Goal: Task Accomplishment & Management: Use online tool/utility

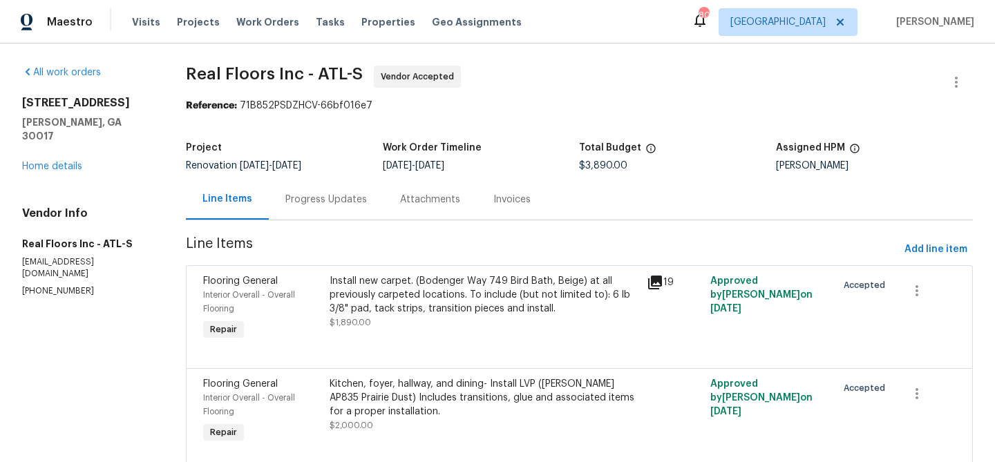
scroll to position [50, 0]
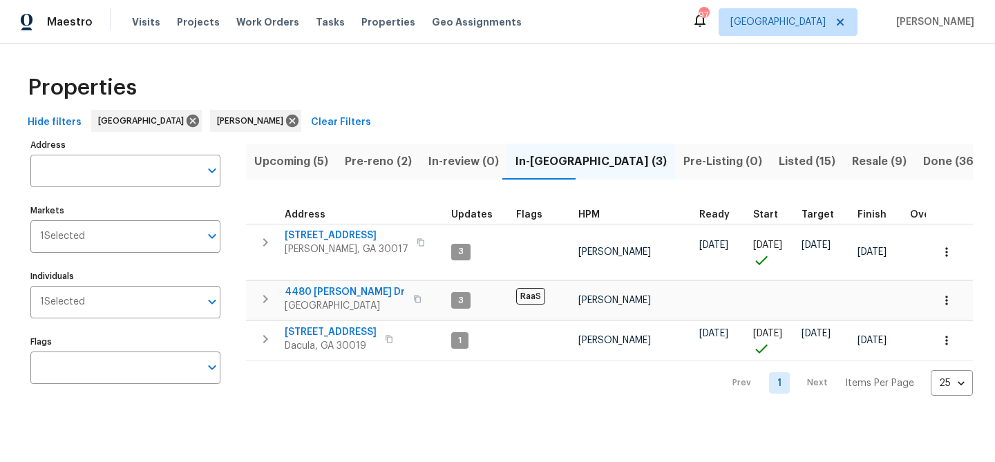
click at [356, 157] on span "Pre-reno (2)" at bounding box center [378, 161] width 67 height 19
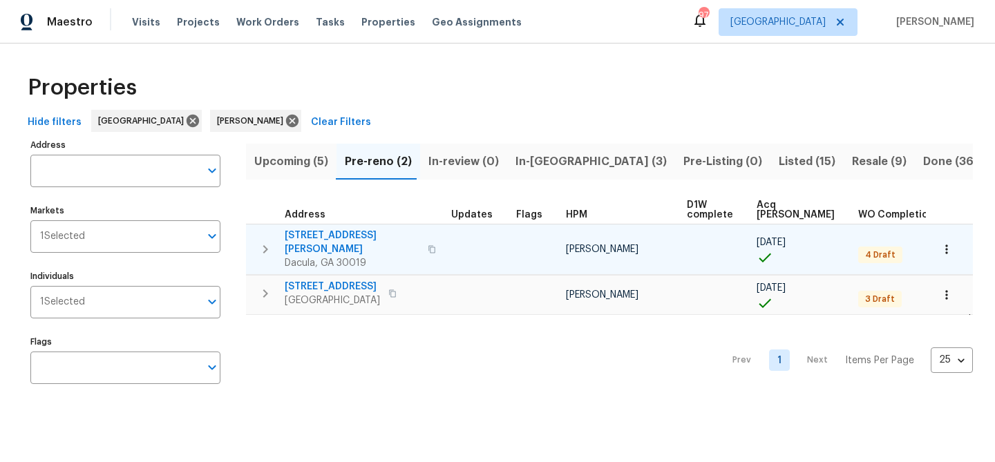
click at [428, 245] on icon "button" at bounding box center [432, 249] width 8 height 8
click at [330, 234] on span "[STREET_ADDRESS][PERSON_NAME]" at bounding box center [352, 243] width 135 height 28
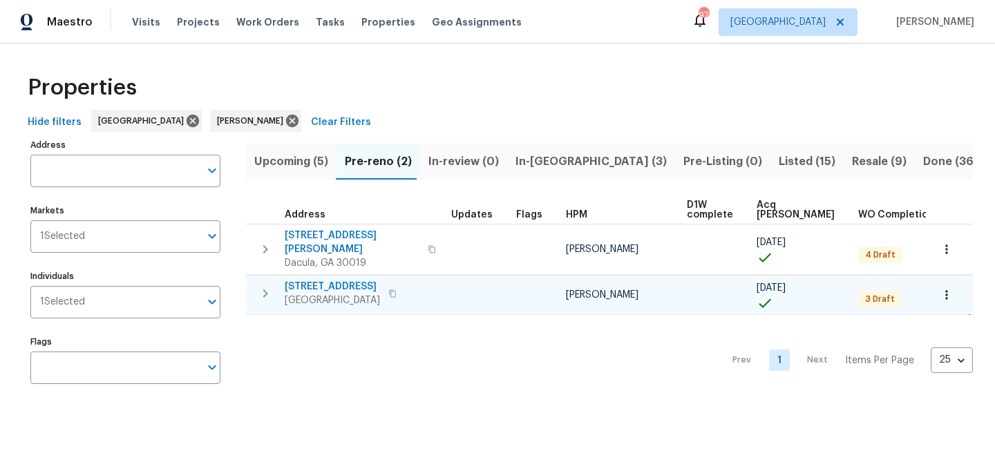
click at [397, 290] on icon "button" at bounding box center [392, 294] width 8 height 8
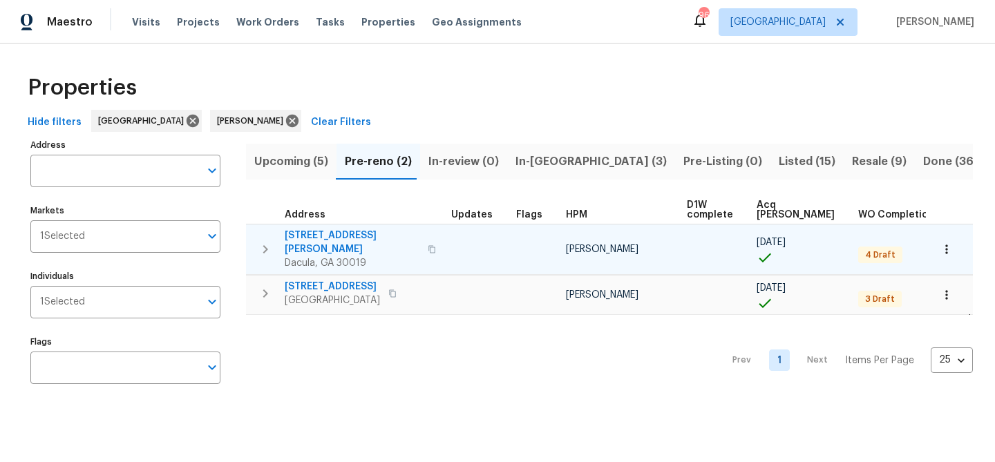
click at [320, 232] on span "[STREET_ADDRESS][PERSON_NAME]" at bounding box center [352, 243] width 135 height 28
click at [332, 234] on span "[STREET_ADDRESS][PERSON_NAME]" at bounding box center [352, 243] width 135 height 28
click at [351, 234] on span "[STREET_ADDRESS][PERSON_NAME]" at bounding box center [352, 243] width 135 height 28
click at [320, 233] on span "[STREET_ADDRESS][PERSON_NAME]" at bounding box center [352, 243] width 135 height 28
click at [317, 239] on span "3225 Mary Todd Ln" at bounding box center [352, 243] width 135 height 28
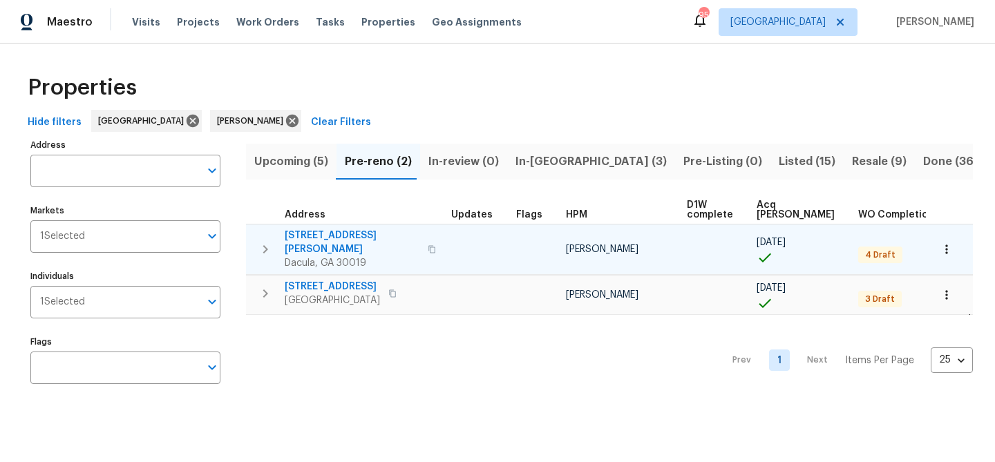
click at [344, 231] on span "3225 Mary Todd Ln" at bounding box center [352, 243] width 135 height 28
click at [339, 234] on span "3225 Mary Todd Ln" at bounding box center [352, 243] width 135 height 28
click at [303, 236] on span "3225 Mary Todd Ln" at bounding box center [352, 243] width 135 height 28
click at [356, 232] on span "3225 Mary Todd Ln" at bounding box center [352, 243] width 135 height 28
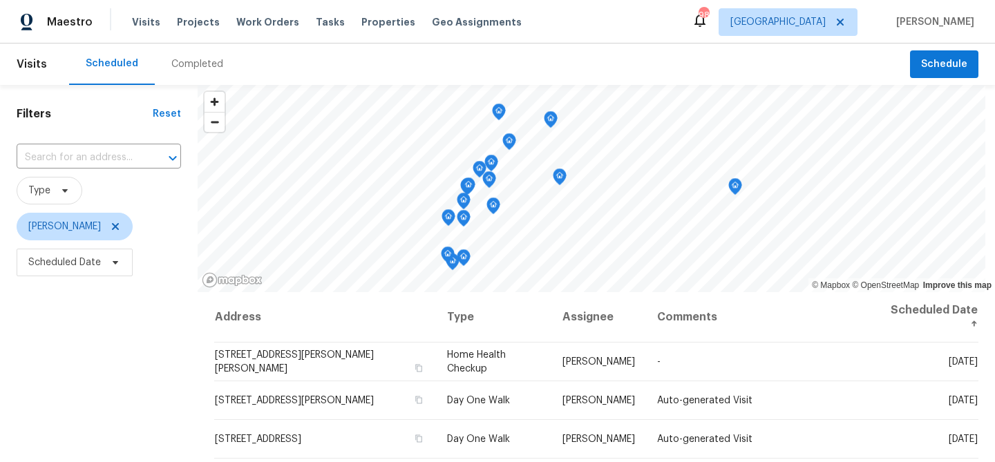
click at [196, 61] on div "Completed" at bounding box center [197, 64] width 52 height 14
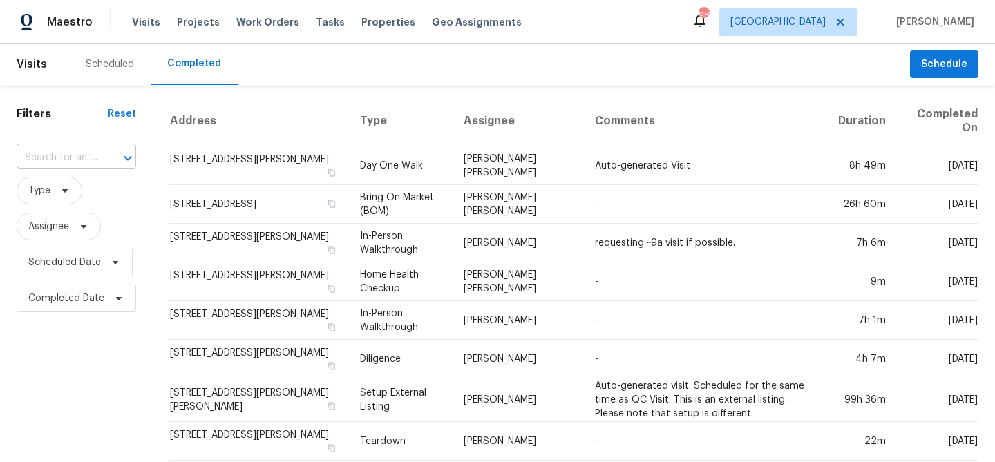
click at [61, 153] on input "text" at bounding box center [57, 157] width 81 height 21
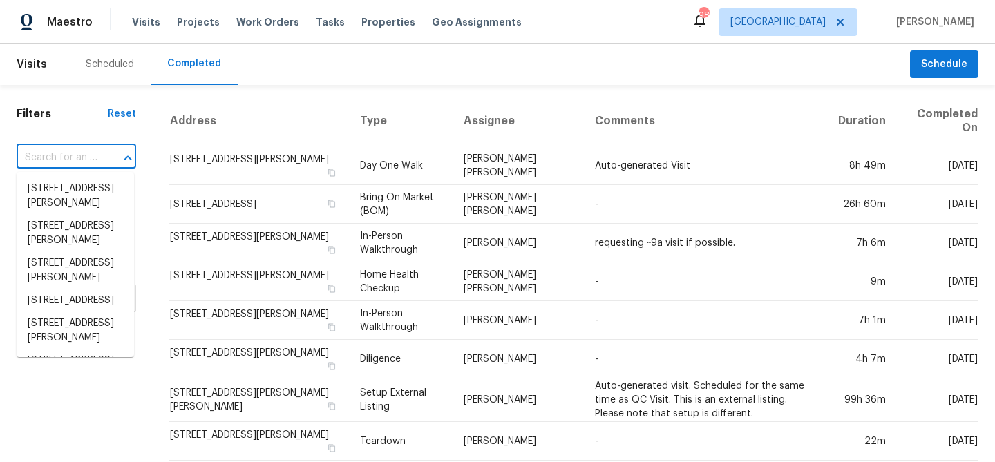
paste input "3225 Mary Todd Ln Dacula GA 30019"
type input "3225 Mary Todd Ln Dacula GA 30019"
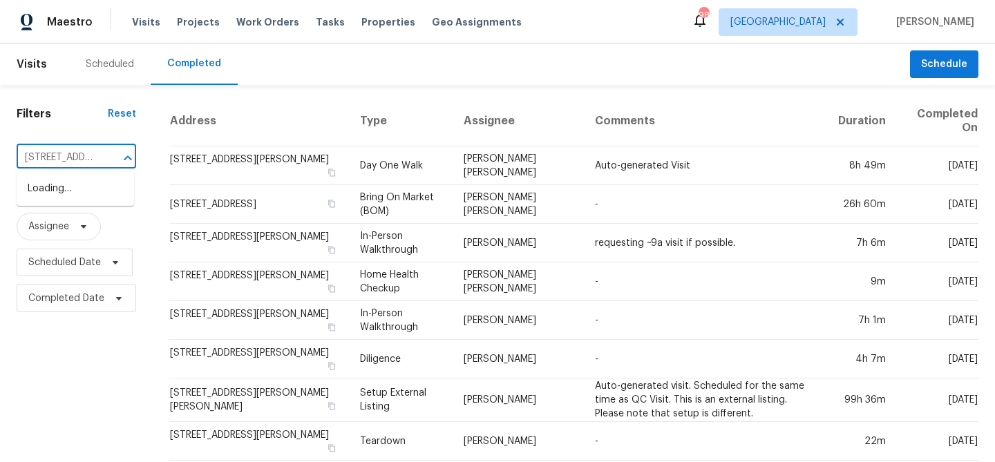
scroll to position [0, 95]
click at [66, 198] on li "[STREET_ADDRESS][PERSON_NAME]" at bounding box center [76, 196] width 118 height 37
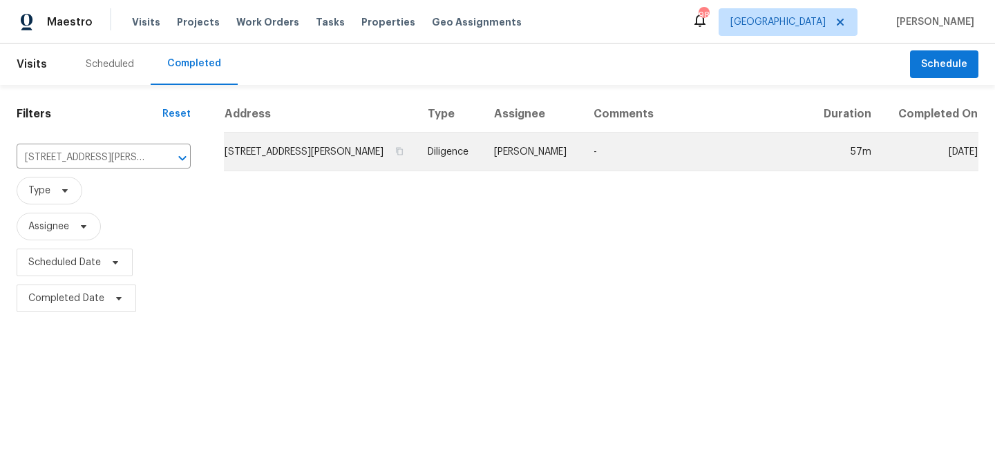
click at [334, 148] on td "[STREET_ADDRESS][PERSON_NAME]" at bounding box center [320, 152] width 193 height 39
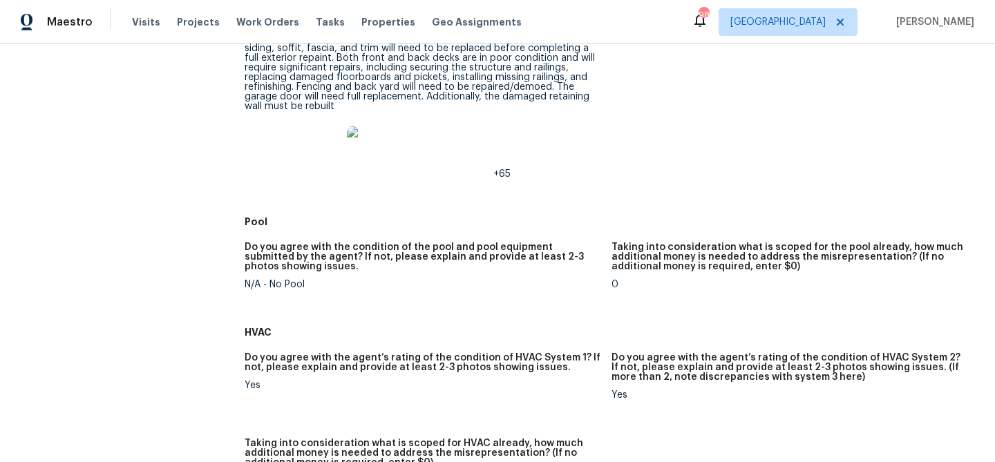
scroll to position [883, 0]
click at [308, 151] on img at bounding box center [319, 150] width 44 height 44
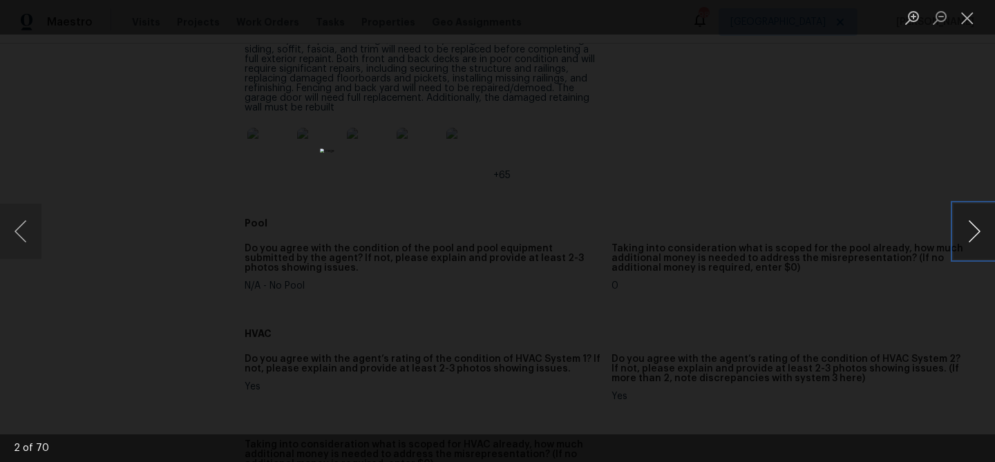
click at [989, 230] on button "Next image" at bounding box center [974, 231] width 41 height 55
click at [980, 230] on button "Next image" at bounding box center [974, 231] width 41 height 55
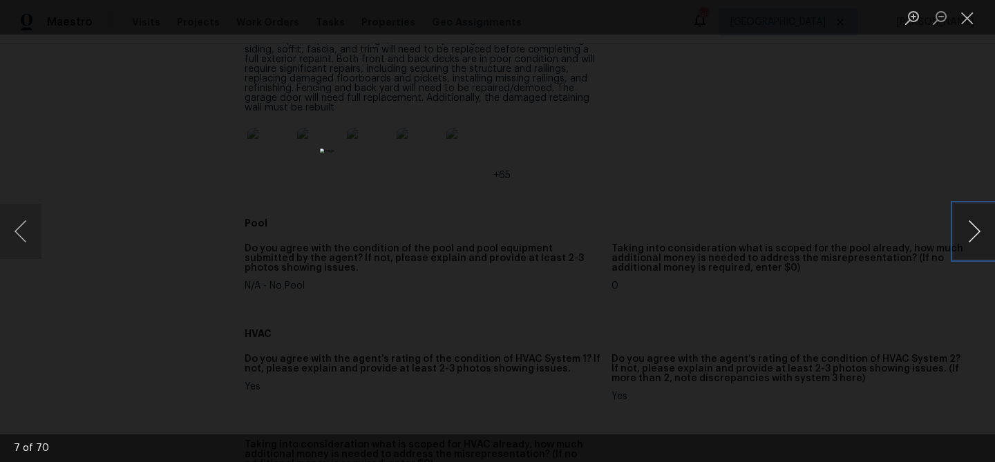
click at [980, 230] on button "Next image" at bounding box center [974, 231] width 41 height 55
click at [968, 15] on button "Close lightbox" at bounding box center [968, 18] width 28 height 24
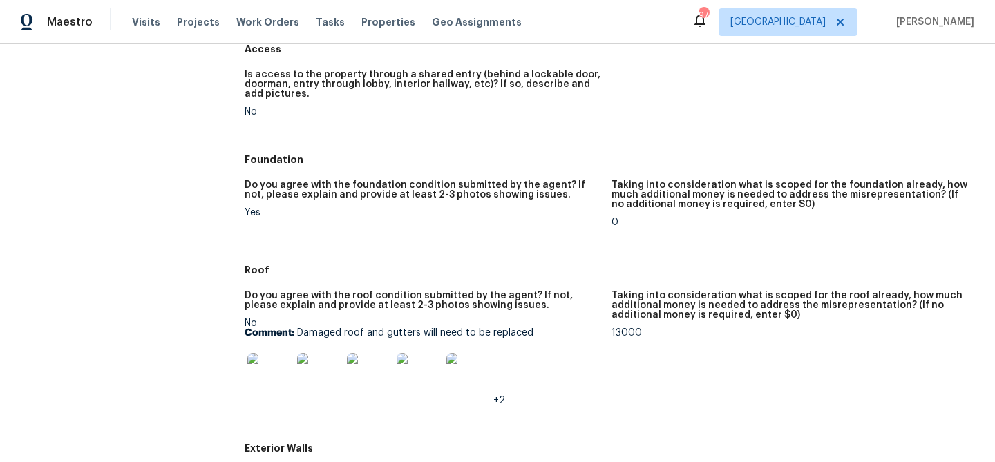
scroll to position [365, 0]
click at [418, 376] on img at bounding box center [419, 374] width 44 height 44
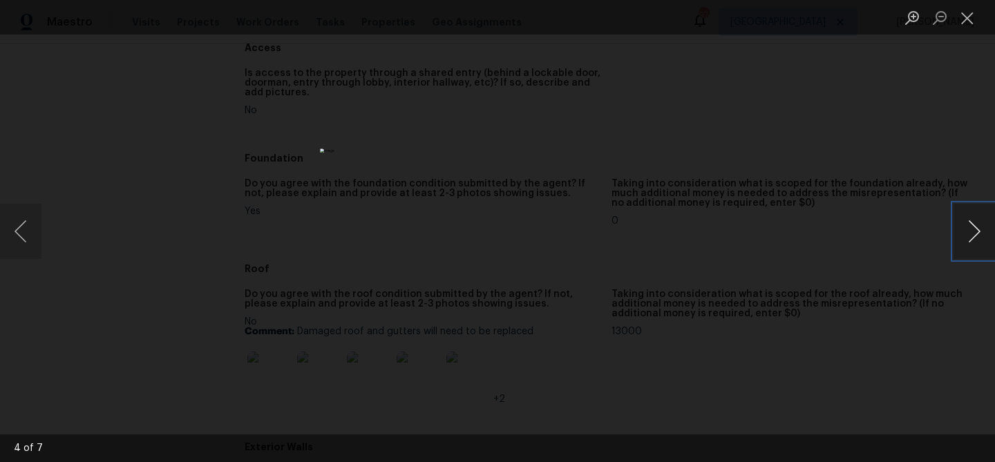
click at [977, 231] on button "Next image" at bounding box center [974, 231] width 41 height 55
click at [652, 157] on div "Lightbox" at bounding box center [497, 231] width 995 height 462
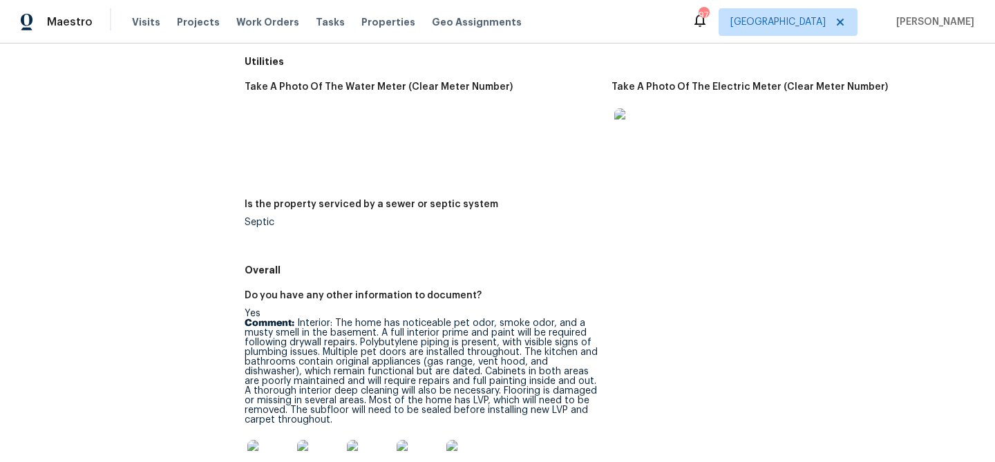
scroll to position [2538, 0]
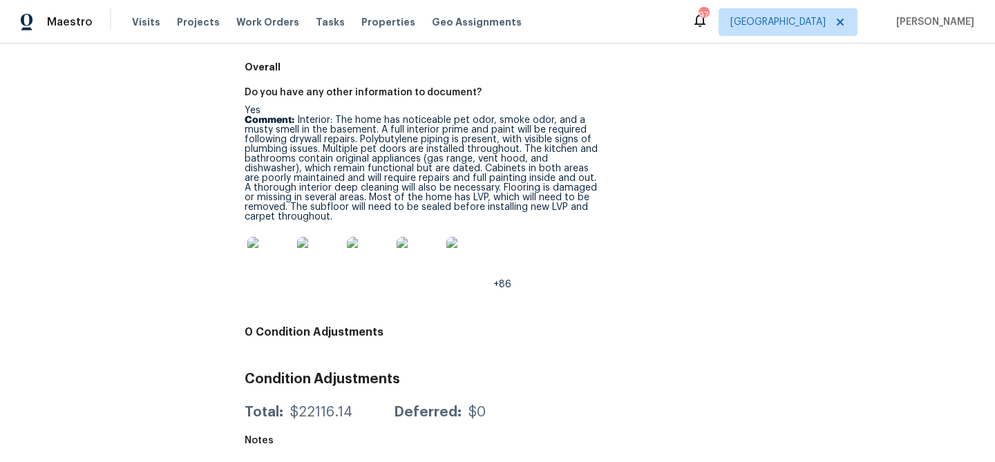
click at [266, 259] on img at bounding box center [269, 259] width 44 height 44
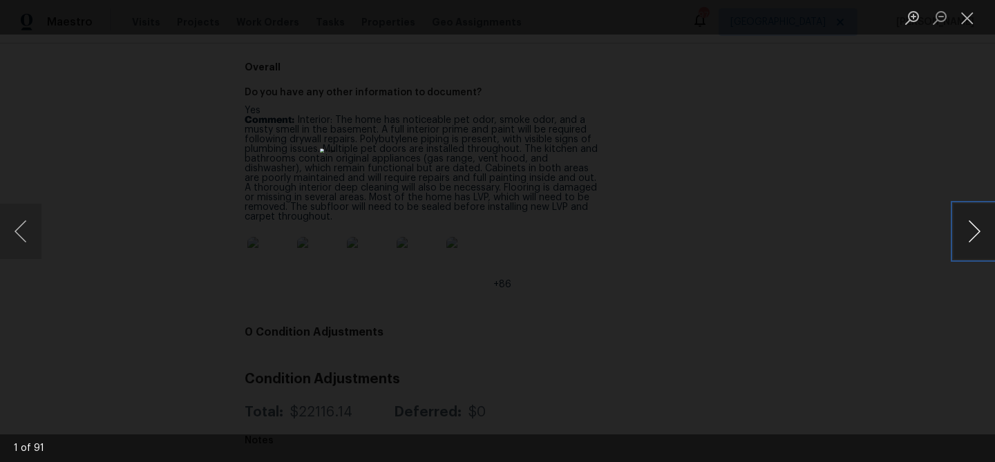
click at [973, 226] on button "Next image" at bounding box center [974, 231] width 41 height 55
click at [973, 230] on button "Next image" at bounding box center [974, 231] width 41 height 55
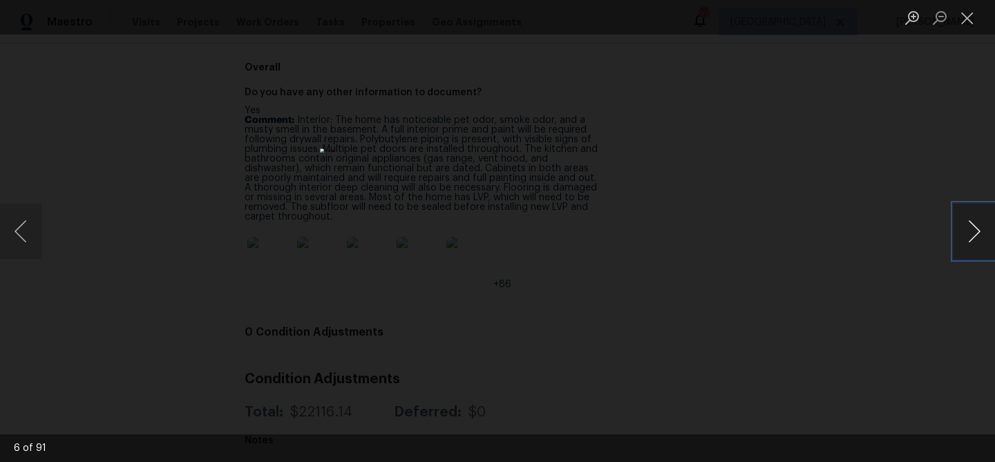
click at [973, 230] on button "Next image" at bounding box center [974, 231] width 41 height 55
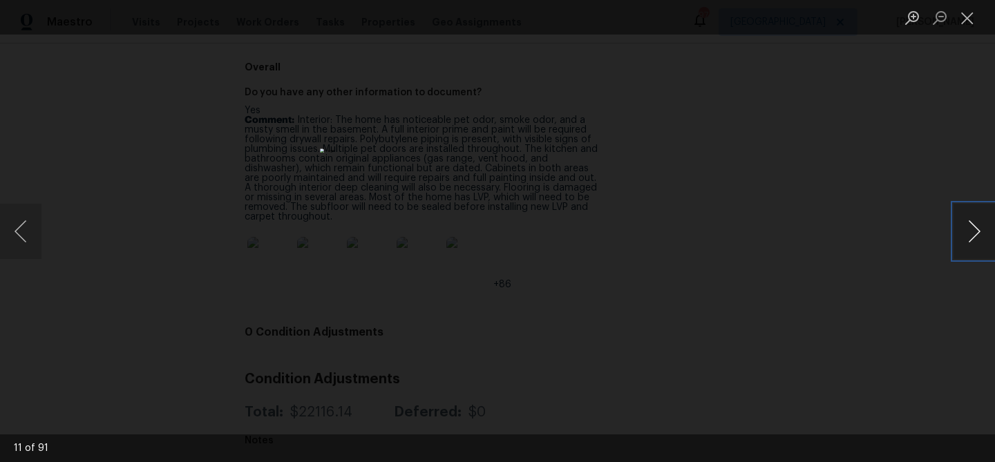
click at [973, 230] on button "Next image" at bounding box center [974, 231] width 41 height 55
click at [972, 230] on button "Next image" at bounding box center [974, 231] width 41 height 55
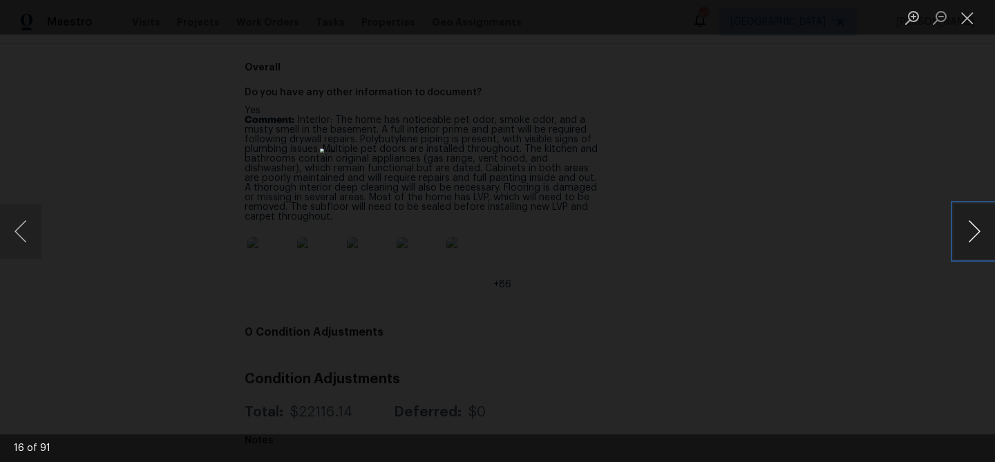
click at [972, 230] on button "Next image" at bounding box center [974, 231] width 41 height 55
click at [971, 230] on button "Next image" at bounding box center [974, 231] width 41 height 55
click at [12, 235] on button "Previous image" at bounding box center [20, 231] width 41 height 55
click at [974, 230] on button "Next image" at bounding box center [974, 231] width 41 height 55
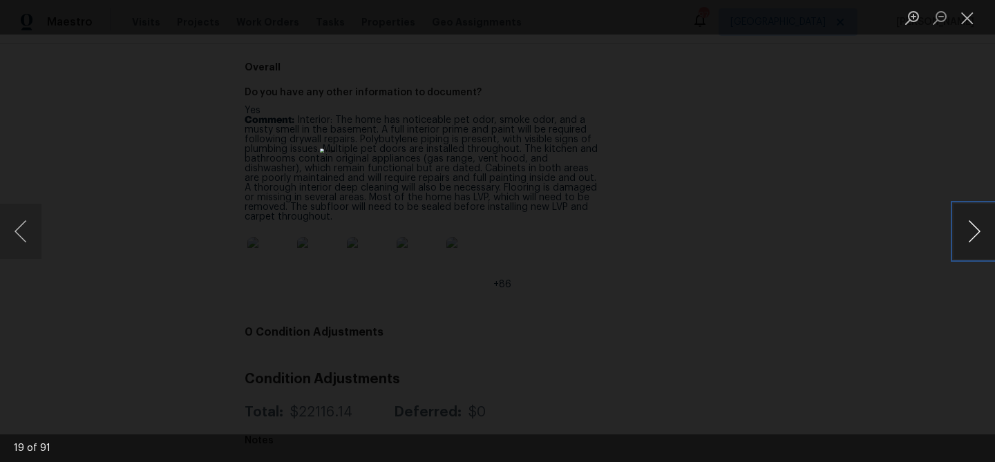
click at [974, 230] on button "Next image" at bounding box center [974, 231] width 41 height 55
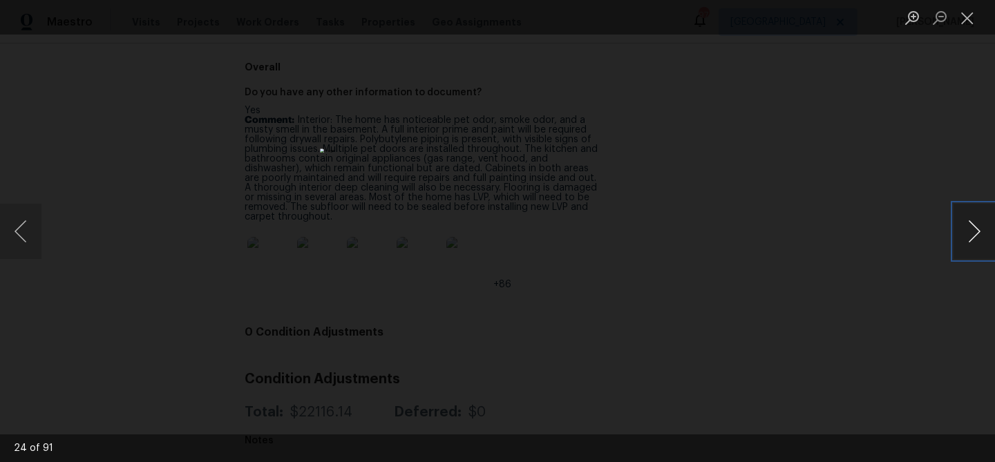
click at [974, 230] on button "Next image" at bounding box center [974, 231] width 41 height 55
click at [832, 140] on div "Lightbox" at bounding box center [497, 231] width 995 height 462
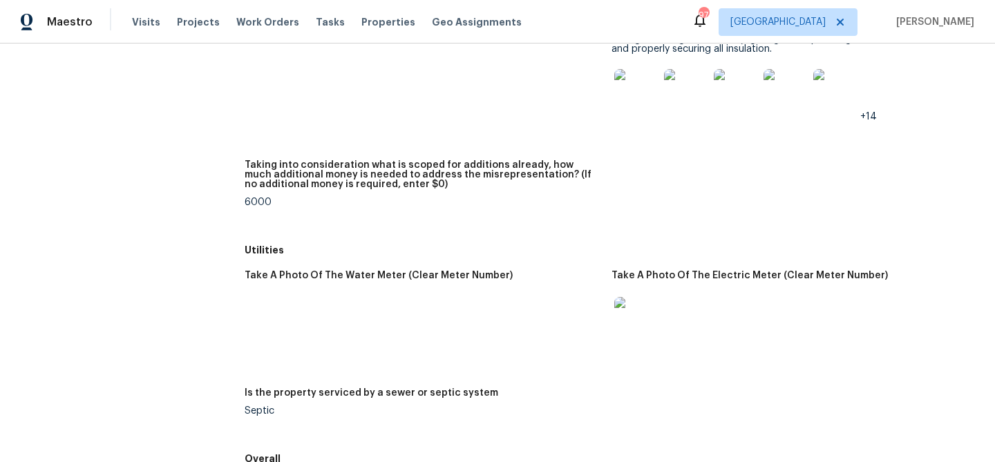
scroll to position [2137, 0]
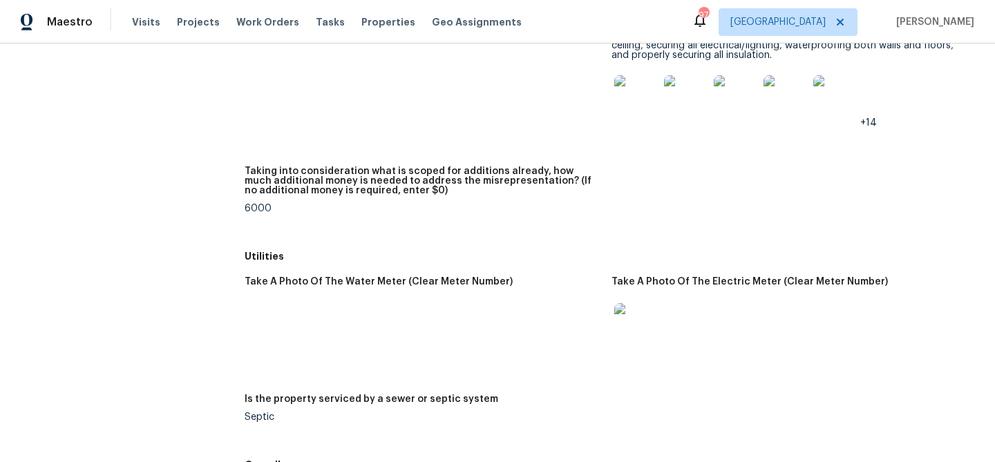
click at [634, 96] on img at bounding box center [637, 97] width 44 height 44
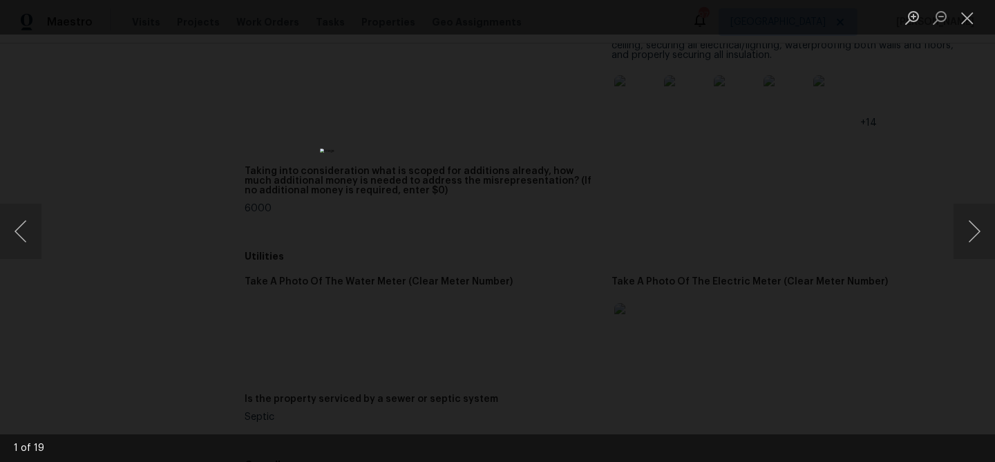
click at [705, 181] on div "Lightbox" at bounding box center [497, 231] width 995 height 462
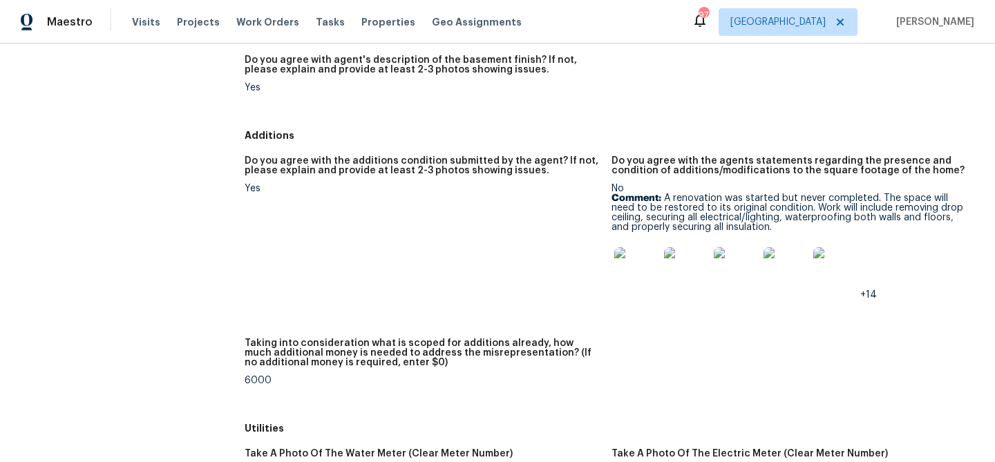
scroll to position [1864, 0]
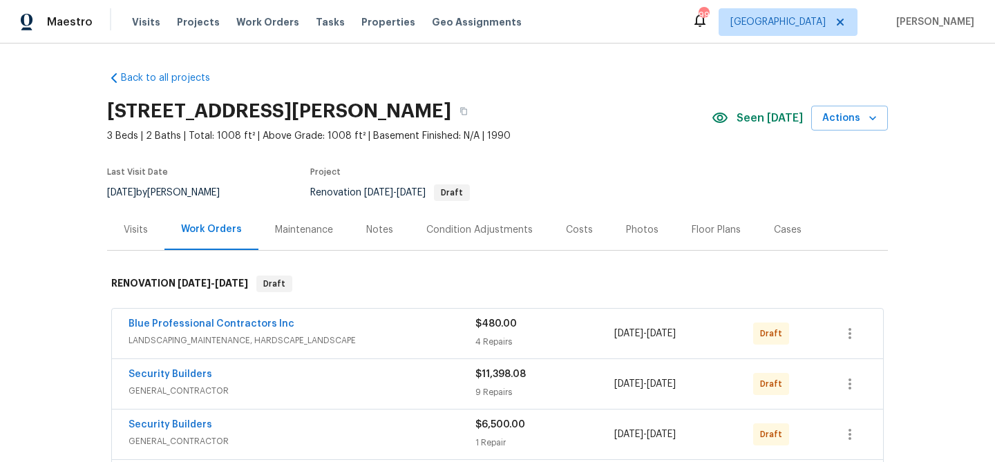
click at [448, 225] on div "Condition Adjustments" at bounding box center [479, 230] width 106 height 14
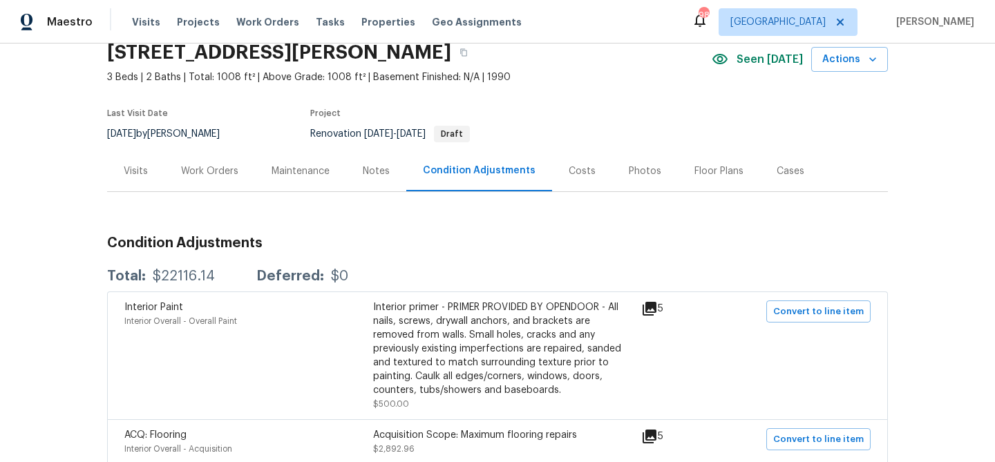
scroll to position [63, 0]
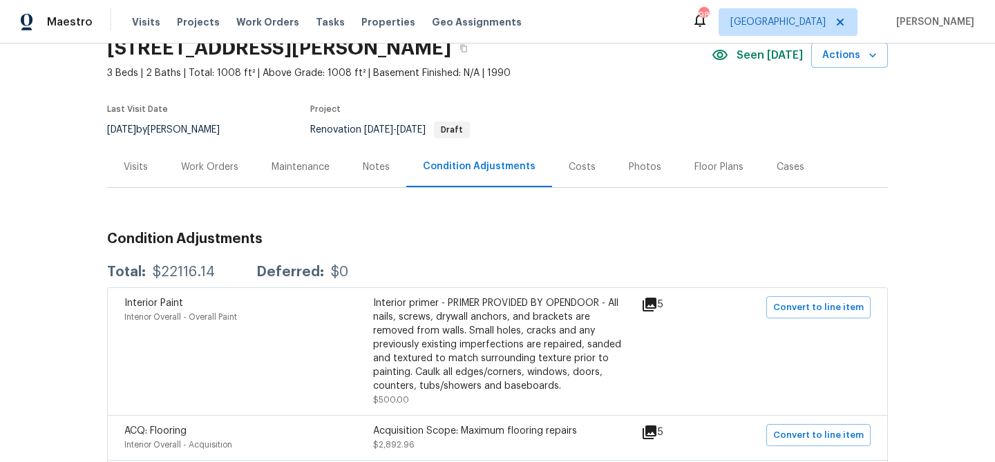
click at [210, 171] on div "Work Orders" at bounding box center [209, 167] width 57 height 14
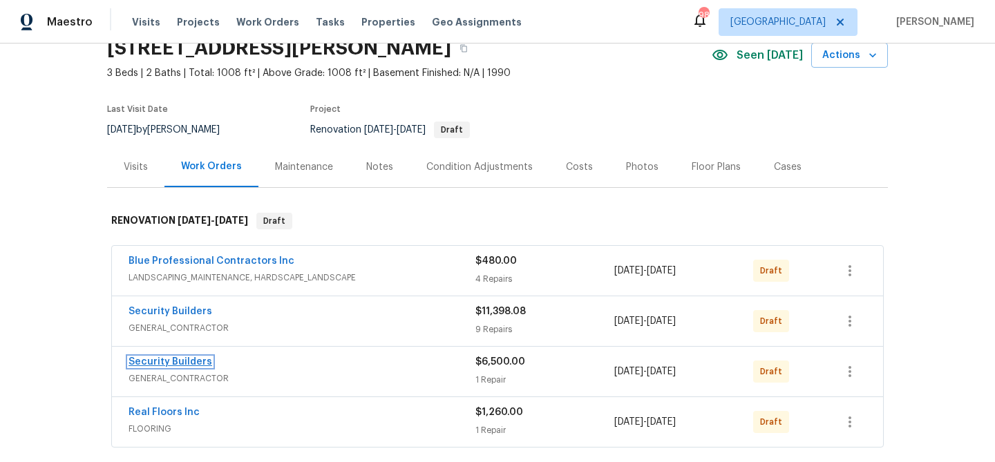
click at [185, 357] on link "Security Builders" at bounding box center [171, 362] width 84 height 10
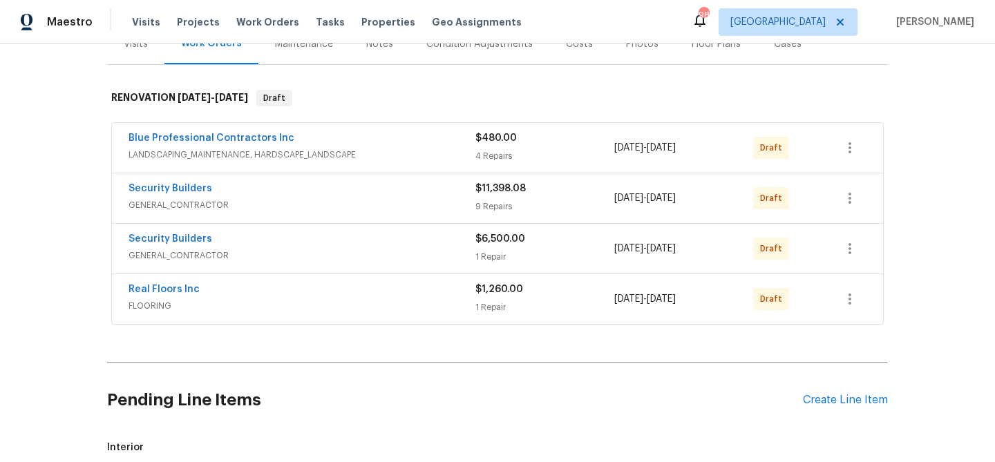
scroll to position [185, 0]
click at [204, 191] on link "Security Builders" at bounding box center [171, 190] width 84 height 10
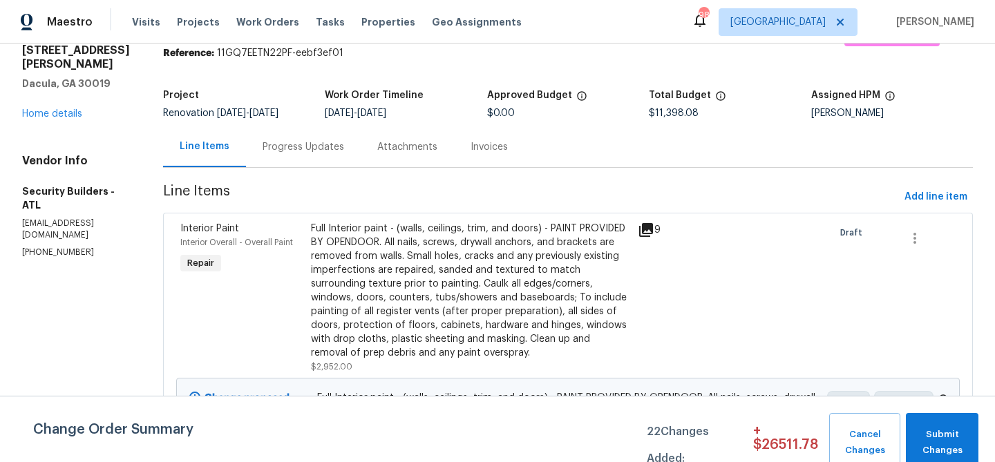
scroll to position [53, 0]
click at [914, 238] on icon "button" at bounding box center [915, 237] width 17 height 17
click at [917, 236] on li "Cancel" at bounding box center [927, 238] width 53 height 23
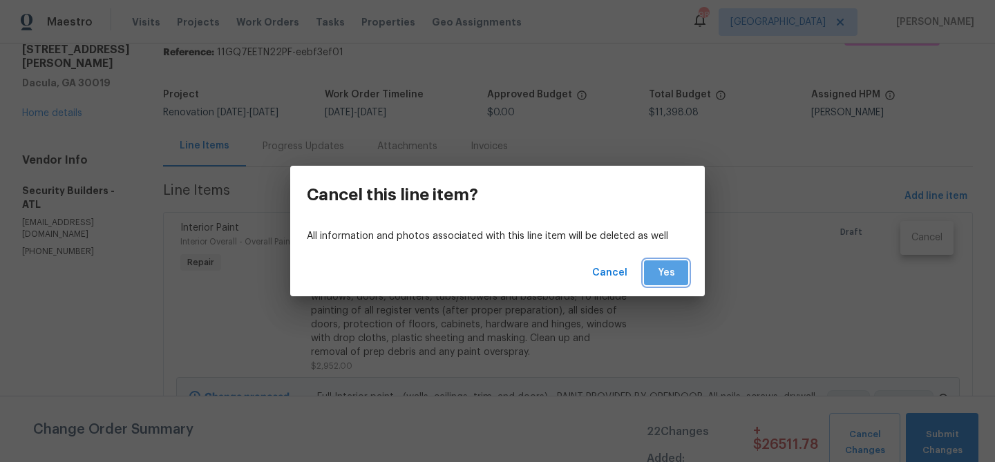
click at [670, 268] on span "Yes" at bounding box center [666, 273] width 22 height 17
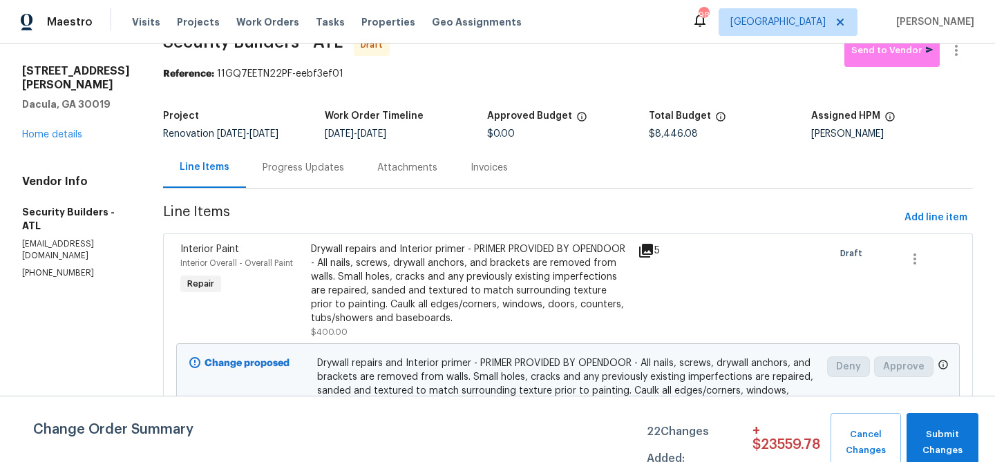
scroll to position [0, 0]
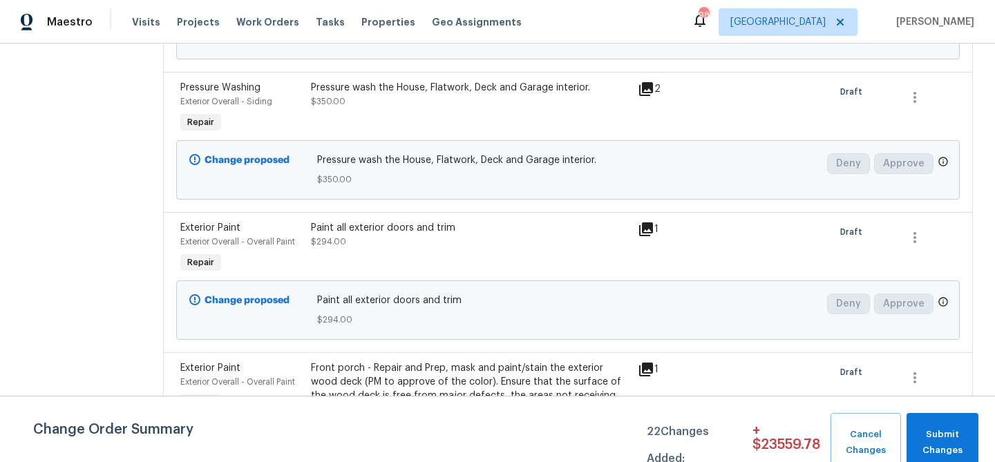
scroll to position [861, 0]
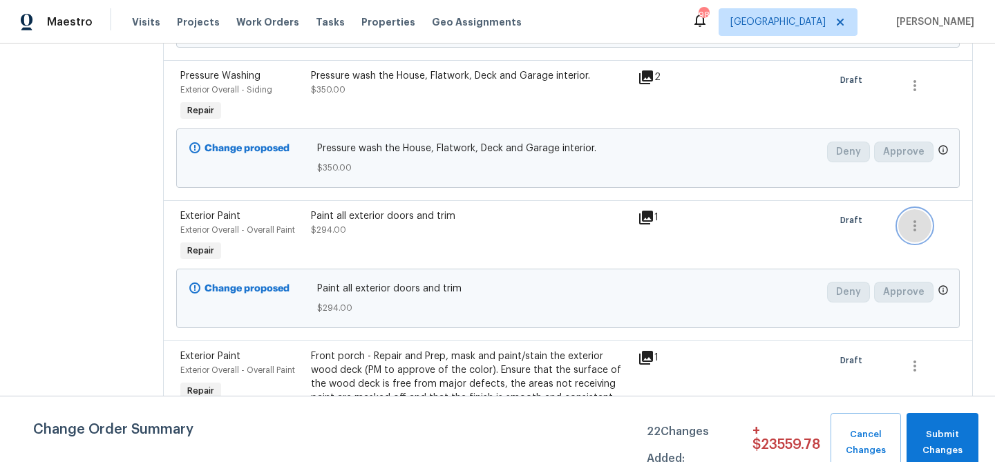
click at [912, 234] on icon "button" at bounding box center [915, 226] width 17 height 17
click at [912, 246] on li "Cancel" at bounding box center [927, 241] width 53 height 23
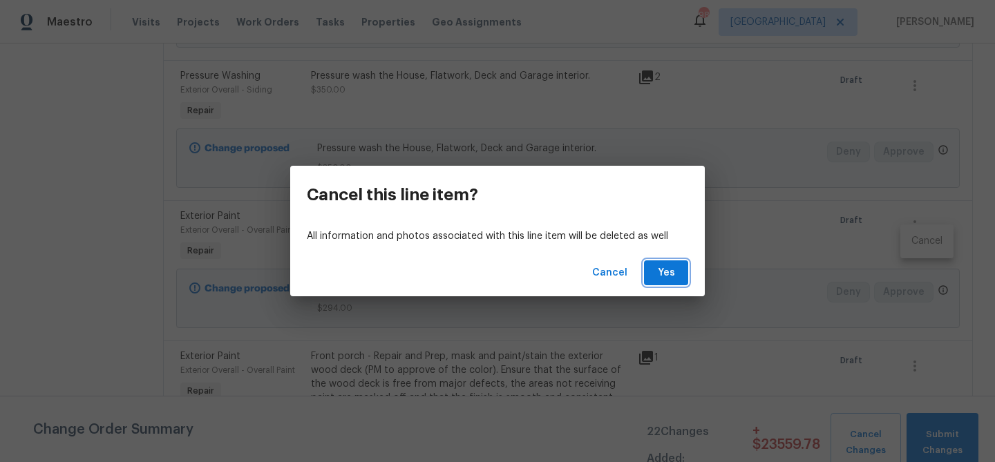
click at [677, 278] on span "Yes" at bounding box center [666, 273] width 22 height 17
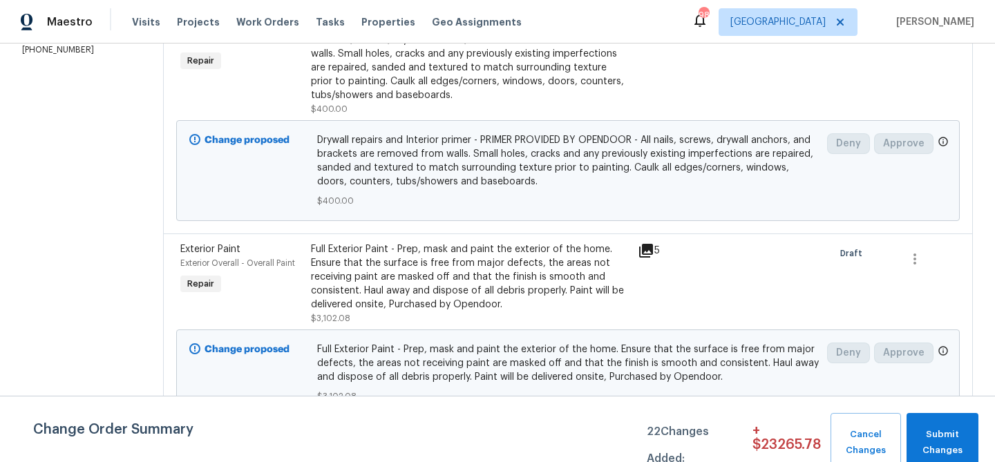
scroll to position [254, 0]
click at [919, 256] on icon "button" at bounding box center [915, 260] width 17 height 17
click at [918, 264] on li "Cancel" at bounding box center [927, 260] width 53 height 23
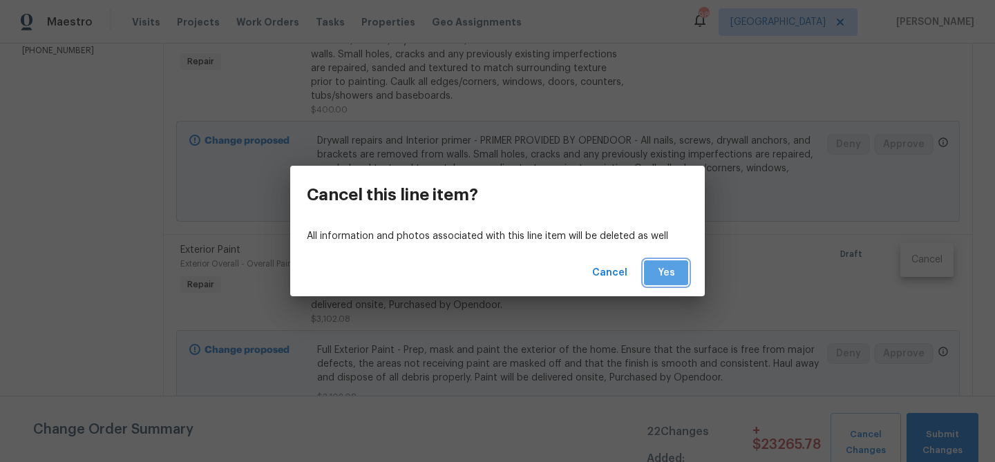
click at [671, 278] on span "Yes" at bounding box center [666, 273] width 22 height 17
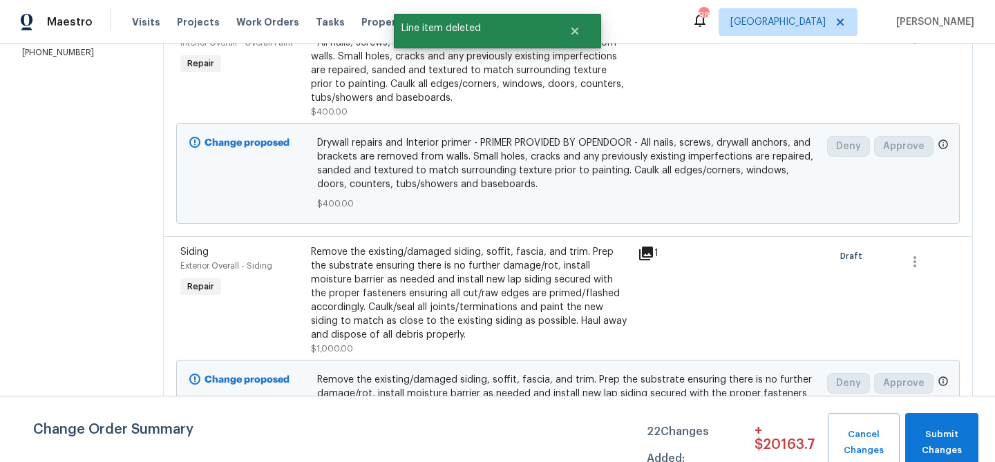
scroll to position [279, 0]
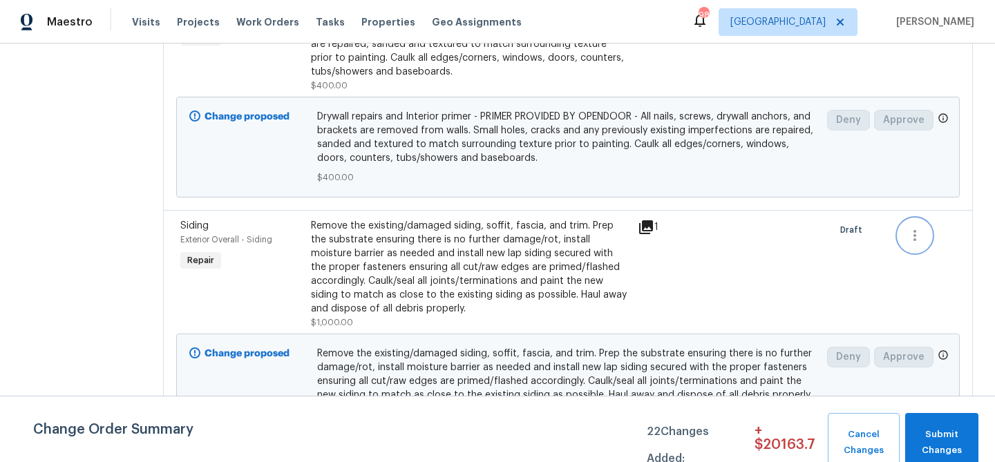
click at [919, 232] on icon "button" at bounding box center [915, 235] width 17 height 17
click at [917, 237] on li "Cancel" at bounding box center [927, 236] width 53 height 23
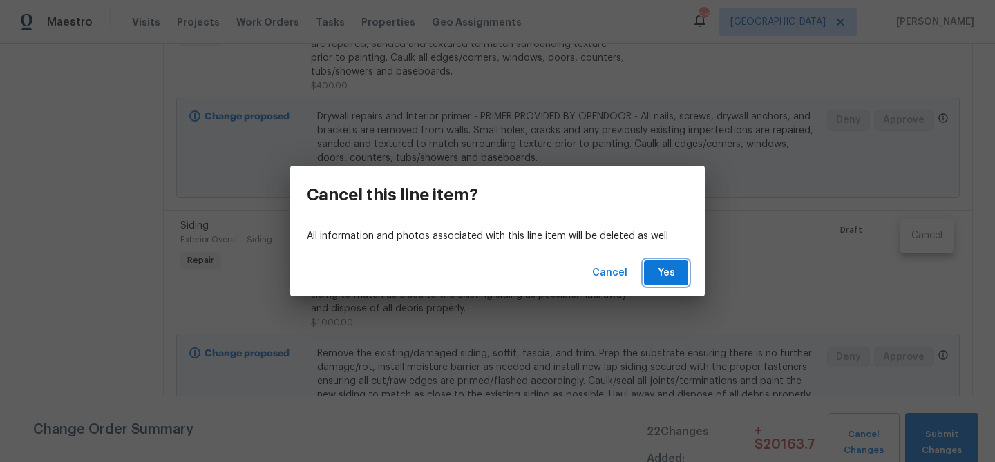
click at [679, 277] on button "Yes" at bounding box center [666, 274] width 44 height 26
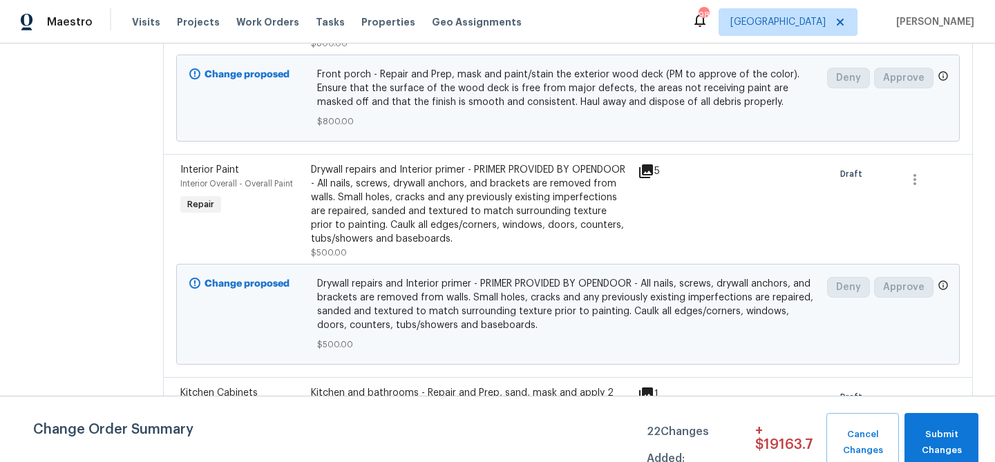
scroll to position [669, 0]
click at [931, 185] on button "button" at bounding box center [915, 181] width 33 height 33
click at [746, 187] on div at bounding box center [497, 231] width 995 height 462
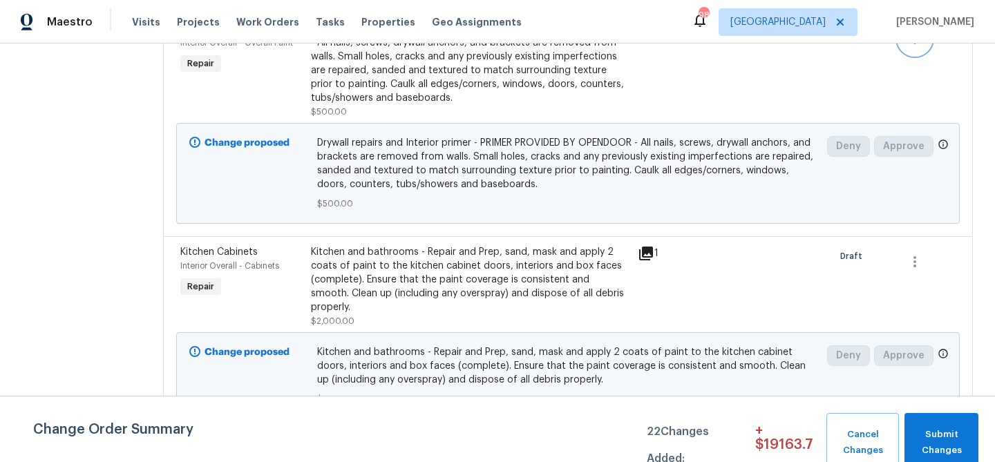
scroll to position [822, 0]
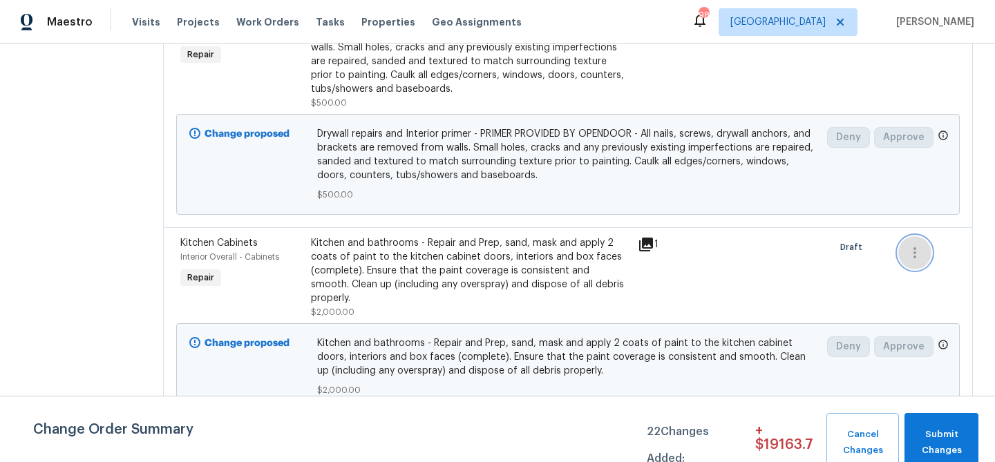
click at [912, 247] on icon "button" at bounding box center [915, 253] width 17 height 17
click at [917, 260] on li "Cancel" at bounding box center [927, 252] width 53 height 23
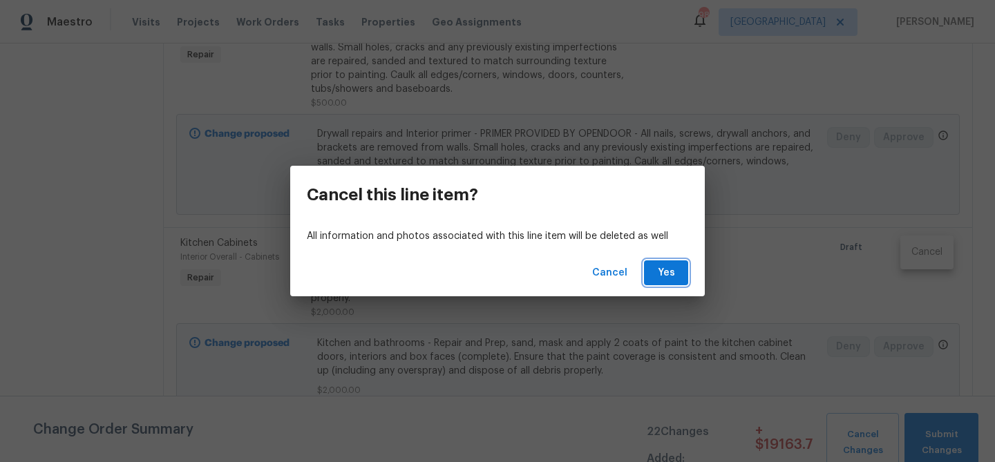
click at [684, 274] on button "Yes" at bounding box center [666, 274] width 44 height 26
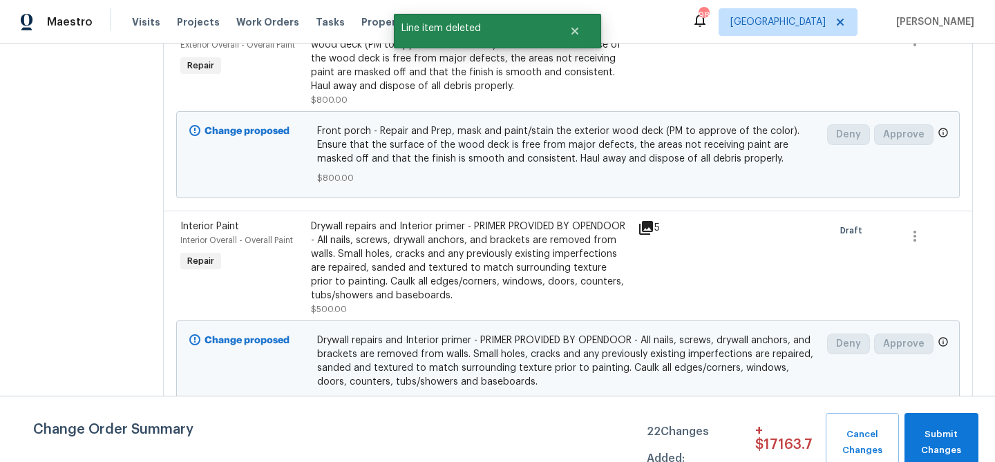
scroll to position [626, 0]
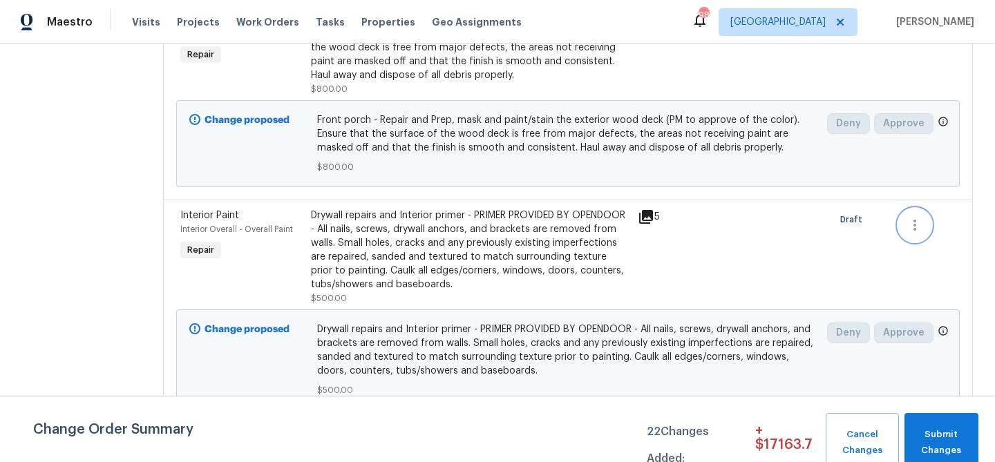
click at [912, 229] on icon "button" at bounding box center [915, 225] width 17 height 17
click at [912, 229] on li "Cancel" at bounding box center [927, 225] width 53 height 23
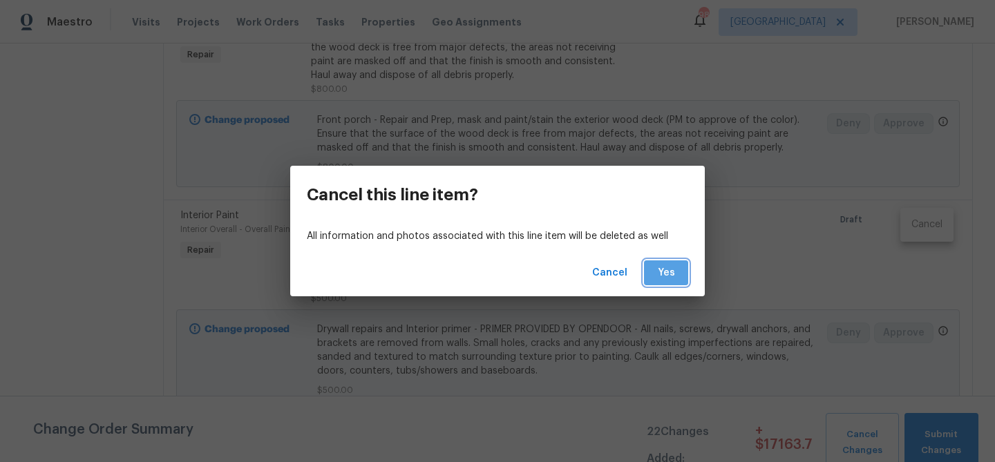
click at [665, 272] on span "Yes" at bounding box center [666, 273] width 22 height 17
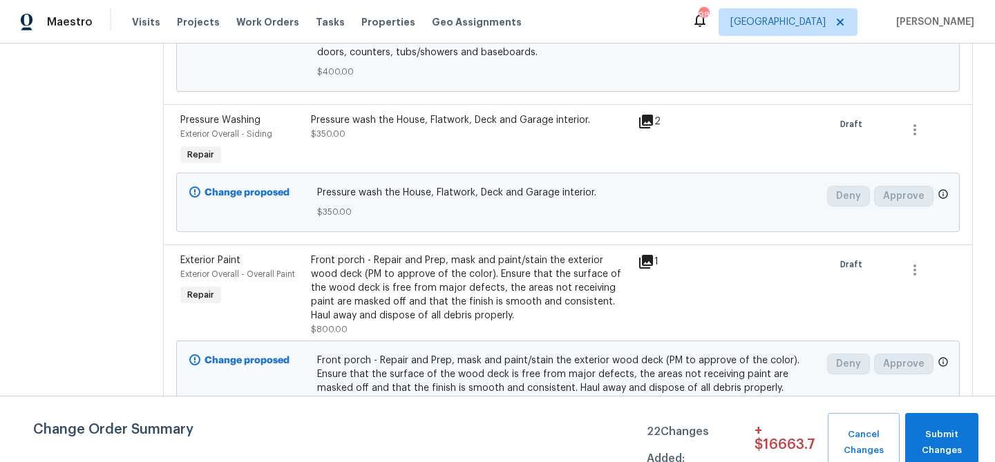
scroll to position [402, 0]
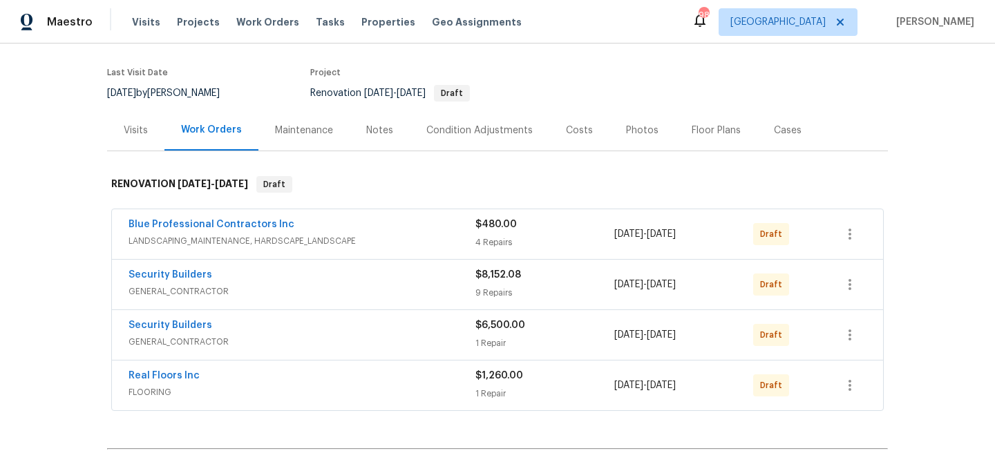
scroll to position [75, 0]
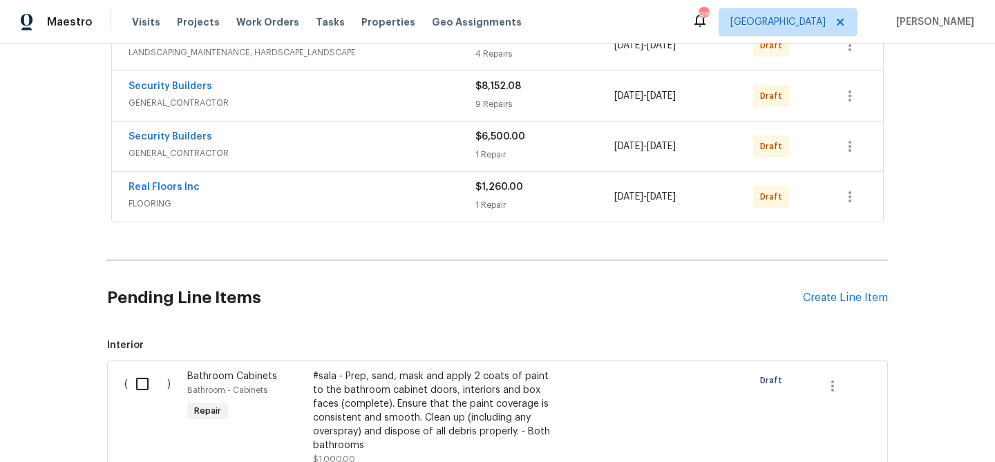
scroll to position [281, 0]
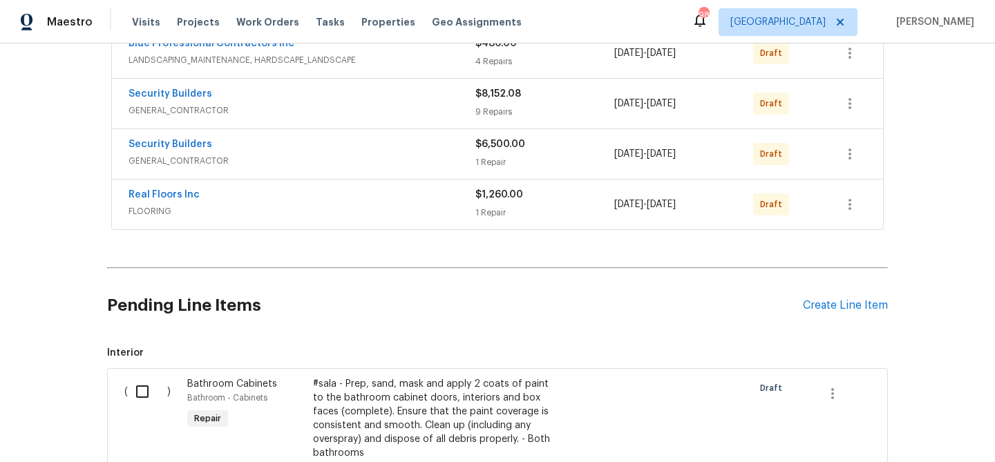
click at [188, 88] on span "Security Builders" at bounding box center [171, 94] width 84 height 14
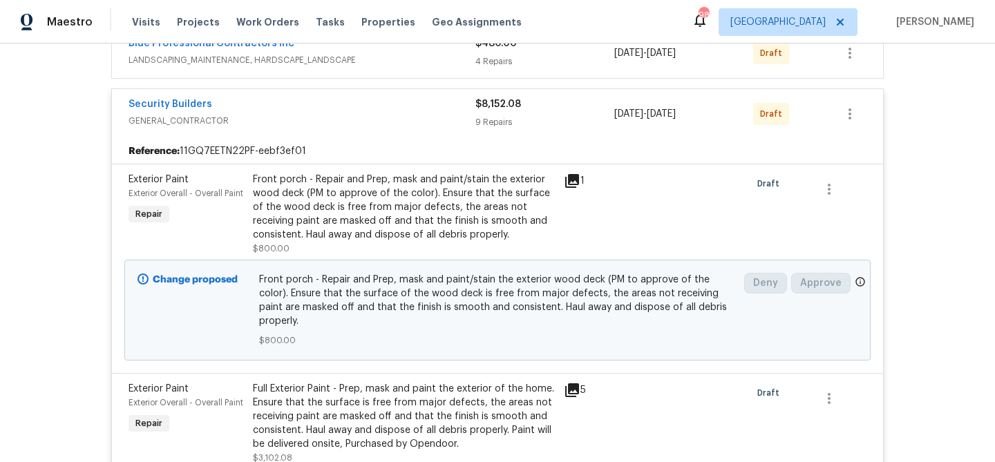
click at [594, 193] on div "1" at bounding box center [591, 214] width 62 height 91
click at [458, 203] on div "Front porch - Repair and Prep, mask and paint/stain the exterior wood deck (PM …" at bounding box center [404, 207] width 303 height 69
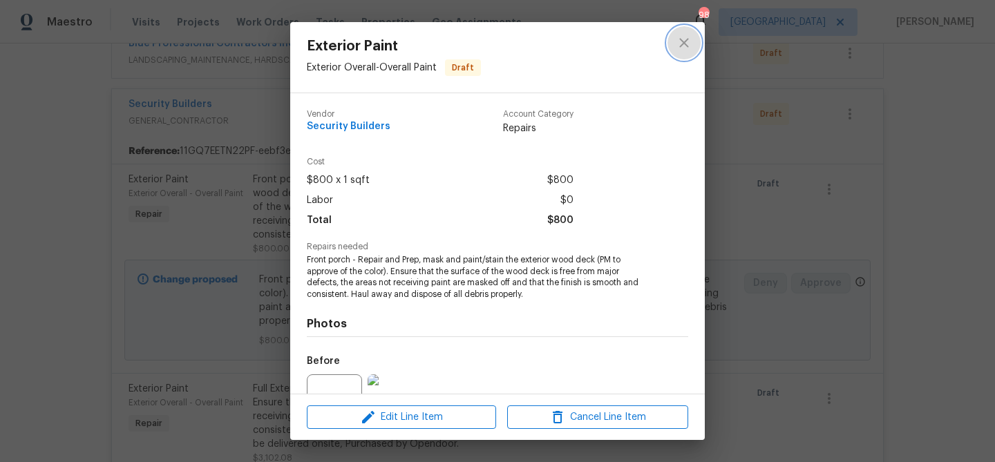
click at [684, 48] on icon "close" at bounding box center [684, 43] width 17 height 17
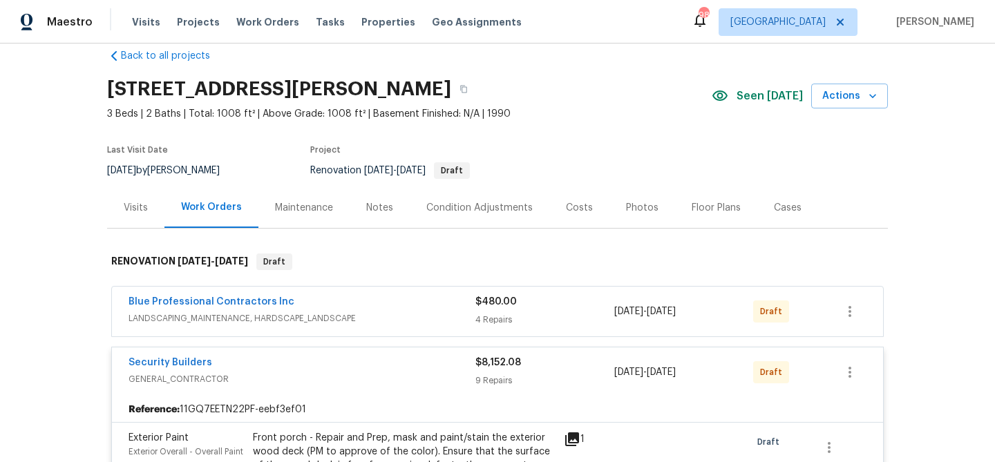
scroll to position [0, 0]
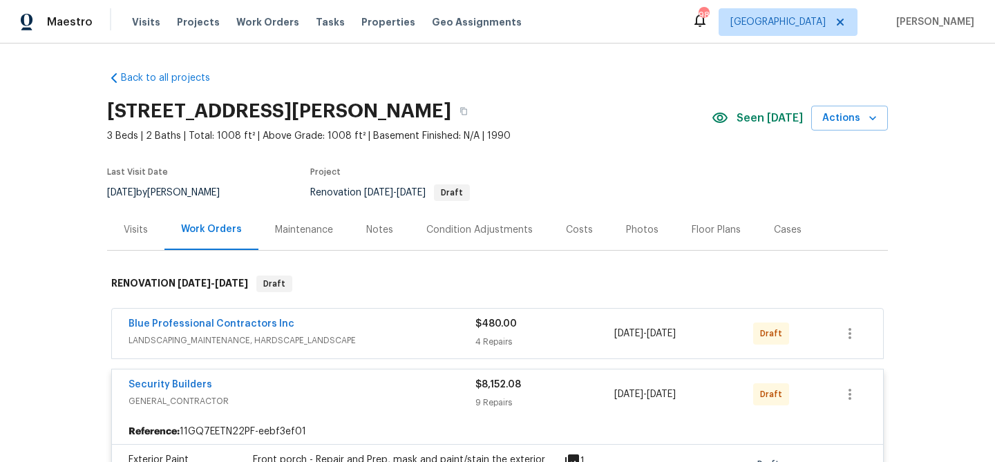
click at [458, 229] on div "Condition Adjustments" at bounding box center [479, 230] width 106 height 14
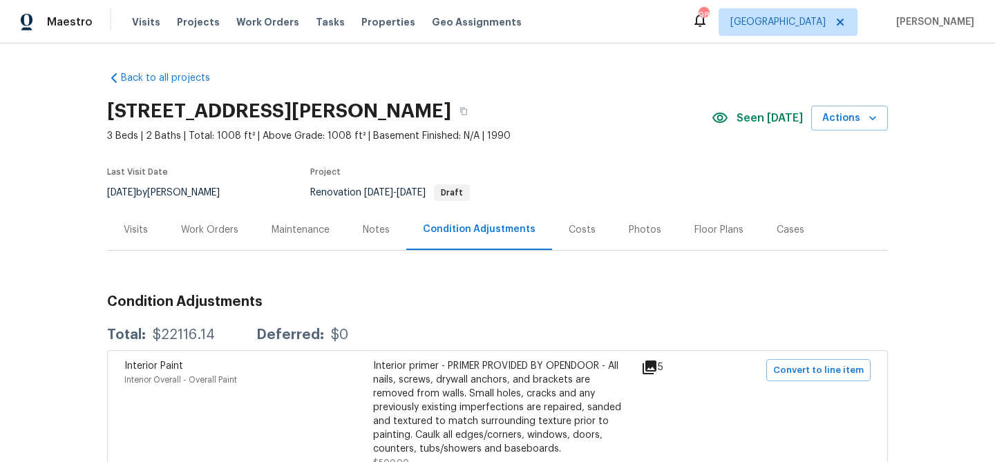
click at [230, 219] on div "Work Orders" at bounding box center [210, 229] width 91 height 41
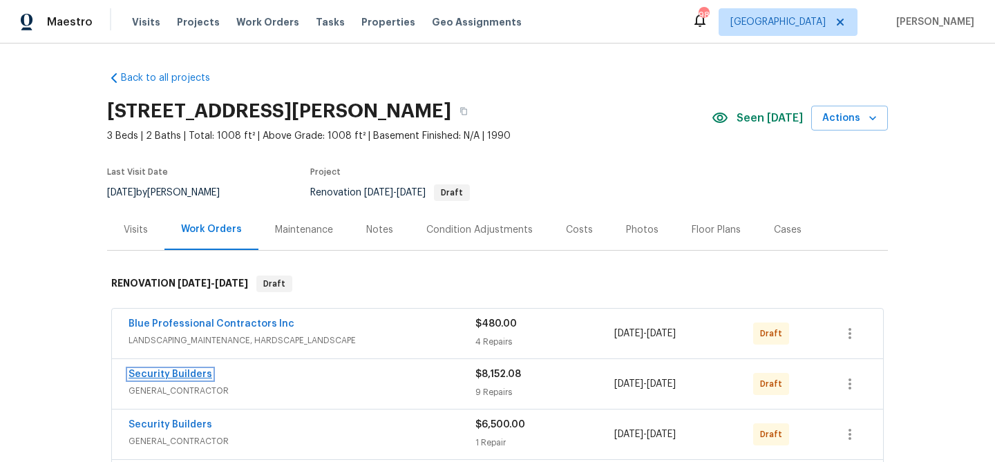
click at [187, 374] on link "Security Builders" at bounding box center [171, 375] width 84 height 10
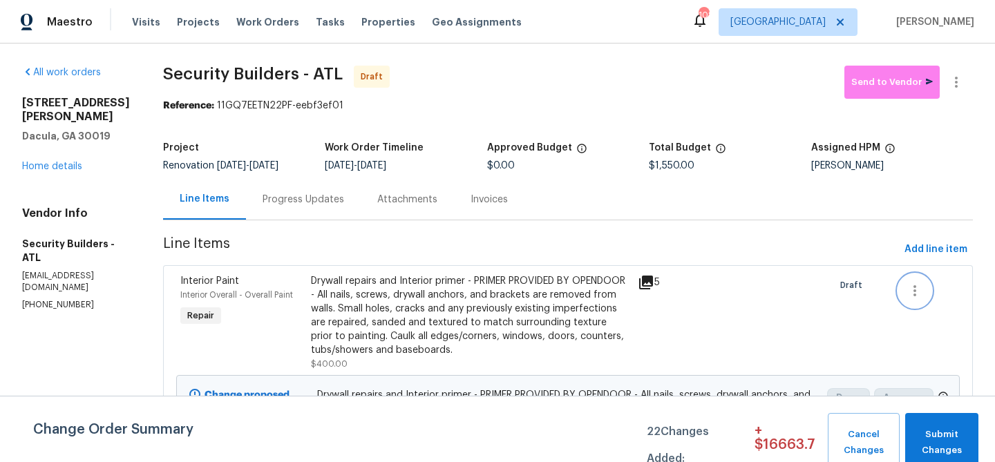
click at [917, 294] on icon "button" at bounding box center [915, 290] width 3 height 11
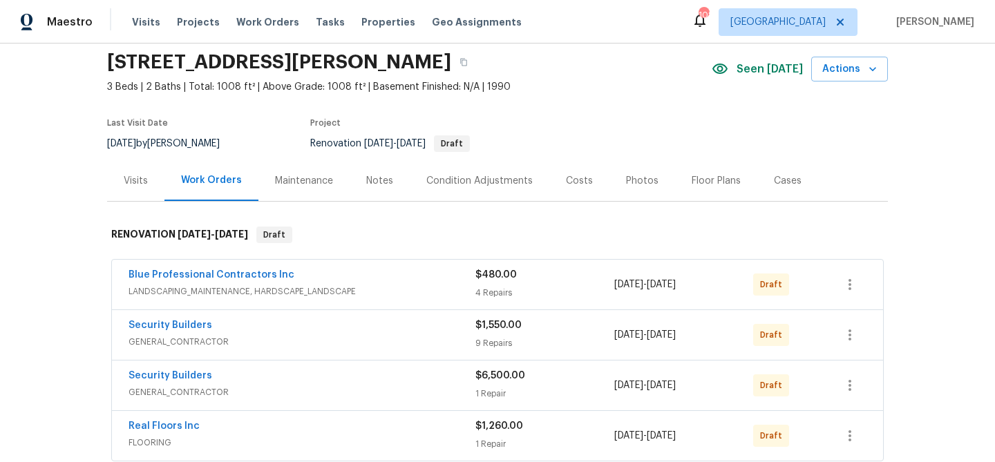
scroll to position [53, 0]
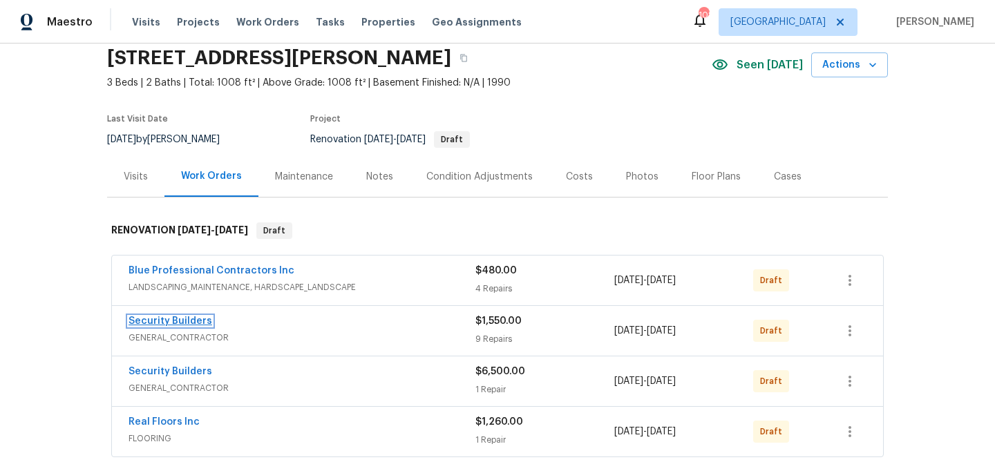
click at [173, 319] on link "Security Builders" at bounding box center [171, 322] width 84 height 10
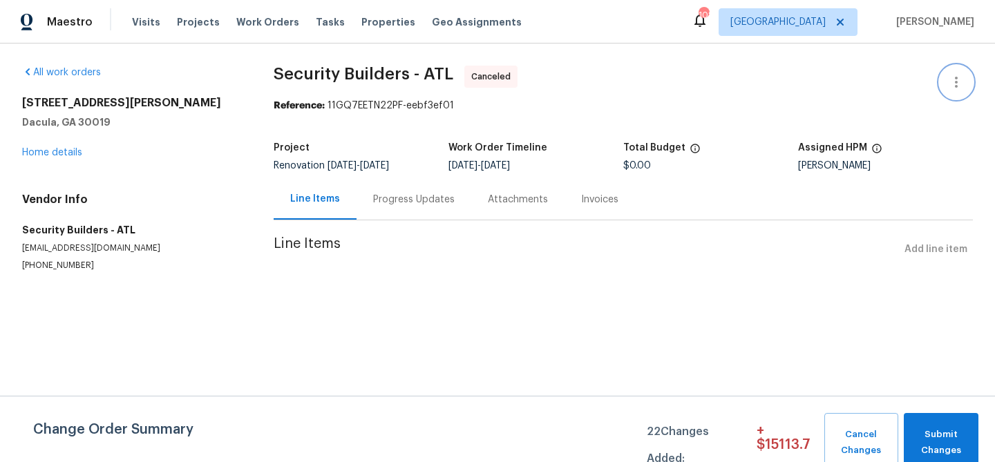
click at [952, 82] on icon "button" at bounding box center [956, 82] width 17 height 17
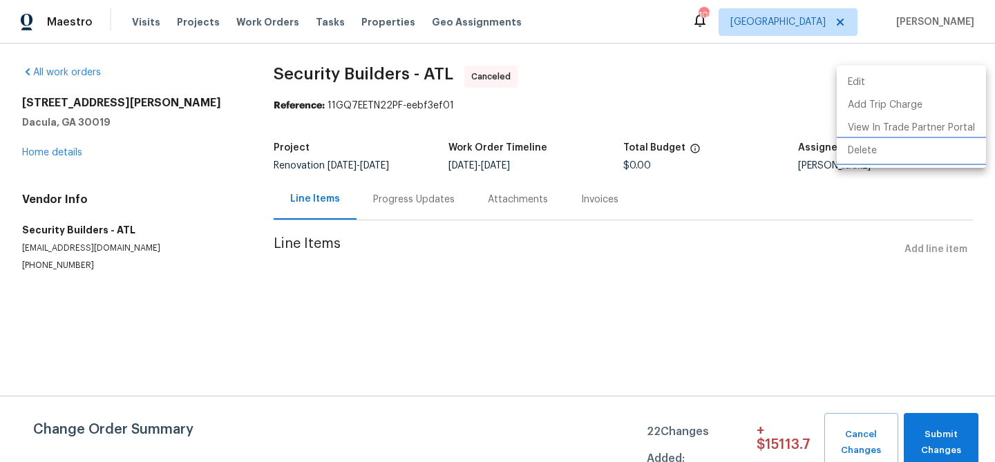
click at [872, 148] on li "Delete" at bounding box center [911, 151] width 149 height 23
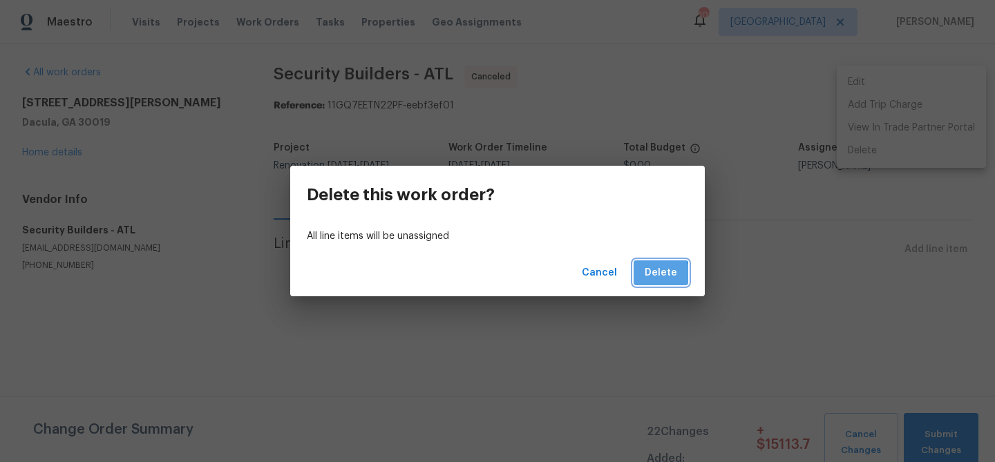
click at [655, 278] on span "Delete" at bounding box center [661, 273] width 32 height 17
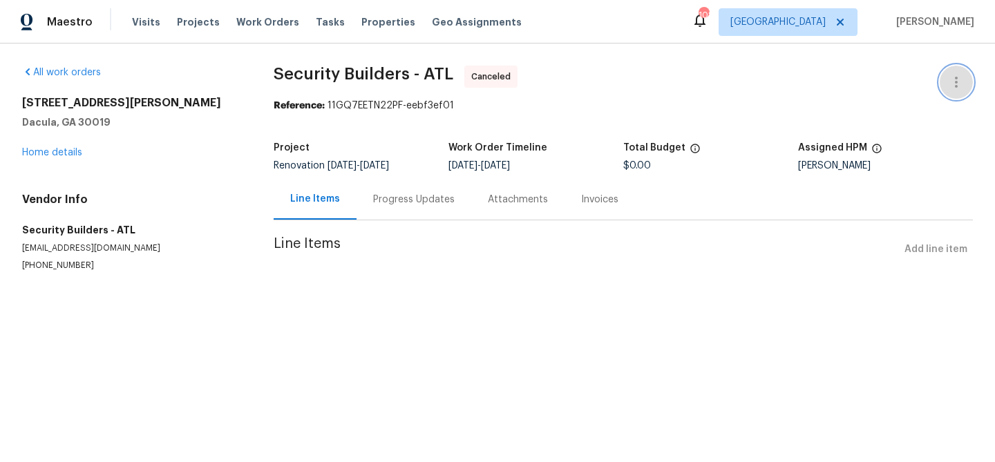
click at [955, 86] on icon "button" at bounding box center [956, 82] width 17 height 17
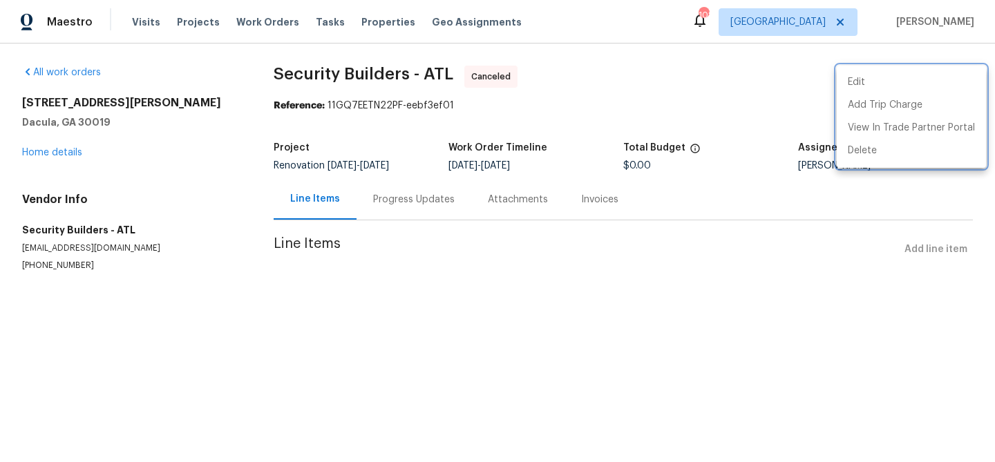
click at [743, 90] on div at bounding box center [497, 231] width 995 height 462
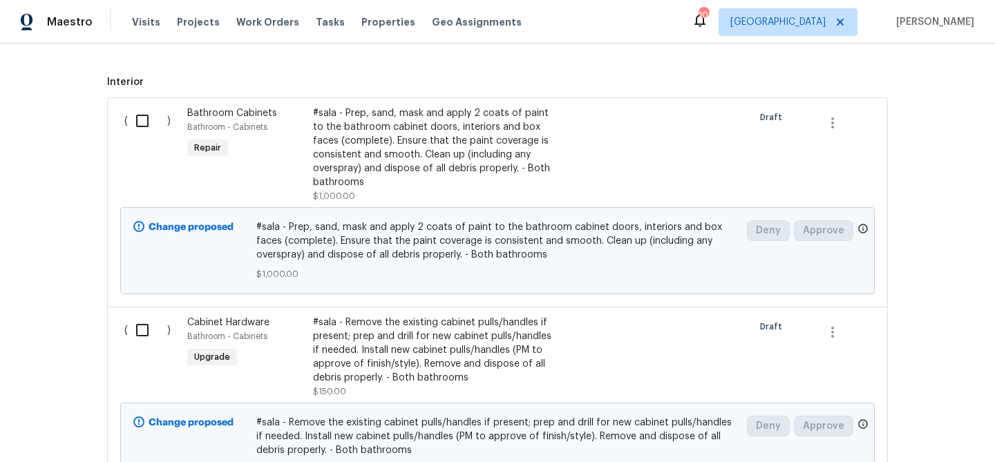
scroll to position [503, 0]
click at [147, 333] on input "checkbox" at bounding box center [147, 329] width 39 height 29
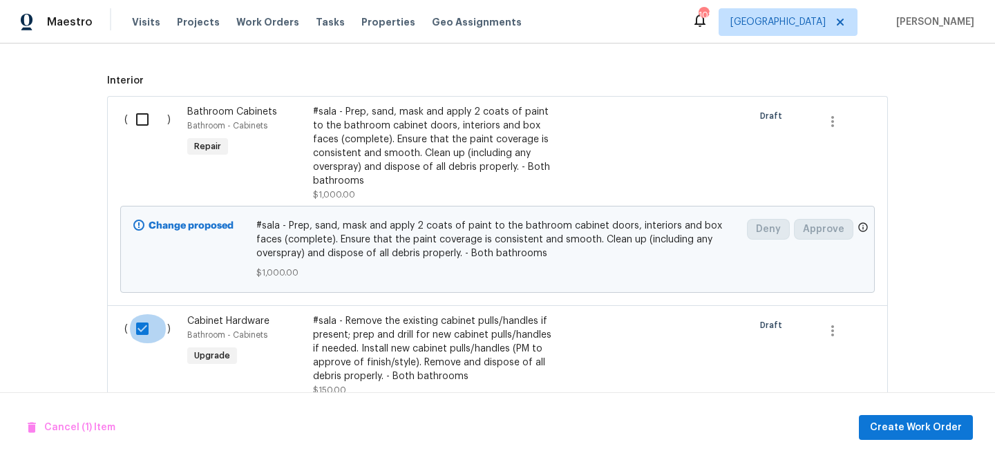
click at [147, 333] on input "checkbox" at bounding box center [147, 329] width 39 height 29
checkbox input "false"
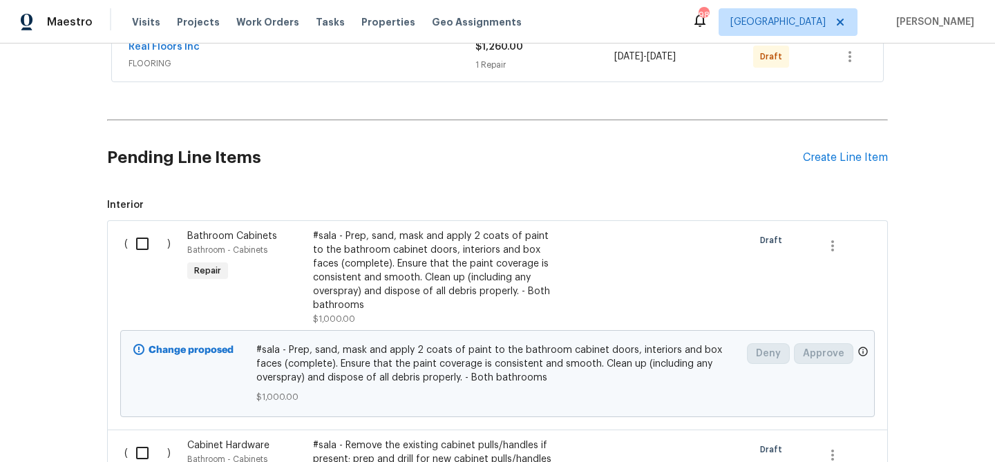
scroll to position [395, 0]
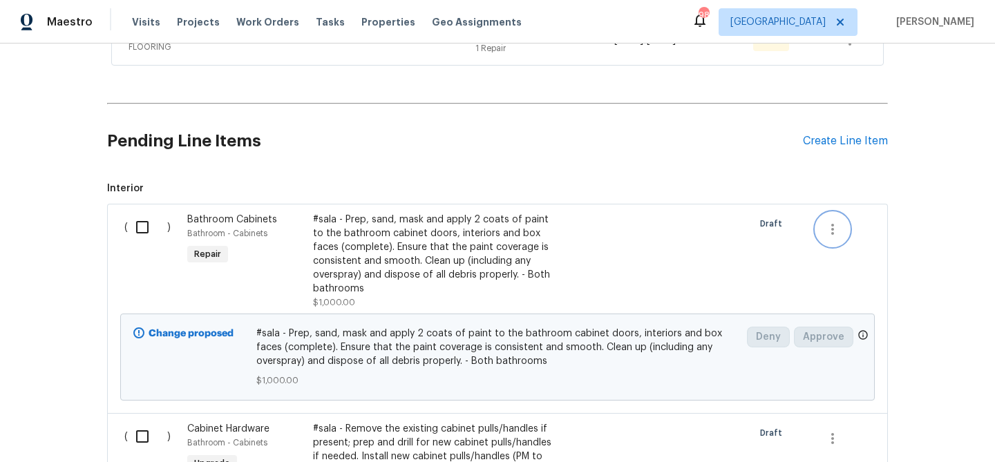
click at [836, 227] on icon "button" at bounding box center [833, 229] width 17 height 17
click at [832, 229] on li "Cancel" at bounding box center [842, 229] width 53 height 23
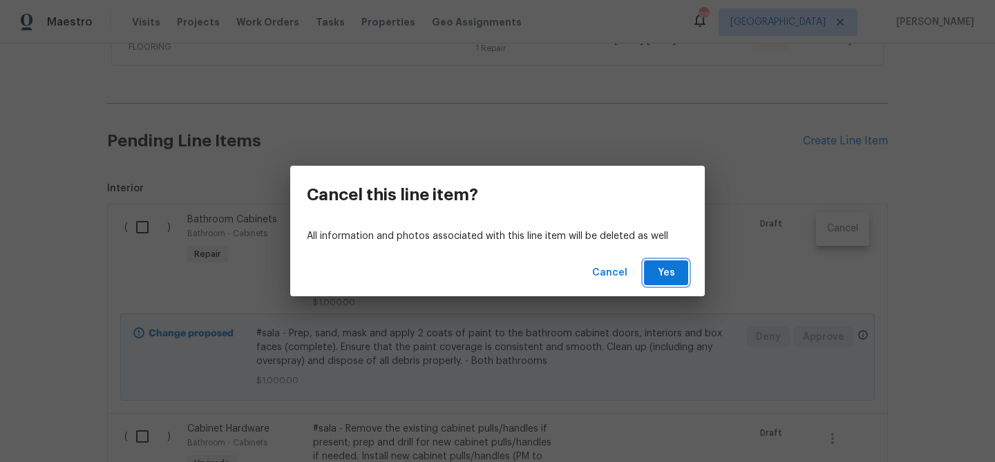
click at [662, 276] on span "Yes" at bounding box center [666, 273] width 22 height 17
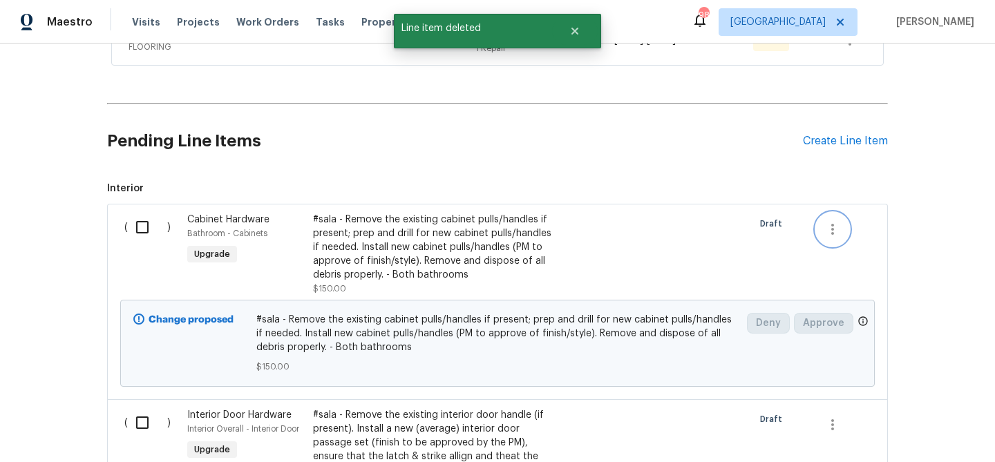
click at [828, 229] on icon "button" at bounding box center [833, 229] width 17 height 17
click at [828, 229] on li "Cancel" at bounding box center [842, 229] width 53 height 23
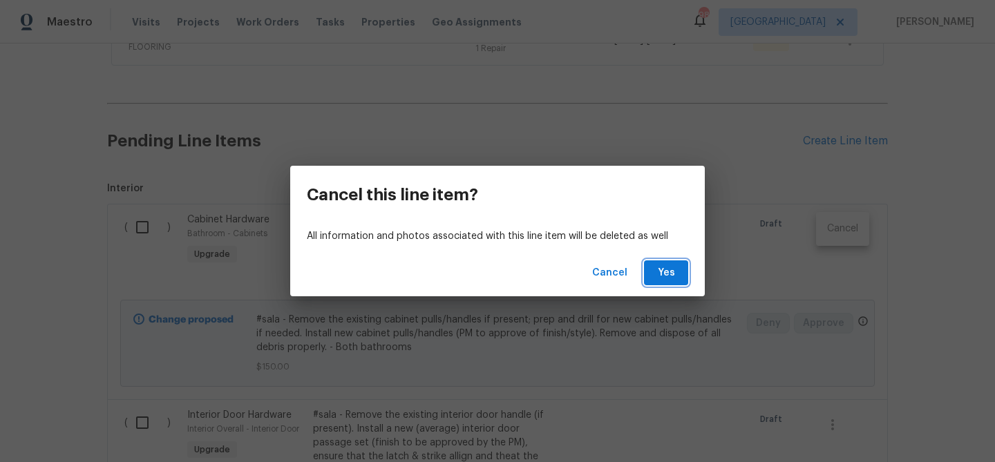
click at [673, 269] on span "Yes" at bounding box center [666, 273] width 22 height 17
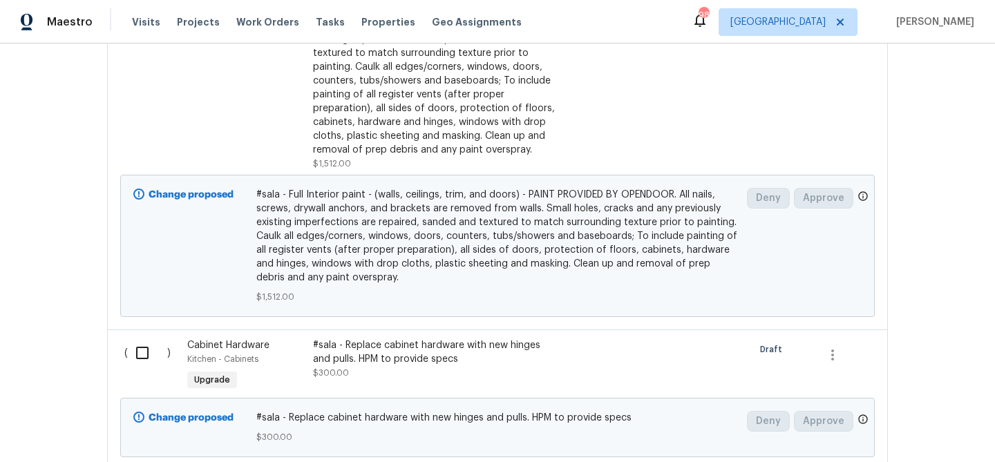
scroll to position [917, 0]
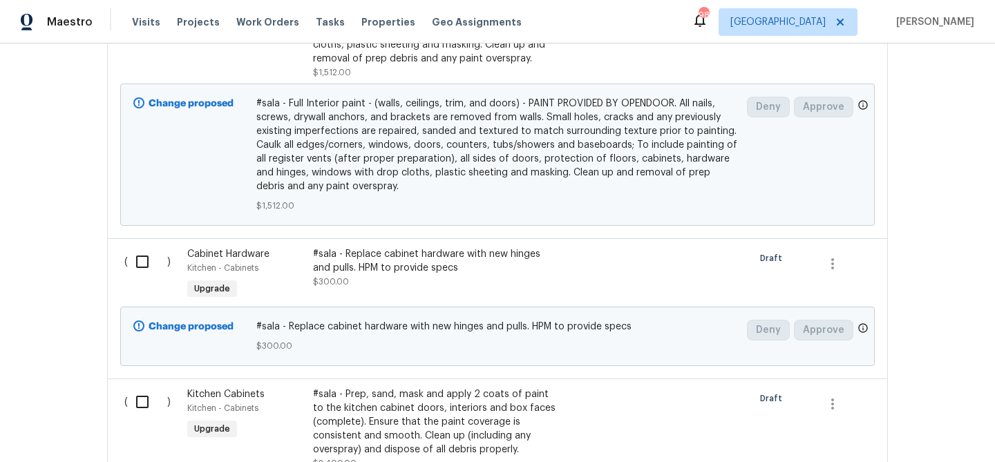
click at [295, 273] on div "Kitchen - Cabinets" at bounding box center [246, 268] width 118 height 14
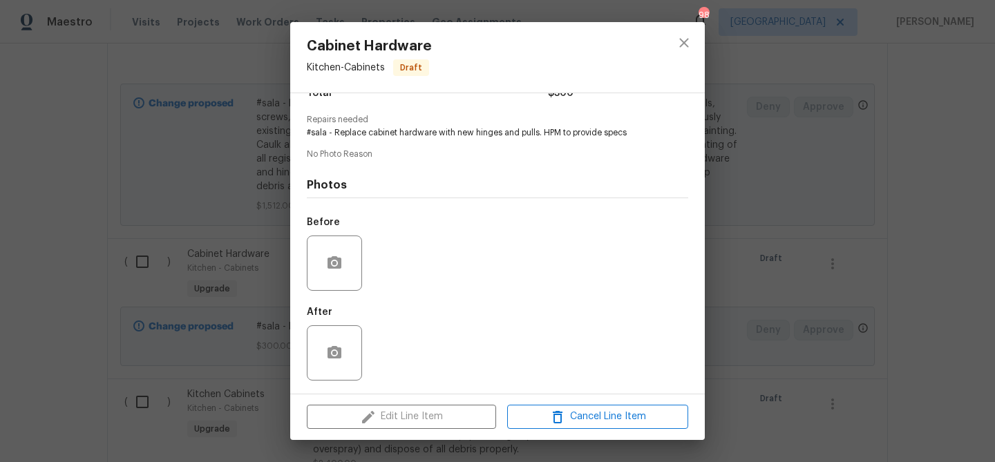
scroll to position [0, 0]
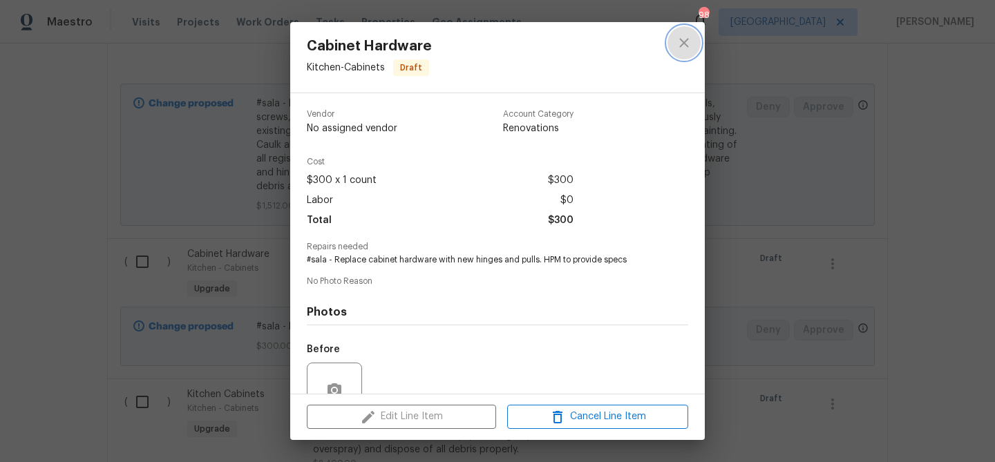
click at [680, 46] on icon "close" at bounding box center [683, 42] width 9 height 9
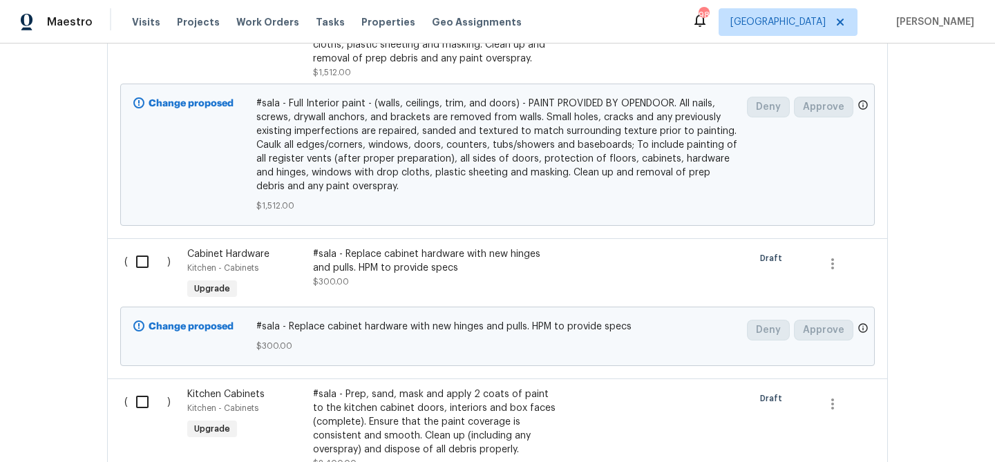
click at [433, 276] on div "#sala - Replace cabinet hardware with new hinges and pulls. HPM to provide spec…" at bounding box center [434, 267] width 243 height 41
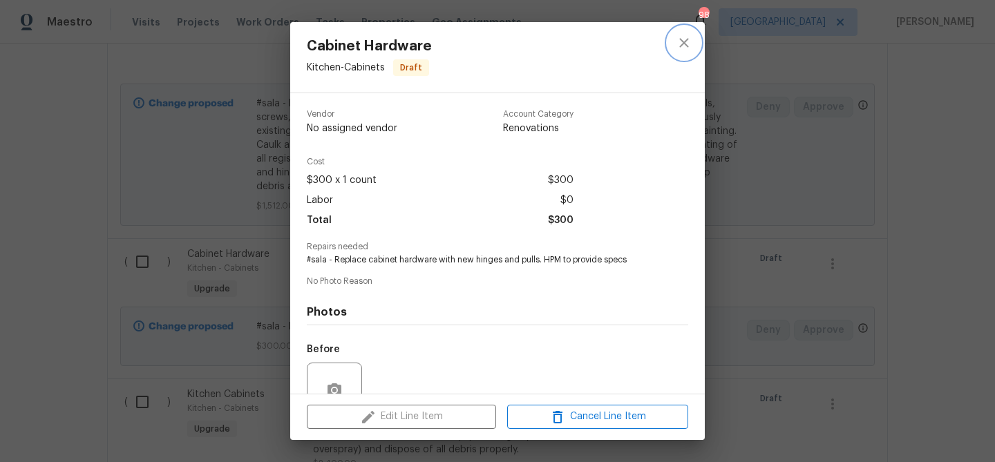
click at [686, 40] on icon "close" at bounding box center [683, 42] width 9 height 9
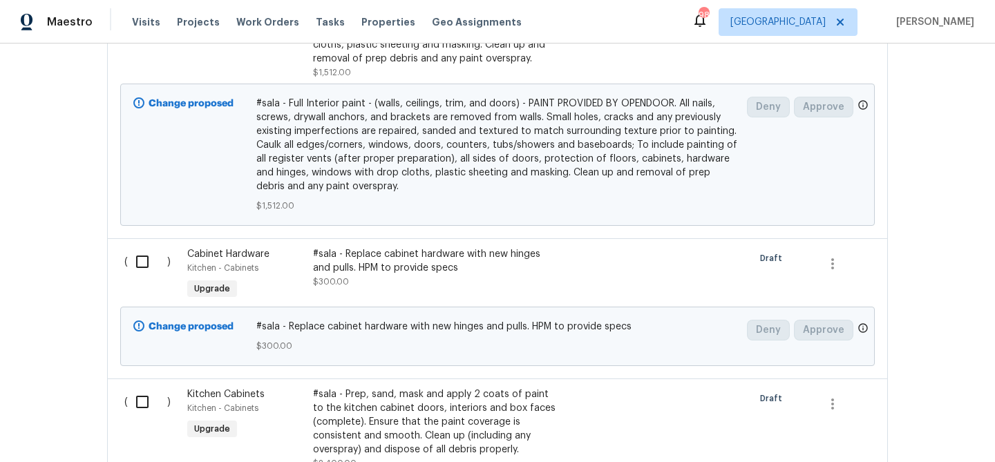
click at [364, 453] on div "#sala - Prep, sand, mask and apply 2 coats of paint to the kitchen cabinet door…" at bounding box center [434, 422] width 243 height 69
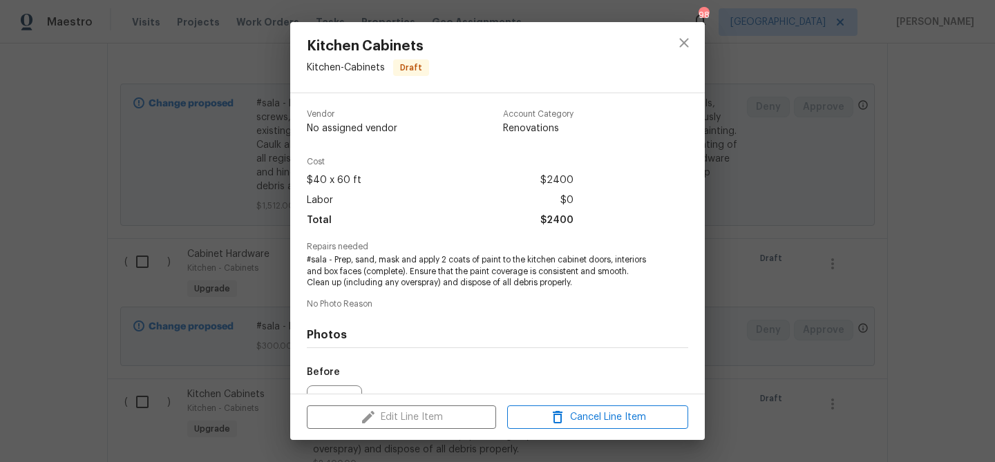
click at [374, 417] on div "Edit Line Item Cancel Line Item" at bounding box center [497, 418] width 415 height 46
click at [751, 279] on div "Kitchen Cabinets Kitchen - Cabinets Draft Vendor No assigned vendor Account Cat…" at bounding box center [497, 231] width 995 height 462
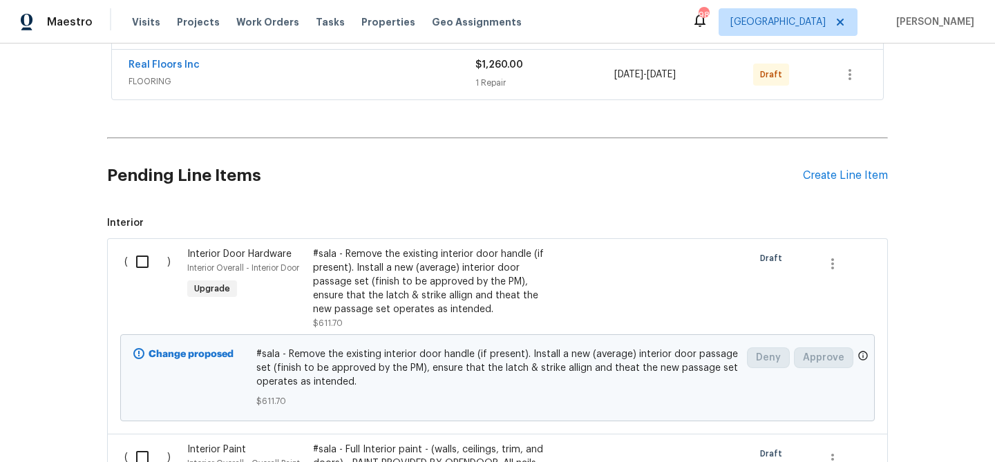
scroll to position [373, 0]
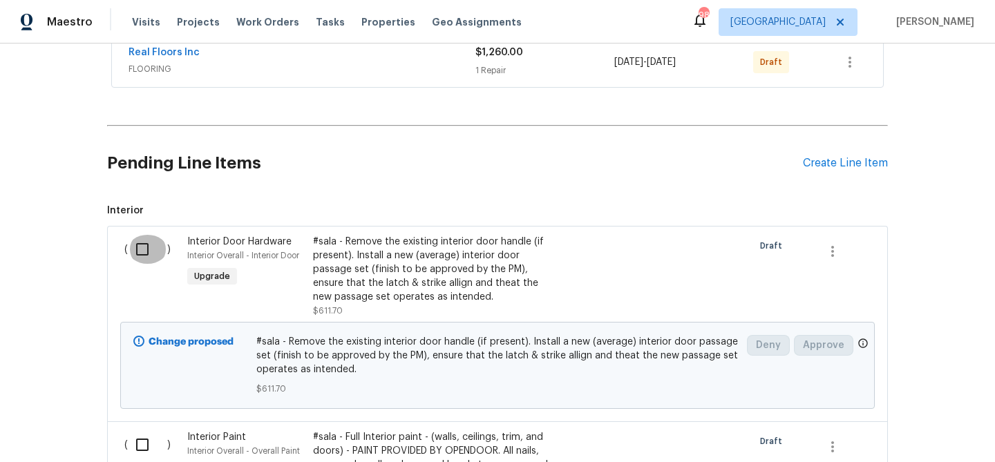
click at [138, 251] on input "checkbox" at bounding box center [147, 249] width 39 height 29
checkbox input "true"
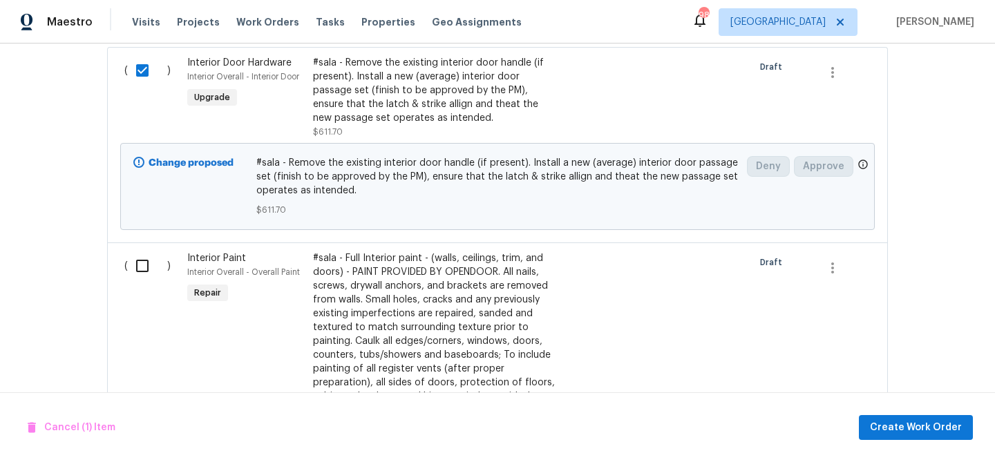
scroll to position [576, 0]
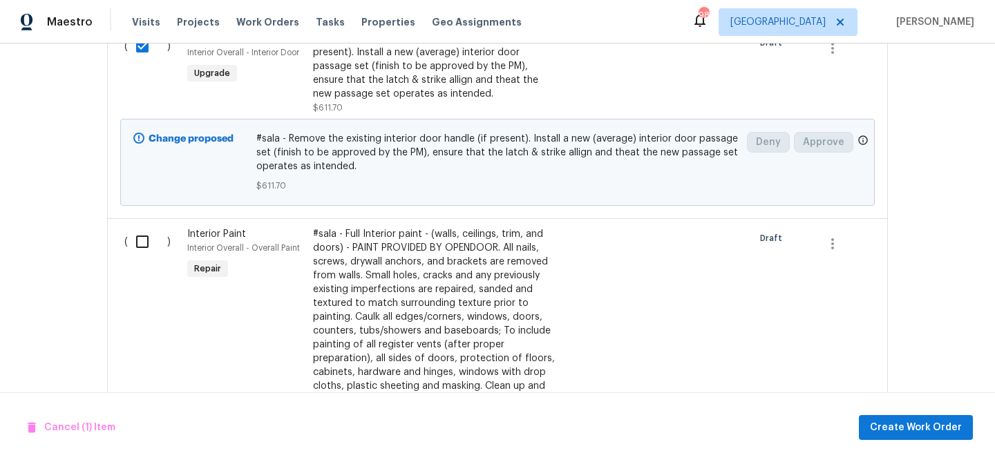
click at [141, 238] on input "checkbox" at bounding box center [147, 241] width 39 height 29
checkbox input "true"
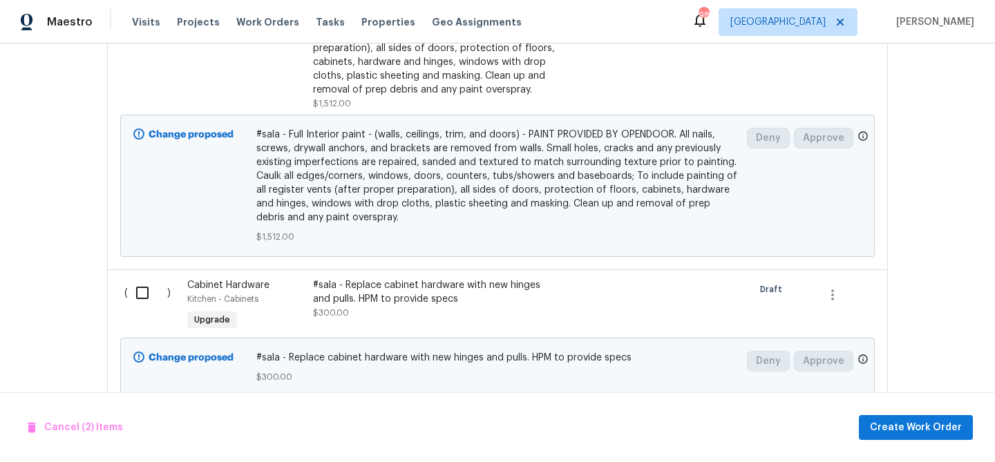
scroll to position [905, 0]
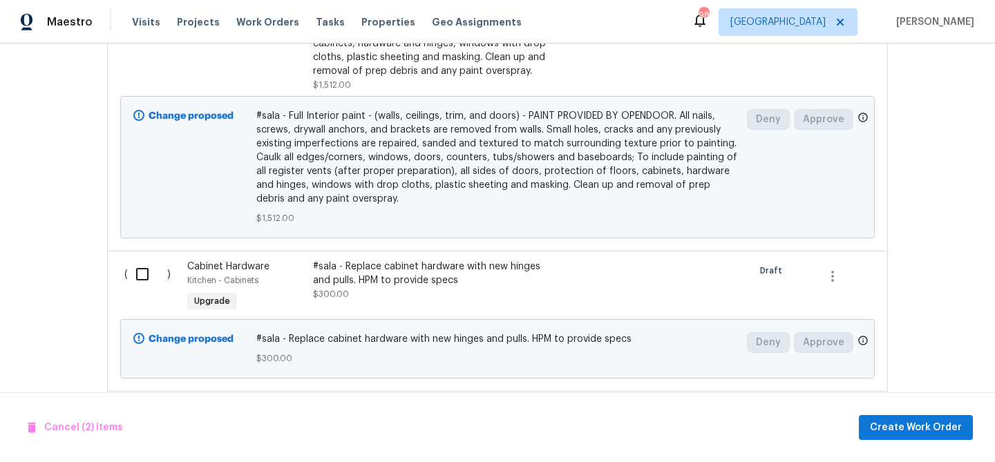
click at [143, 274] on input "checkbox" at bounding box center [147, 274] width 39 height 29
checkbox input "true"
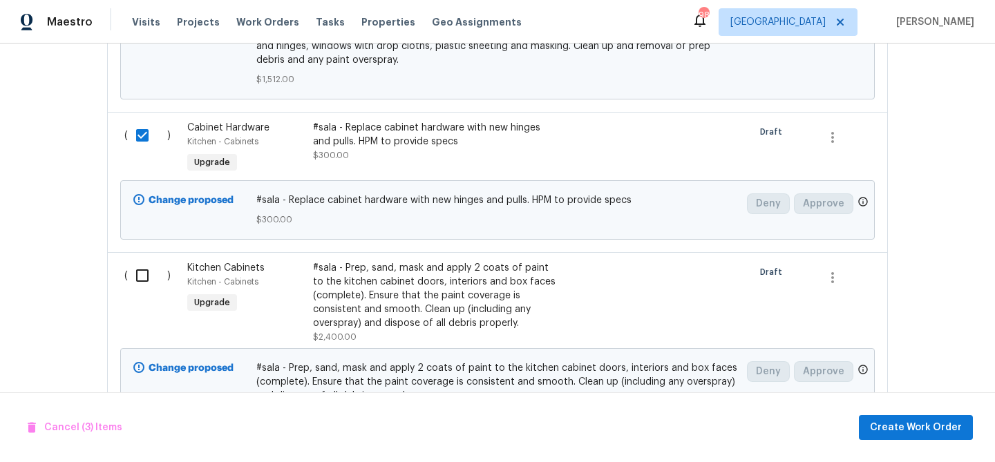
scroll to position [1044, 0]
click at [143, 274] on input "checkbox" at bounding box center [147, 275] width 39 height 29
checkbox input "true"
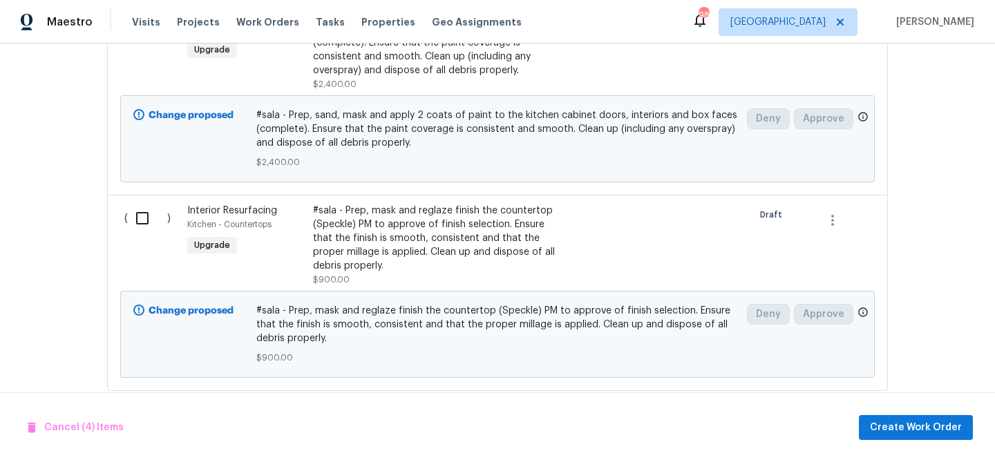
scroll to position [1321, 0]
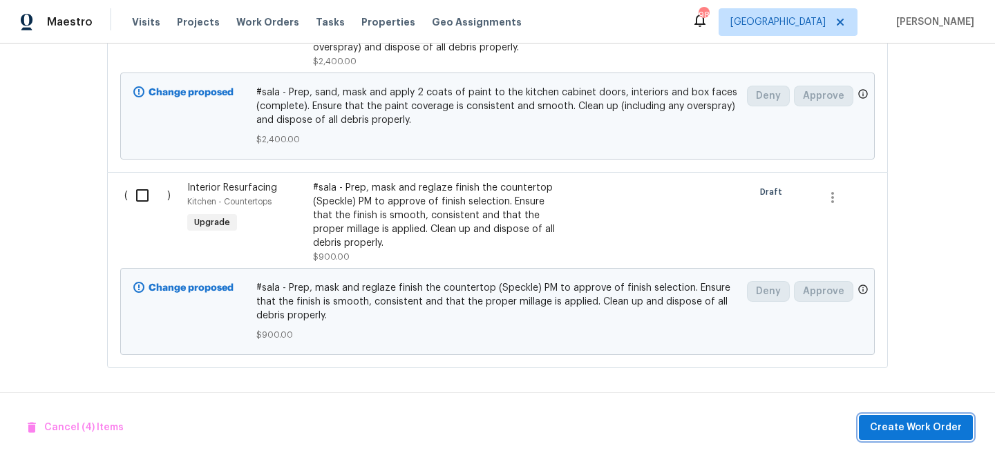
click at [919, 423] on span "Create Work Order" at bounding box center [916, 428] width 92 height 17
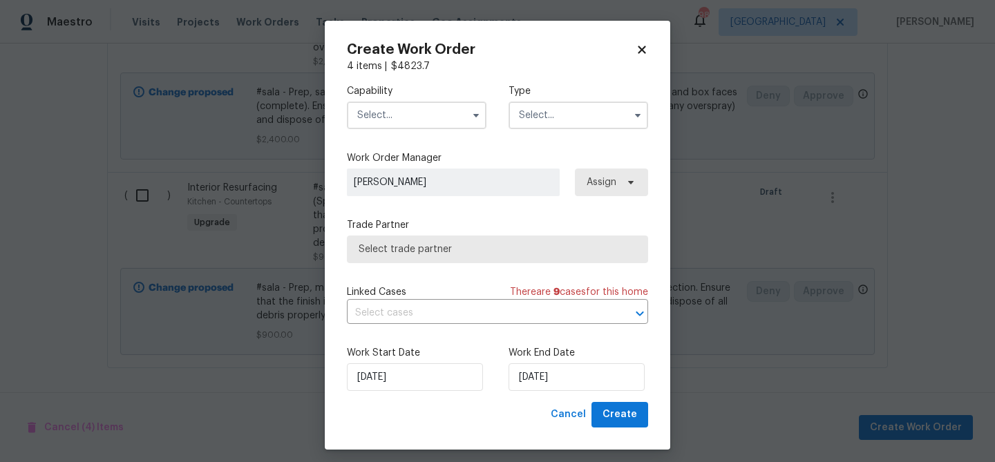
click at [404, 121] on input "text" at bounding box center [417, 116] width 140 height 28
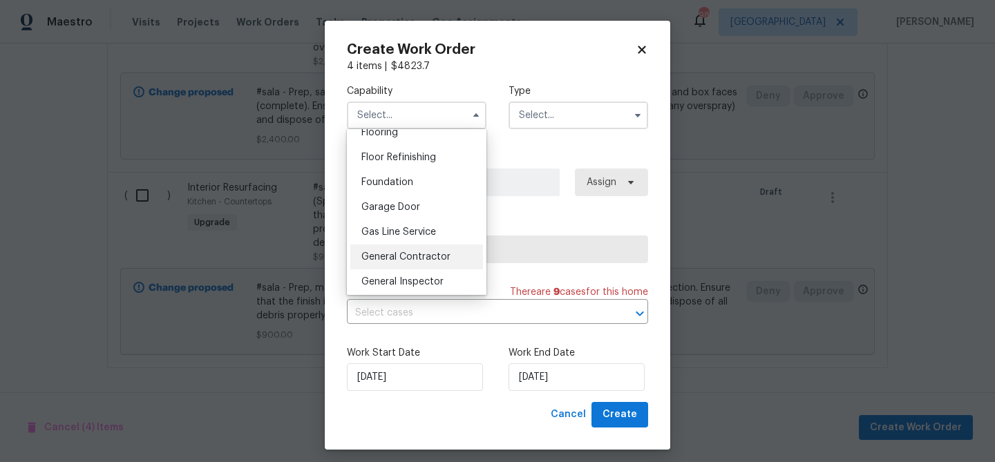
scroll to position [553, 0]
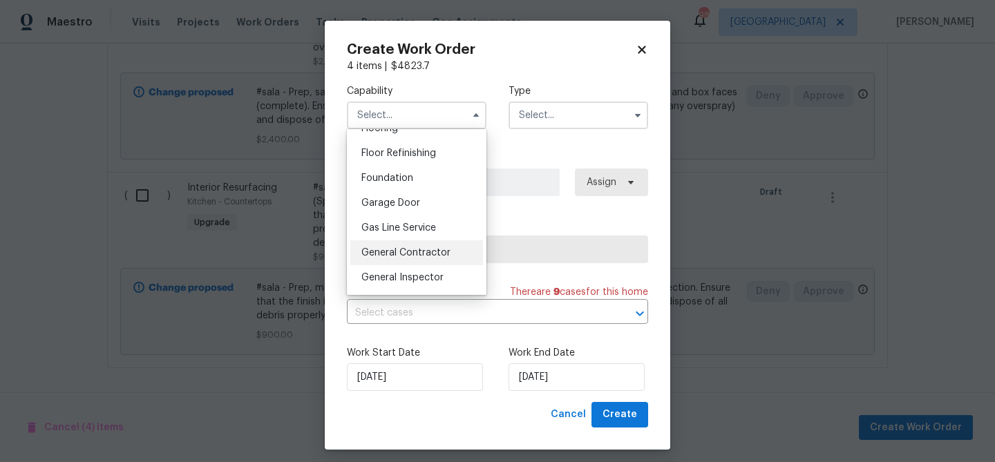
click at [423, 255] on span "General Contractor" at bounding box center [406, 253] width 89 height 10
type input "General Contractor"
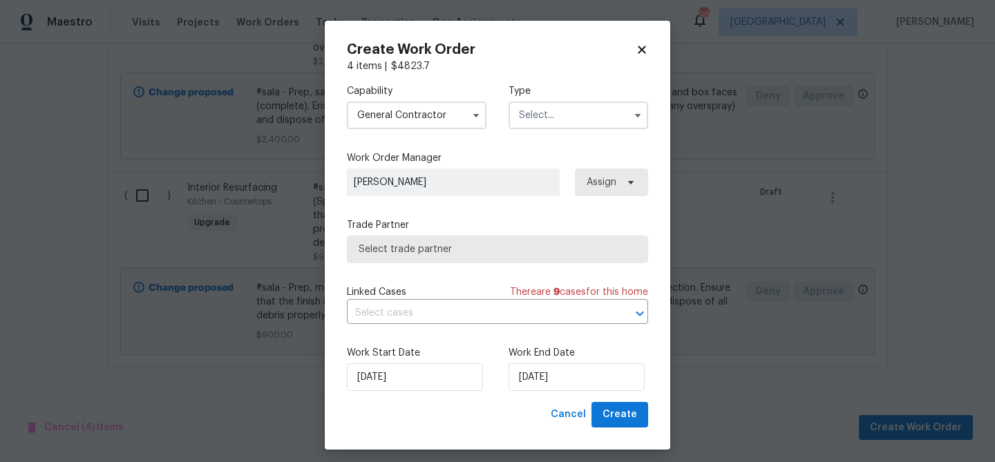
click at [538, 122] on input "text" at bounding box center [579, 116] width 140 height 28
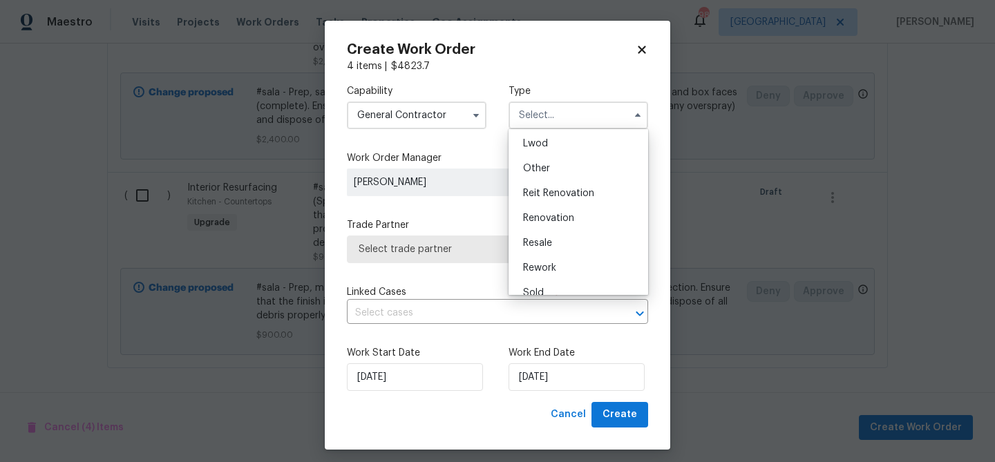
scroll to position [165, 0]
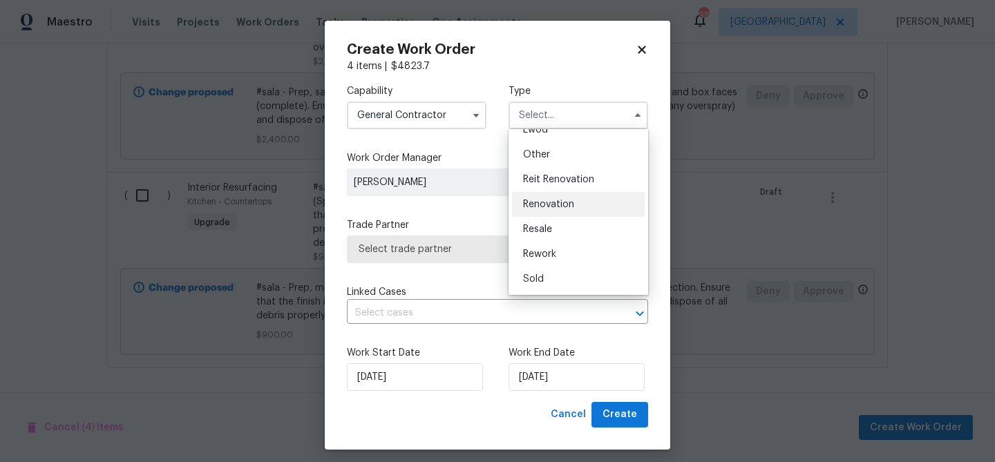
click at [542, 205] on span "Renovation" at bounding box center [548, 205] width 51 height 10
type input "Renovation"
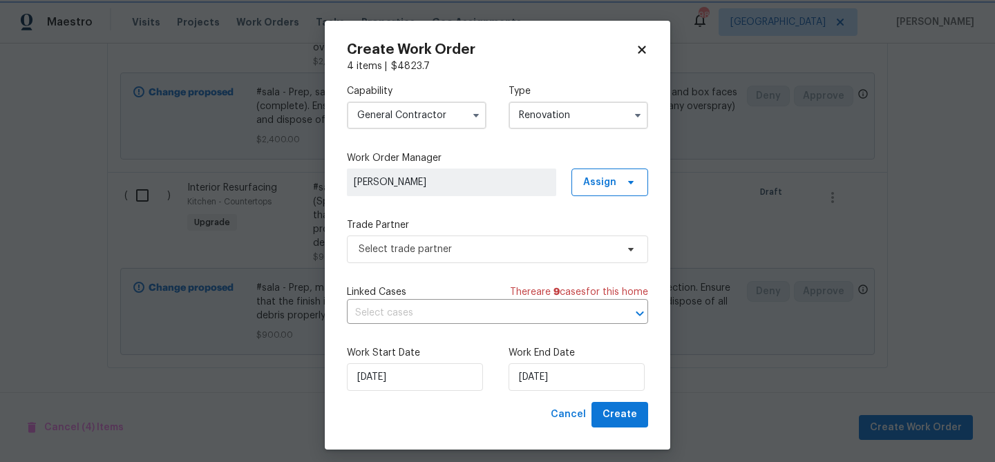
scroll to position [0, 0]
click at [508, 243] on span "Select trade partner" at bounding box center [488, 250] width 258 height 14
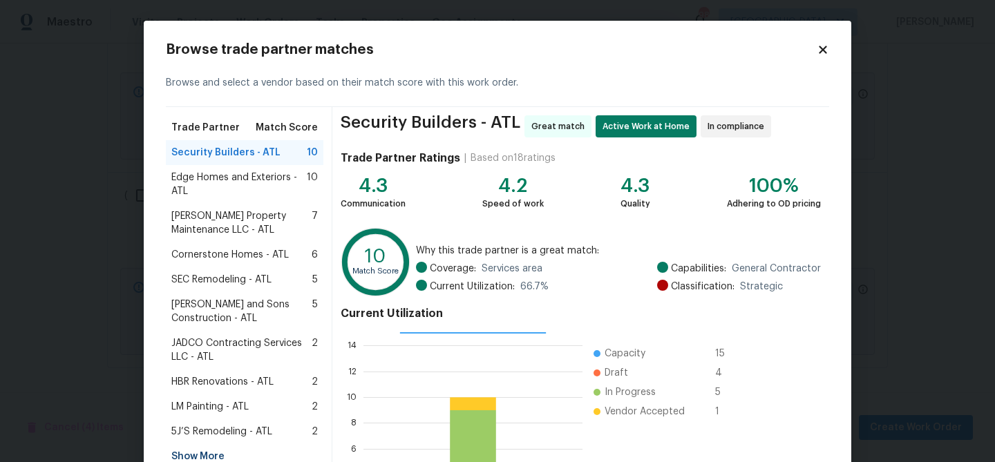
scroll to position [147, 0]
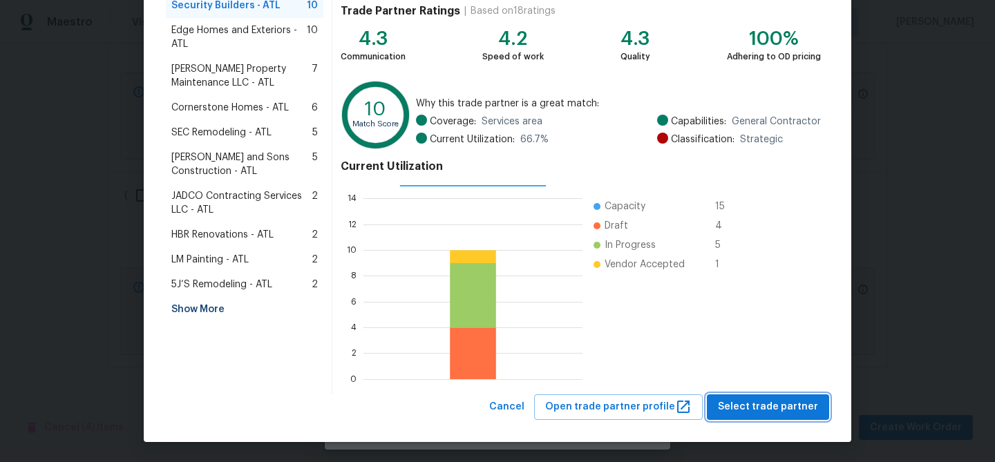
click at [777, 396] on button "Select trade partner" at bounding box center [768, 408] width 122 height 26
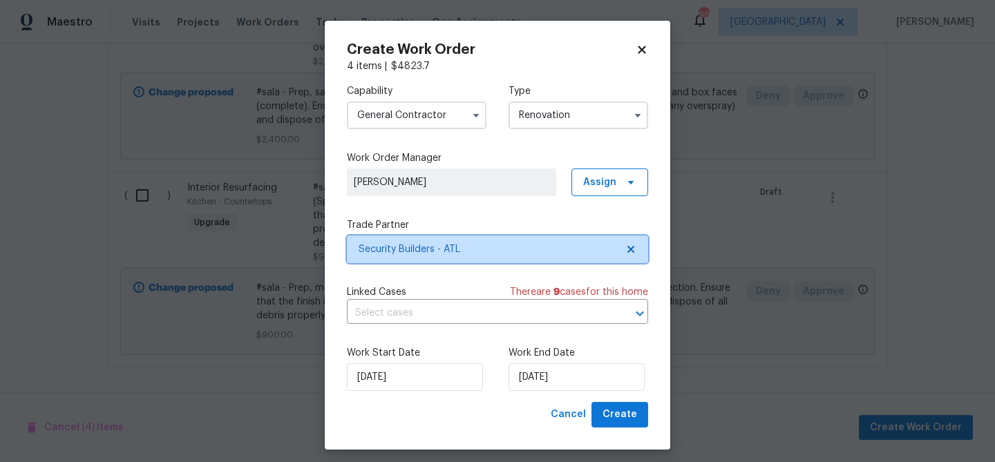
scroll to position [0, 0]
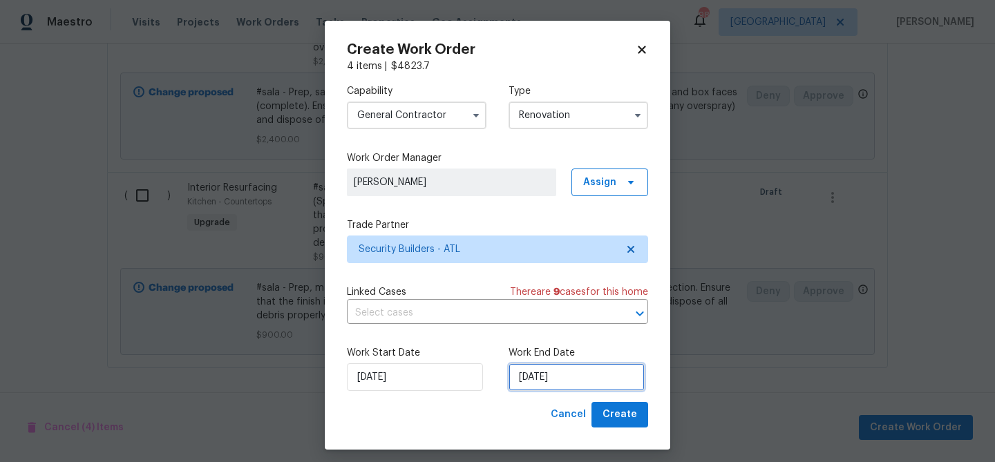
click at [546, 381] on input "[DATE]" at bounding box center [577, 378] width 136 height 28
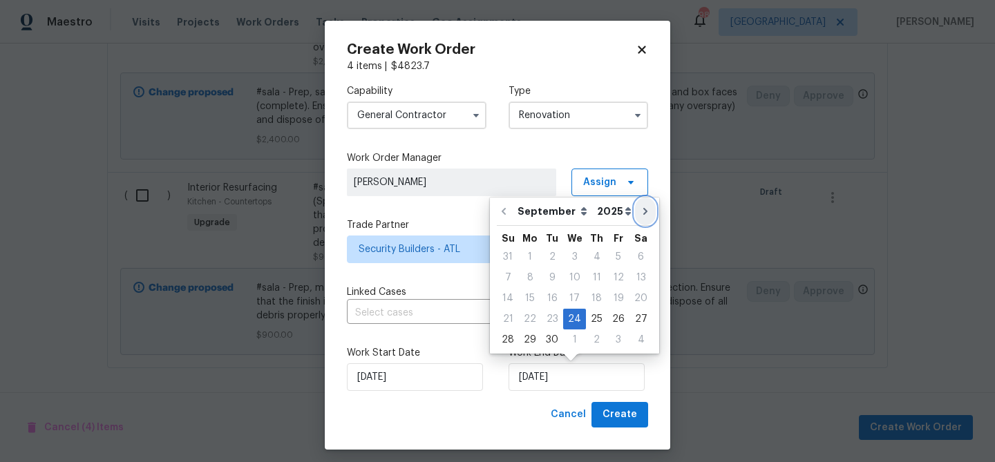
click at [644, 214] on icon "Go to next month" at bounding box center [646, 211] width 4 height 7
type input "[DATE]"
select select "9"
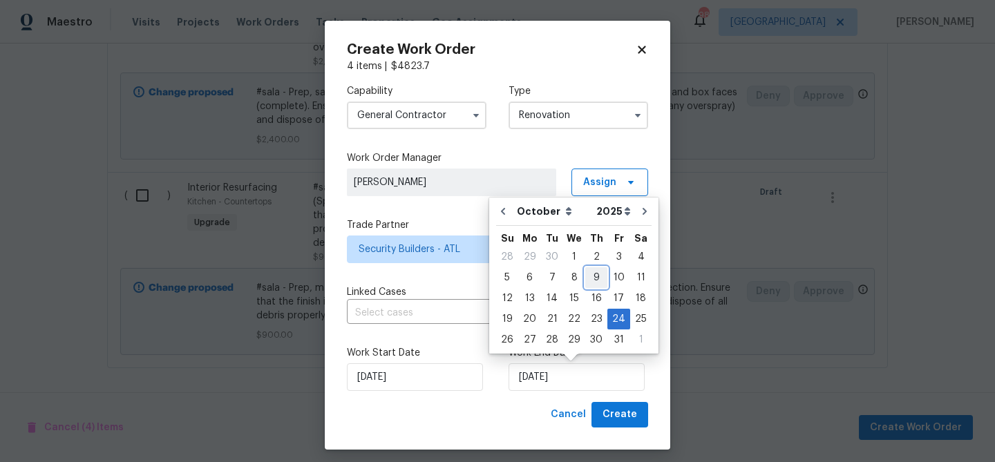
click at [585, 283] on div "9" at bounding box center [596, 277] width 22 height 19
type input "[DATE]"
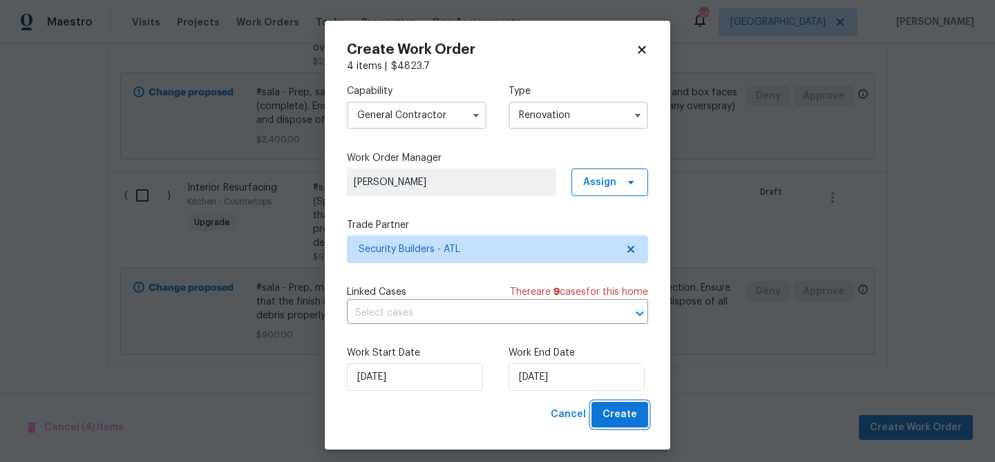
click at [614, 416] on span "Create" at bounding box center [620, 414] width 35 height 17
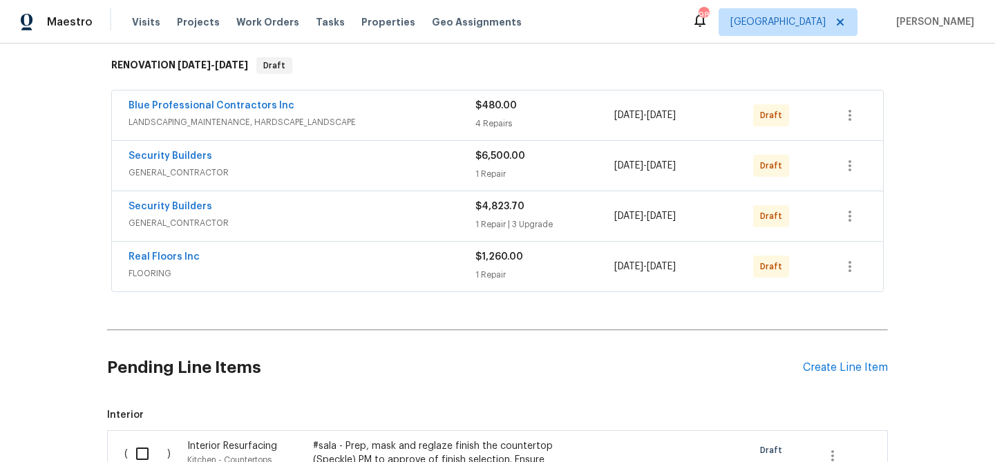
scroll to position [337, 0]
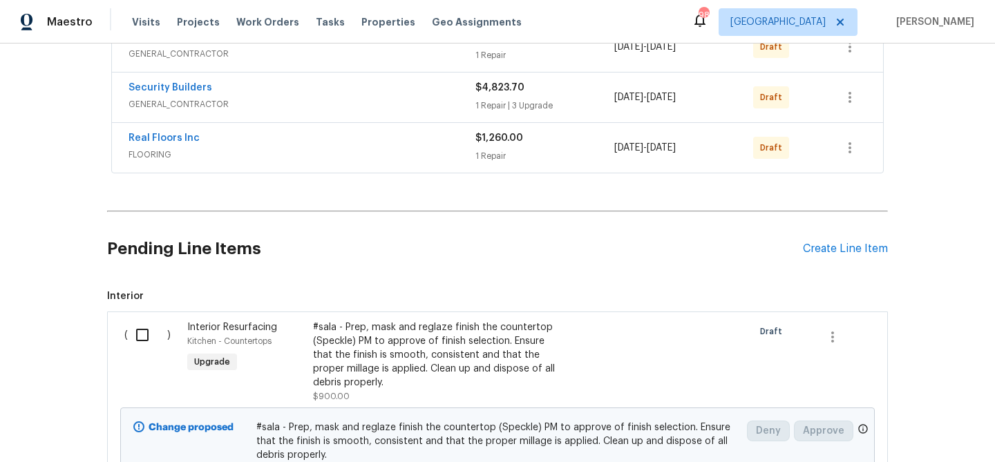
click at [147, 335] on input "checkbox" at bounding box center [147, 335] width 39 height 29
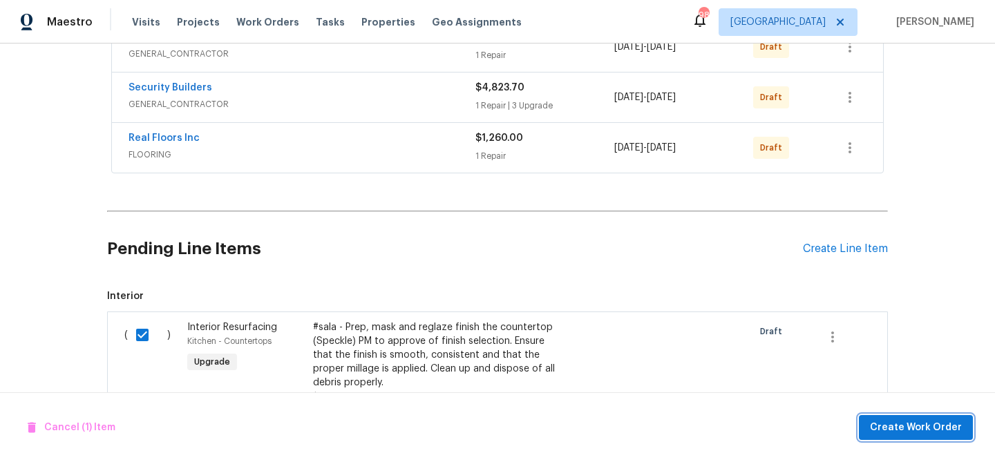
click at [890, 424] on span "Create Work Order" at bounding box center [916, 428] width 92 height 17
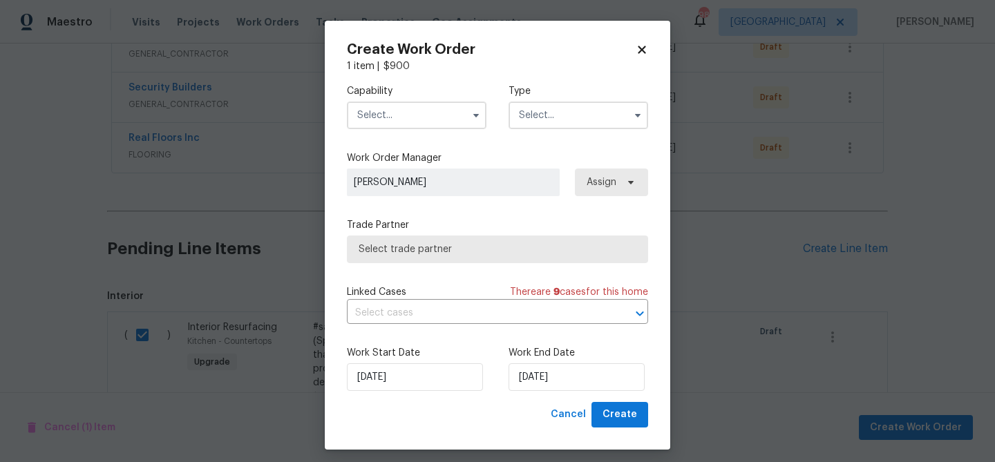
click at [401, 126] on input "text" at bounding box center [417, 116] width 140 height 28
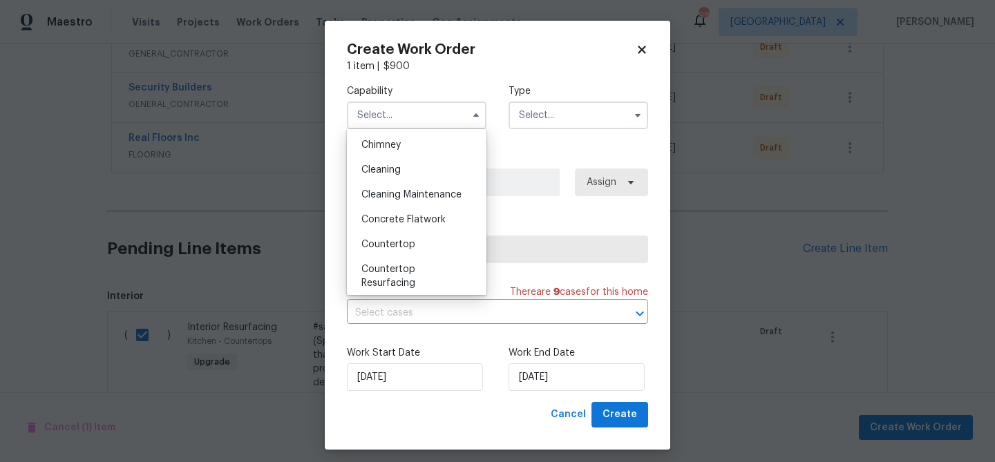
scroll to position [176, 0]
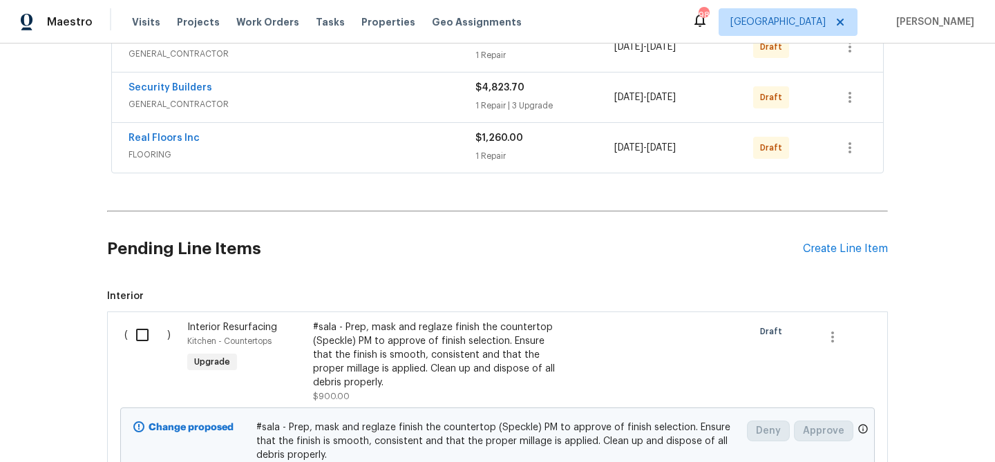
click at [369, 331] on div "#sala - Prep, mask and reglaze finish the countertop (Speckle) PM to approve of…" at bounding box center [434, 355] width 243 height 69
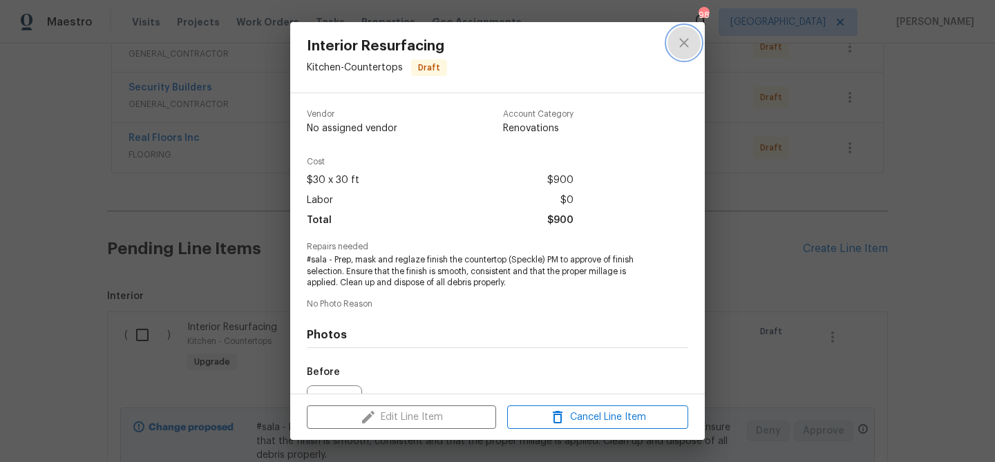
click at [689, 39] on icon "close" at bounding box center [684, 43] width 17 height 17
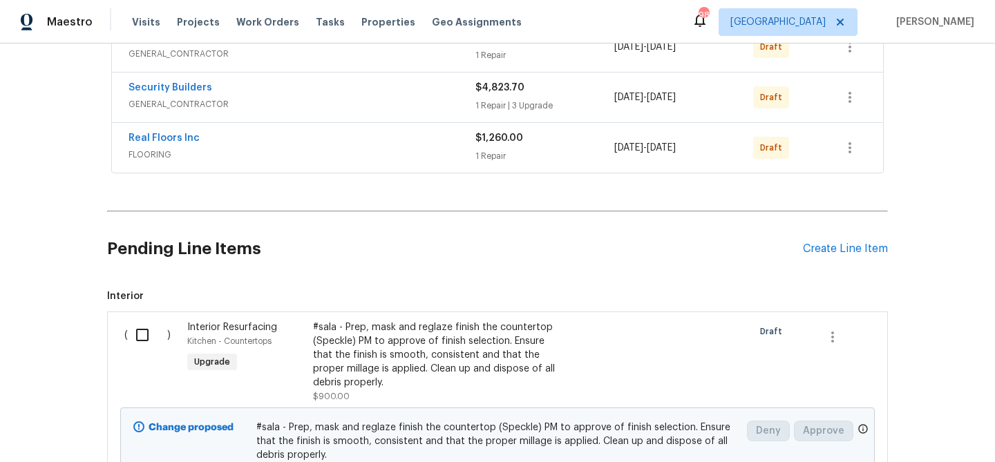
click at [142, 337] on input "checkbox" at bounding box center [147, 335] width 39 height 29
checkbox input "true"
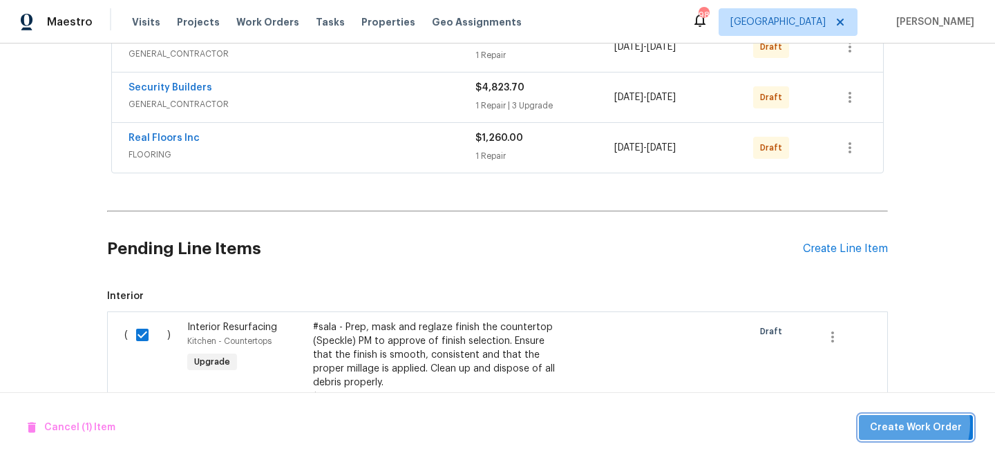
click at [902, 424] on span "Create Work Order" at bounding box center [916, 428] width 92 height 17
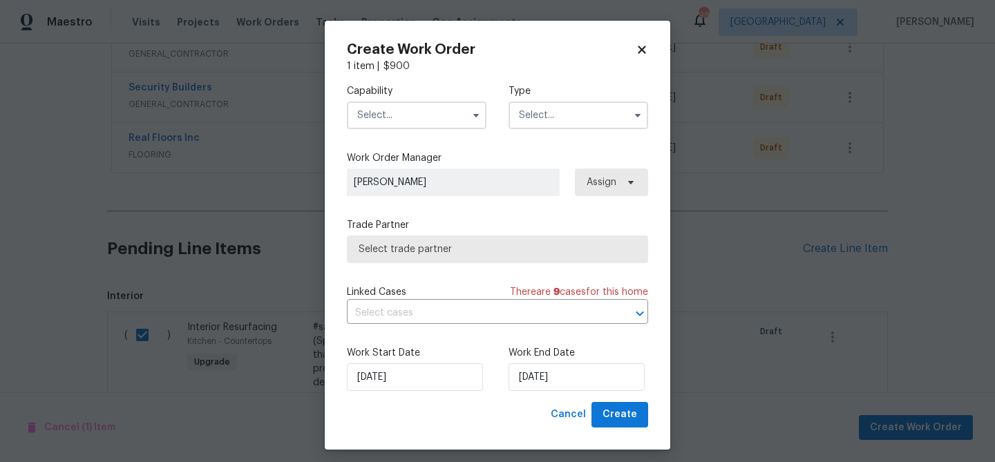
click at [393, 115] on input "text" at bounding box center [417, 116] width 140 height 28
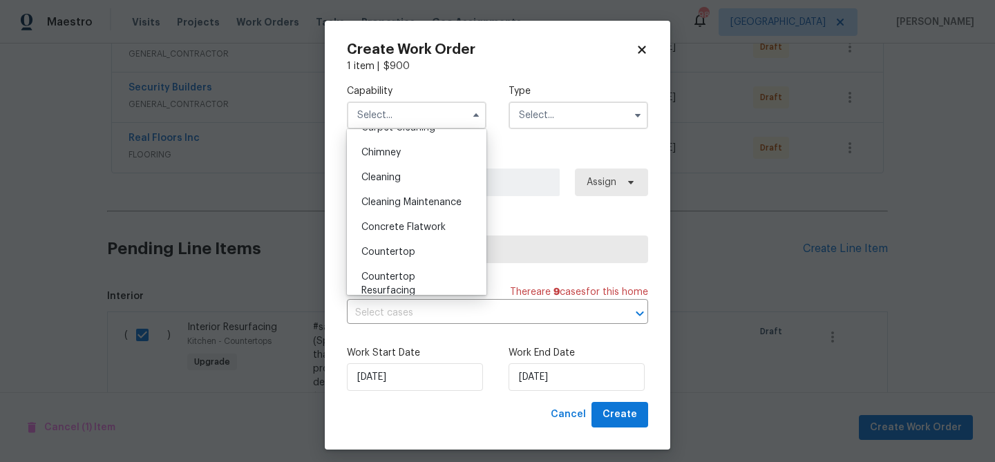
scroll to position [177, 0]
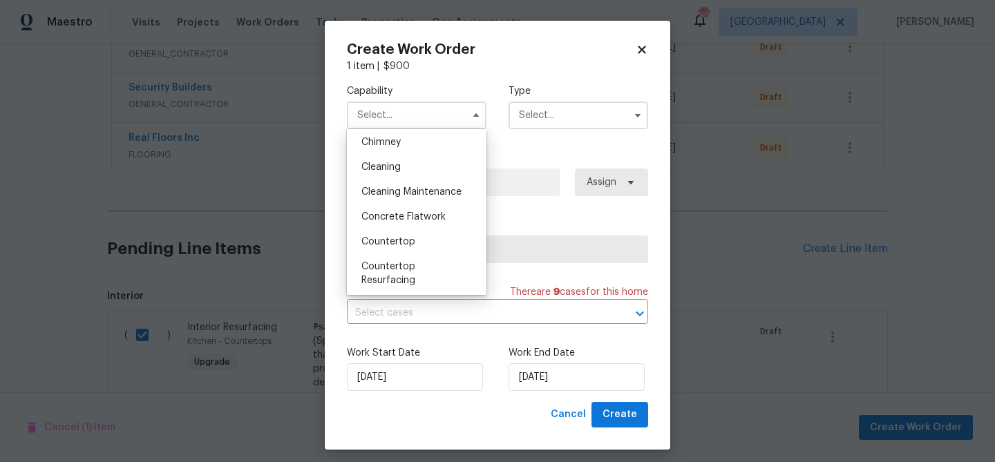
click at [406, 235] on div "Countertop" at bounding box center [416, 241] width 133 height 25
type input "Countertop"
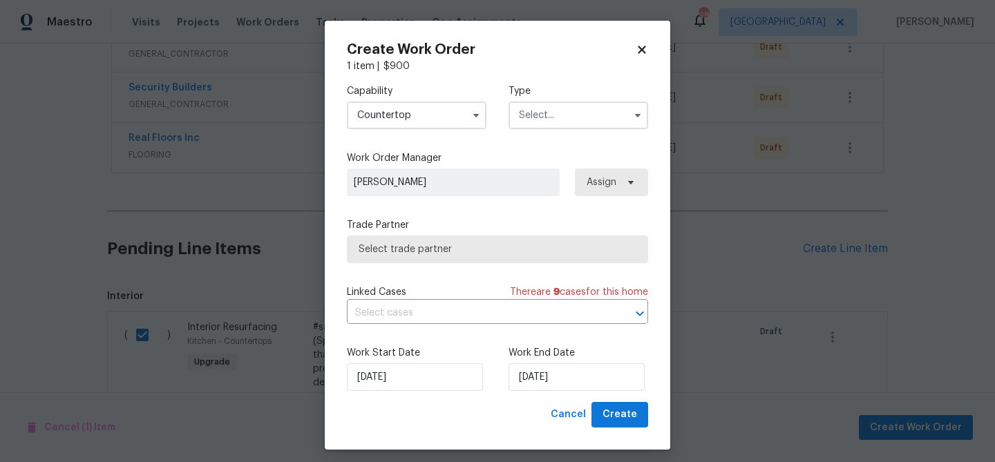
click at [415, 250] on span "Select trade partner" at bounding box center [498, 250] width 278 height 14
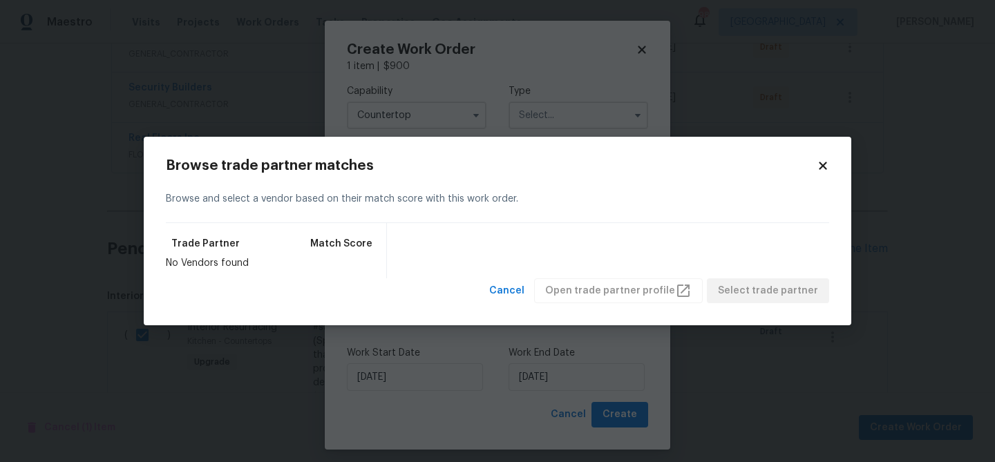
click at [819, 160] on icon at bounding box center [823, 166] width 12 height 12
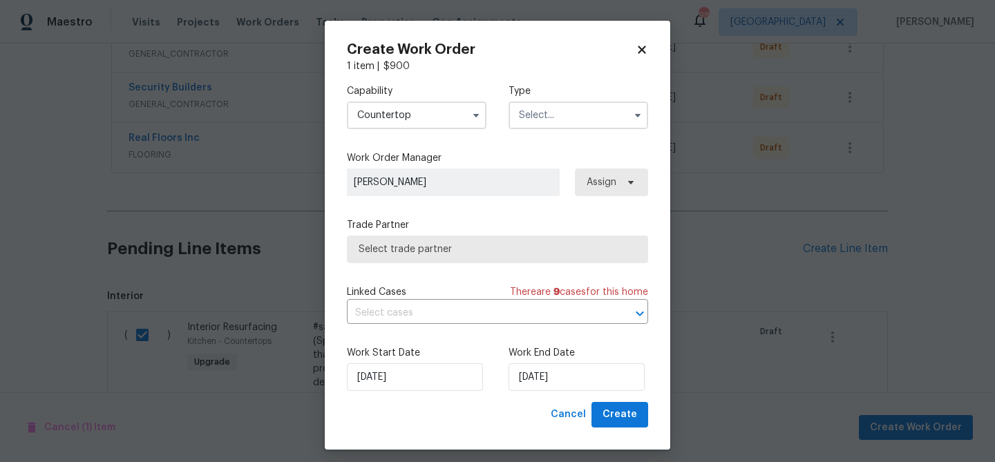
click at [524, 113] on input "text" at bounding box center [579, 116] width 140 height 28
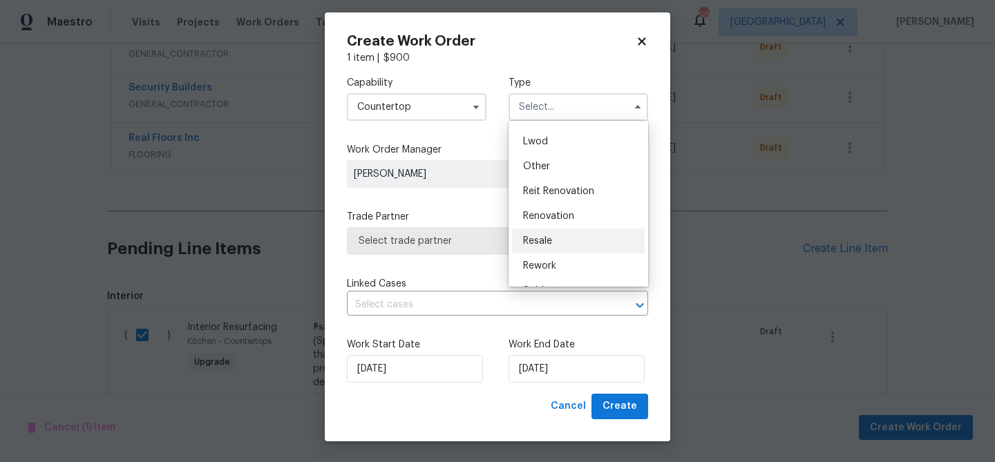
scroll to position [155, 0]
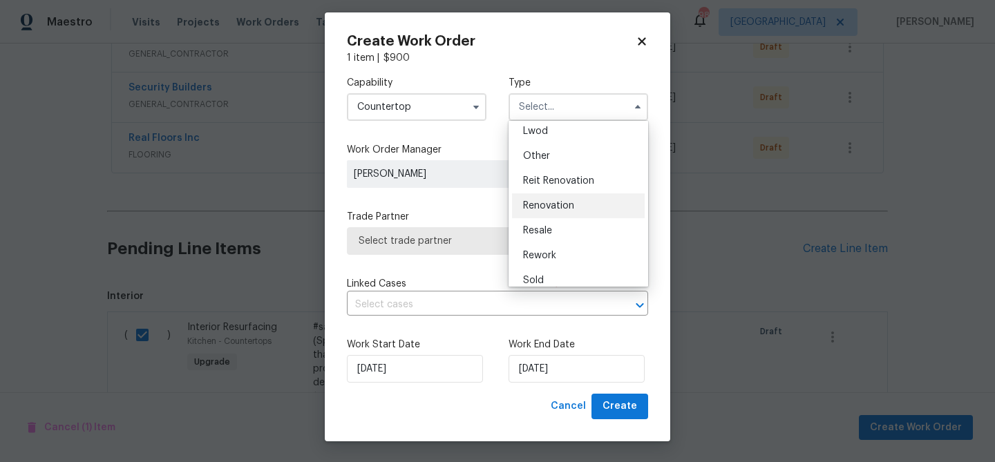
click at [539, 203] on span "Renovation" at bounding box center [548, 206] width 51 height 10
type input "Renovation"
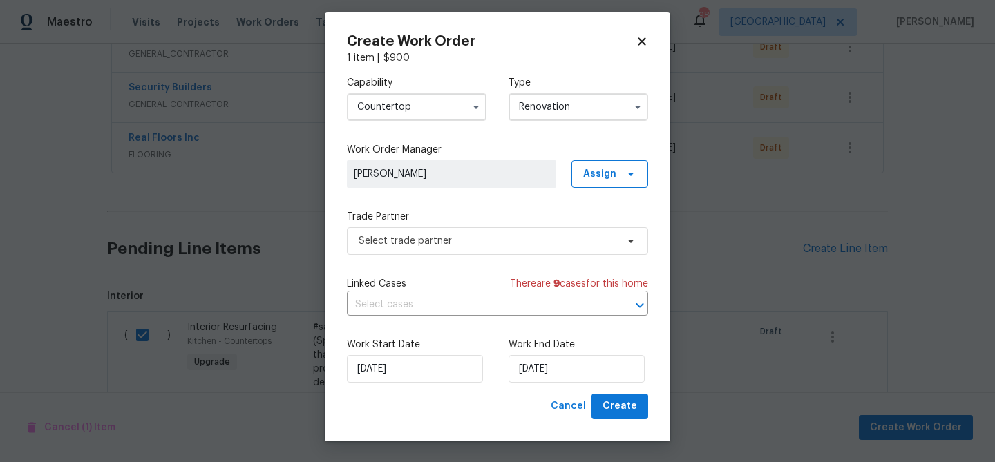
scroll to position [0, 0]
click at [480, 243] on span "Select trade partner" at bounding box center [488, 241] width 258 height 14
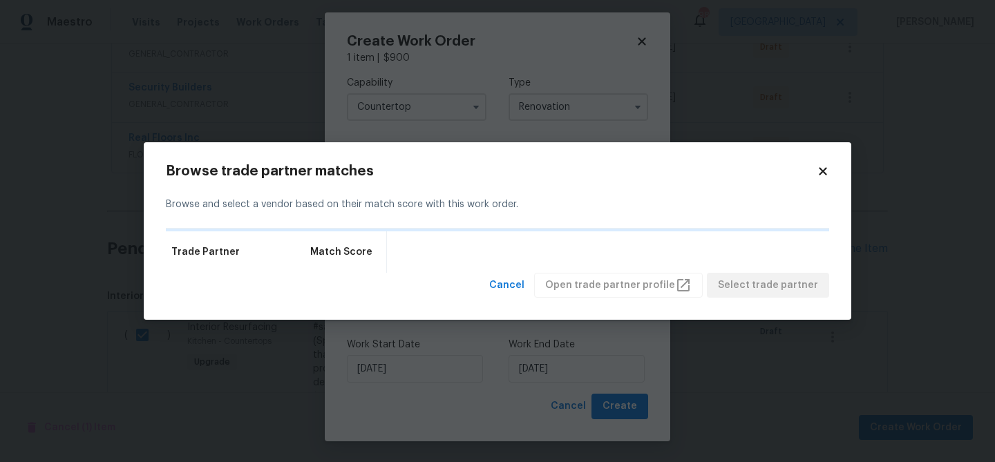
click at [814, 165] on h2 "Browse trade partner matches" at bounding box center [491, 172] width 651 height 14
click at [819, 168] on icon at bounding box center [823, 171] width 8 height 8
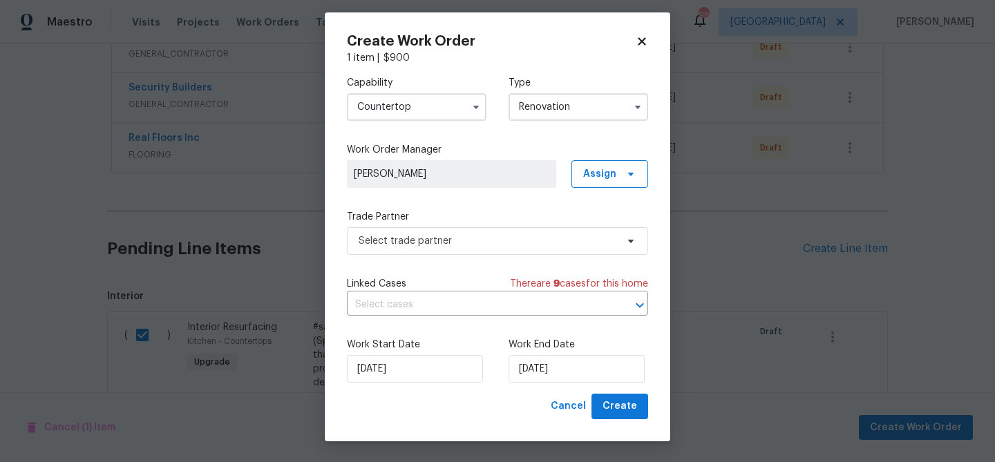
click at [603, 99] on input "Renovation" at bounding box center [579, 107] width 140 height 28
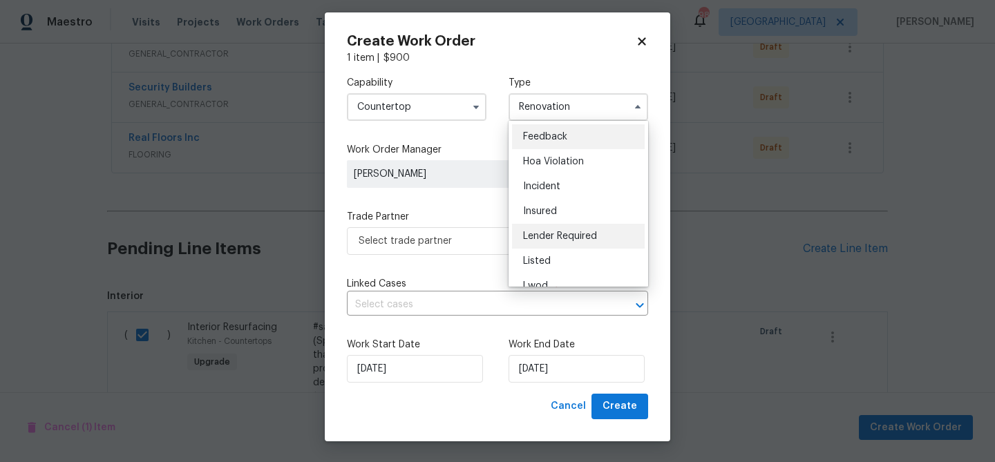
scroll to position [2, 0]
click at [474, 210] on label "Trade Partner" at bounding box center [497, 217] width 301 height 14
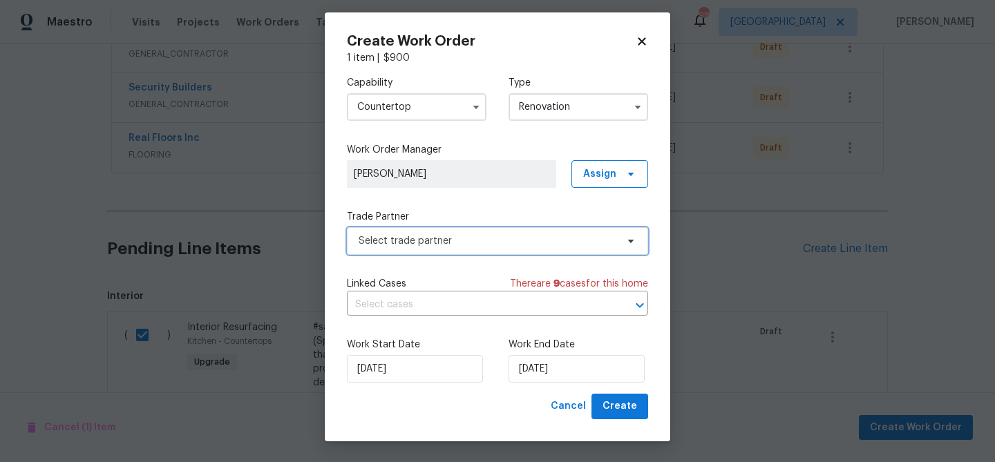
click at [487, 243] on span "Select trade partner" at bounding box center [488, 241] width 258 height 14
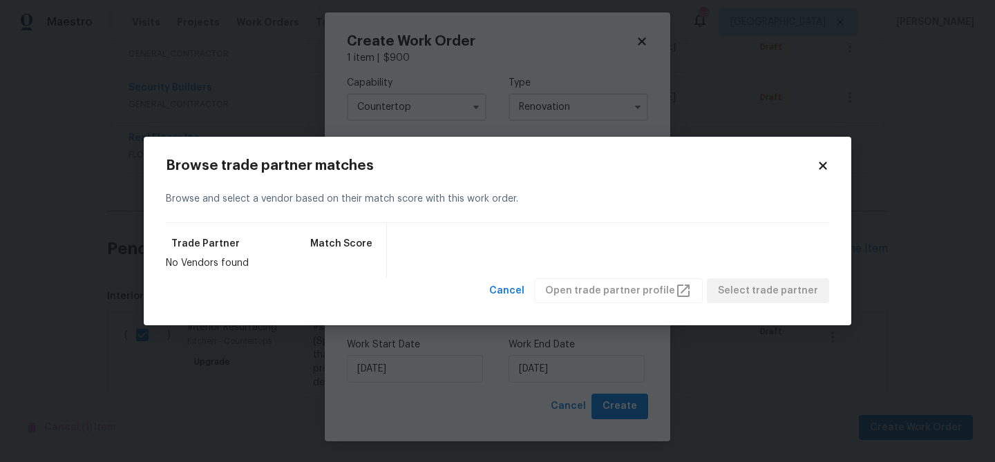
click at [823, 176] on div "Browse and select a vendor based on their match score with this work order." at bounding box center [498, 200] width 664 height 48
click at [802, 166] on h2 "Browse trade partner matches" at bounding box center [491, 166] width 651 height 14
click at [834, 159] on div "Browse trade partner matches Browse and select a vendor based on their match sc…" at bounding box center [498, 231] width 708 height 189
click at [825, 165] on icon at bounding box center [823, 166] width 12 height 12
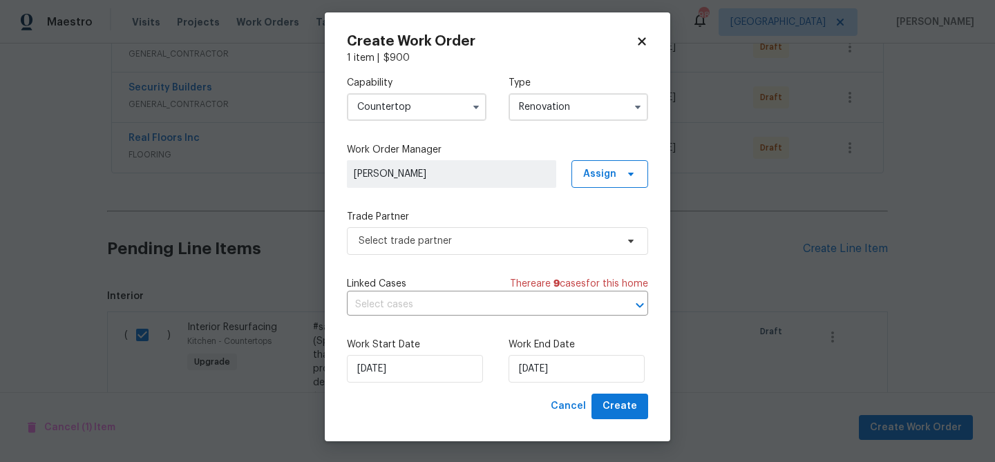
click at [641, 38] on icon at bounding box center [642, 41] width 12 height 12
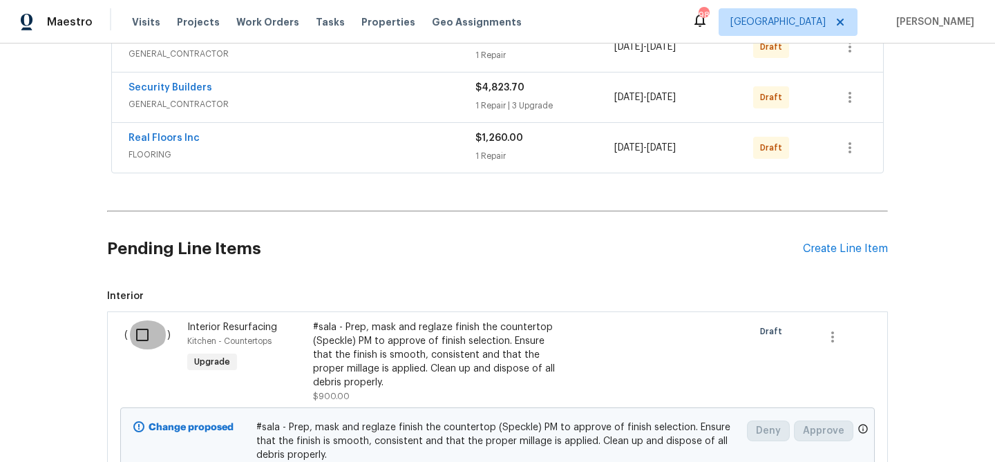
click at [145, 335] on input "checkbox" at bounding box center [147, 335] width 39 height 29
checkbox input "true"
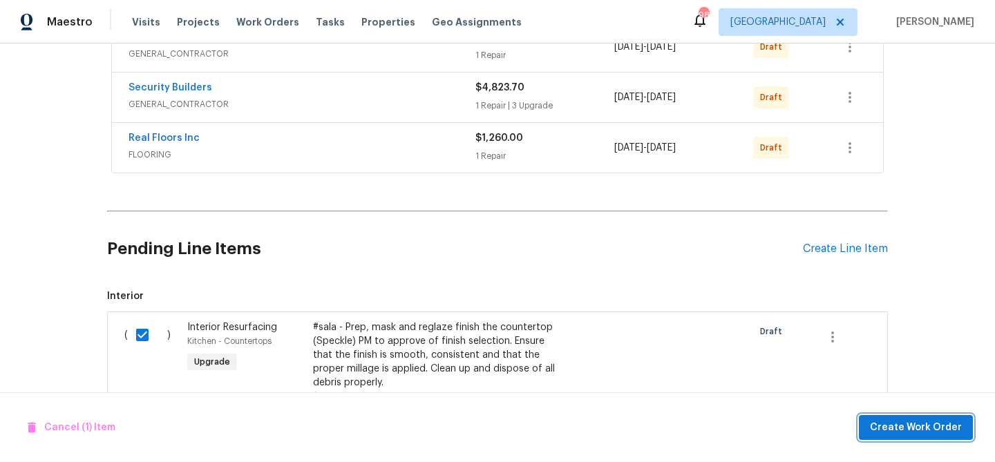
click at [929, 415] on button "Create Work Order" at bounding box center [916, 428] width 114 height 26
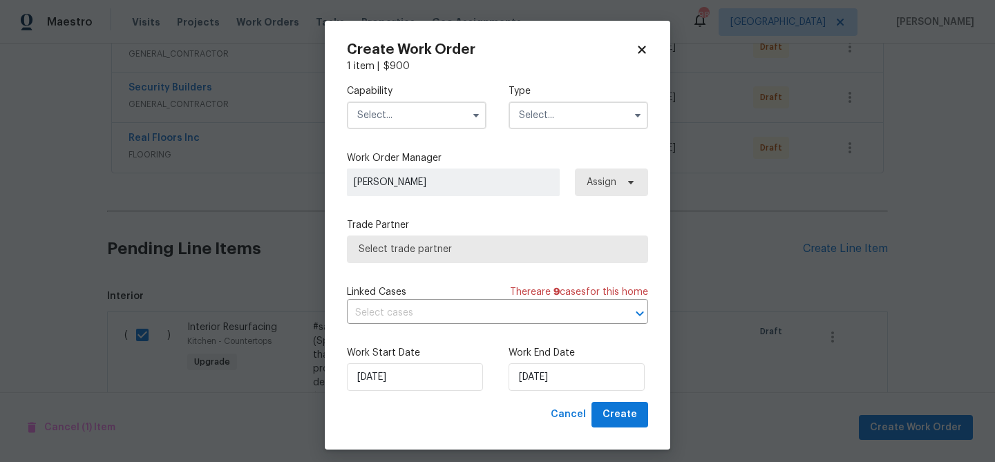
click at [411, 111] on input "text" at bounding box center [417, 116] width 140 height 28
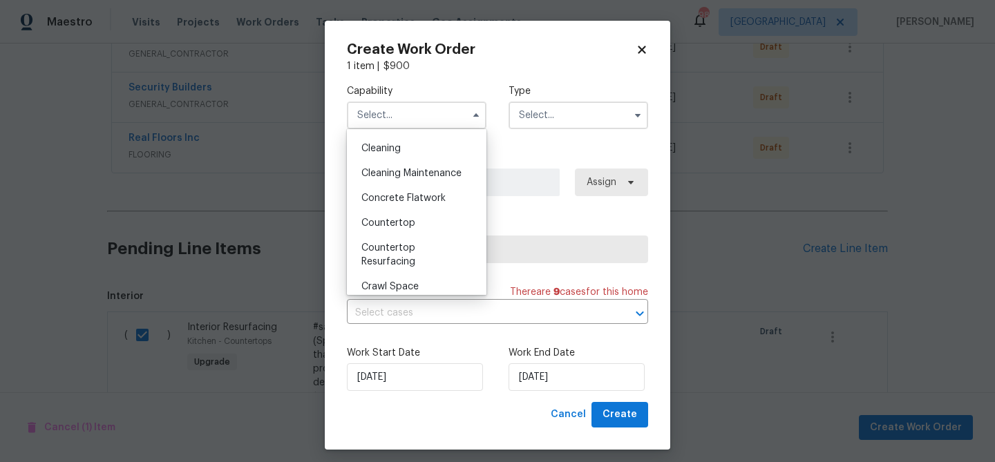
scroll to position [203, 0]
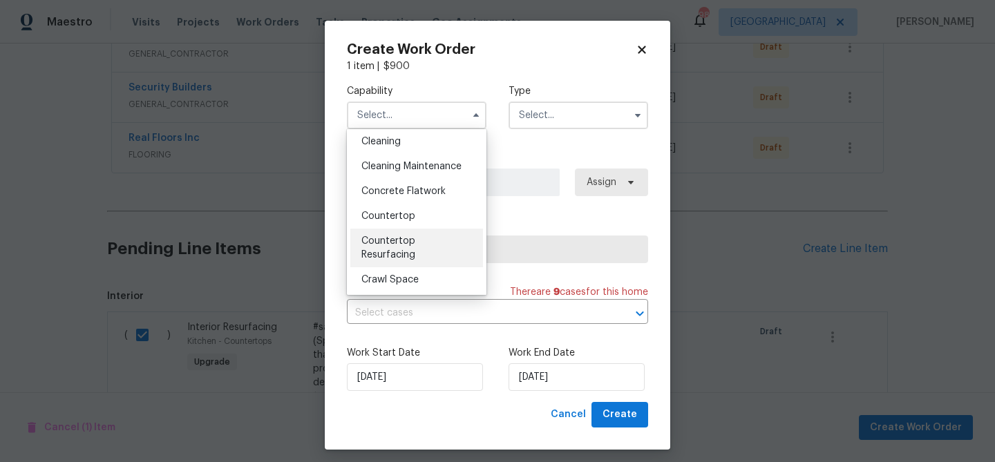
click at [406, 236] on span "Countertop Resurfacing" at bounding box center [389, 248] width 54 height 24
type input "Countertop Resurfacing"
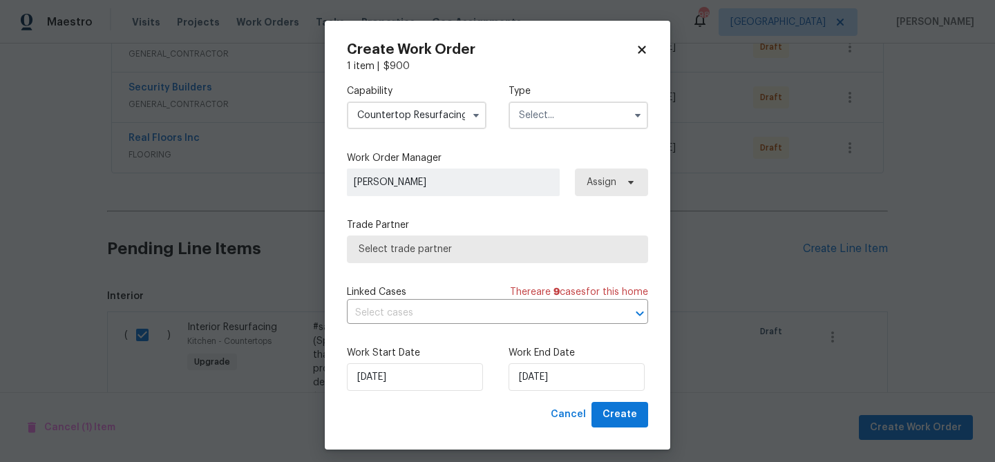
click at [543, 117] on input "text" at bounding box center [579, 116] width 140 height 28
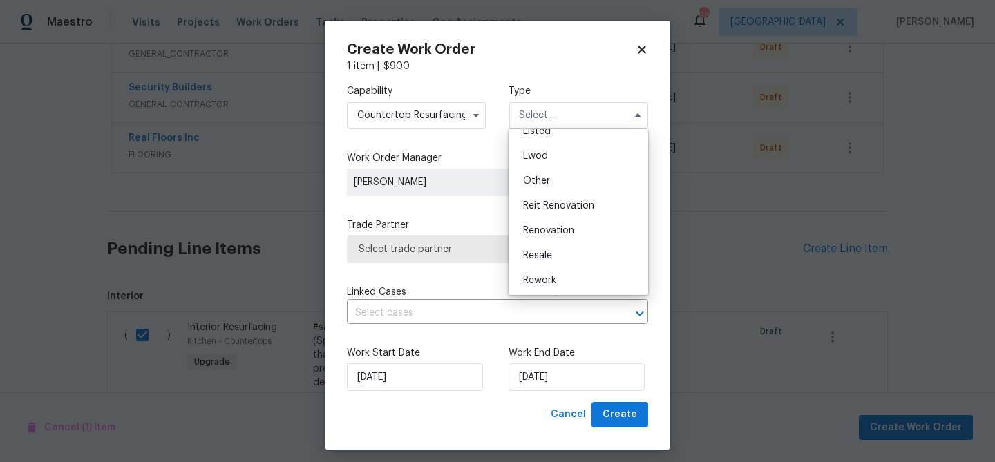
scroll to position [165, 0]
click at [555, 201] on span "Renovation" at bounding box center [548, 205] width 51 height 10
type input "Renovation"
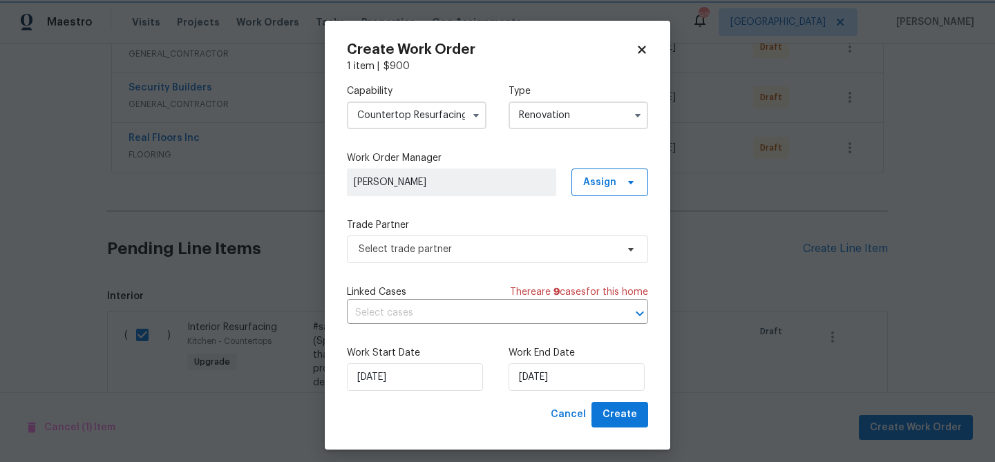
scroll to position [0, 0]
click at [500, 244] on span "Select trade partner" at bounding box center [488, 250] width 258 height 14
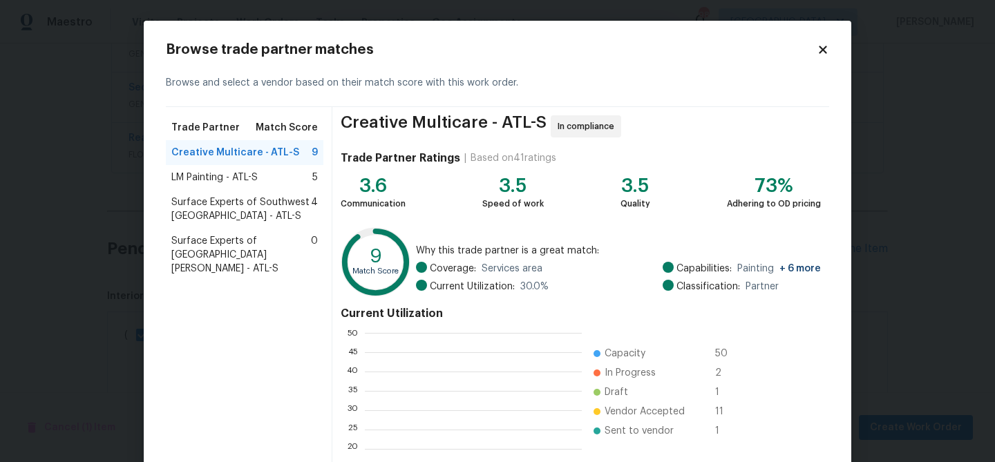
scroll to position [194, 217]
click at [271, 151] on span "Creative Multicare - ATL-S" at bounding box center [235, 153] width 128 height 14
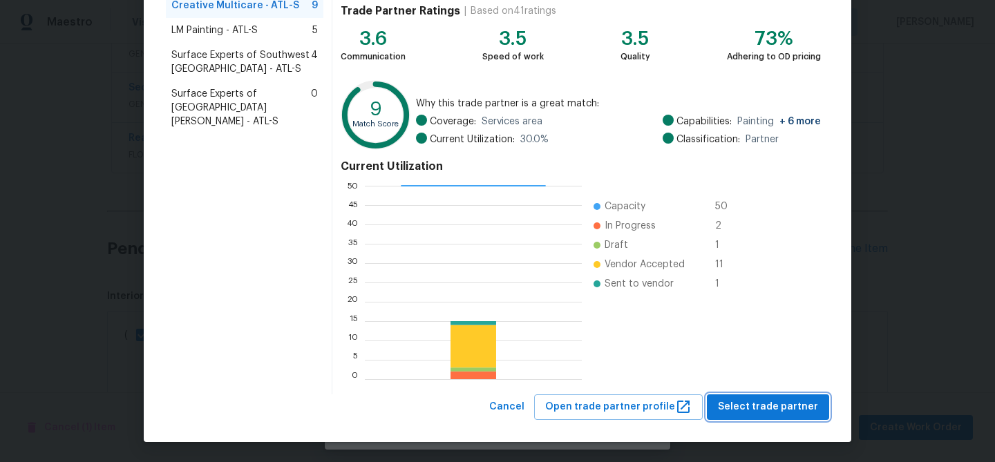
click at [780, 411] on span "Select trade partner" at bounding box center [768, 407] width 100 height 17
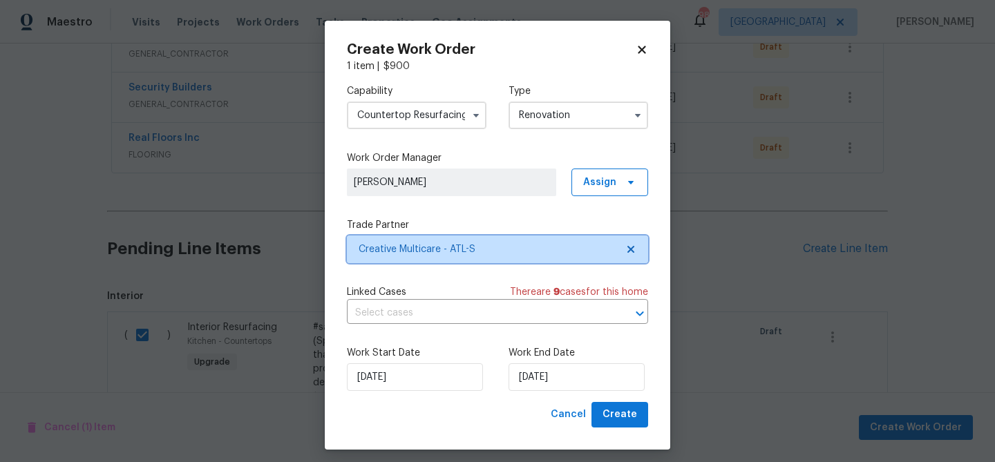
scroll to position [0, 0]
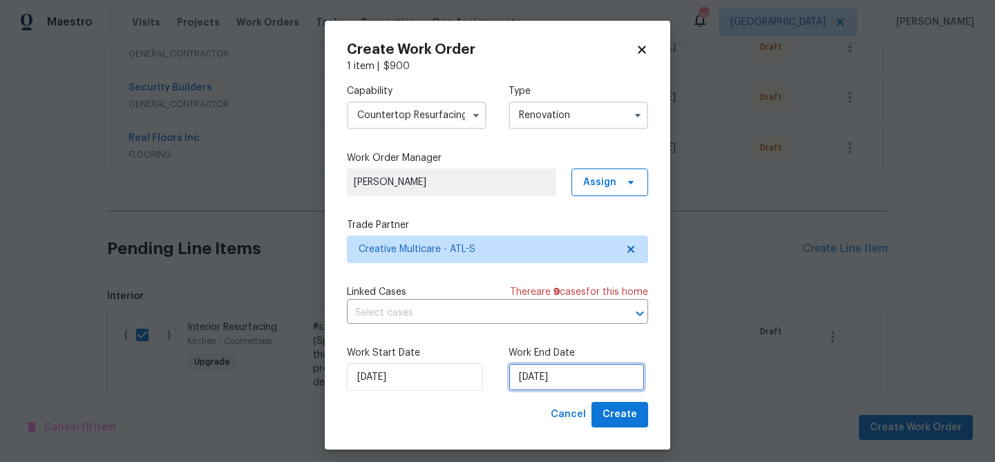
click at [559, 379] on input "[DATE]" at bounding box center [577, 378] width 136 height 28
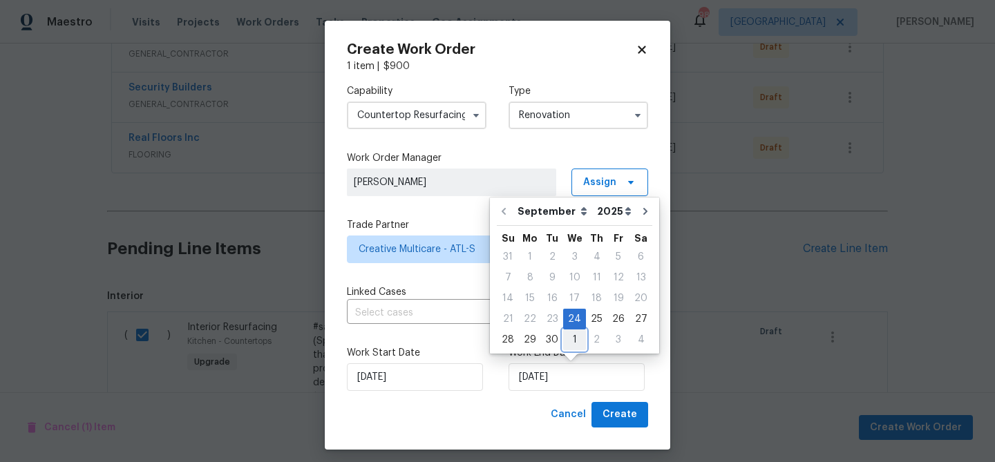
click at [574, 344] on div "1" at bounding box center [574, 339] width 23 height 19
type input "[DATE]"
select select "9"
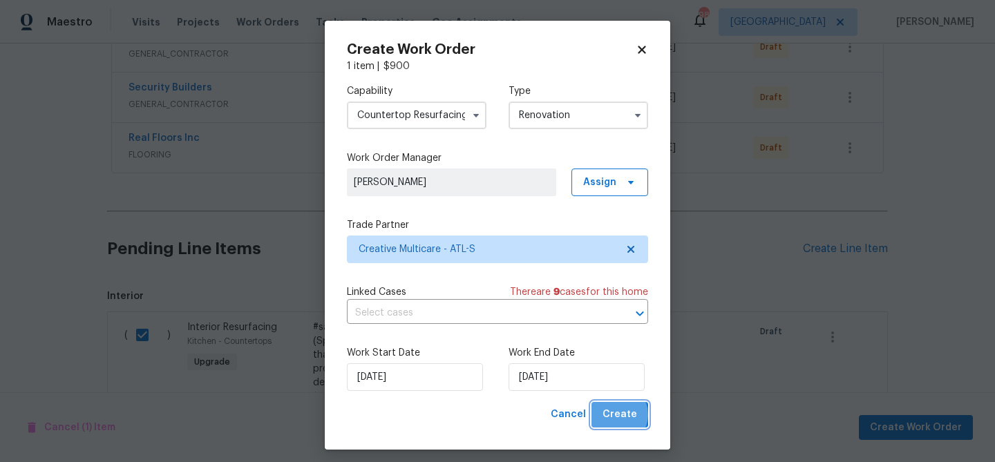
click at [617, 415] on span "Create" at bounding box center [620, 414] width 35 height 17
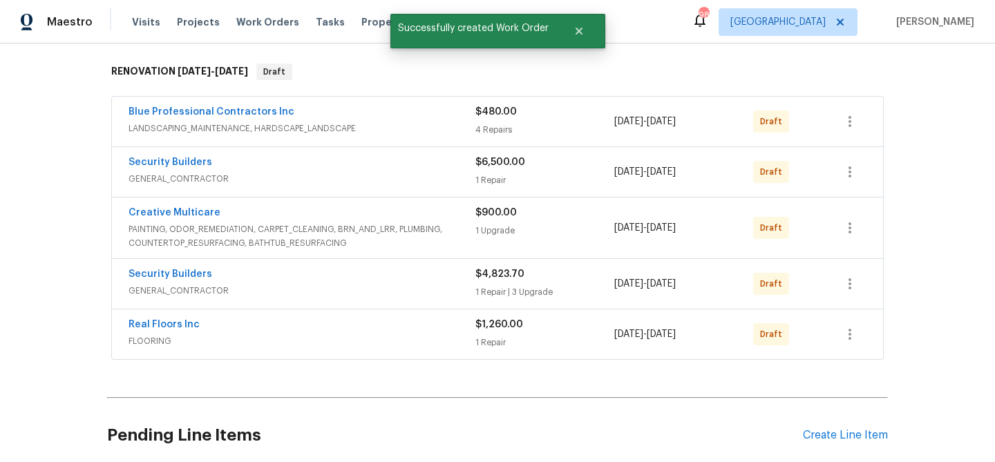
scroll to position [185, 0]
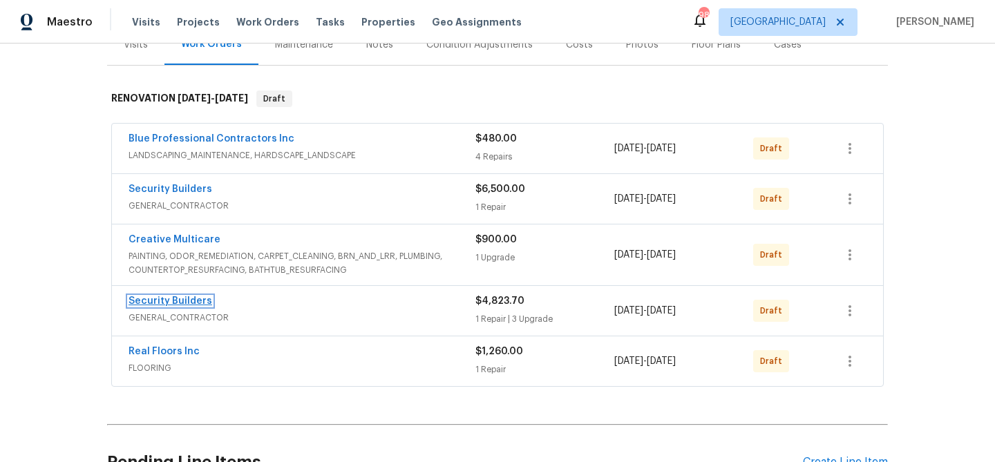
click at [182, 301] on link "Security Builders" at bounding box center [171, 302] width 84 height 10
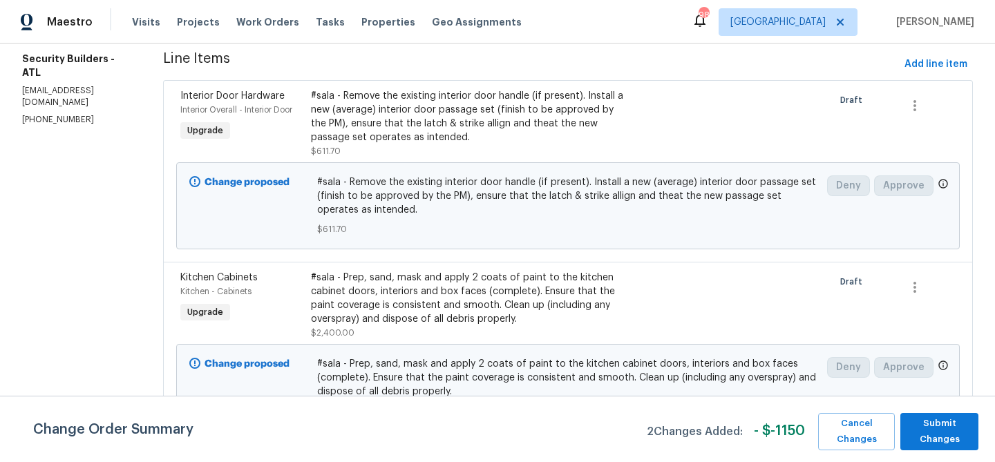
scroll to position [189, 0]
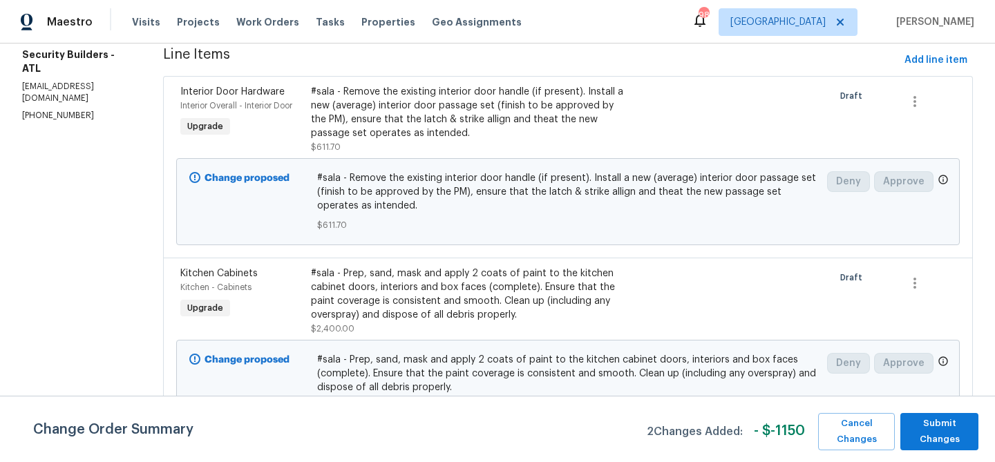
click at [502, 276] on div "#sala - Prep, sand, mask and apply 2 coats of paint to the kitchen cabinet door…" at bounding box center [470, 294] width 319 height 55
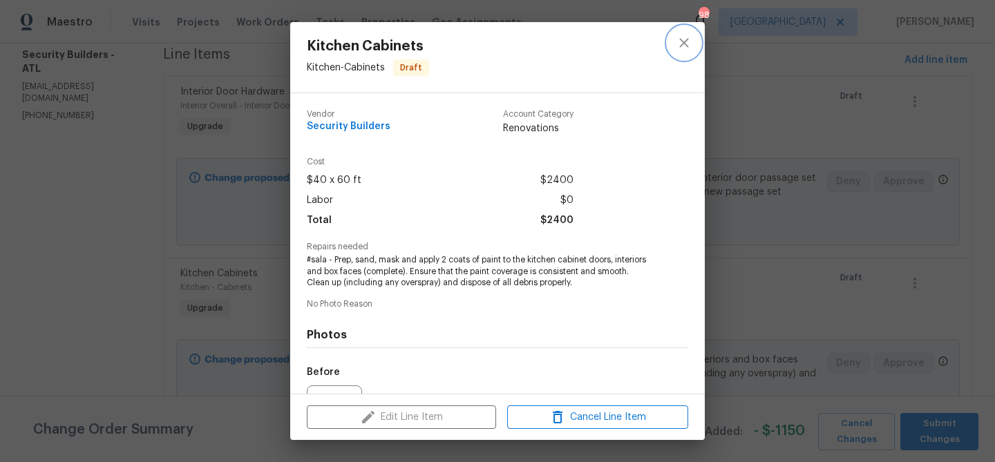
click at [678, 46] on icon "close" at bounding box center [684, 43] width 17 height 17
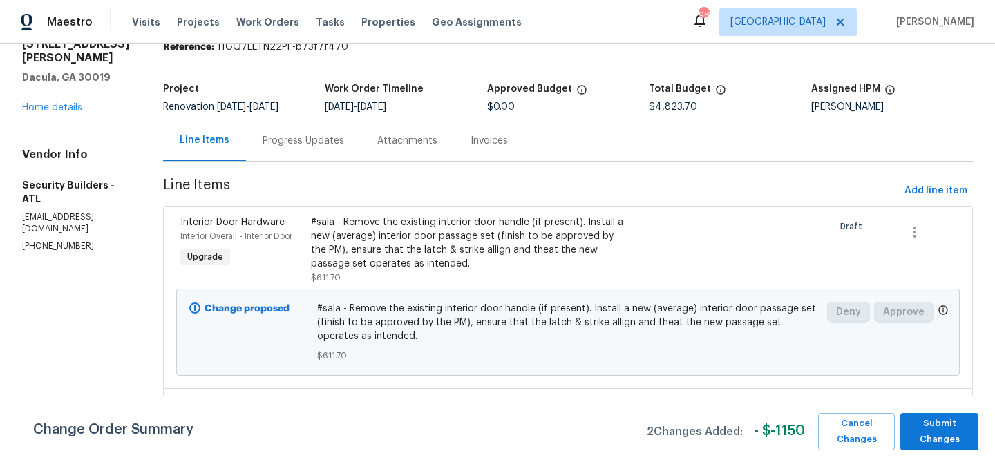
scroll to position [0, 0]
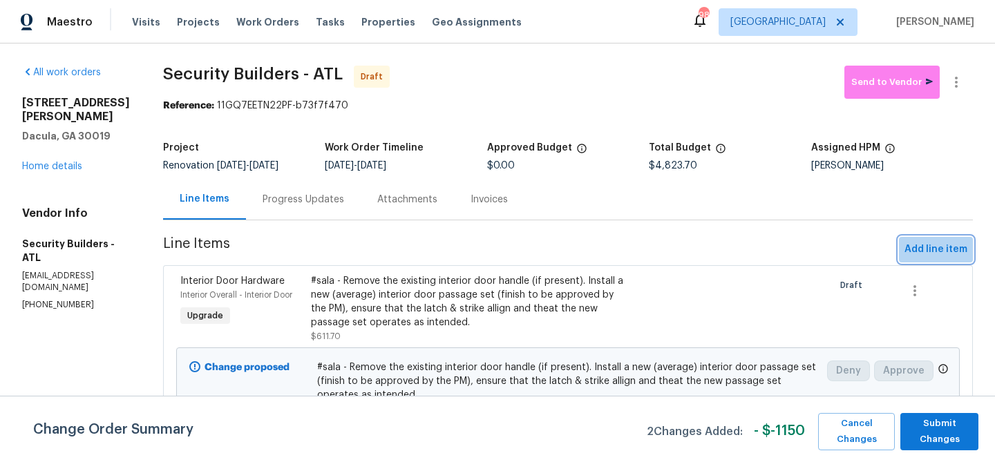
click at [941, 238] on button "Add line item" at bounding box center [936, 250] width 74 height 26
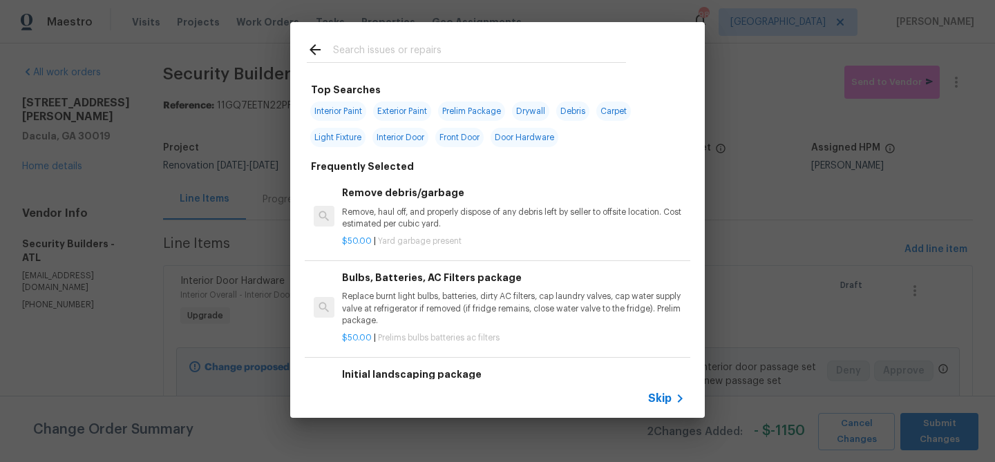
click at [388, 44] on input "text" at bounding box center [479, 51] width 293 height 21
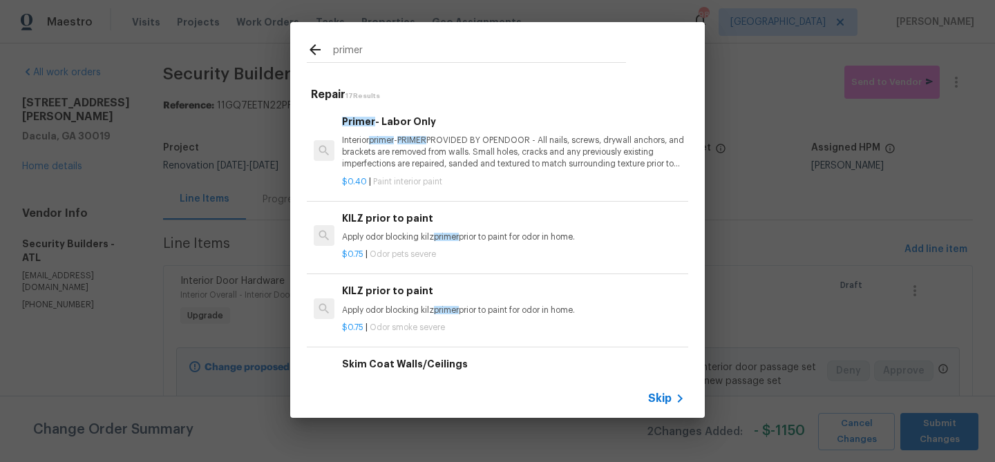
type input "primer"
click at [388, 145] on p "Interior primer - PRIMER PROVIDED BY OPENDOOR - All nails, screws, drywall anch…" at bounding box center [513, 152] width 343 height 35
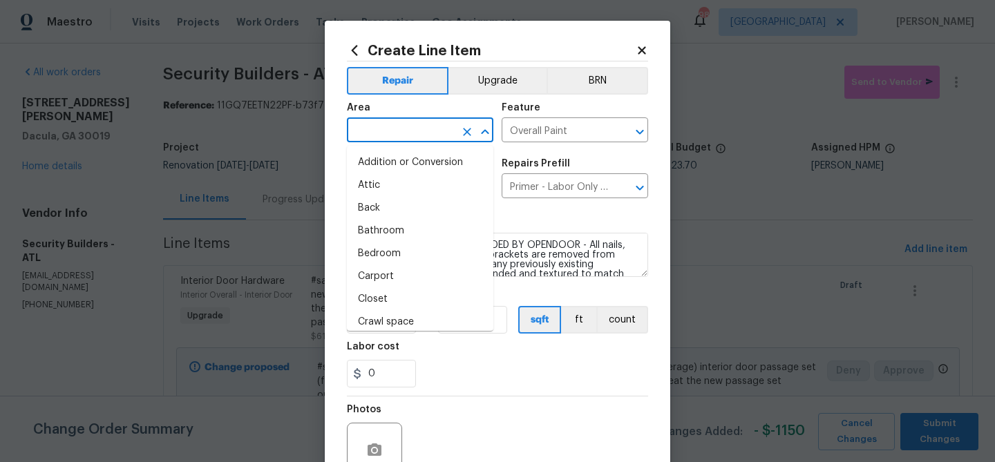
click at [385, 132] on input "text" at bounding box center [401, 131] width 108 height 21
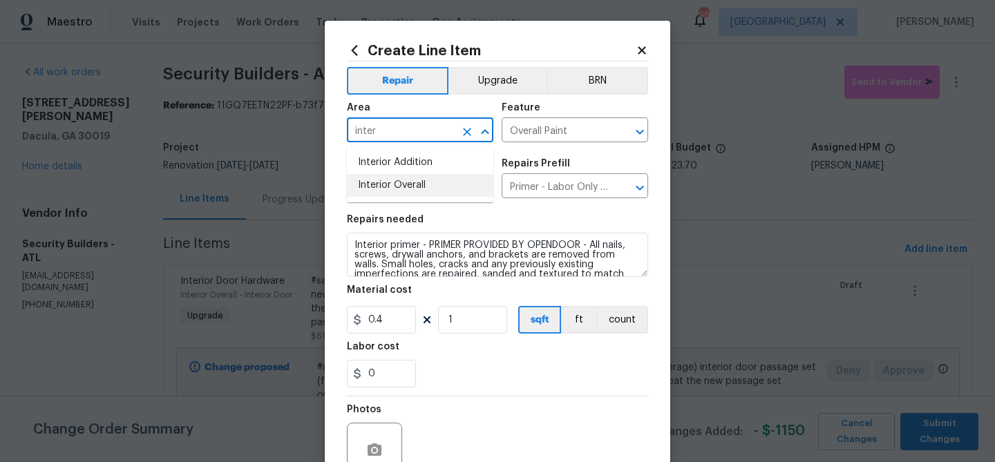
click at [386, 194] on li "Interior Overall" at bounding box center [420, 185] width 147 height 23
type input "Interior Overall"
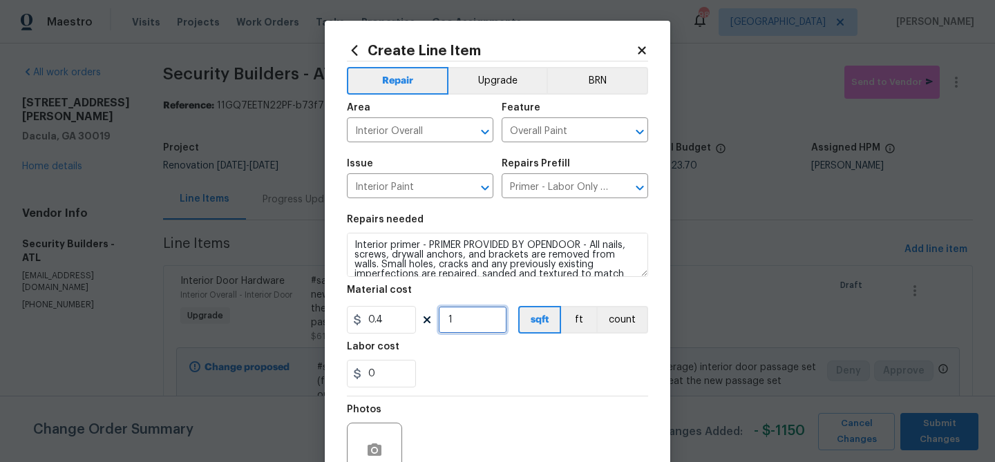
click at [465, 317] on input "1" at bounding box center [472, 320] width 69 height 28
click at [447, 382] on div "0" at bounding box center [497, 374] width 301 height 28
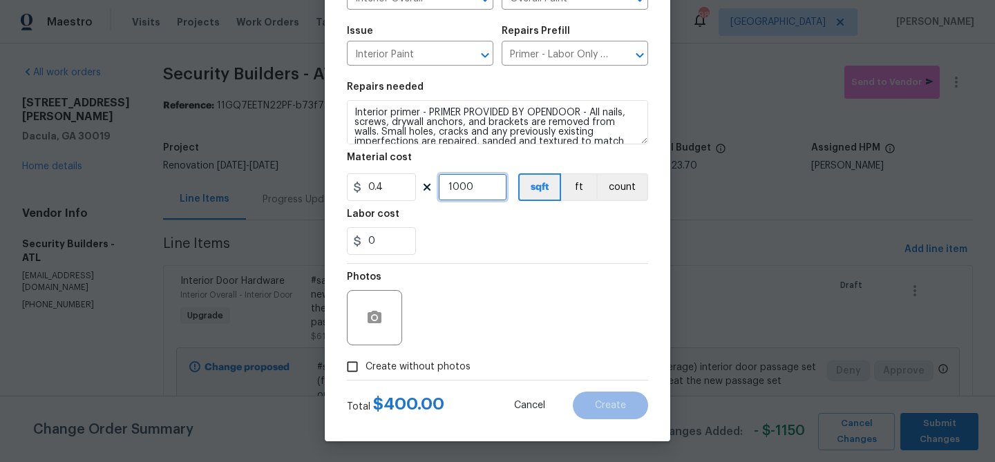
click at [465, 195] on input "1000" at bounding box center [472, 187] width 69 height 28
type input "1500"
click at [529, 248] on div "0" at bounding box center [497, 241] width 301 height 28
click at [439, 364] on span "Create without photos" at bounding box center [418, 367] width 105 height 15
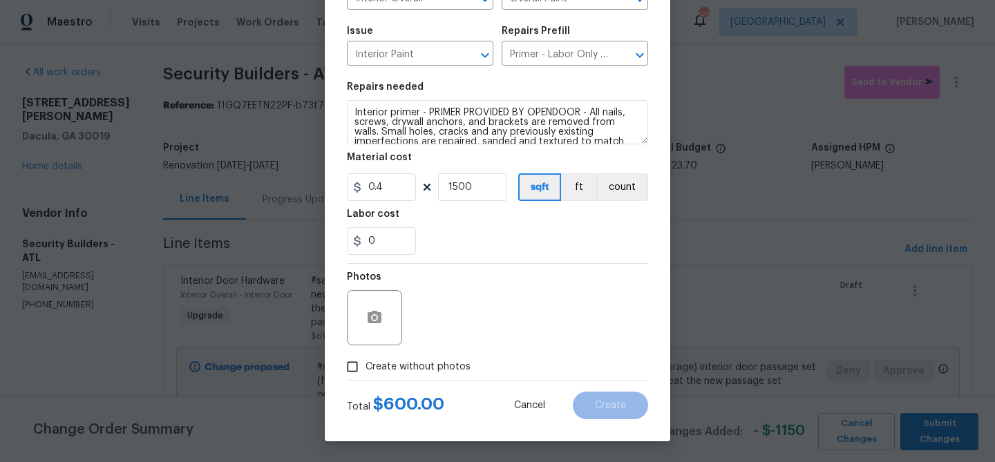
click at [366, 364] on input "Create without photos" at bounding box center [352, 367] width 26 height 26
checkbox input "true"
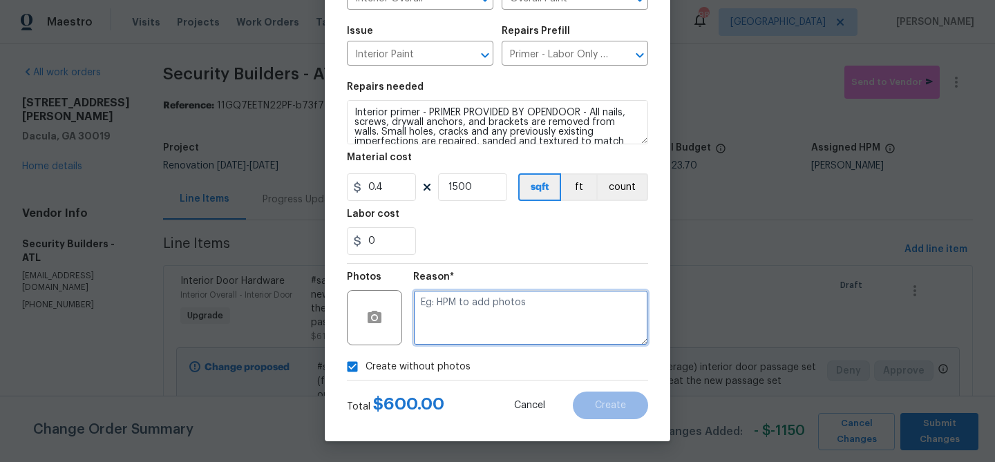
click at [453, 339] on textarea at bounding box center [530, 317] width 235 height 55
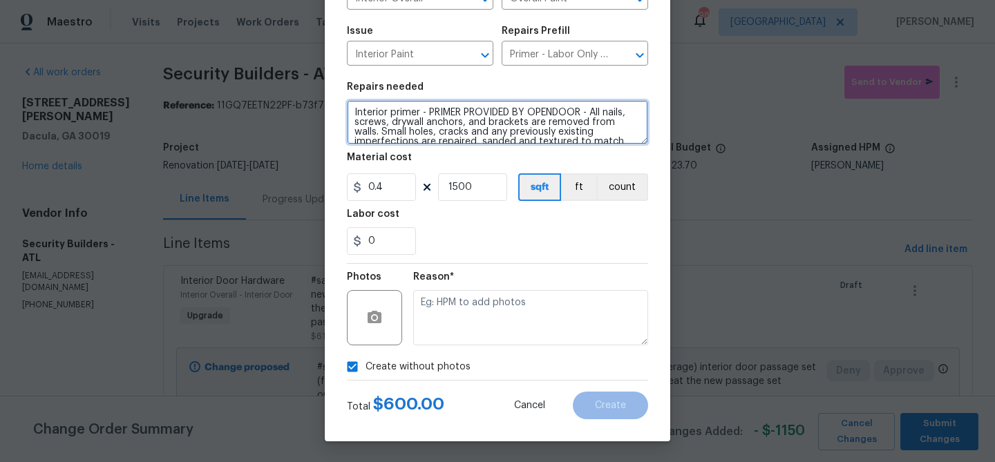
click at [350, 111] on textarea "Interior primer - PRIMER PROVIDED BY OPENDOOR - All nails, screws, drywall anch…" at bounding box center [497, 122] width 301 height 44
drag, startPoint x: 518, startPoint y: 109, endPoint x: 425, endPoint y: 122, distance: 93.7
click at [425, 122] on textarea "Drywall repairs and Interior primer - PRIMER PROVIDED BY OPENDOOR - All nails, …" at bounding box center [497, 122] width 301 height 44
click at [474, 131] on textarea "Drywall repairs and Interior primer - All nails, screws, drywall anchors, and b…" at bounding box center [497, 122] width 301 height 44
type textarea "Drywall repairs and Interior primer - All nails, screws, drywall anchors, and b…"
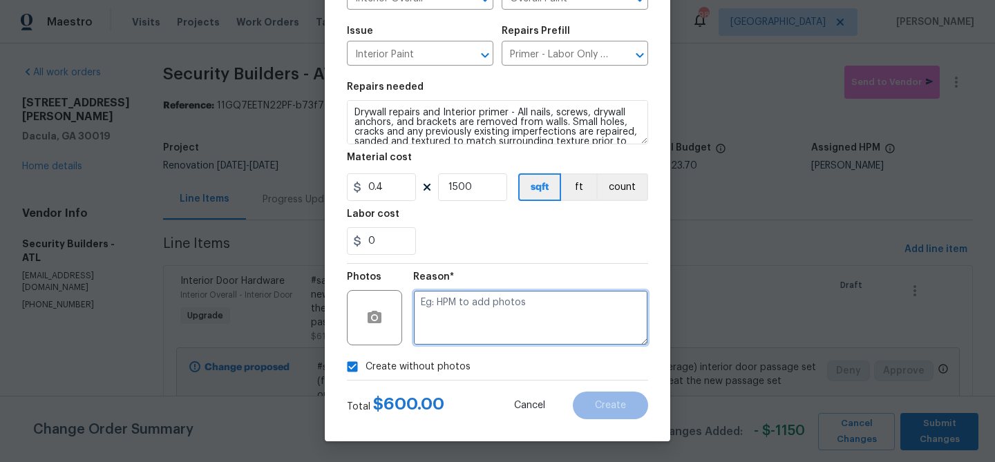
click at [467, 305] on textarea at bounding box center [530, 317] width 235 height 55
type textarea "Drywall repairs and primer"
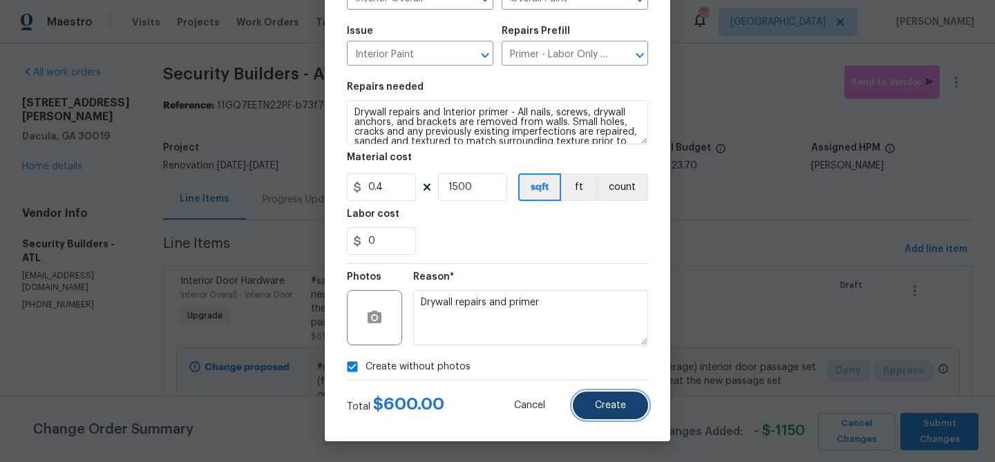
click at [604, 406] on span "Create" at bounding box center [610, 406] width 31 height 10
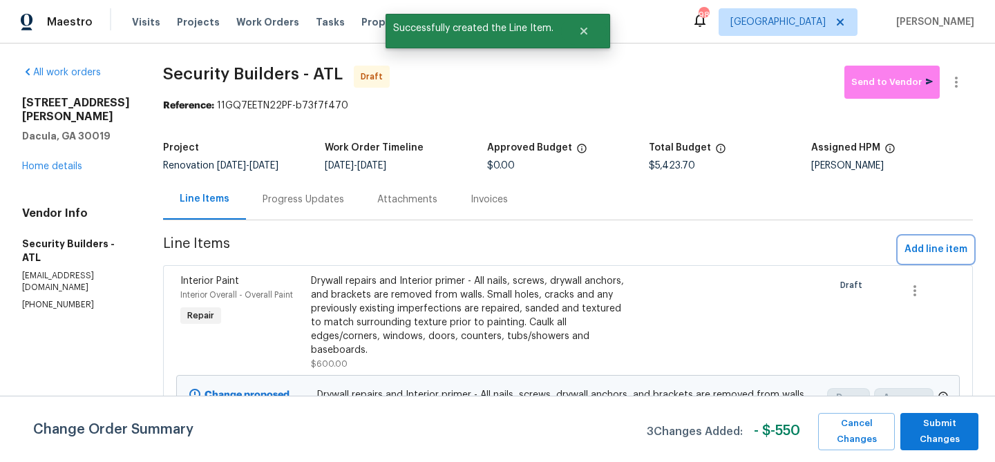
click at [933, 247] on span "Add line item" at bounding box center [936, 249] width 63 height 17
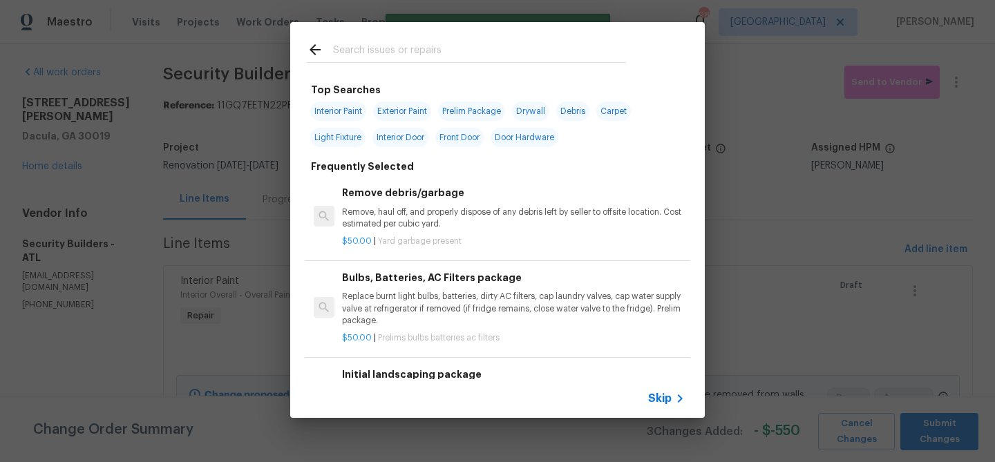
click at [404, 55] on input "text" at bounding box center [479, 51] width 293 height 21
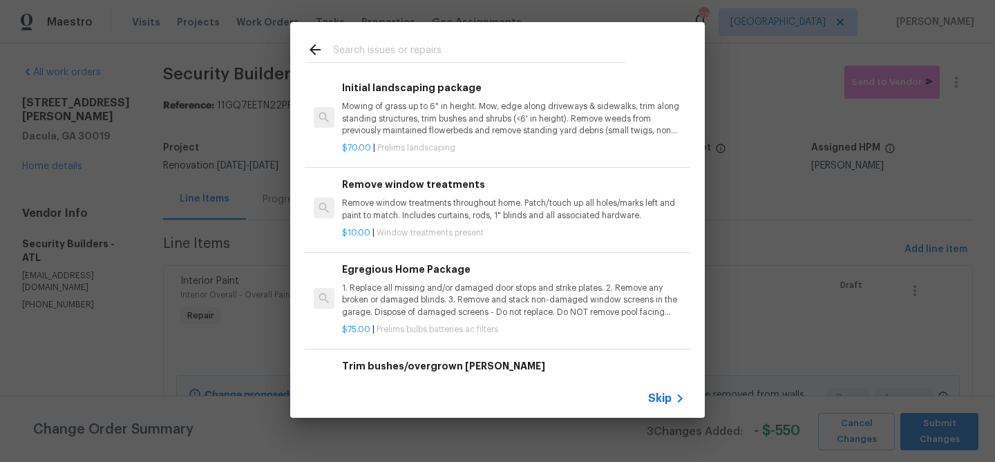
scroll to position [290, 0]
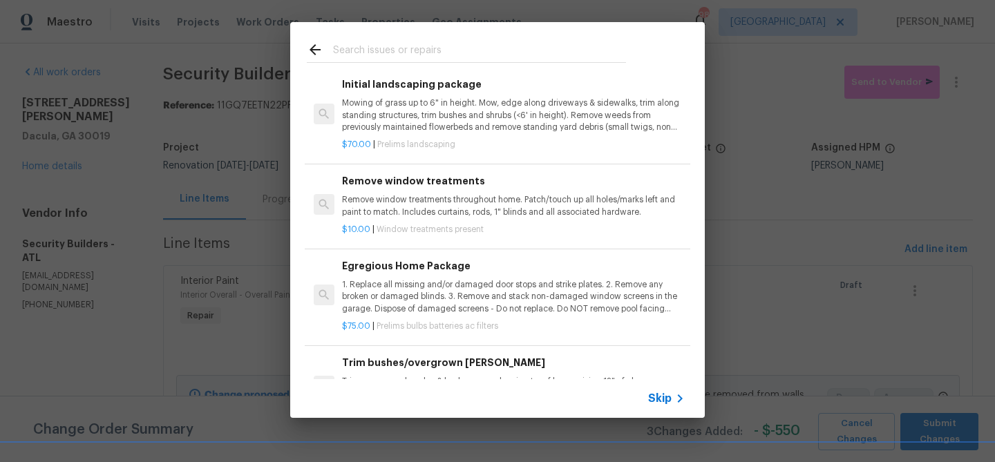
click at [388, 279] on div "Egregious Home Package 1. Replace all missing and/or damaged door stops and str…" at bounding box center [513, 287] width 343 height 57
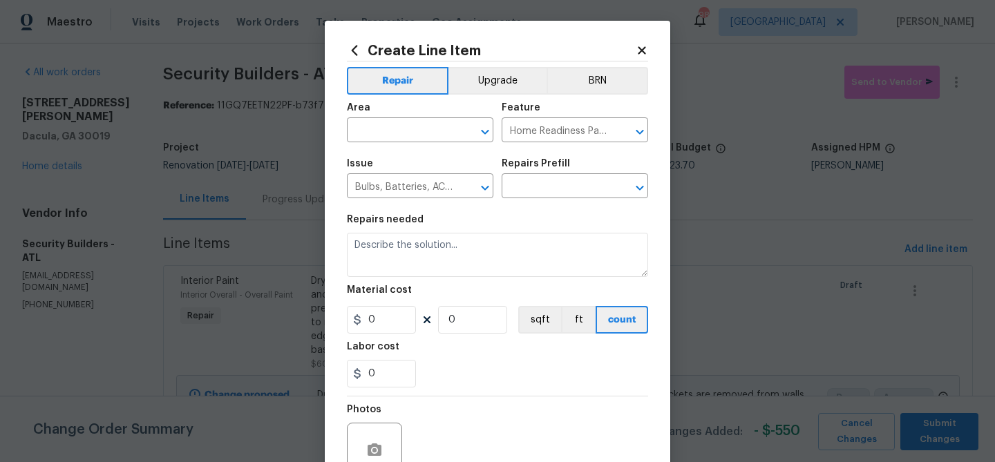
type input "Egregious Home Package $75.00"
type textarea "1. Replace all missing and/or damaged door stops and strike plates. 2. Remove a…"
type input "75"
type input "1"
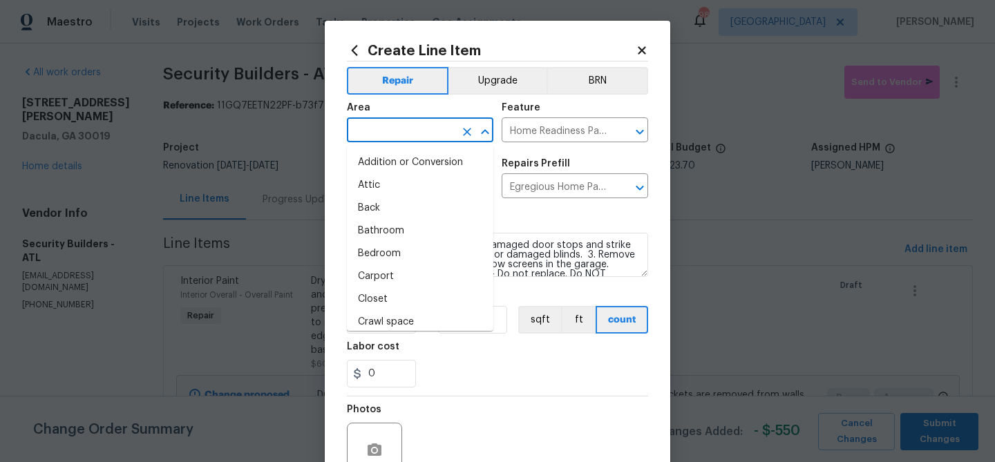
click at [411, 131] on input "text" at bounding box center [401, 131] width 108 height 21
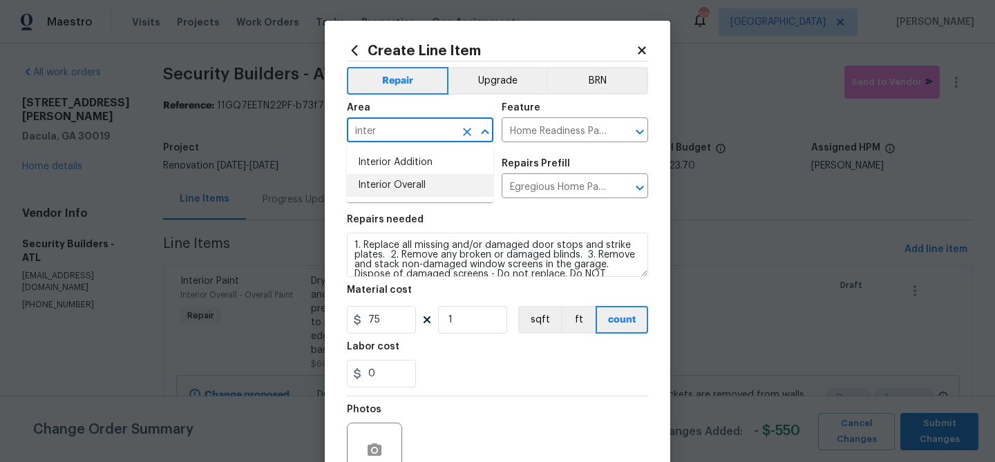
click at [393, 182] on li "Interior Overall" at bounding box center [420, 185] width 147 height 23
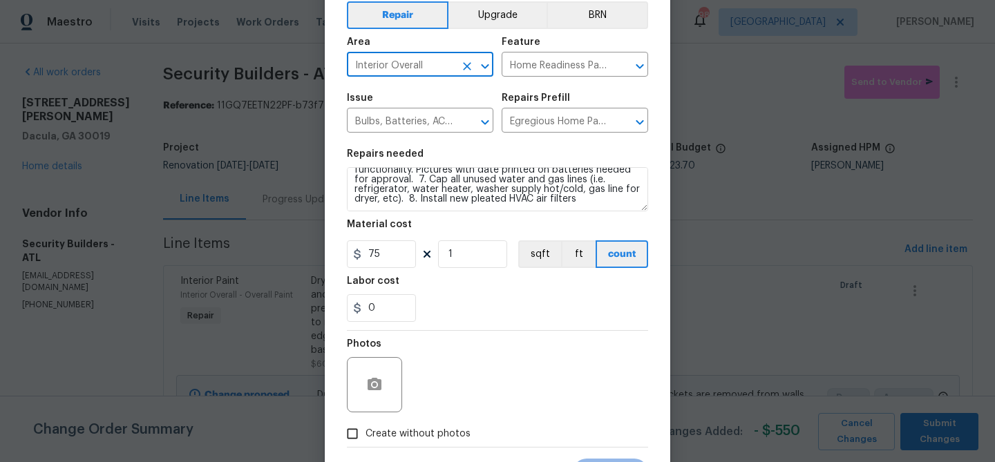
scroll to position [69, 0]
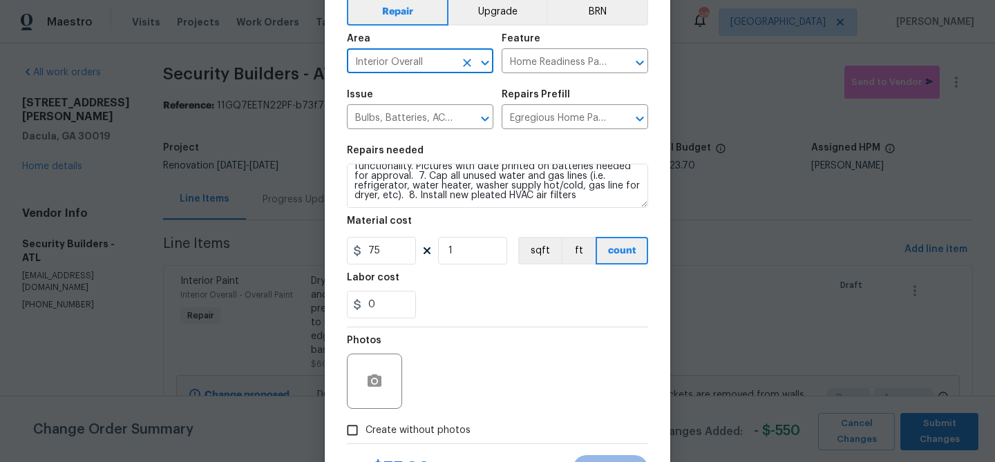
type input "Interior Overall"
click at [384, 427] on span "Create without photos" at bounding box center [418, 431] width 105 height 15
click at [366, 427] on input "Create without photos" at bounding box center [352, 431] width 26 height 26
checkbox input "true"
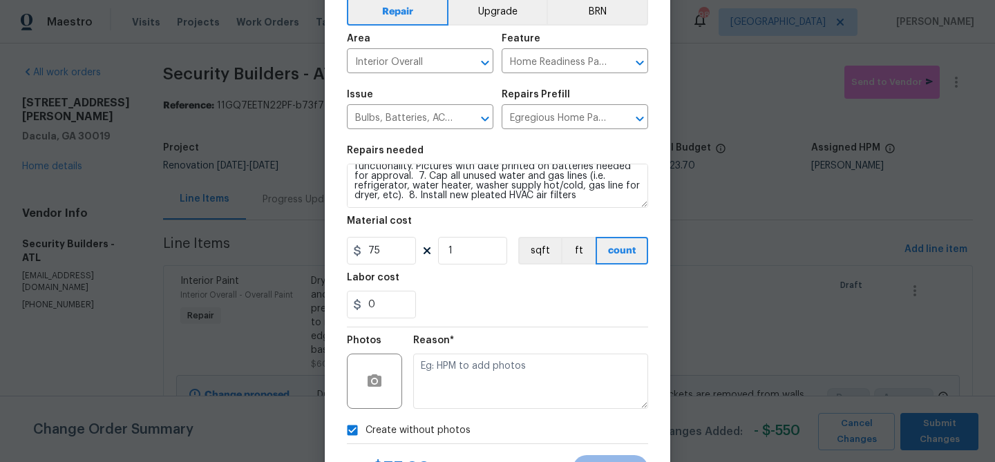
scroll to position [133, 0]
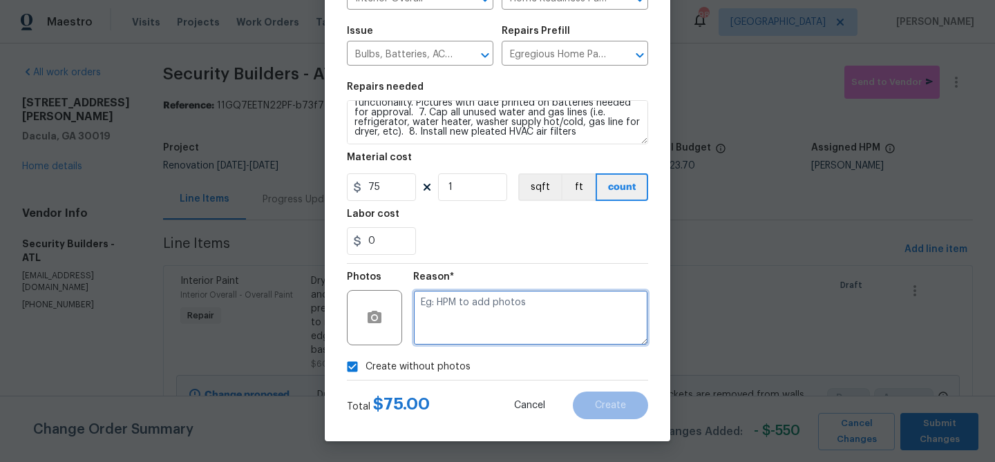
click at [456, 309] on textarea at bounding box center [530, 317] width 235 height 55
type textarea "bulbs"
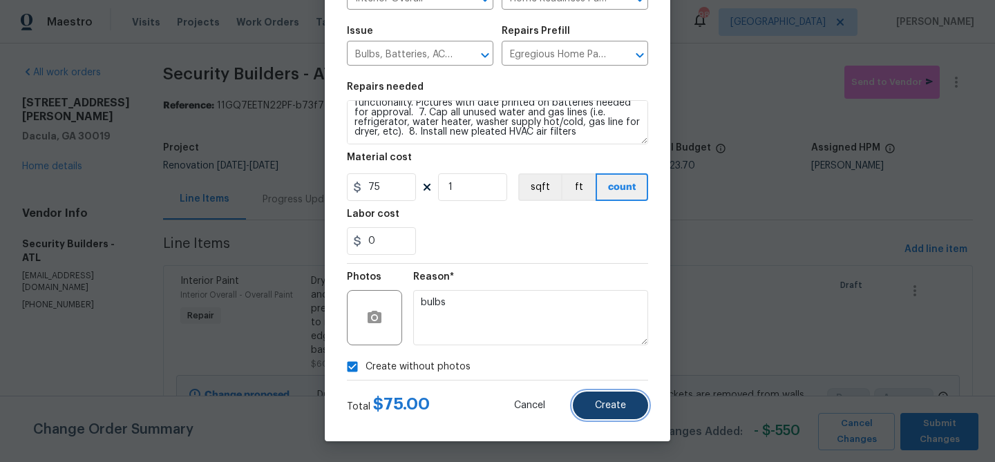
click at [618, 411] on span "Create" at bounding box center [610, 406] width 31 height 10
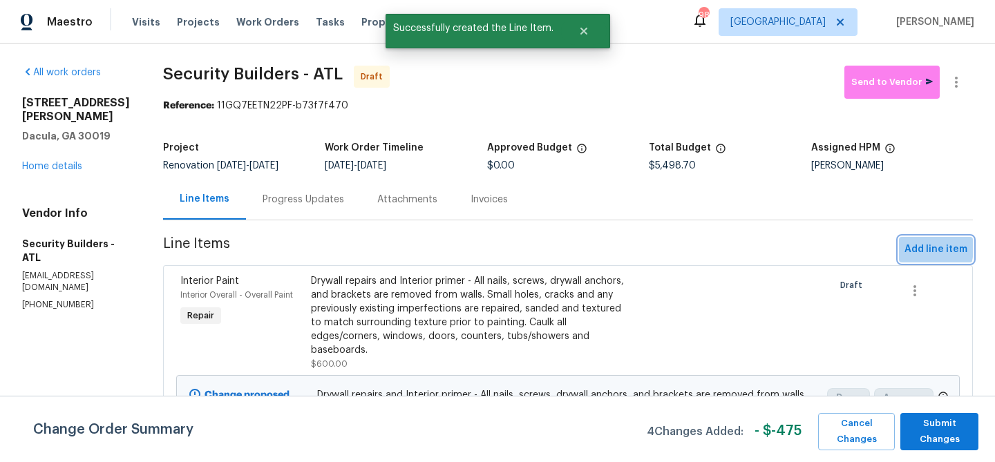
click at [910, 247] on span "Add line item" at bounding box center [936, 249] width 63 height 17
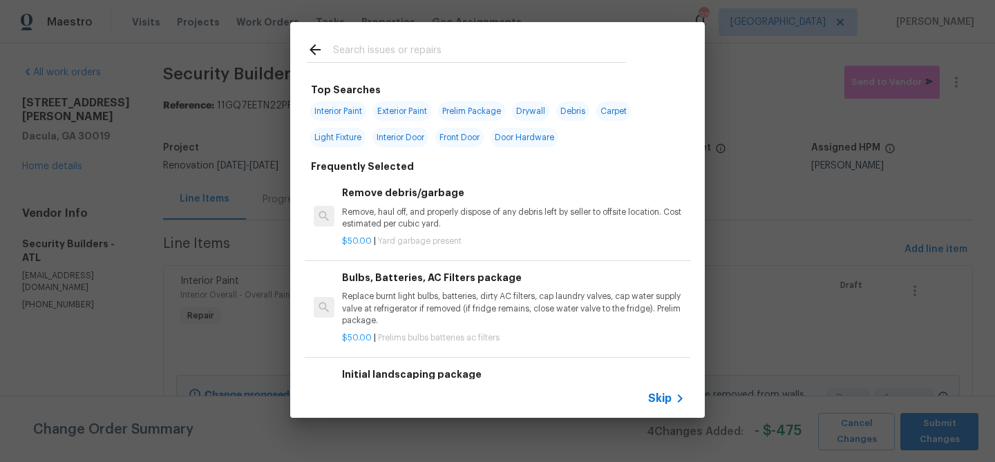
click at [404, 44] on input "text" at bounding box center [479, 51] width 293 height 21
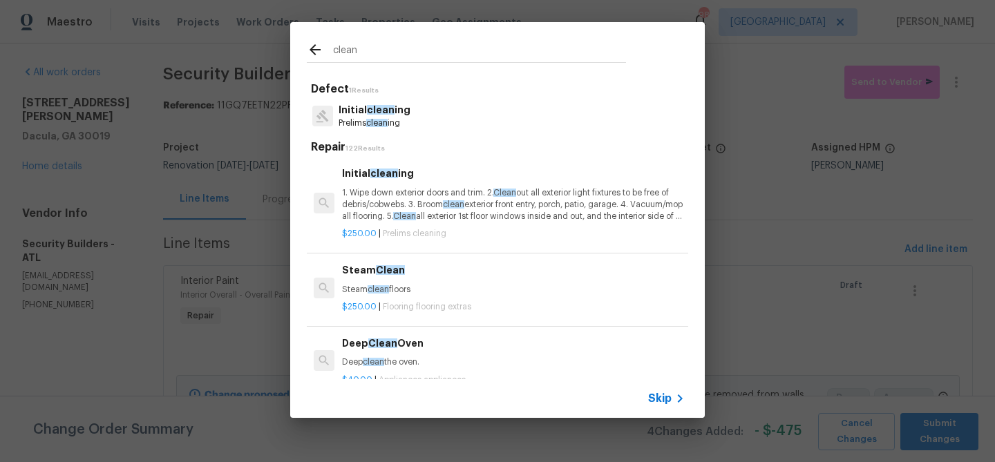
type input "clean"
click at [371, 218] on p "1. Wipe down exterior doors and trim. 2. Clean out all exterior light fixtures …" at bounding box center [513, 204] width 343 height 35
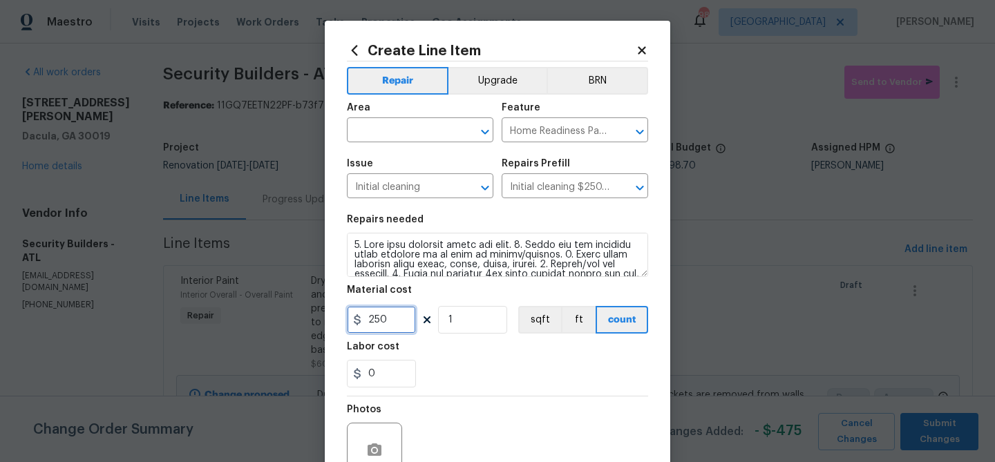
click at [378, 323] on input "250" at bounding box center [381, 320] width 69 height 28
type input "275"
click at [431, 365] on div "0" at bounding box center [497, 374] width 301 height 28
click at [388, 124] on input "text" at bounding box center [401, 131] width 108 height 21
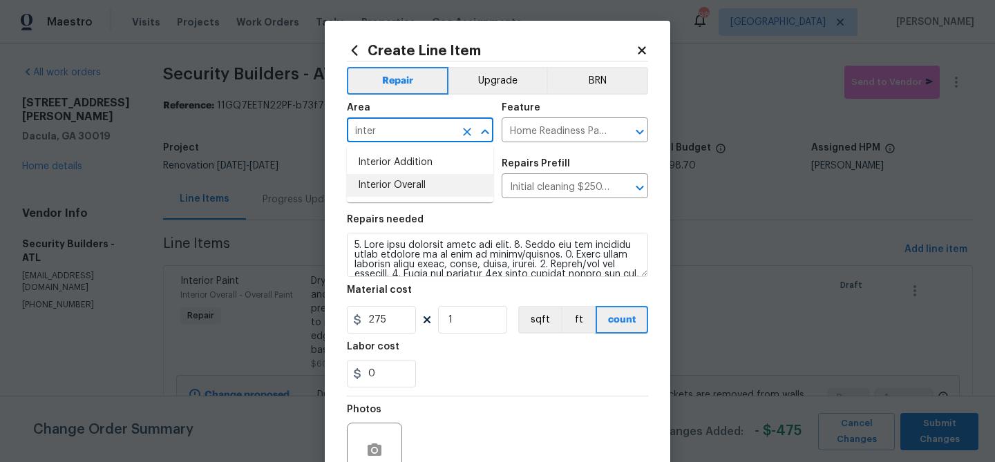
click at [381, 187] on li "Interior Overall" at bounding box center [420, 185] width 147 height 23
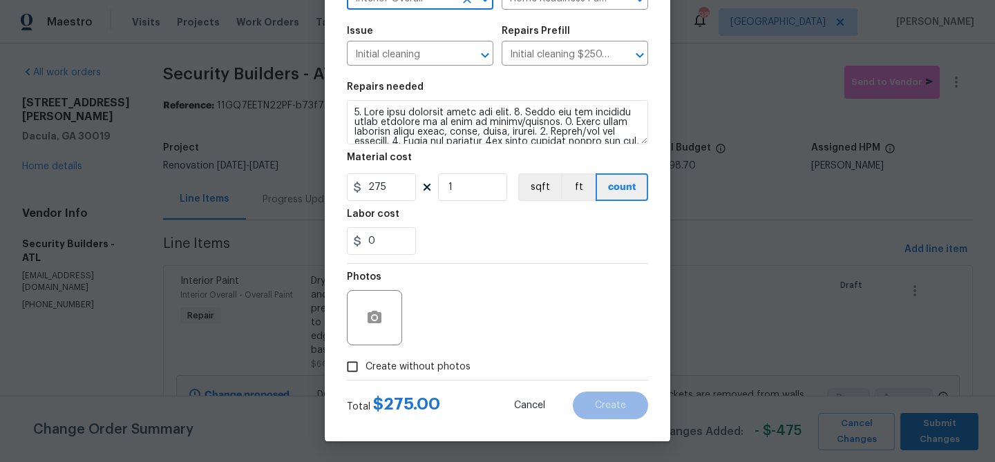
type input "Interior Overall"
click at [422, 364] on span "Create without photos" at bounding box center [418, 367] width 105 height 15
click at [366, 364] on input "Create without photos" at bounding box center [352, 367] width 26 height 26
checkbox input "true"
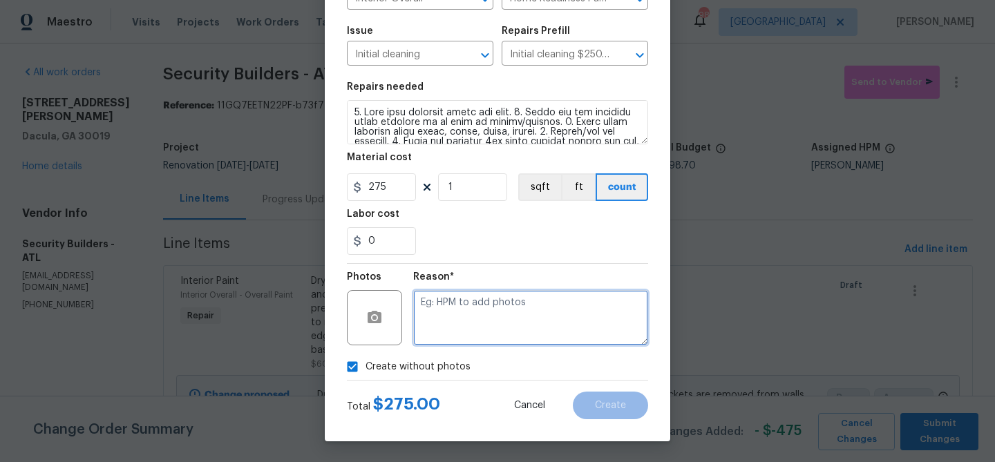
click at [453, 328] on textarea at bounding box center [530, 317] width 235 height 55
type textarea "Clean"
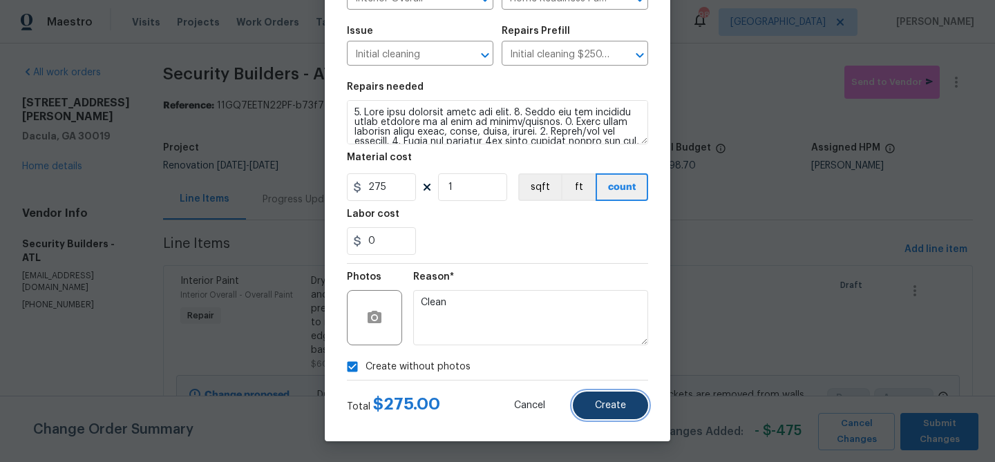
click at [606, 393] on button "Create" at bounding box center [610, 406] width 75 height 28
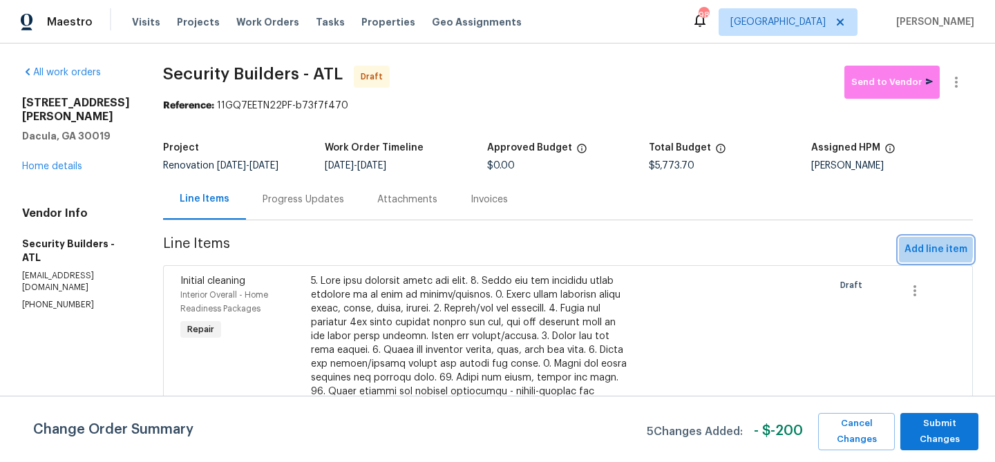
click at [916, 247] on span "Add line item" at bounding box center [936, 249] width 63 height 17
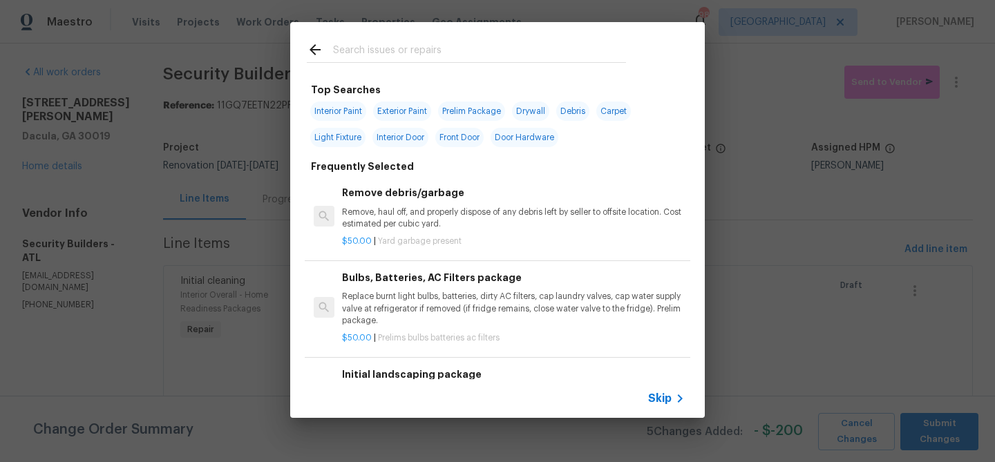
click at [375, 47] on input "text" at bounding box center [479, 51] width 293 height 21
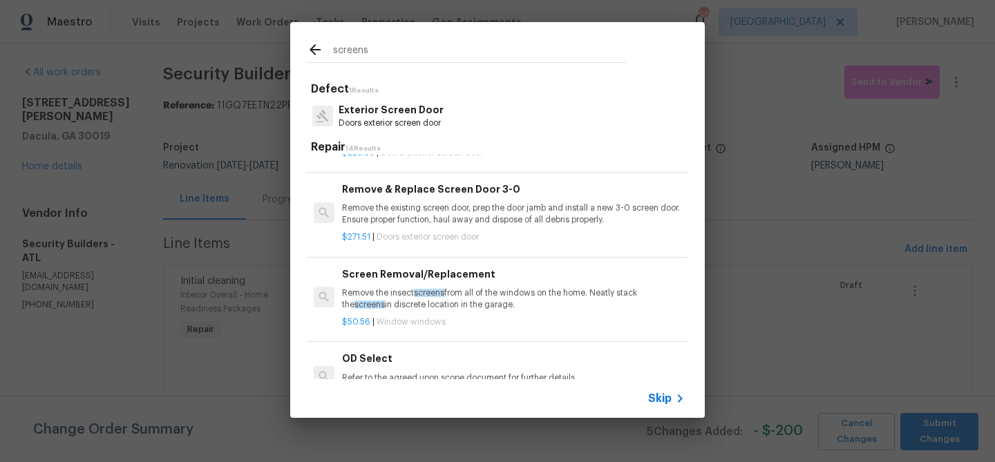
scroll to position [232, 0]
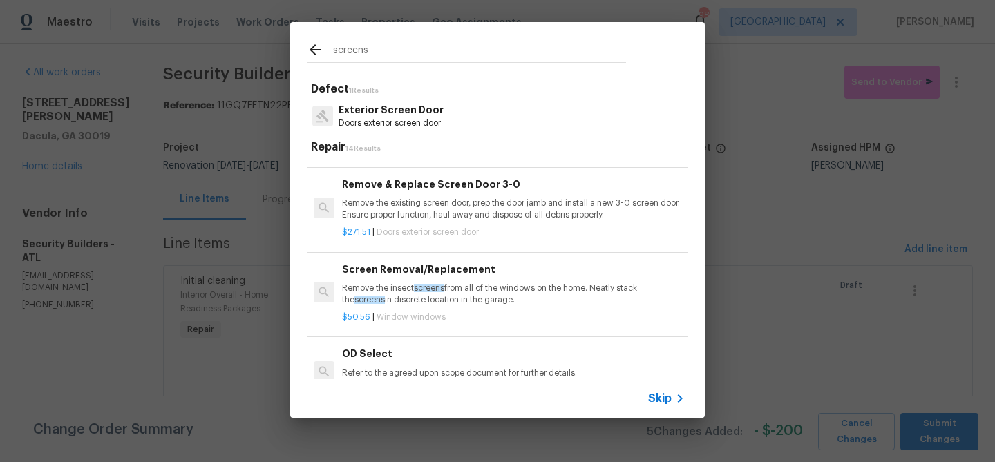
type input "screens"
click at [400, 276] on h6 "Screen Removal/Replacement" at bounding box center [513, 269] width 343 height 15
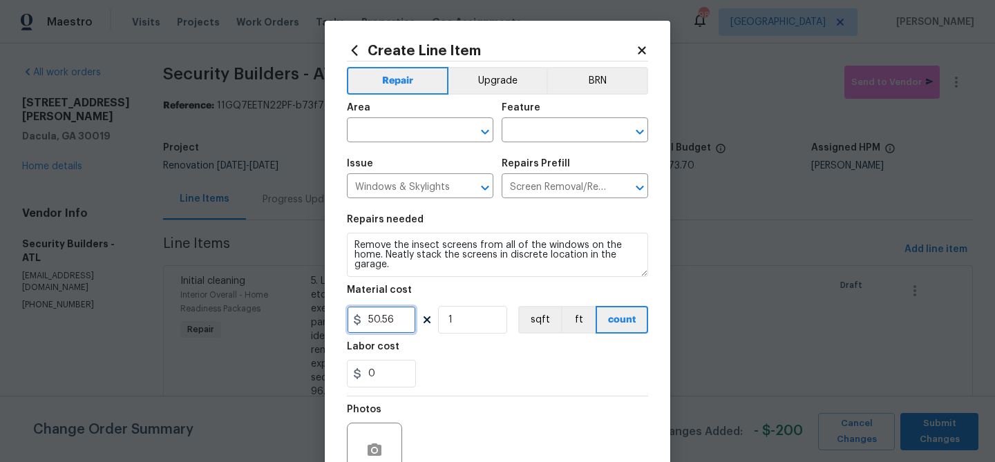
click at [383, 321] on input "50.56" at bounding box center [381, 320] width 69 height 28
type input "45"
click at [440, 368] on div "0" at bounding box center [497, 374] width 301 height 28
click at [386, 134] on input "text" at bounding box center [401, 131] width 108 height 21
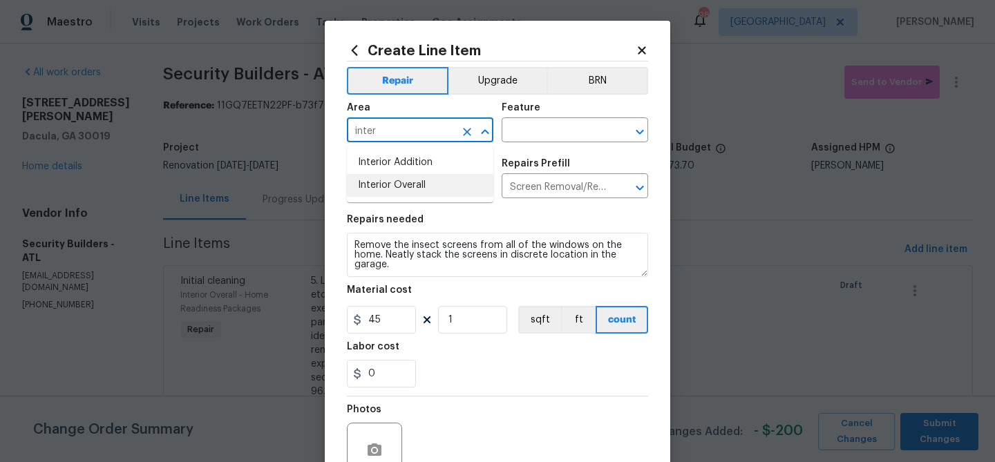
click at [386, 184] on li "Interior Overall" at bounding box center [420, 185] width 147 height 23
type input "Interior Overall"
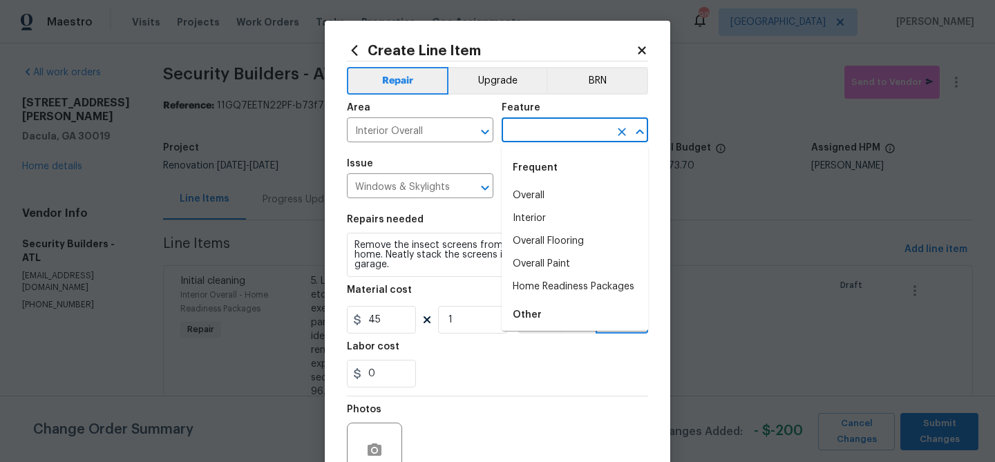
click at [527, 126] on input "text" at bounding box center [556, 131] width 108 height 21
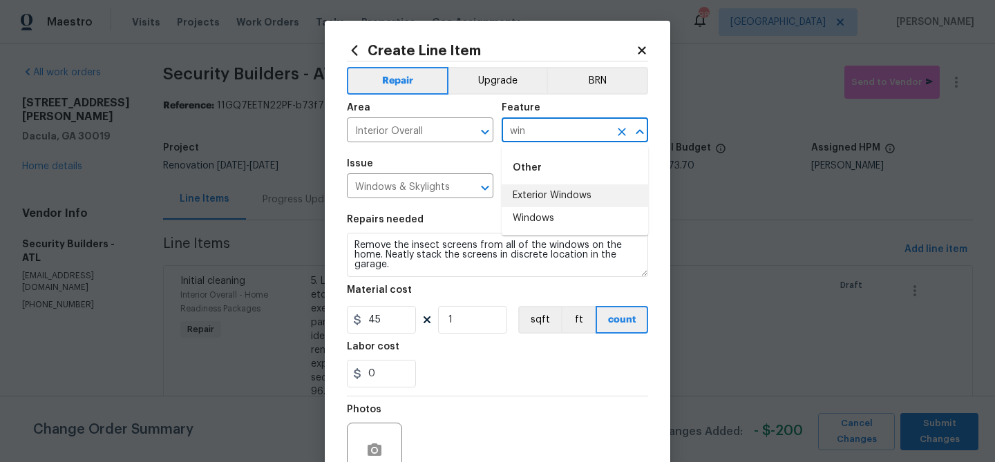
click at [527, 198] on li "Exterior Windows" at bounding box center [575, 196] width 147 height 23
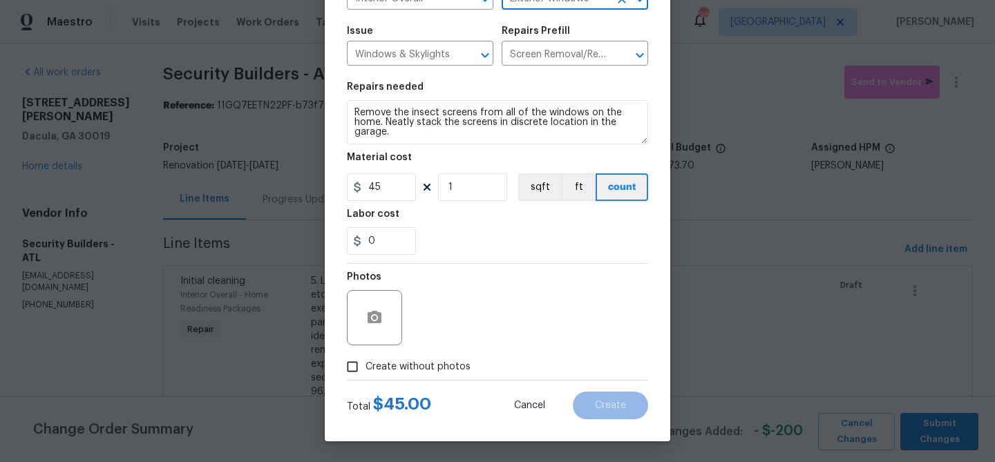
type input "Exterior Windows"
click at [449, 369] on span "Create without photos" at bounding box center [418, 367] width 105 height 15
click at [366, 369] on input "Create without photos" at bounding box center [352, 367] width 26 height 26
checkbox input "true"
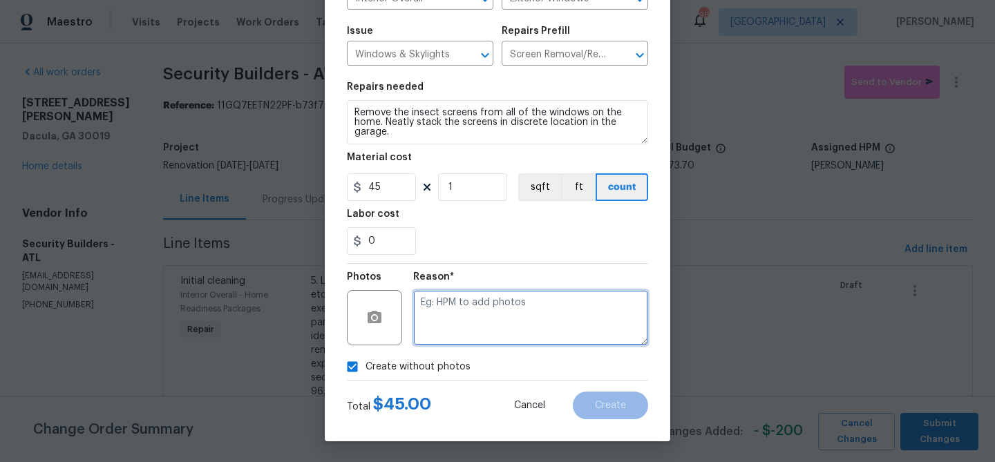
click at [467, 306] on textarea at bounding box center [530, 317] width 235 height 55
type textarea "windows"
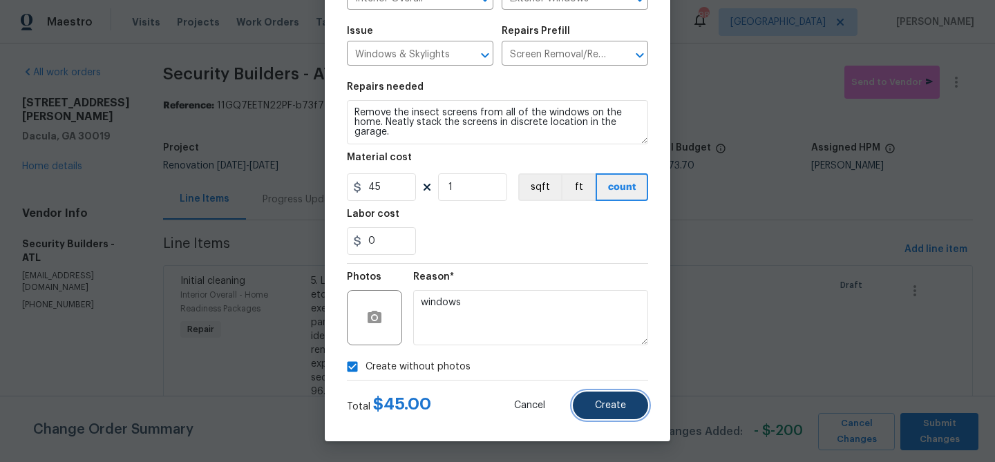
click at [621, 397] on button "Create" at bounding box center [610, 406] width 75 height 28
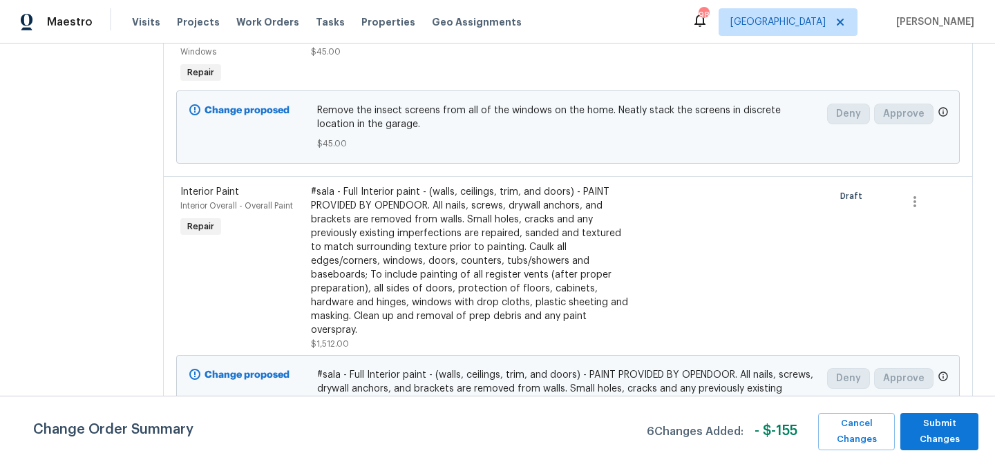
scroll to position [1544, 0]
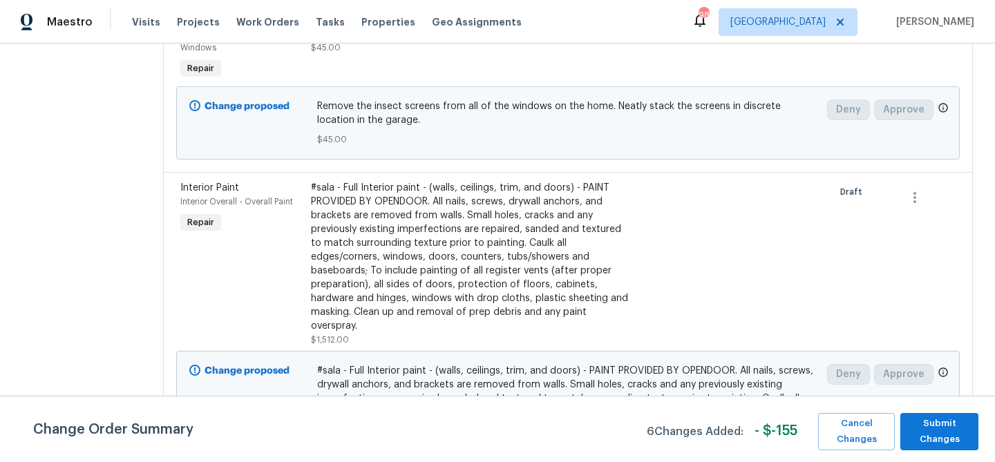
click at [412, 250] on div "#sala - Full Interior paint - (walls, ceilings, trim, and doors) - PAINT PROVID…" at bounding box center [470, 257] width 319 height 152
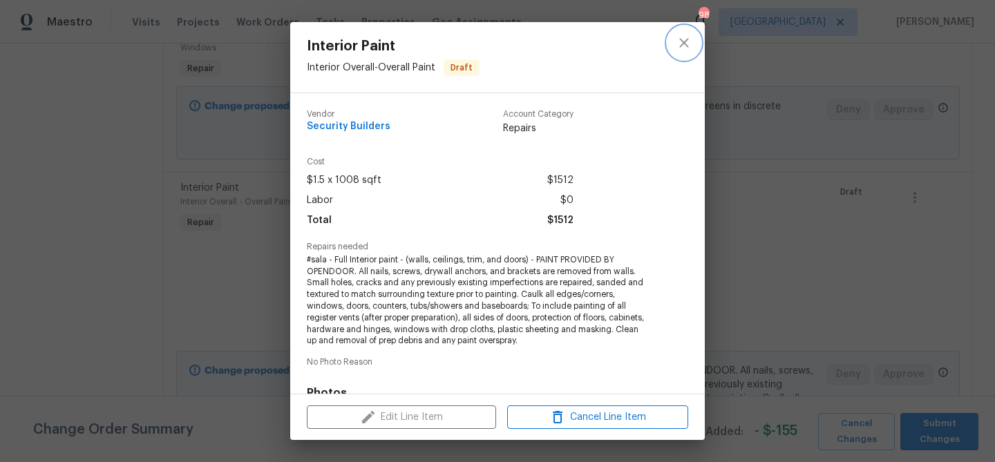
click at [684, 44] on icon "close" at bounding box center [684, 43] width 17 height 17
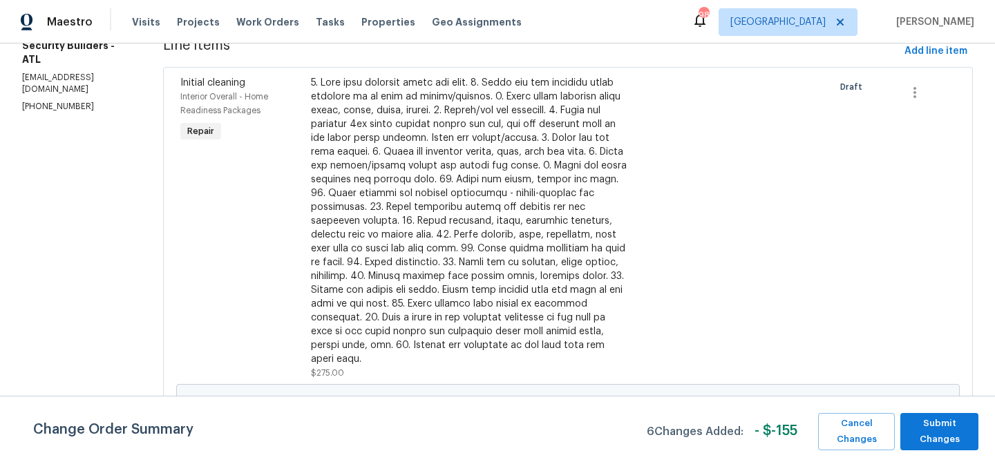
scroll to position [0, 0]
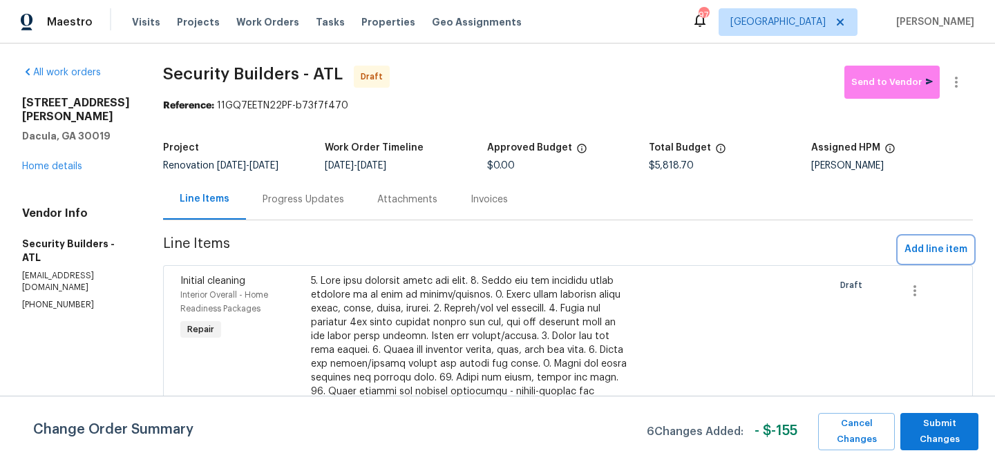
click at [932, 242] on span "Add line item" at bounding box center [936, 249] width 63 height 17
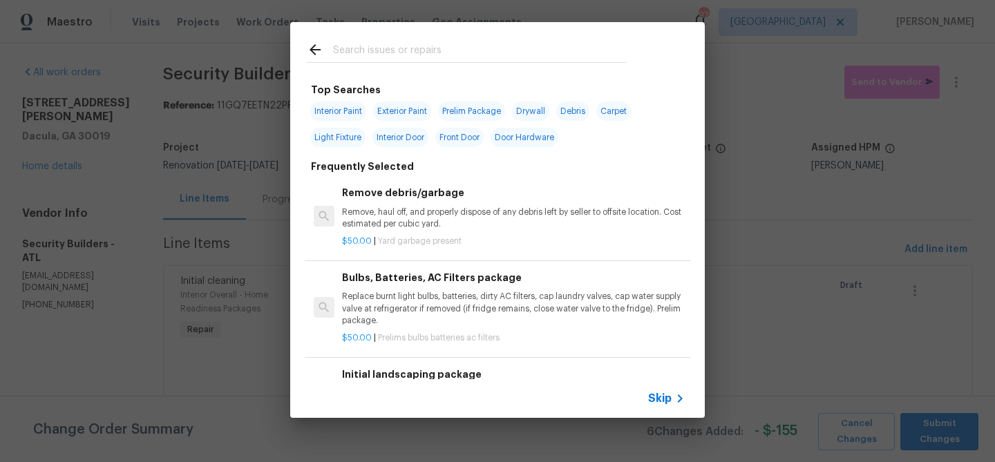
click at [389, 53] on input "text" at bounding box center [479, 51] width 293 height 21
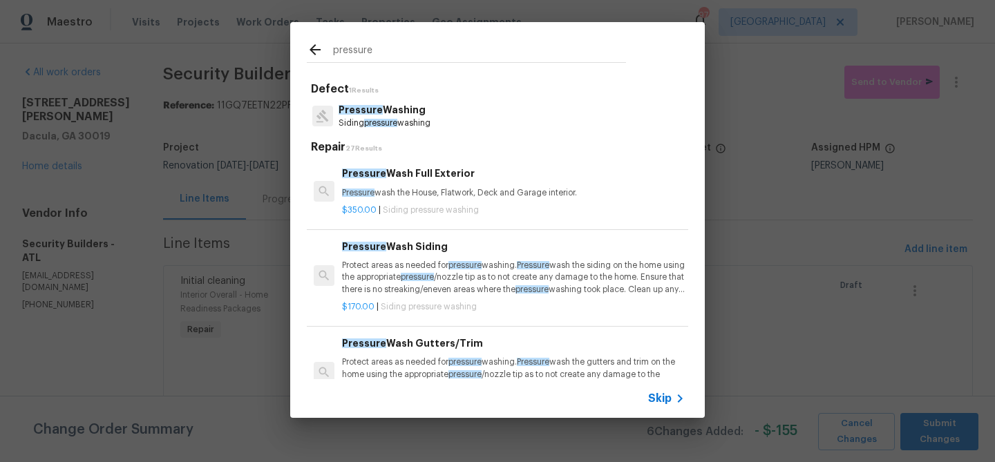
type input "pressure"
click at [392, 191] on p "Pressure wash the House, Flatwork, Deck and Garage interior." at bounding box center [513, 193] width 343 height 12
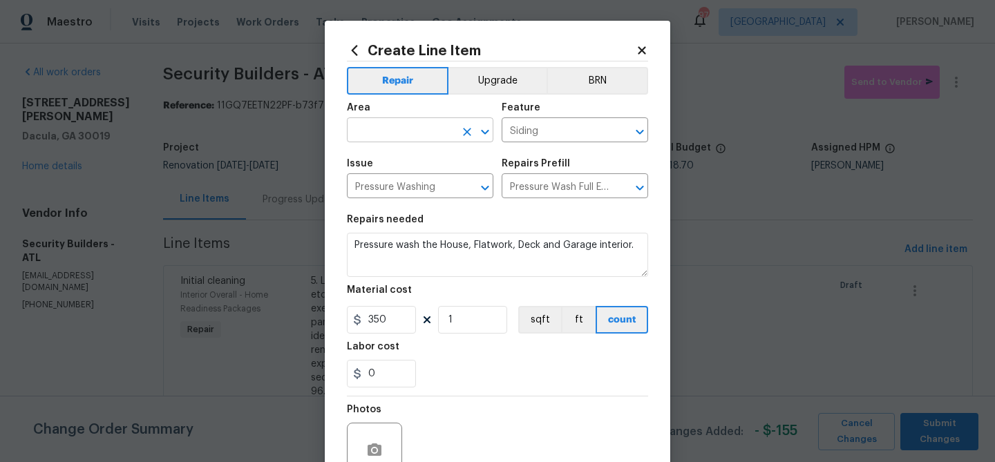
click at [393, 139] on input "text" at bounding box center [401, 131] width 108 height 21
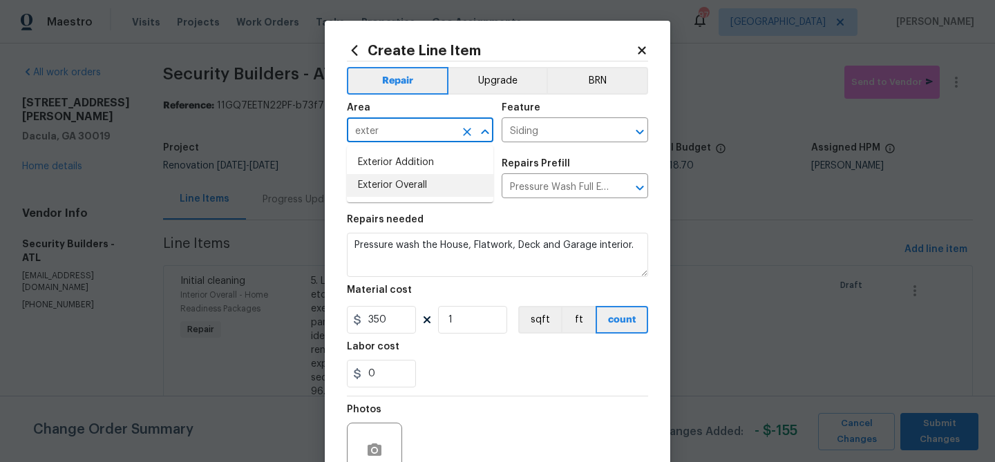
click at [382, 183] on li "Exterior Overall" at bounding box center [420, 185] width 147 height 23
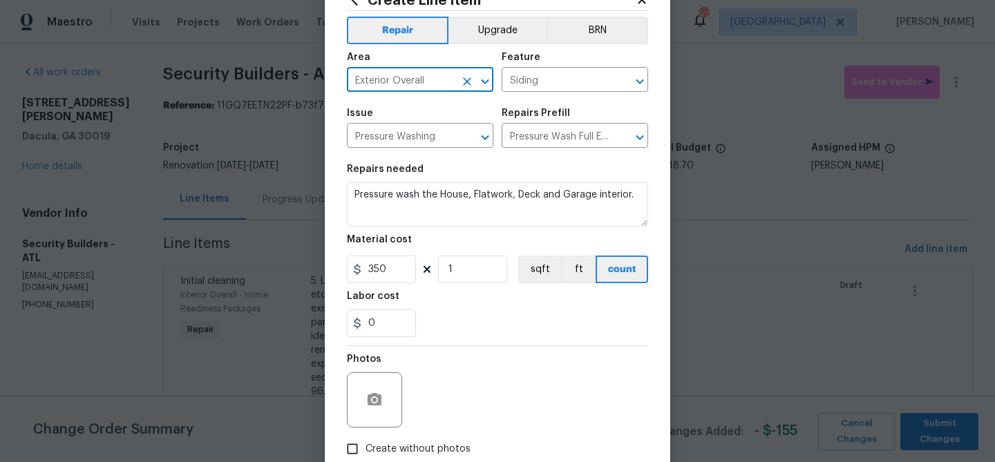
scroll to position [133, 0]
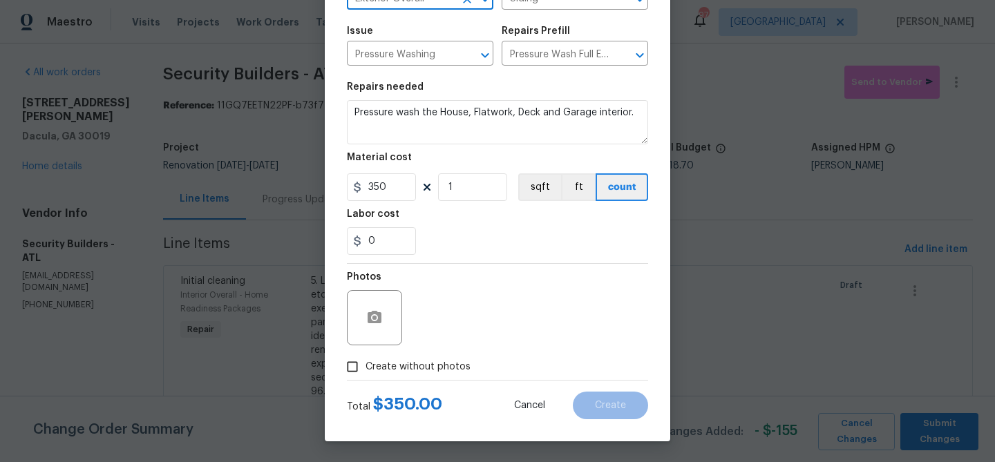
type input "Exterior Overall"
click at [429, 363] on span "Create without photos" at bounding box center [418, 367] width 105 height 15
click at [366, 363] on input "Create without photos" at bounding box center [352, 367] width 26 height 26
checkbox input "true"
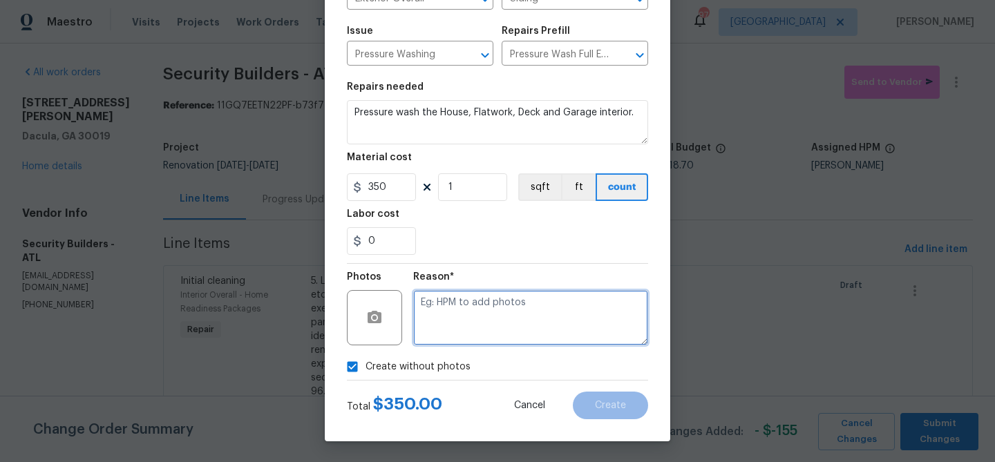
click at [457, 317] on textarea at bounding box center [530, 317] width 235 height 55
type textarea "Pressure wash"
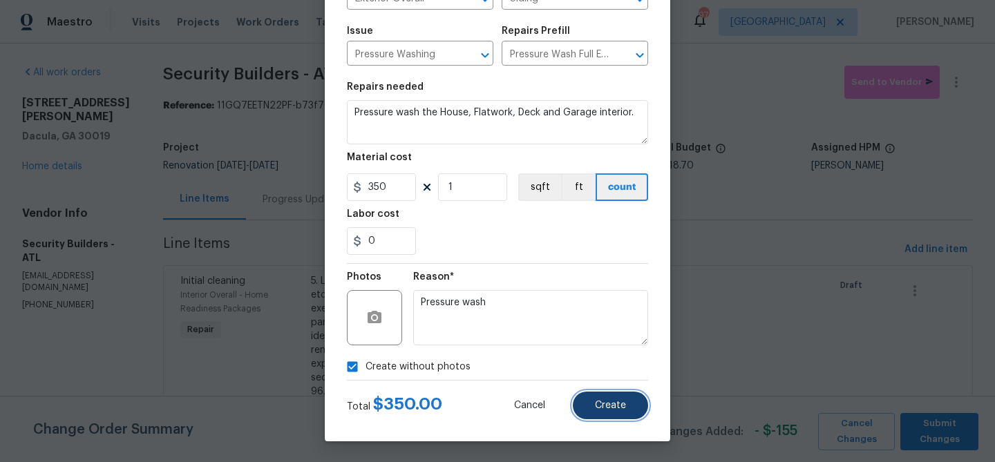
click at [604, 411] on button "Create" at bounding box center [610, 406] width 75 height 28
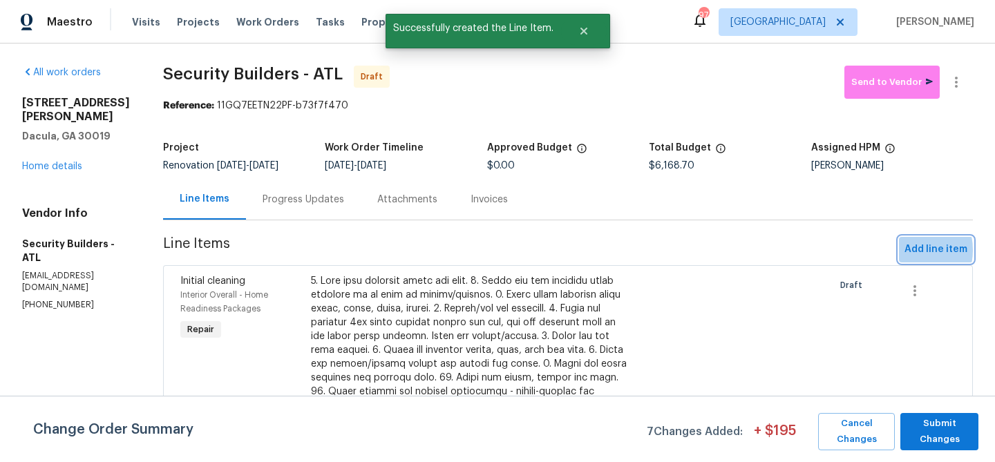
click at [904, 250] on button "Add line item" at bounding box center [936, 250] width 74 height 26
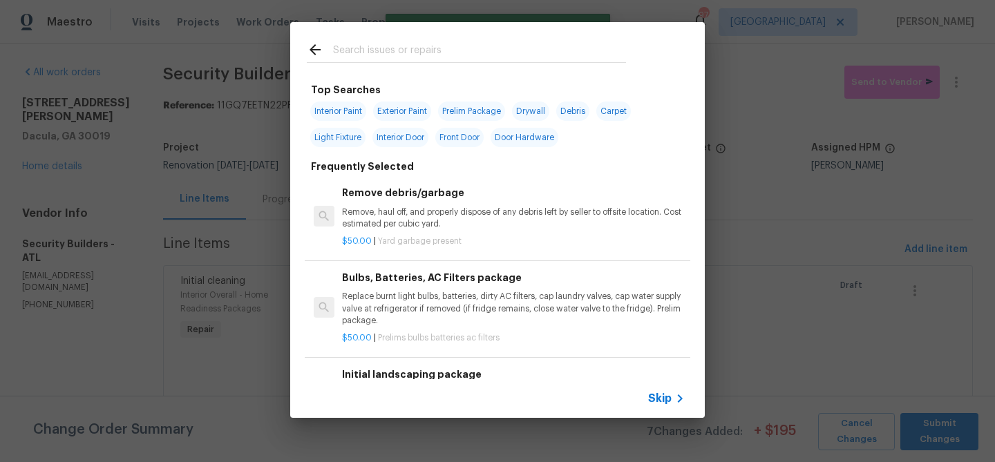
click at [388, 52] on input "text" at bounding box center [479, 51] width 293 height 21
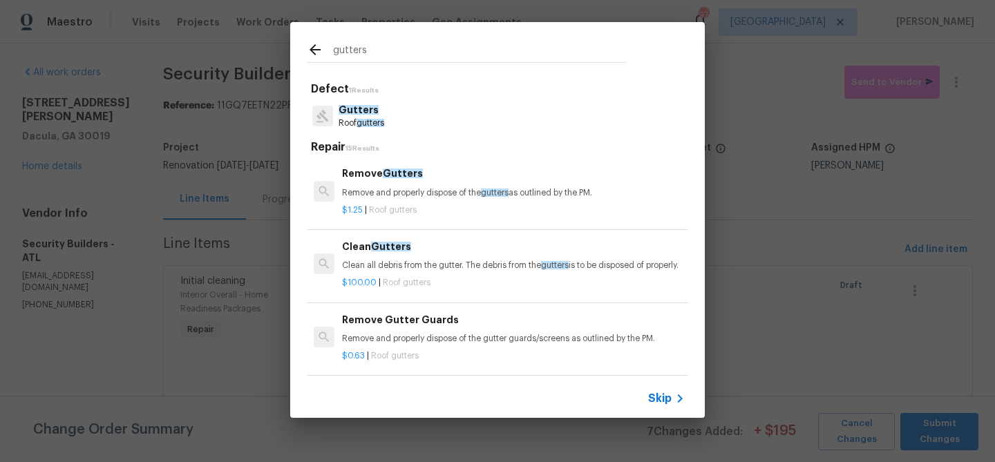
type input "gutters"
click at [380, 272] on p "Clean all debris from the gutter. The debris from the gutters is to be disposed…" at bounding box center [513, 266] width 343 height 12
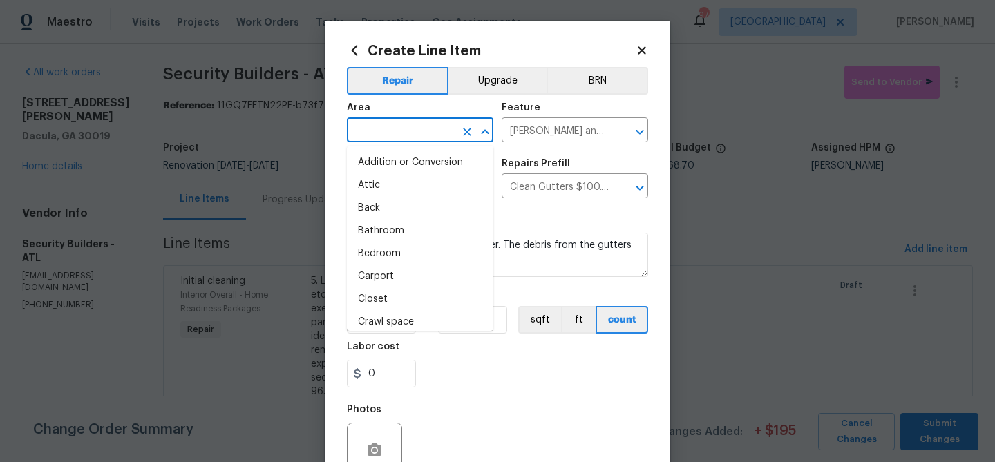
click at [364, 136] on input "text" at bounding box center [401, 131] width 108 height 21
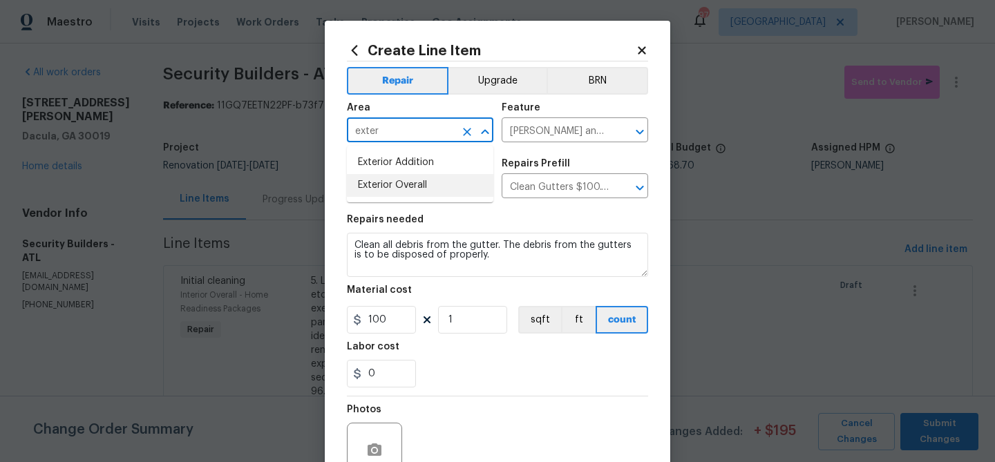
click at [362, 176] on li "Exterior Overall" at bounding box center [420, 185] width 147 height 23
type input "Exterior Overall"
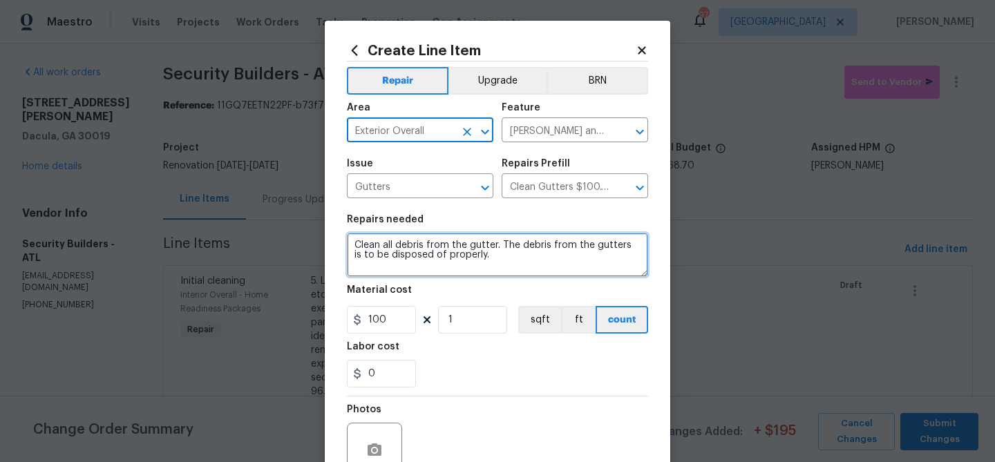
click at [353, 245] on textarea "Clean all debris from the gutter. The debris from the gutters is to be disposed…" at bounding box center [497, 255] width 301 height 44
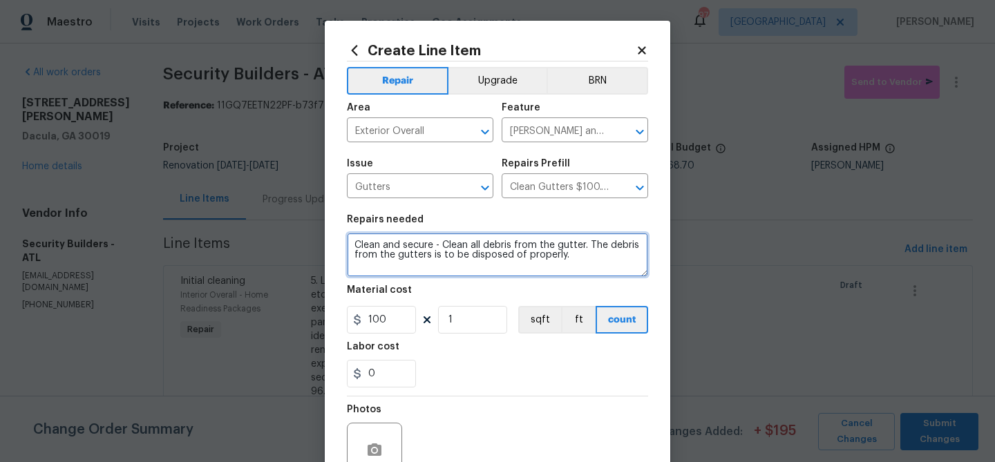
type textarea "Clean and secure - Clean all debris from the gutter. The debris from the gutter…"
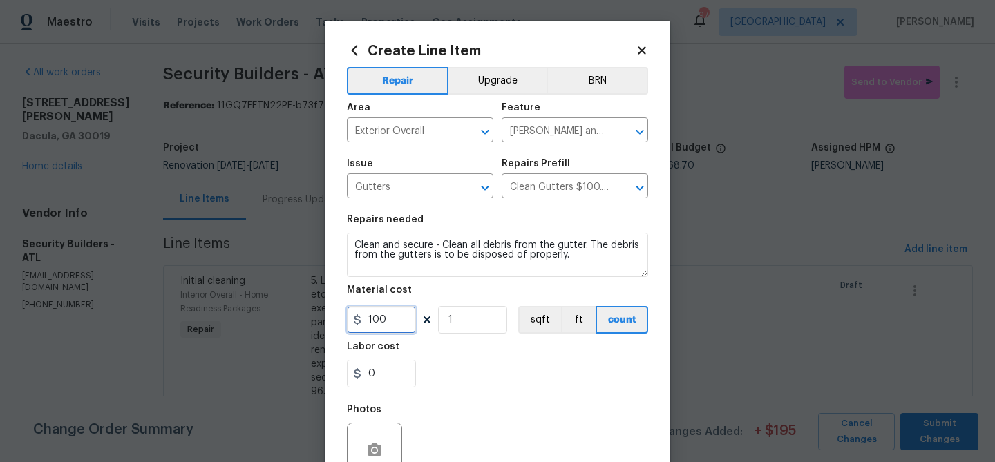
click at [376, 320] on input "100" at bounding box center [381, 320] width 69 height 28
type input "300"
click at [528, 375] on div "0" at bounding box center [497, 374] width 301 height 28
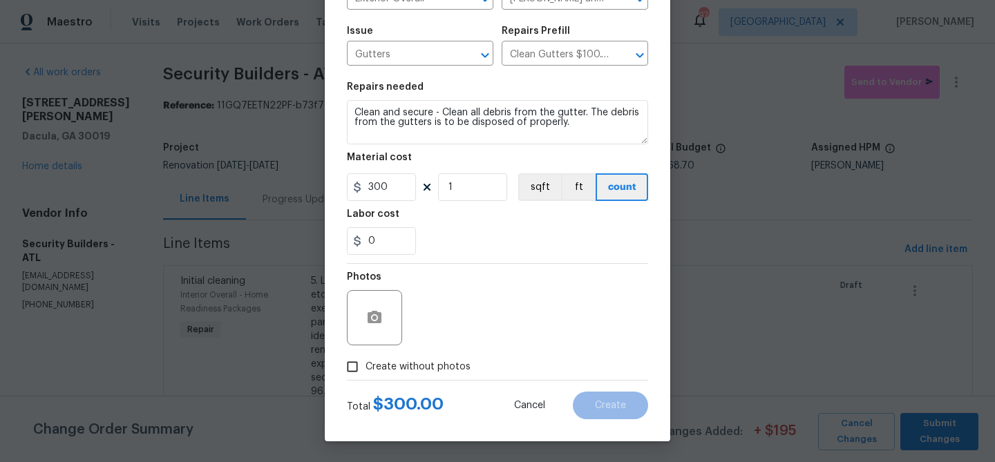
click at [453, 360] on span "Create without photos" at bounding box center [418, 367] width 105 height 15
click at [366, 359] on input "Create without photos" at bounding box center [352, 367] width 26 height 26
checkbox input "true"
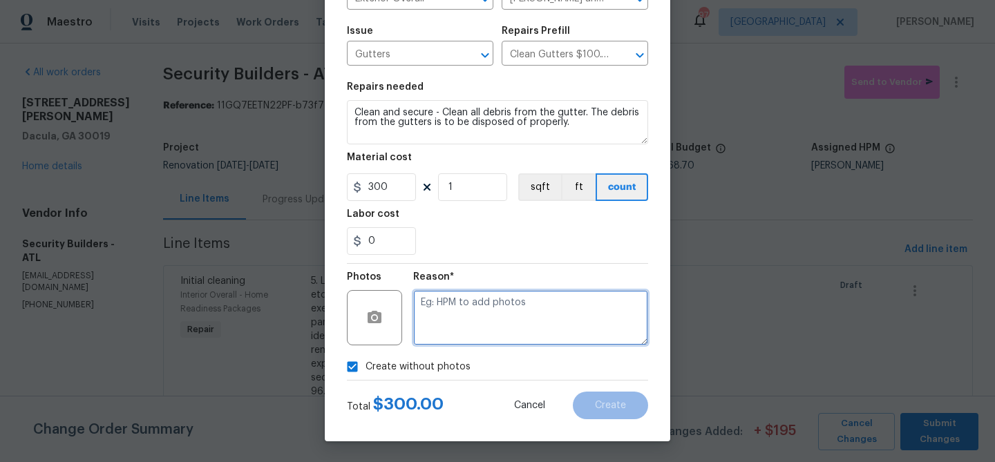
click at [464, 340] on textarea at bounding box center [530, 317] width 235 height 55
type textarea "gutters"
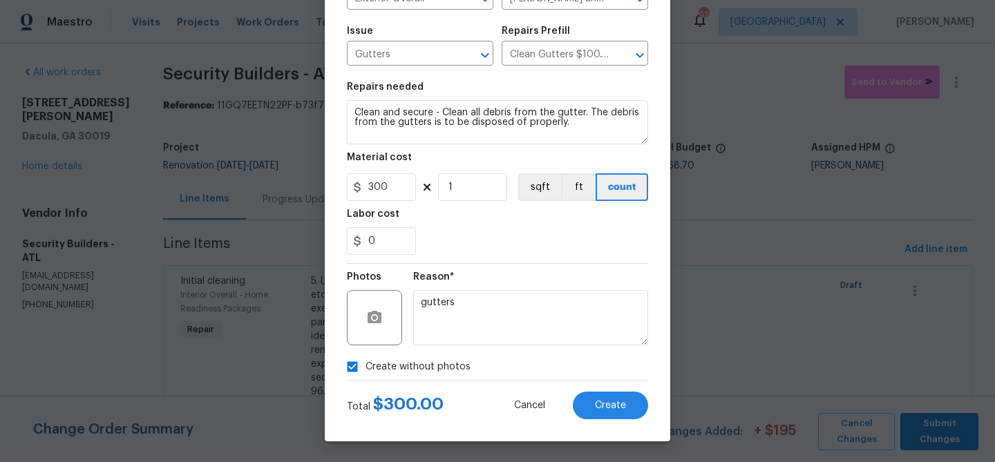
click at [604, 381] on div "Total $ 300.00 Cancel Create" at bounding box center [497, 400] width 301 height 39
click at [599, 402] on span "Create" at bounding box center [610, 406] width 31 height 10
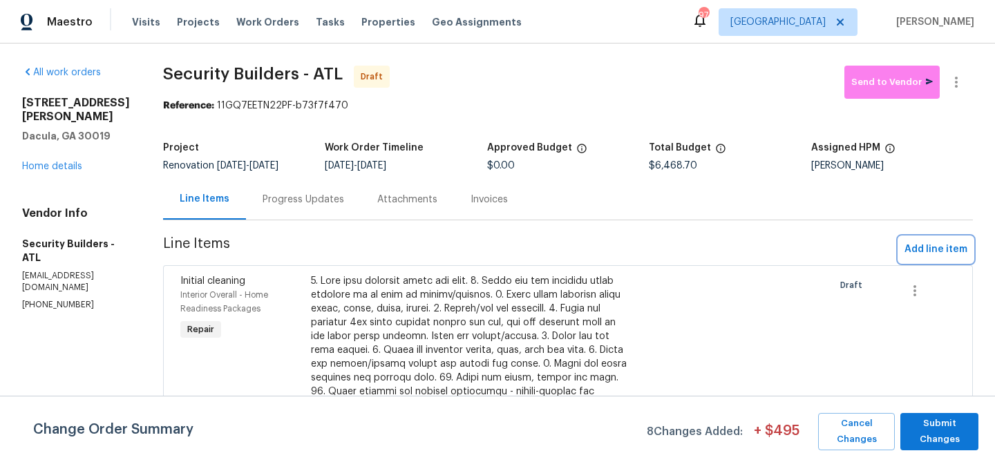
click at [912, 250] on span "Add line item" at bounding box center [936, 249] width 63 height 17
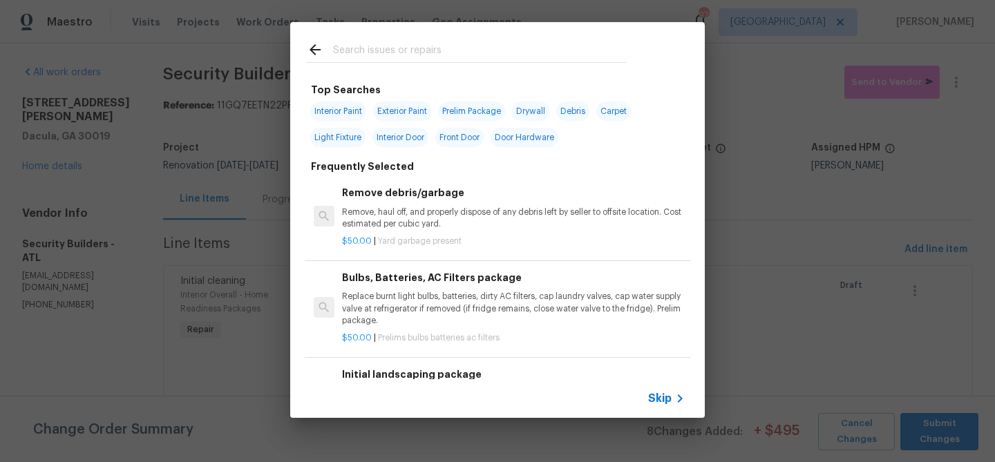
click at [386, 54] on input "text" at bounding box center [479, 51] width 293 height 21
click at [406, 115] on span "Exterior Paint" at bounding box center [402, 111] width 58 height 19
type input "Exterior Paint"
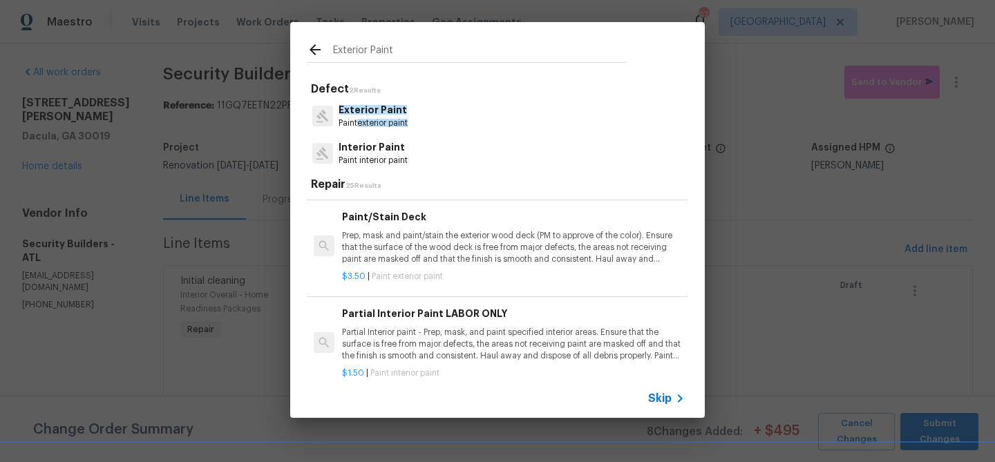
click at [388, 120] on span "exterior paint" at bounding box center [382, 123] width 50 height 8
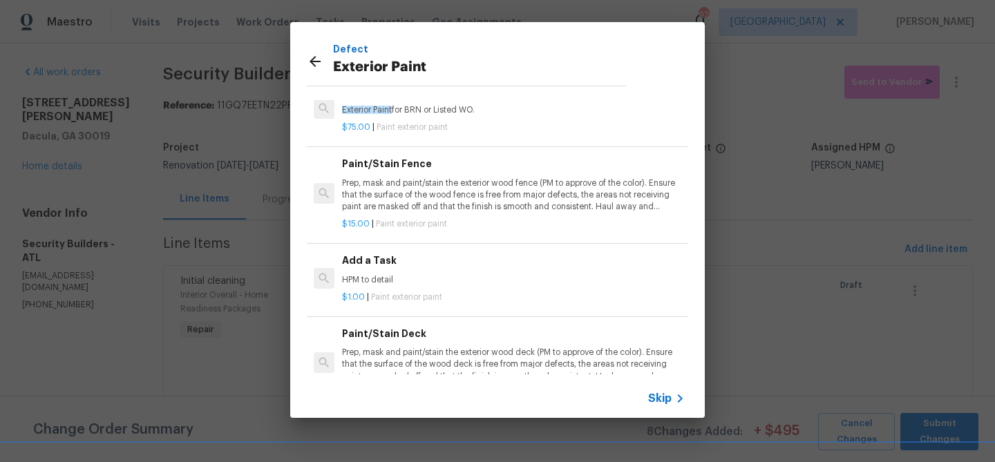
scroll to position [263, 0]
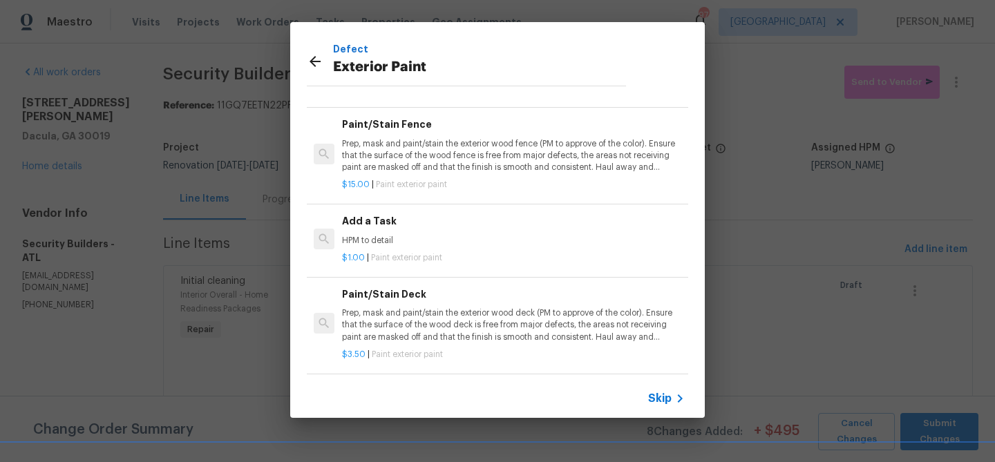
click at [415, 324] on p "Prep, mask and paint/stain the exterior wood deck (PM to approve of the color).…" at bounding box center [513, 325] width 343 height 35
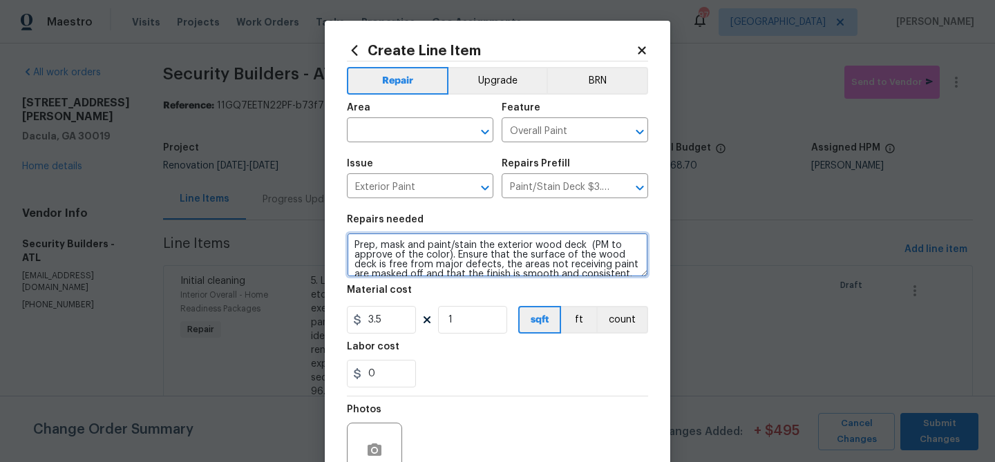
click at [383, 242] on textarea "Prep, mask and paint/stain the exterior wood deck (PM to approve of the color).…" at bounding box center [497, 255] width 301 height 44
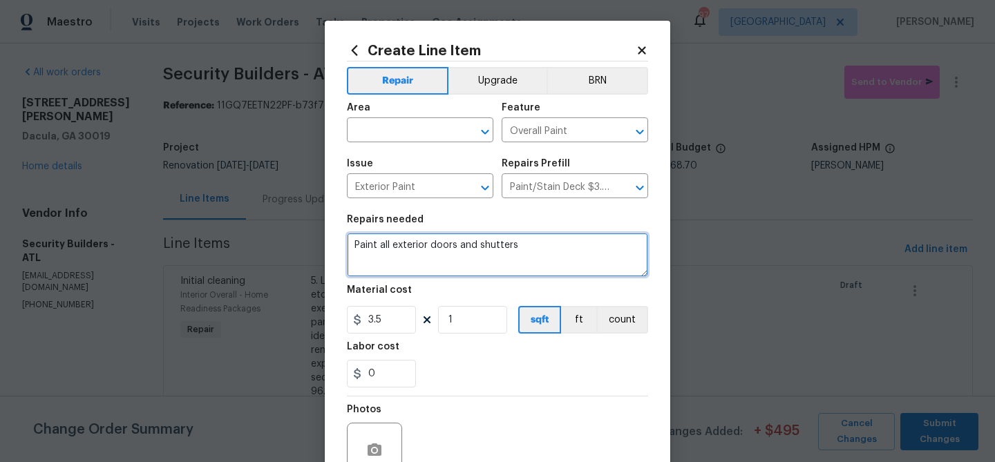
click at [456, 245] on textarea "Paint all exterior doors and shutters" at bounding box center [497, 255] width 301 height 44
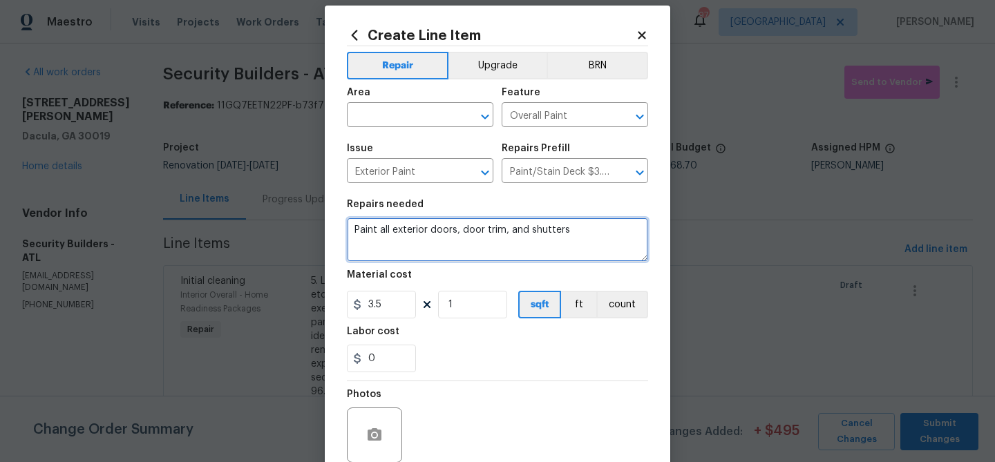
type textarea "Paint all exterior doors, door trim, and shutters"
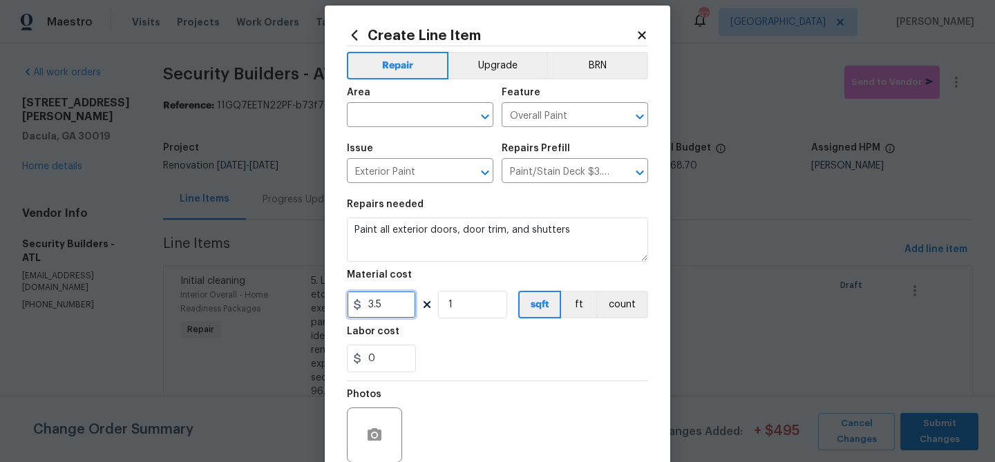
click at [393, 304] on input "3.5" at bounding box center [381, 305] width 69 height 28
type input "650"
click at [489, 348] on div "0" at bounding box center [497, 359] width 301 height 28
click at [391, 122] on input "text" at bounding box center [401, 116] width 108 height 21
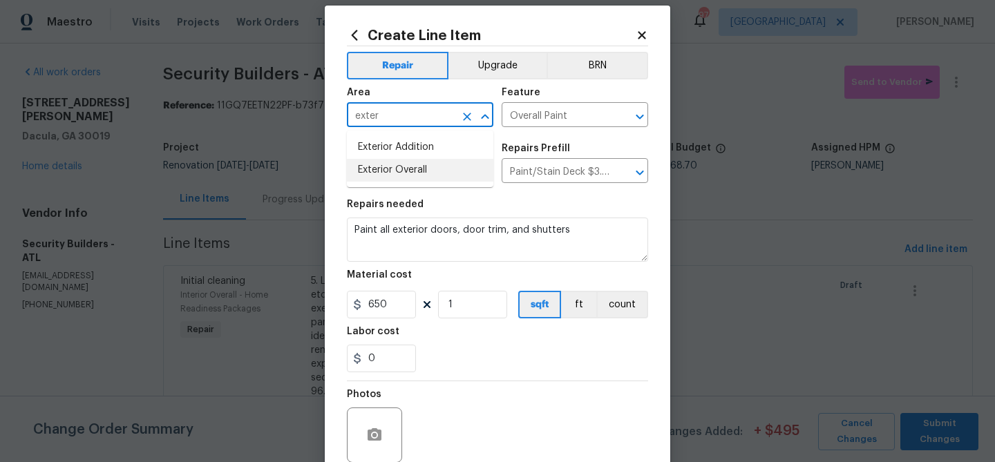
click at [400, 168] on li "Exterior Overall" at bounding box center [420, 170] width 147 height 23
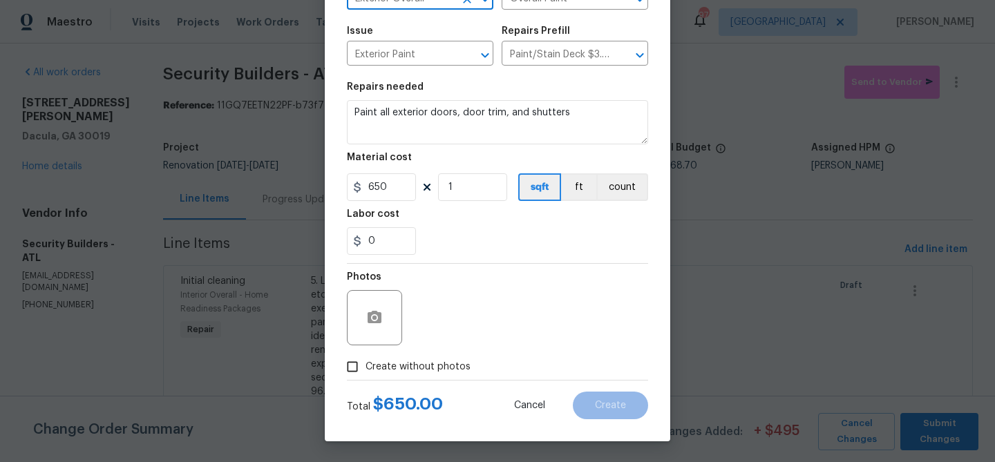
type input "Exterior Overall"
click at [420, 360] on span "Create without photos" at bounding box center [418, 367] width 105 height 15
click at [366, 360] on input "Create without photos" at bounding box center [352, 367] width 26 height 26
checkbox input "true"
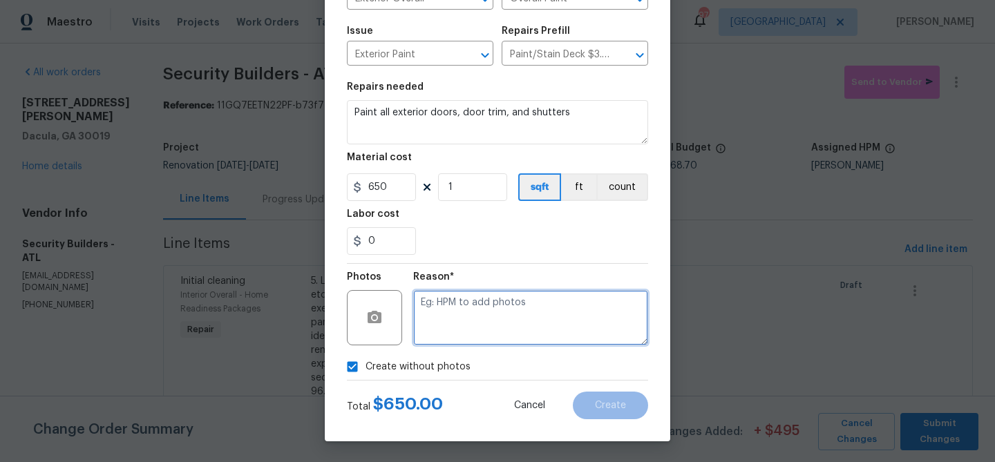
click at [459, 315] on textarea at bounding box center [530, 317] width 235 height 55
type textarea "Exterior paint"
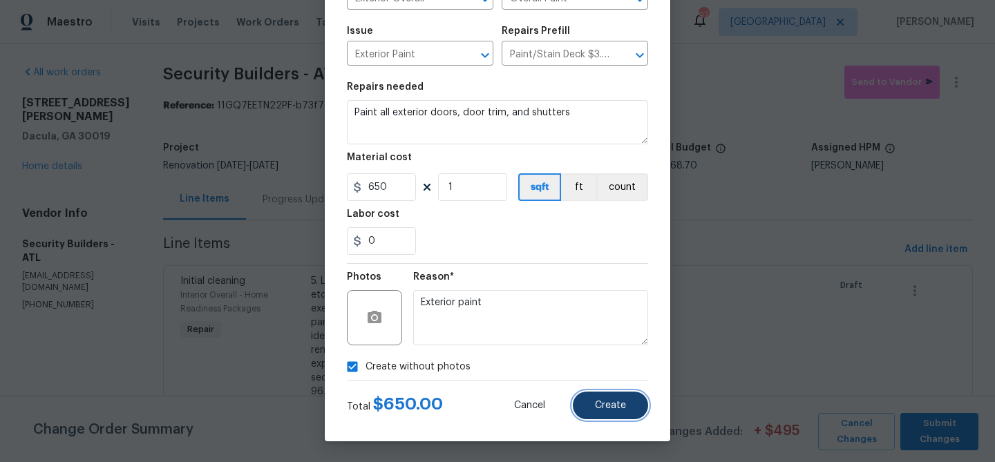
click at [605, 401] on span "Create" at bounding box center [610, 406] width 31 height 10
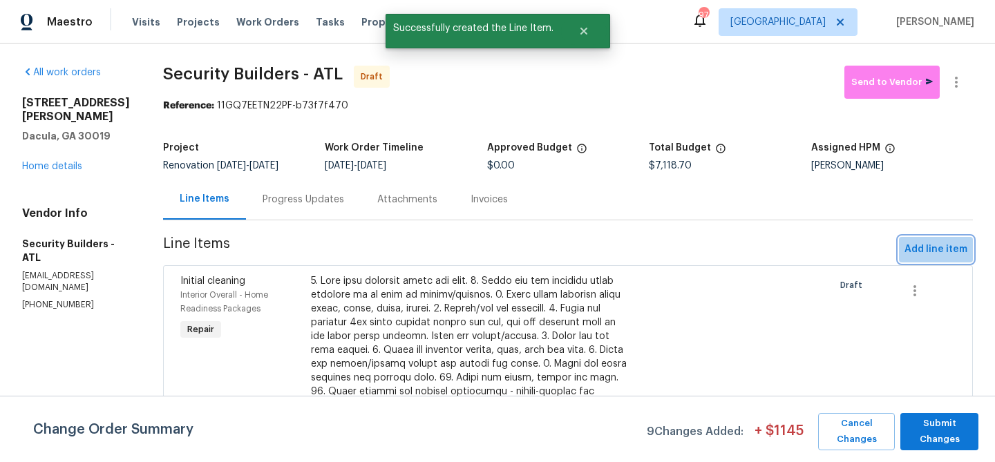
click at [939, 245] on span "Add line item" at bounding box center [936, 249] width 63 height 17
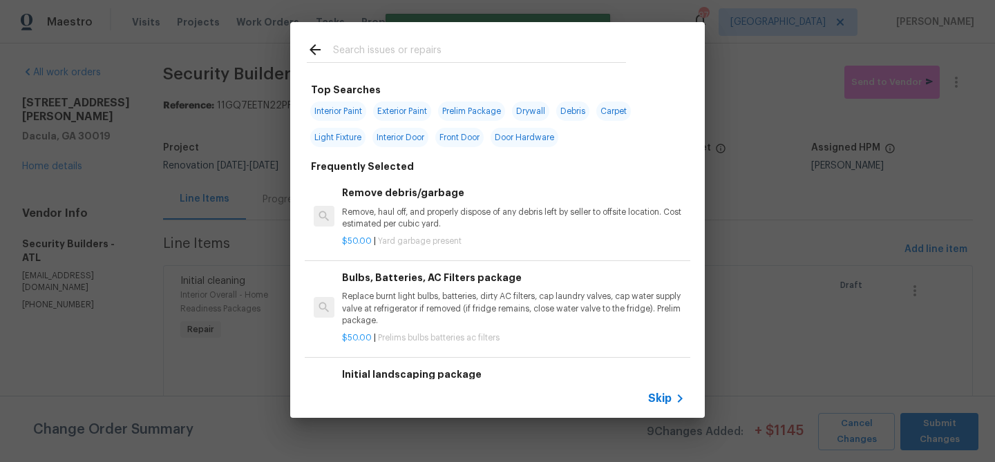
click at [409, 106] on span "Exterior Paint" at bounding box center [402, 111] width 58 height 19
type input "Exterior Paint"
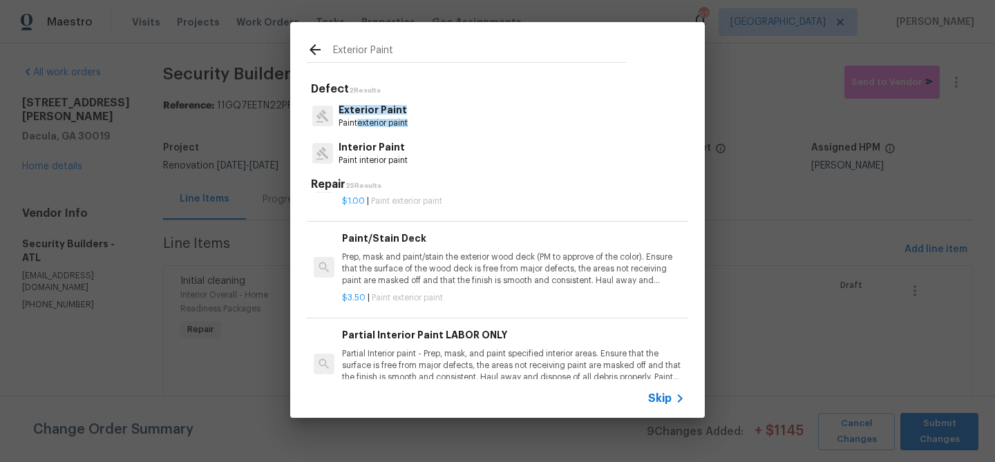
scroll to position [506, 0]
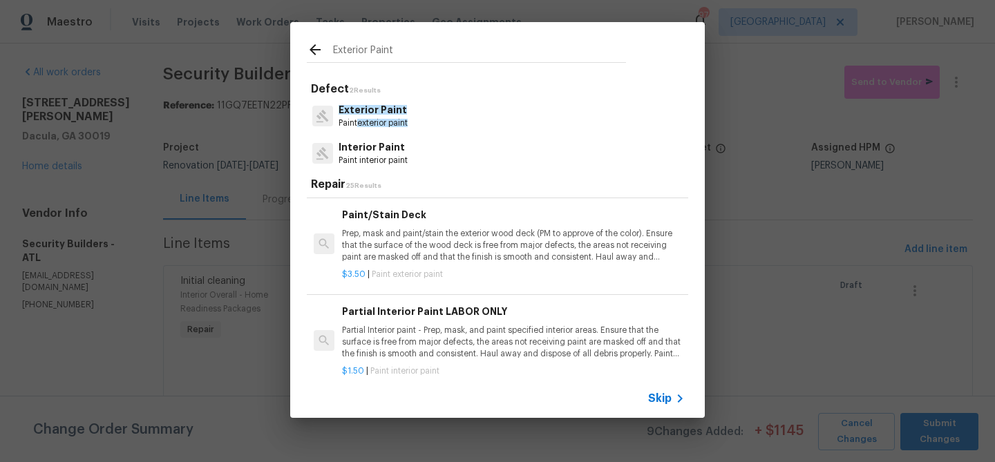
click at [407, 247] on p "Prep, mask and paint/stain the exterior wood deck (PM to approve of the color).…" at bounding box center [513, 245] width 343 height 35
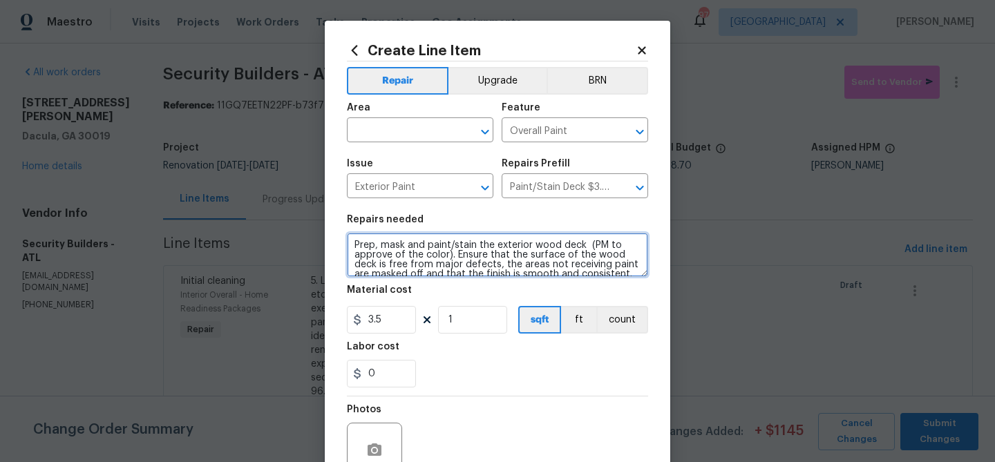
click at [351, 243] on textarea "Prep, mask and paint/stain the exterior wood deck (PM to approve of the color).…" at bounding box center [497, 255] width 301 height 44
type textarea "Repair and Prep, mask and paint/stain the exterior wood deck (PM to approve of …"
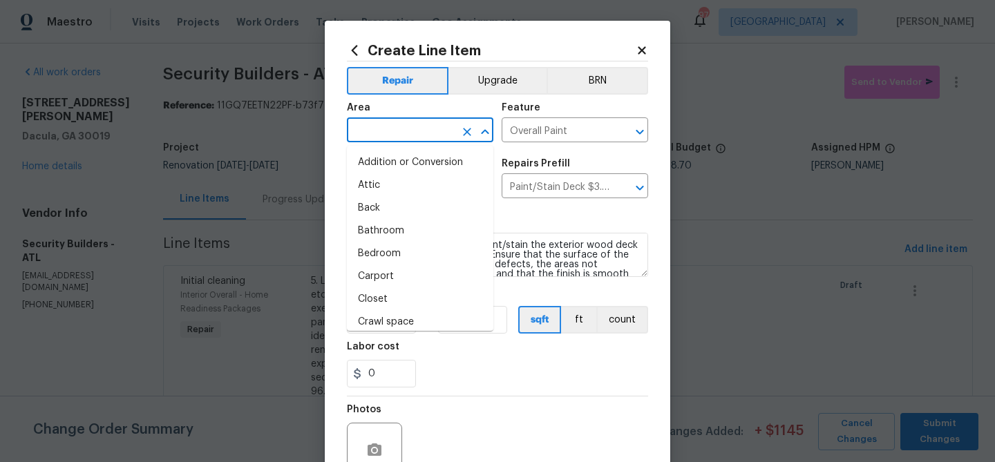
click at [411, 129] on input "text" at bounding box center [401, 131] width 108 height 21
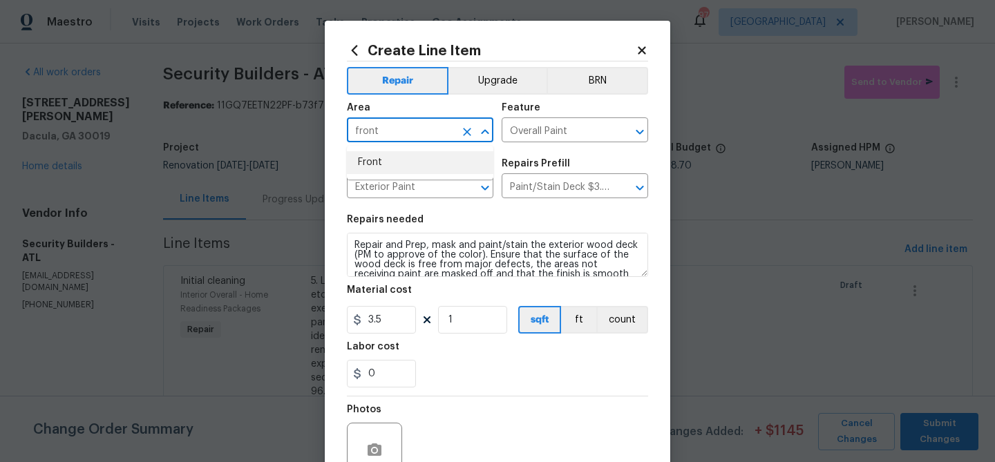
click at [402, 165] on li "Front" at bounding box center [420, 162] width 147 height 23
type input "Front"
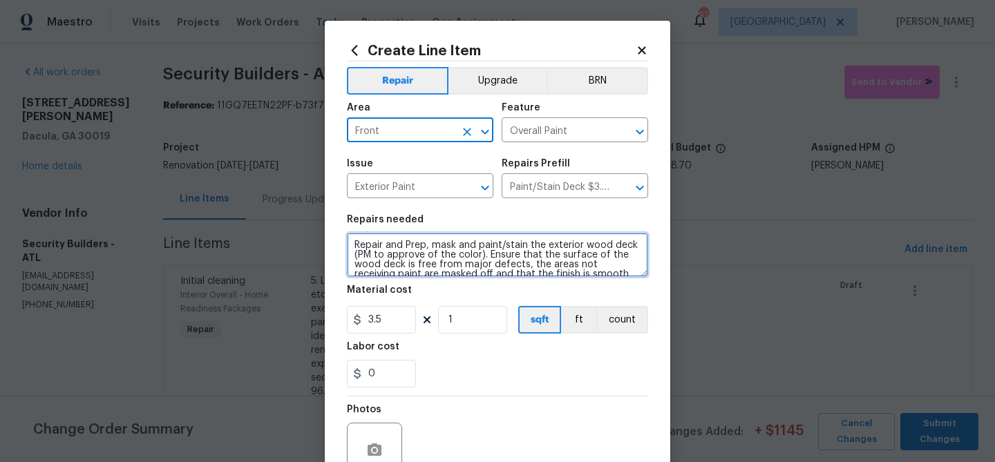
click at [356, 241] on textarea "Repair and Prep, mask and paint/stain the exterior wood deck (PM to approve of …" at bounding box center [497, 255] width 301 height 44
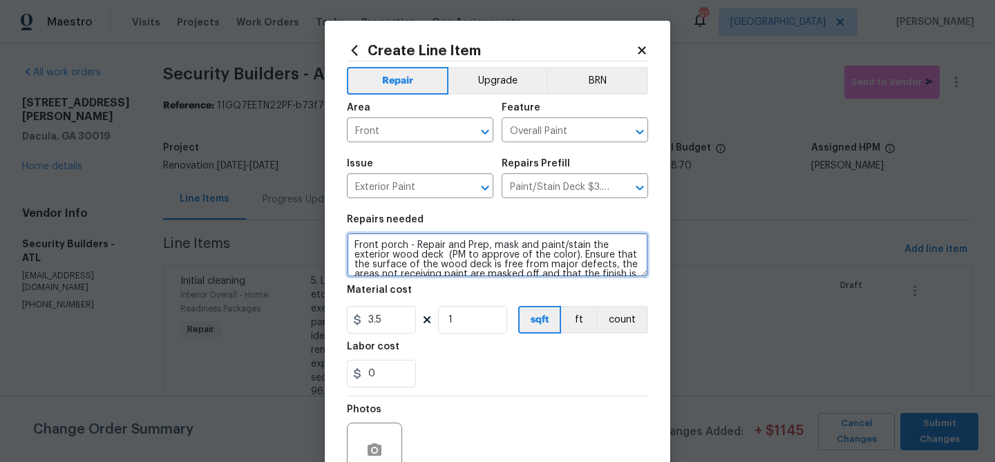
type textarea "Front porch - Repair and Prep, mask and paint/stain the exterior wood deck (PM …"
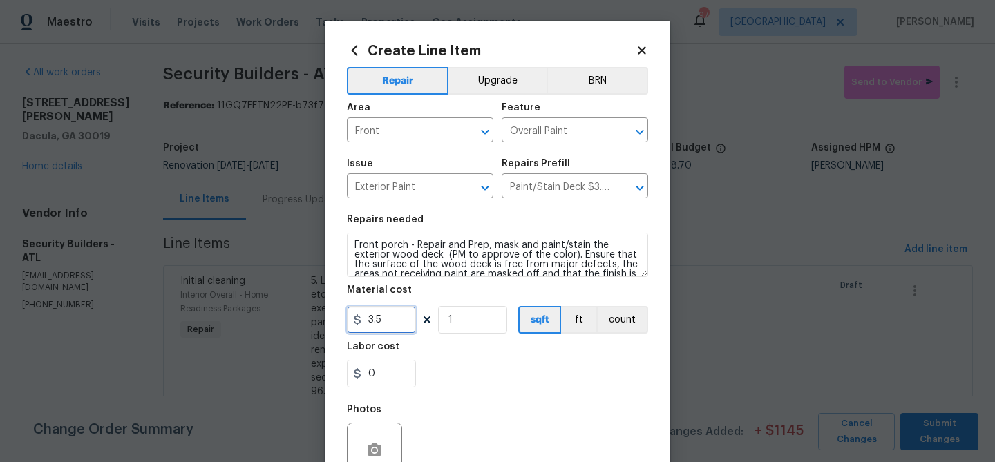
click at [376, 326] on input "3.5" at bounding box center [381, 320] width 69 height 28
type input "800"
click at [460, 364] on div "0" at bounding box center [497, 374] width 301 height 28
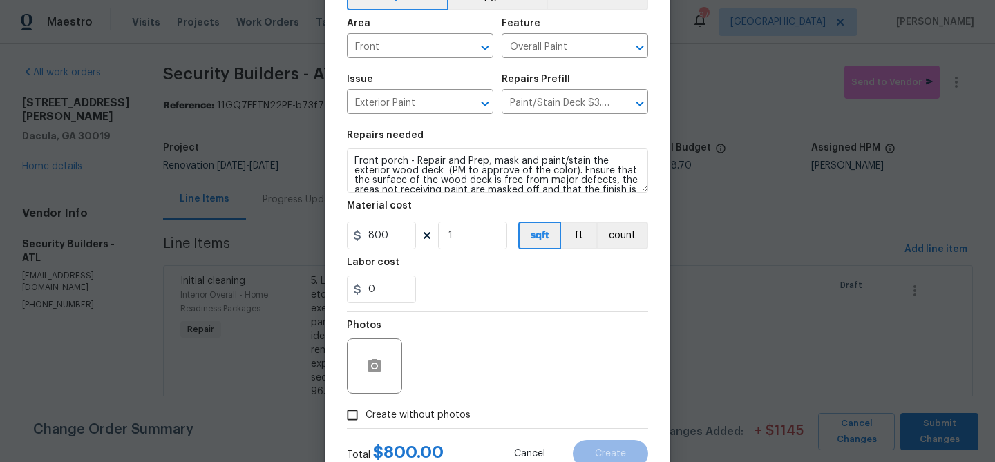
click at [407, 412] on span "Create without photos" at bounding box center [418, 416] width 105 height 15
click at [366, 412] on input "Create without photos" at bounding box center [352, 415] width 26 height 26
checkbox input "true"
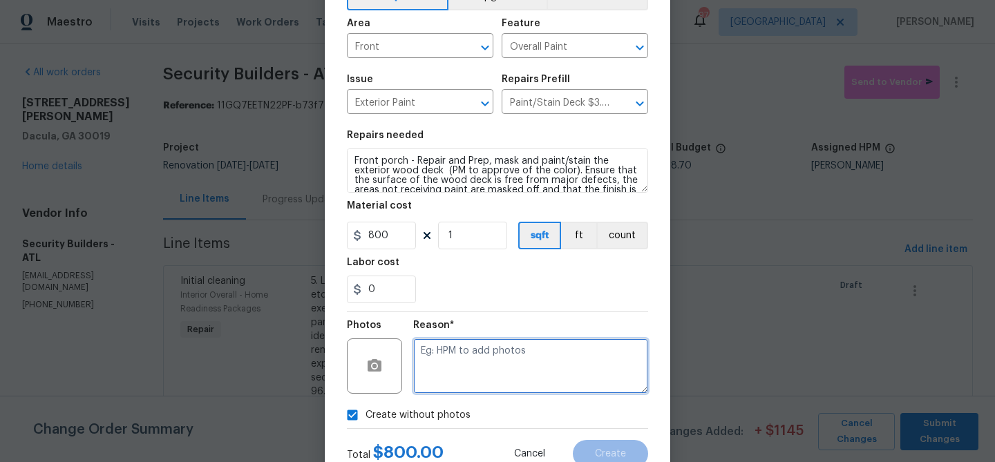
click at [455, 366] on textarea at bounding box center [530, 366] width 235 height 55
type textarea "Repair and paint"
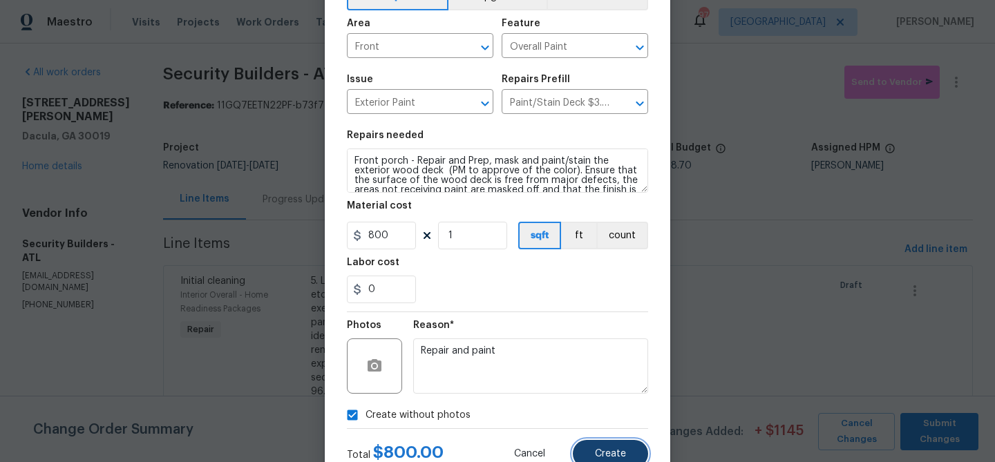
click at [609, 444] on button "Create" at bounding box center [610, 454] width 75 height 28
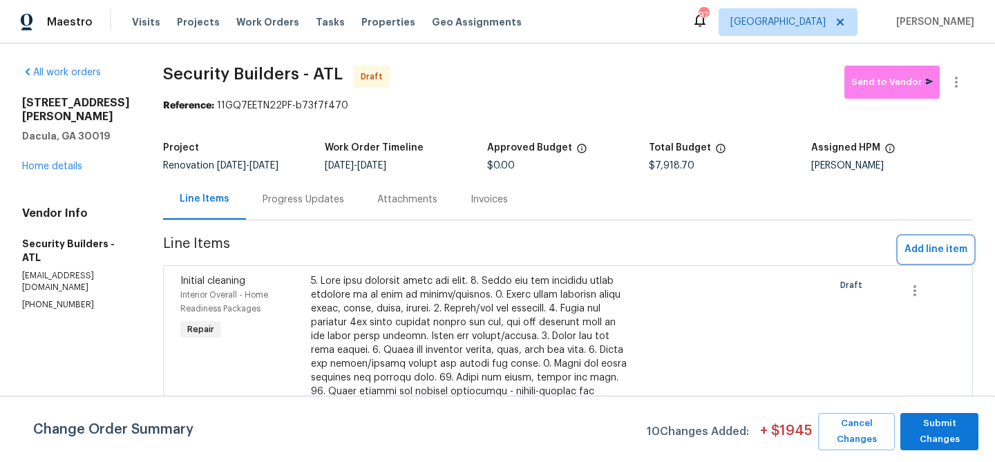
click at [921, 247] on span "Add line item" at bounding box center [936, 249] width 63 height 17
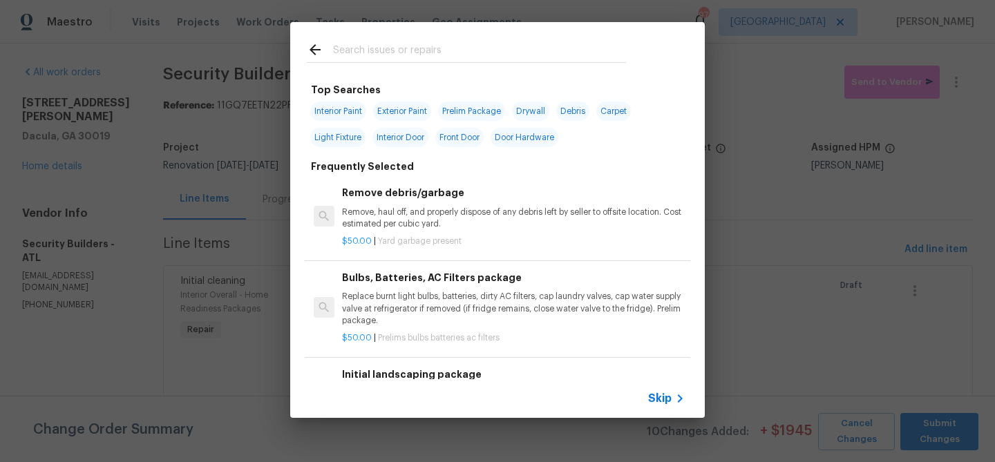
click at [384, 51] on input "text" at bounding box center [479, 51] width 293 height 21
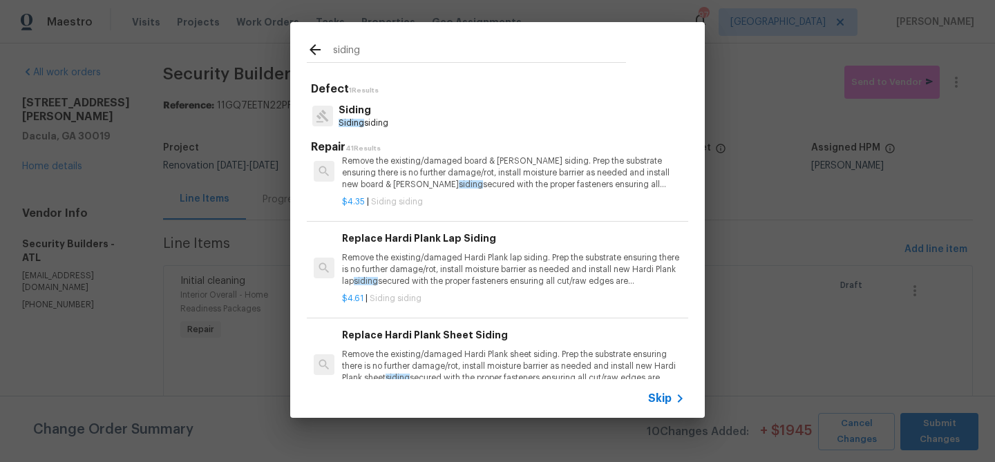
scroll to position [421, 0]
type input "siding"
click at [402, 268] on p "Remove the existing/damaged Hardi Plank lap siding. Prep the substrate ensuring…" at bounding box center [513, 267] width 343 height 35
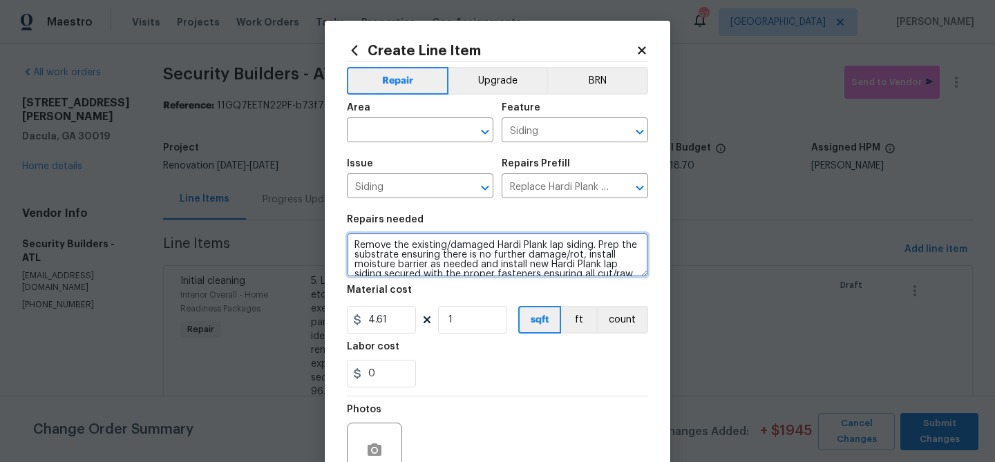
click at [564, 247] on textarea "Remove the existing/damaged Hardi Plank lap siding. Prep the substrate ensuring…" at bounding box center [497, 255] width 301 height 44
type textarea "Remove the existing/damaged siding. Prep the substrate ensuring there is no fur…"
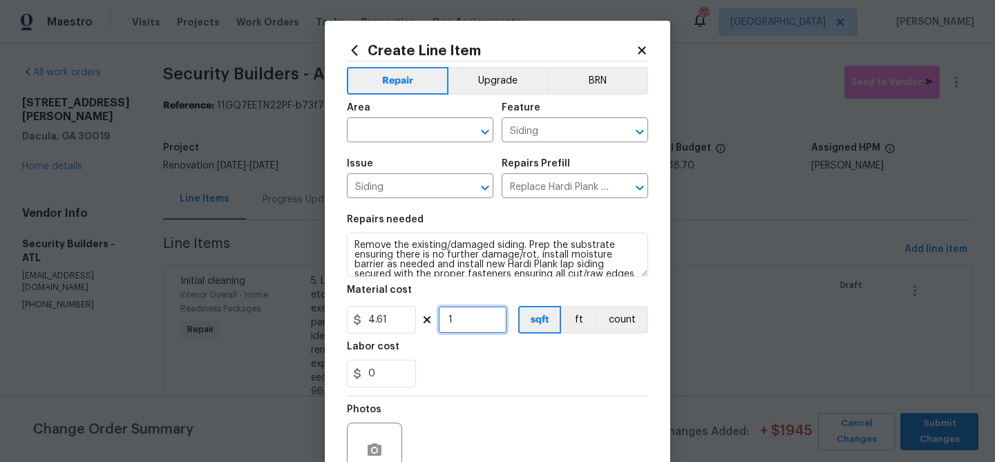
click at [477, 326] on input "1" at bounding box center [472, 320] width 69 height 28
click at [505, 373] on div "0" at bounding box center [497, 374] width 301 height 28
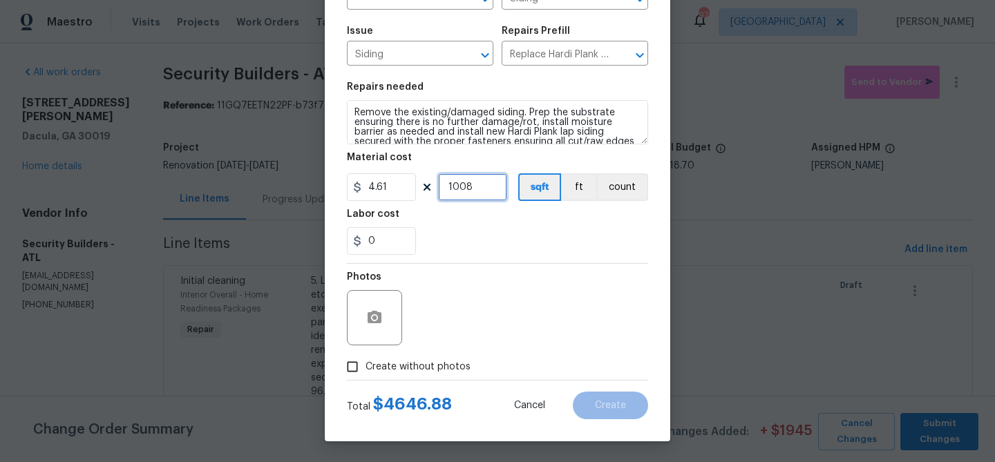
click at [465, 185] on input "1008" at bounding box center [472, 187] width 69 height 28
type input "300"
click at [469, 236] on div "0" at bounding box center [497, 241] width 301 height 28
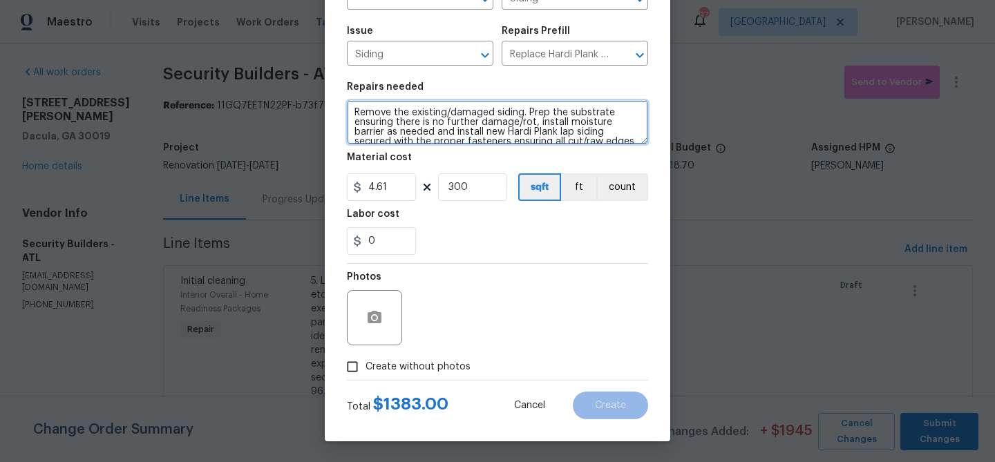
click at [522, 110] on textarea "Remove the existing/damaged siding. Prep the substrate ensuring there is no fur…" at bounding box center [497, 122] width 301 height 44
type textarea "Remove the existing/damaged siding, soffit, fascia, and trim. Prep the substrat…"
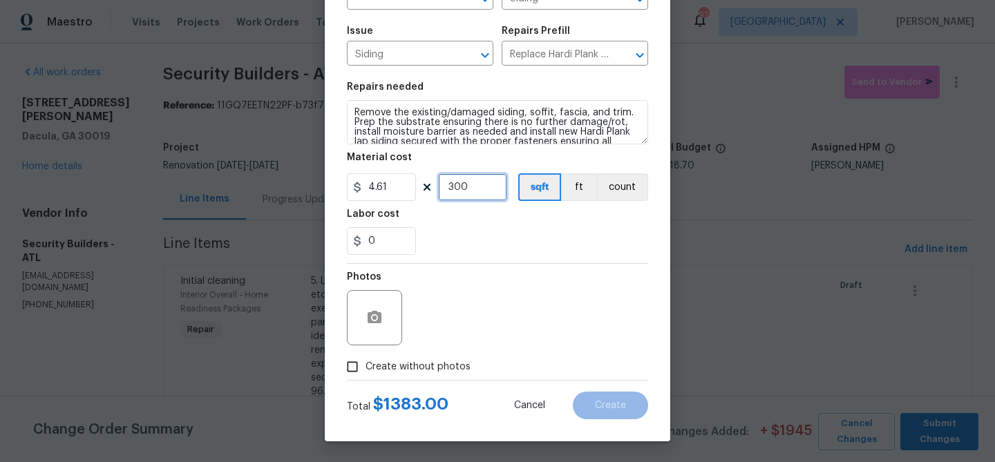
click at [462, 188] on input "300" at bounding box center [472, 187] width 69 height 28
click at [451, 186] on input "1000" at bounding box center [472, 187] width 69 height 28
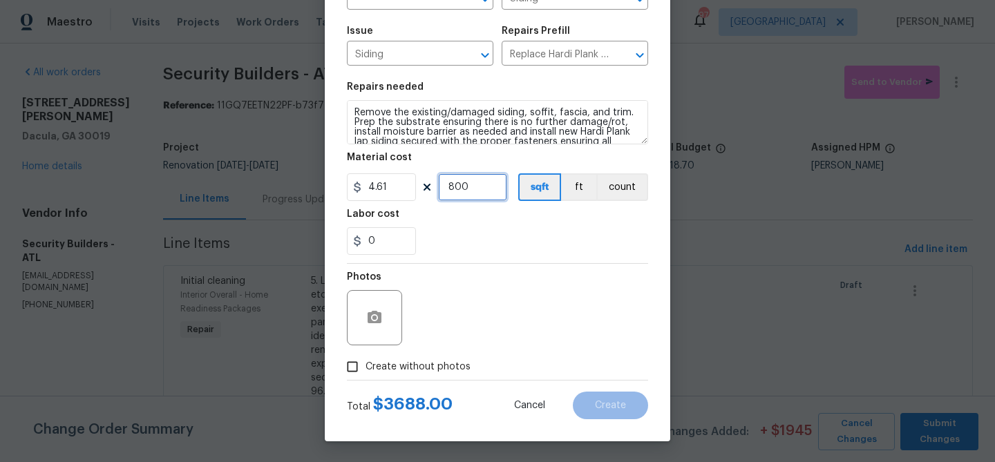
click at [457, 188] on input "800" at bounding box center [472, 187] width 69 height 28
click at [456, 252] on div "0" at bounding box center [497, 241] width 301 height 28
click at [461, 186] on input "700" at bounding box center [472, 187] width 69 height 28
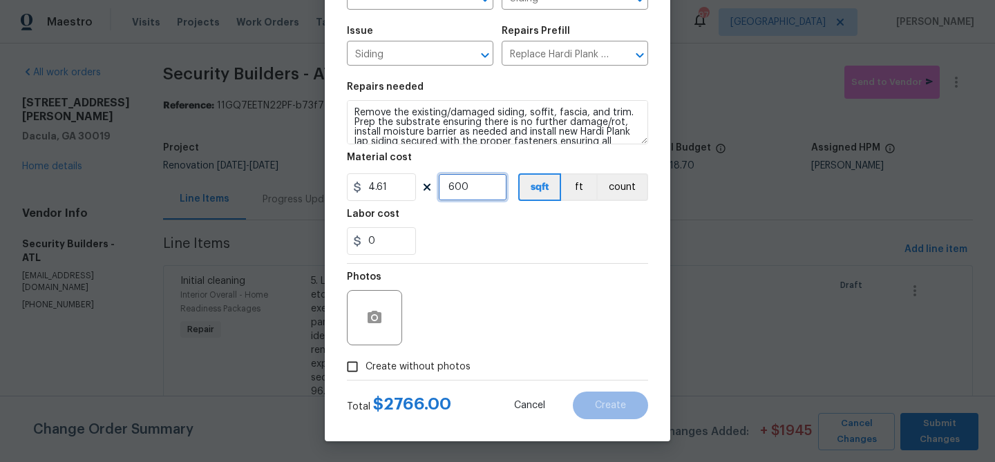
type input "600"
click at [529, 319] on div "Photos" at bounding box center [497, 309] width 301 height 90
click at [440, 370] on span "Create without photos" at bounding box center [418, 367] width 105 height 15
click at [366, 370] on input "Create without photos" at bounding box center [352, 367] width 26 height 26
checkbox input "true"
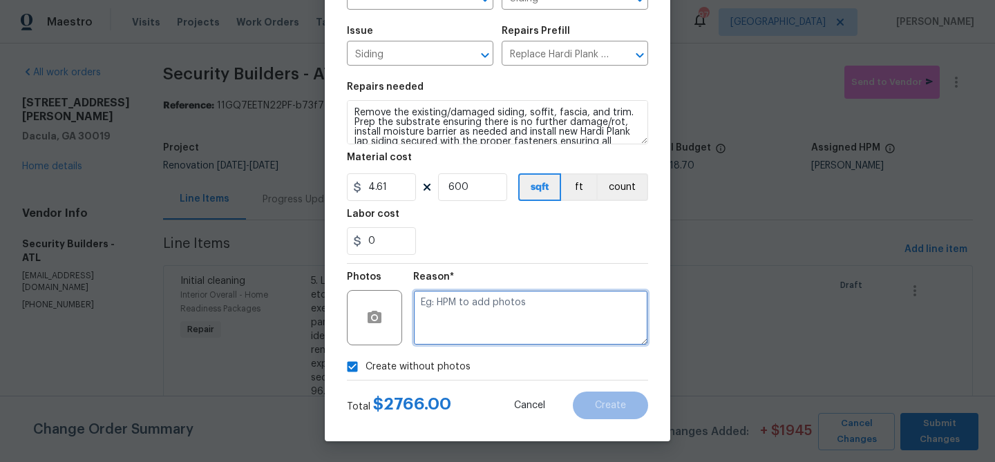
click at [466, 338] on textarea at bounding box center [530, 317] width 235 height 55
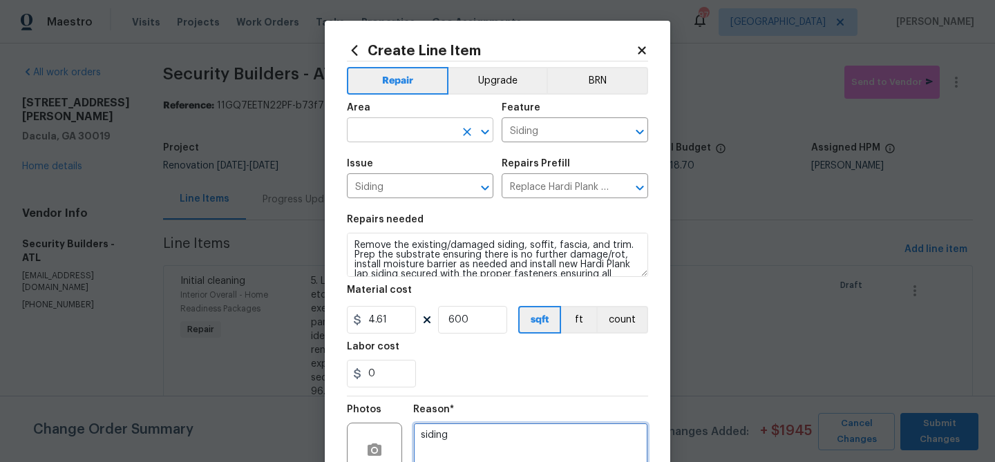
type textarea "siding"
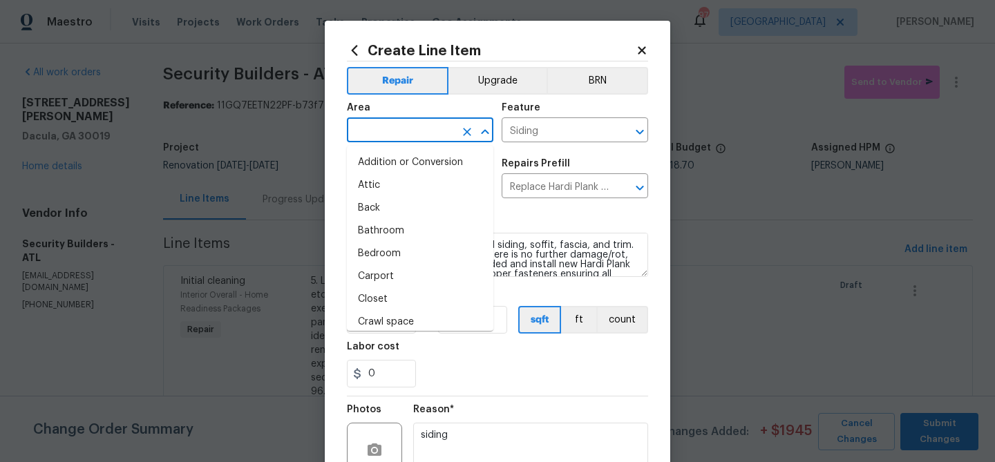
click at [430, 124] on input "text" at bounding box center [401, 131] width 108 height 21
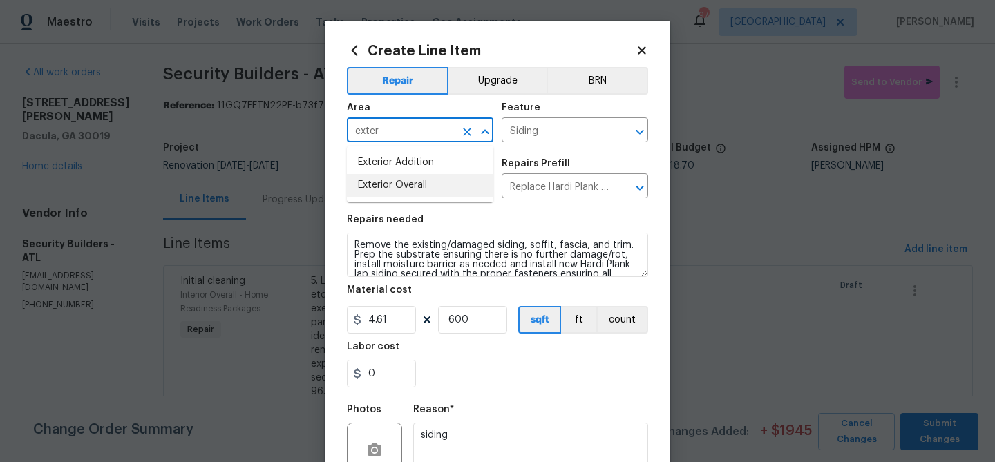
click at [431, 182] on li "Exterior Overall" at bounding box center [420, 185] width 147 height 23
type input "Exterior Overall"
click at [494, 357] on div "Labor cost" at bounding box center [497, 351] width 301 height 18
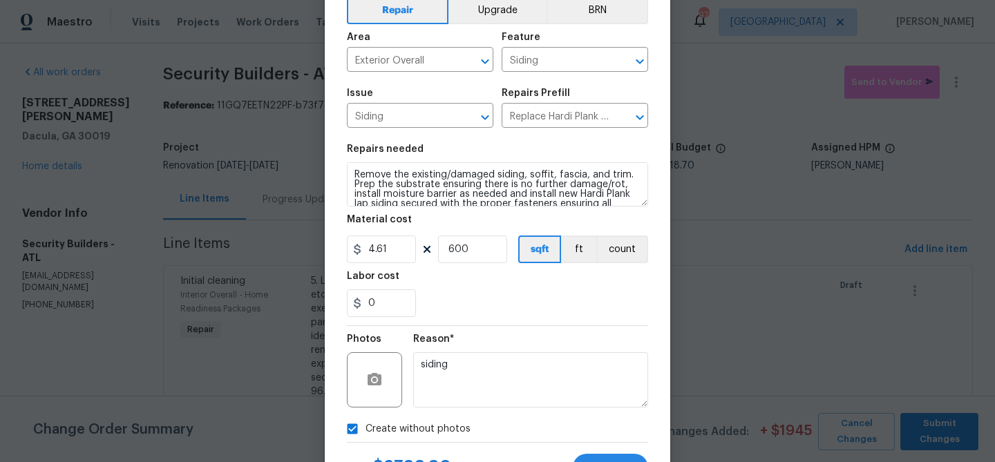
scroll to position [133, 0]
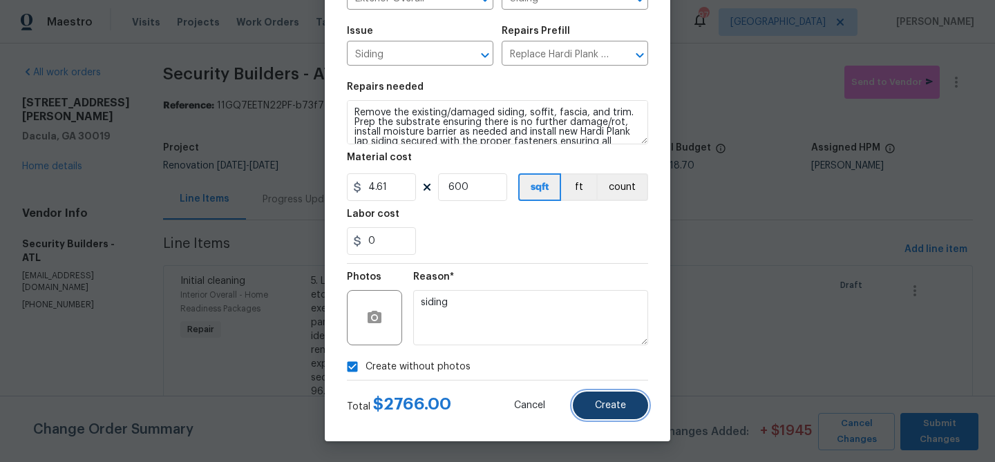
click at [604, 400] on button "Create" at bounding box center [610, 406] width 75 height 28
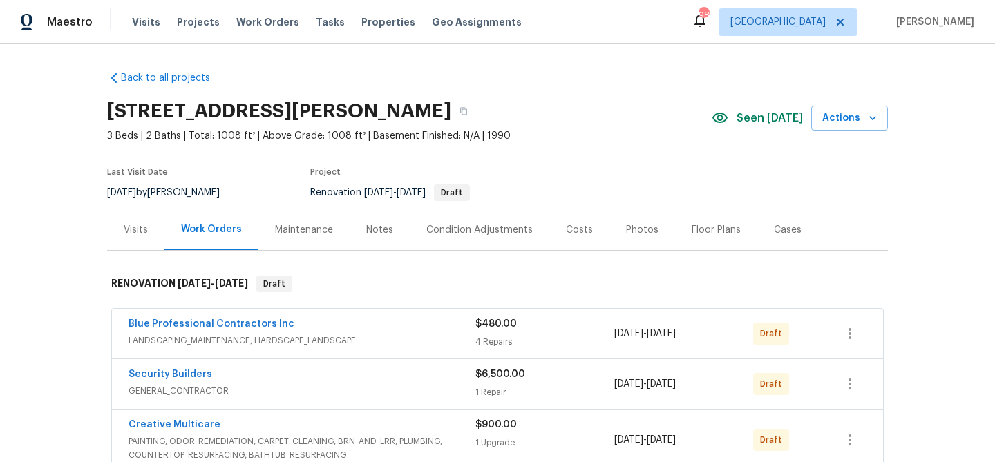
click at [477, 228] on div "Condition Adjustments" at bounding box center [479, 230] width 106 height 14
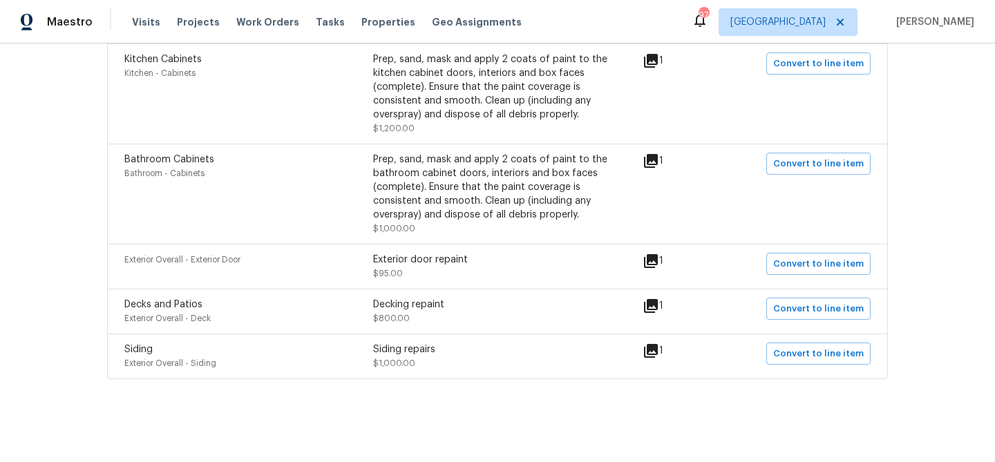
scroll to position [902, 0]
click at [655, 257] on icon at bounding box center [651, 261] width 14 height 14
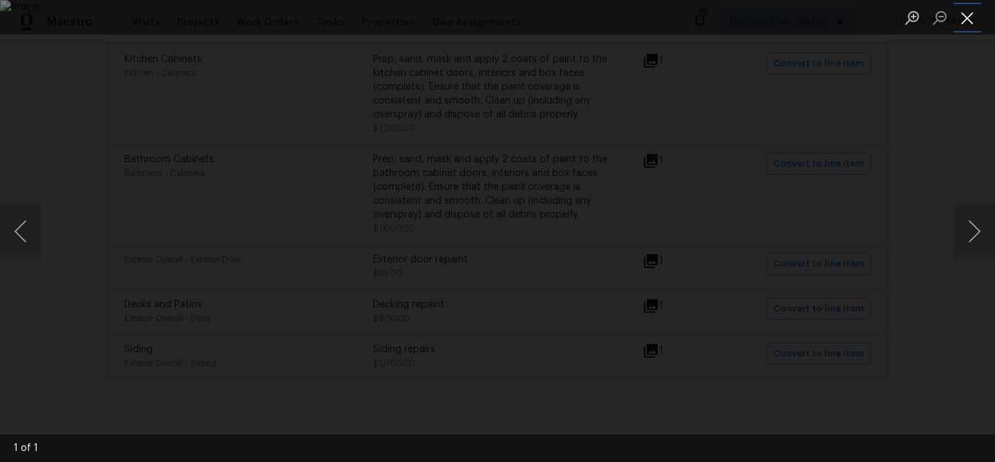
click at [970, 15] on button "Close lightbox" at bounding box center [968, 18] width 28 height 24
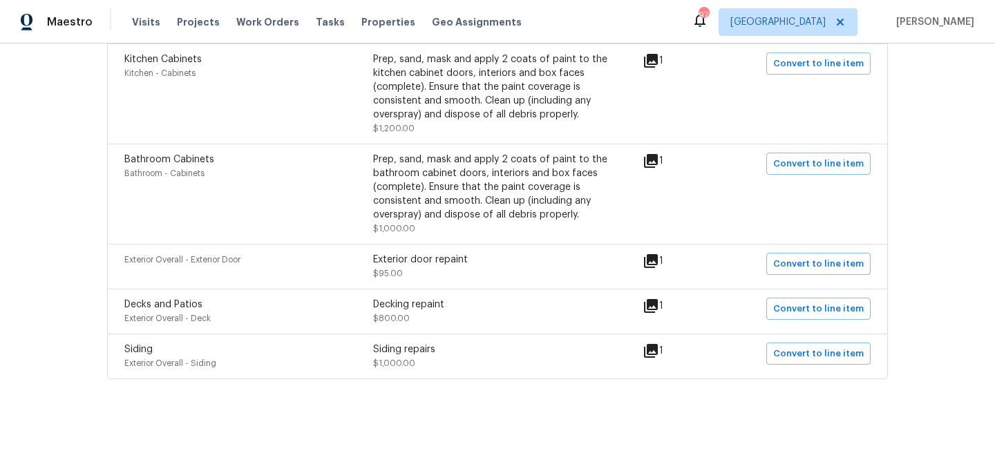
click at [658, 350] on icon at bounding box center [651, 351] width 14 height 14
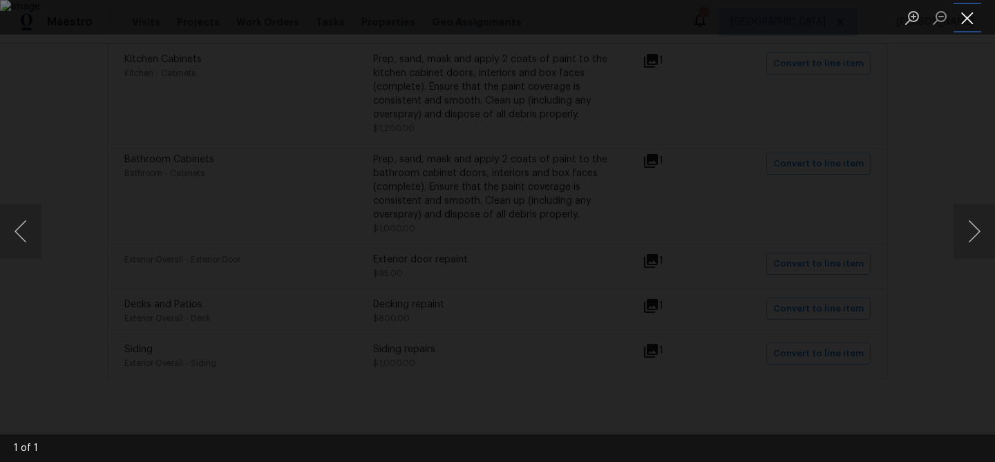
click at [961, 17] on button "Close lightbox" at bounding box center [968, 18] width 28 height 24
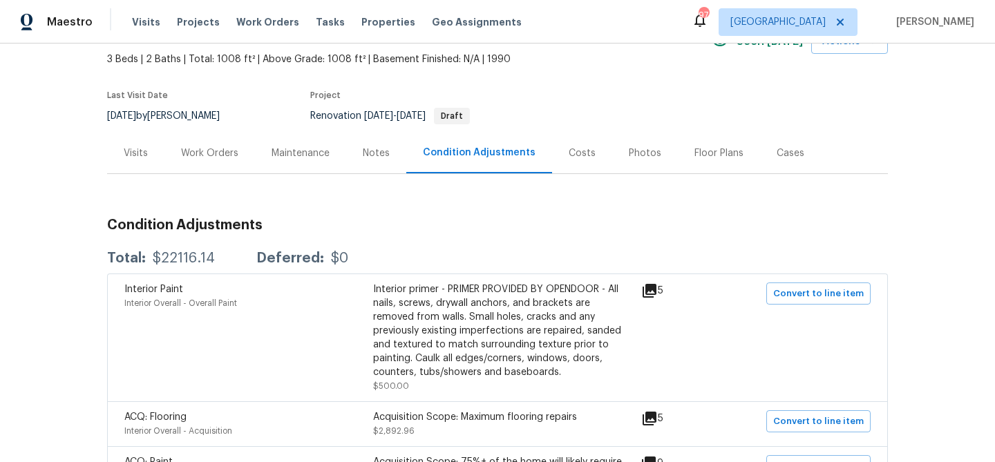
scroll to position [0, 0]
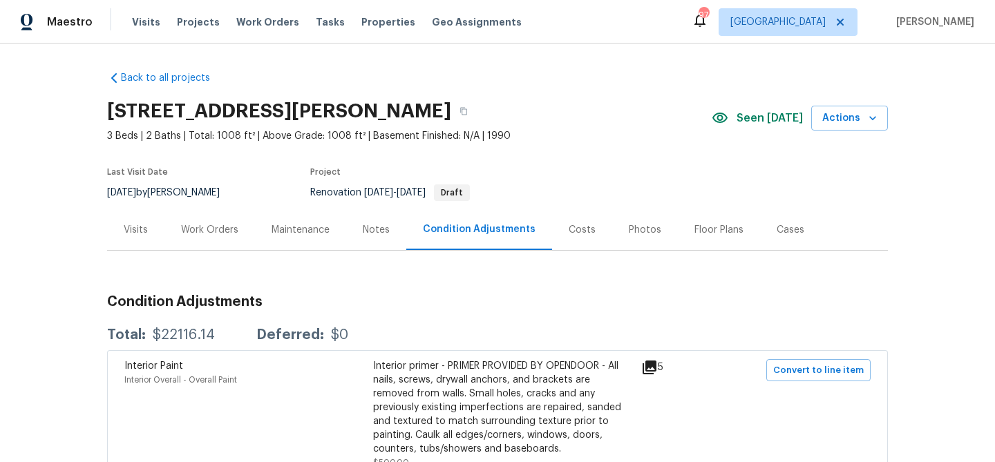
click at [190, 230] on div "Work Orders" at bounding box center [209, 230] width 57 height 14
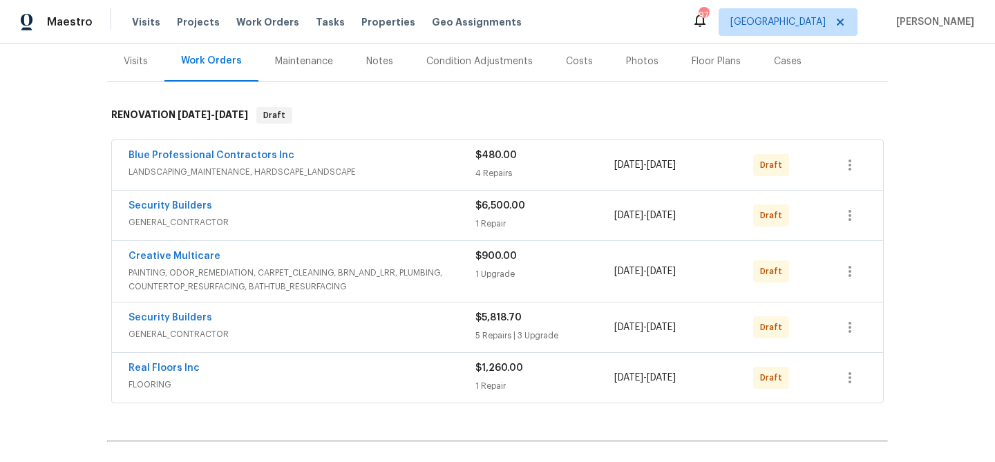
scroll to position [171, 0]
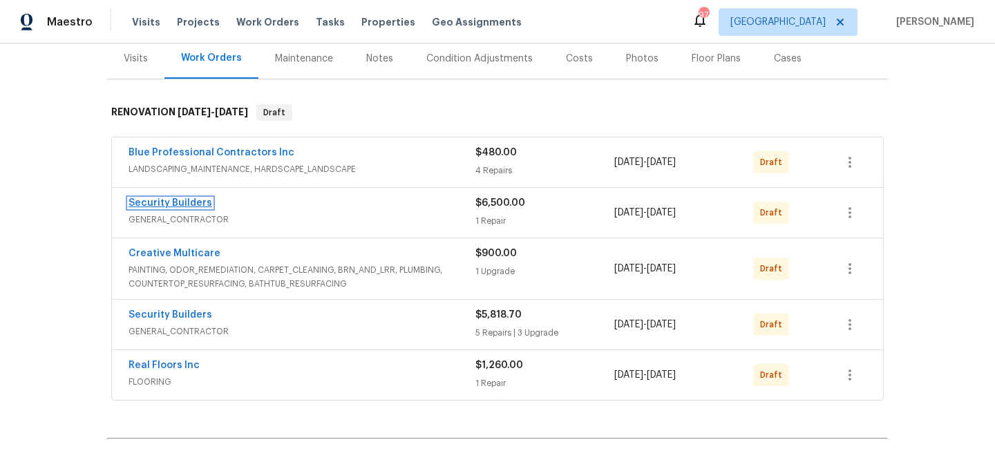
click at [206, 199] on link "Security Builders" at bounding box center [171, 203] width 84 height 10
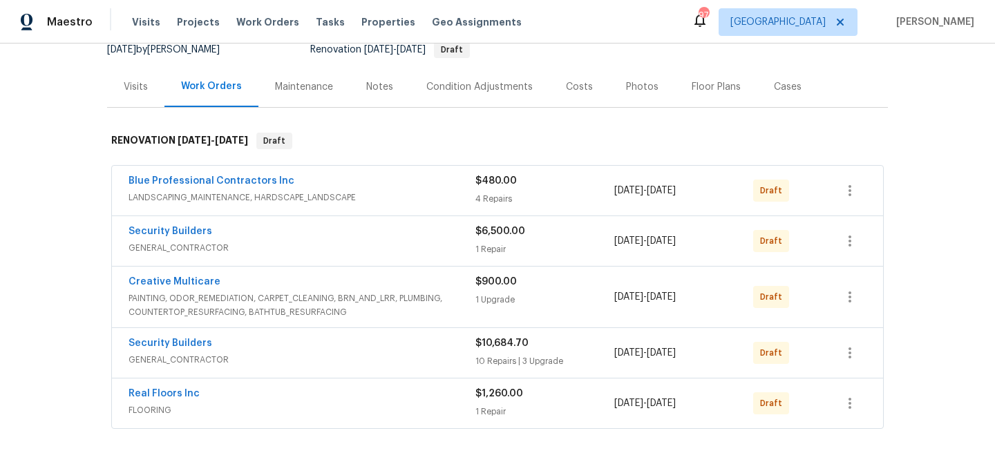
scroll to position [147, 0]
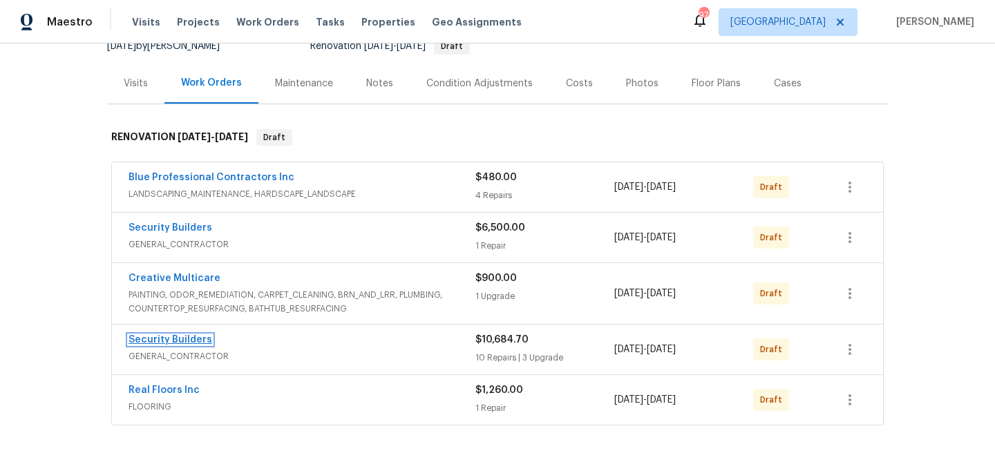
click at [200, 336] on link "Security Builders" at bounding box center [171, 340] width 84 height 10
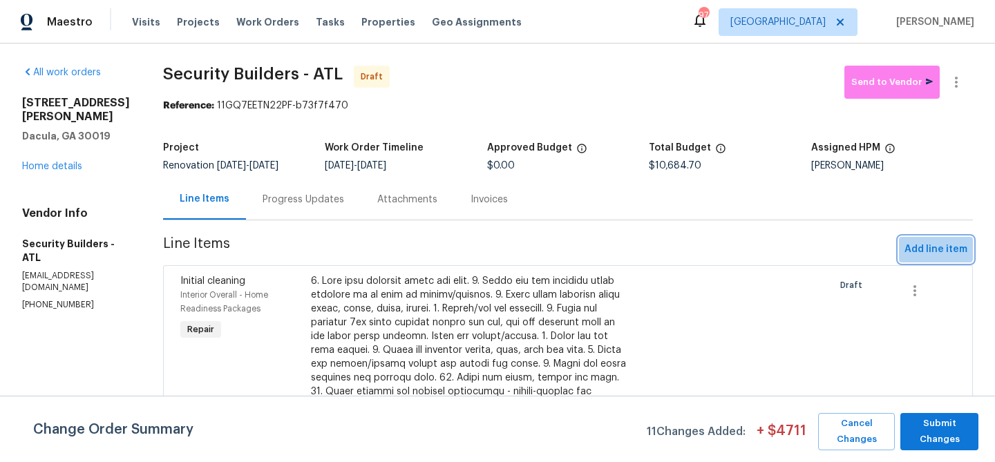
click at [909, 245] on span "Add line item" at bounding box center [936, 249] width 63 height 17
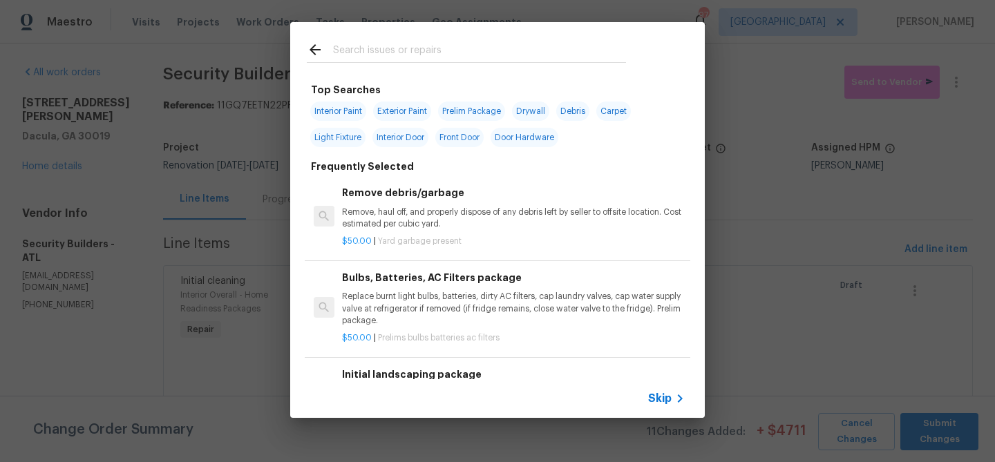
click at [410, 44] on input "text" at bounding box center [479, 51] width 293 height 21
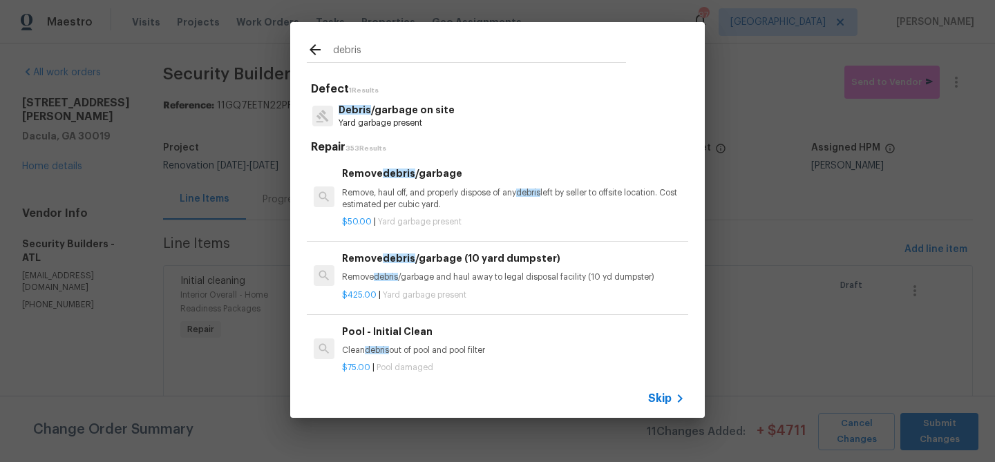
type input "debris"
click at [405, 118] on p "Yard garbage present" at bounding box center [397, 124] width 116 height 12
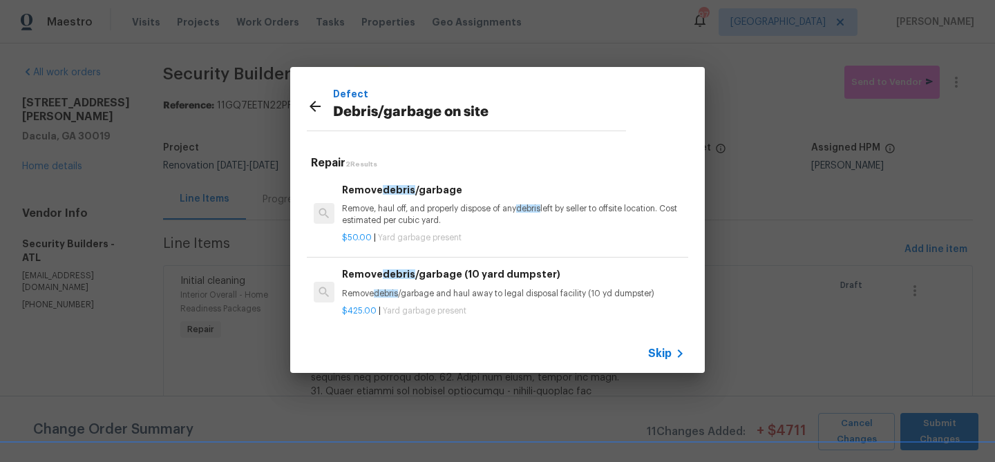
click at [400, 224] on p "Remove, haul off, and properly dispose of any debris left by seller to offsite …" at bounding box center [513, 215] width 343 height 24
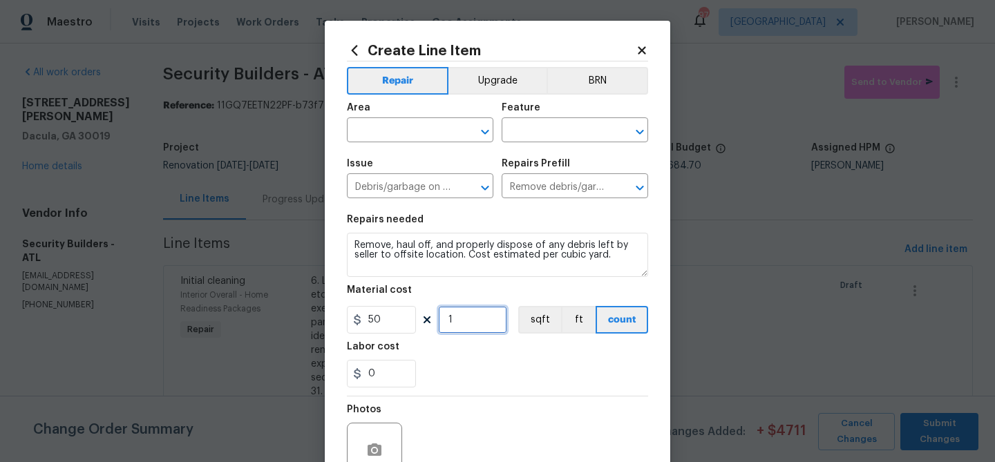
click at [449, 319] on input "1" at bounding box center [472, 320] width 69 height 28
type input "10"
click at [476, 366] on div "0" at bounding box center [497, 374] width 301 height 28
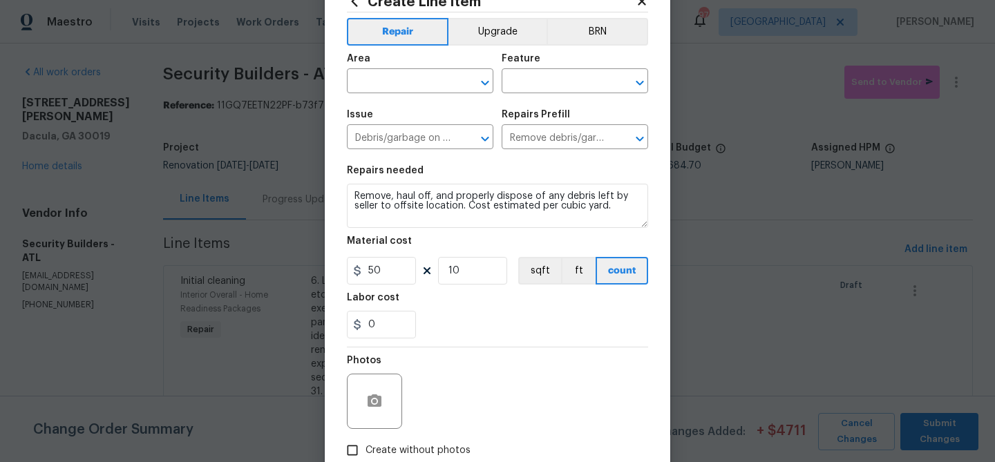
scroll to position [91, 0]
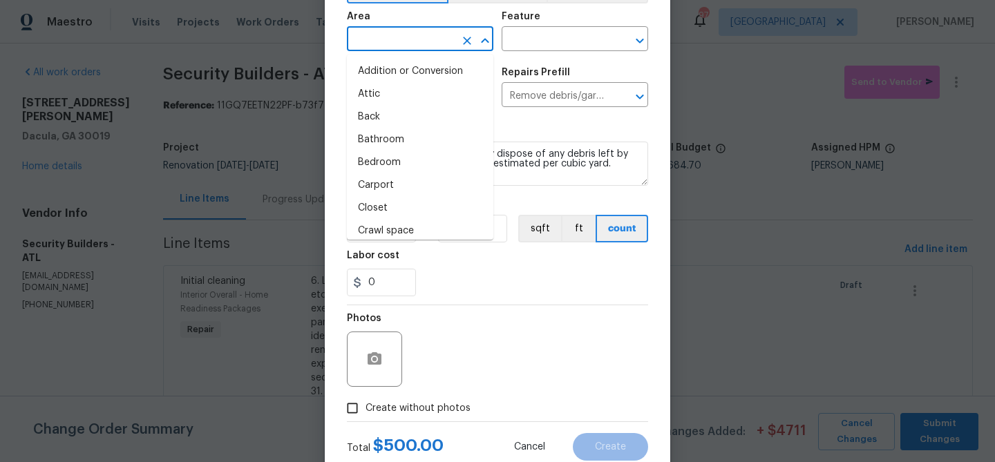
click at [384, 39] on input "text" at bounding box center [401, 40] width 108 height 21
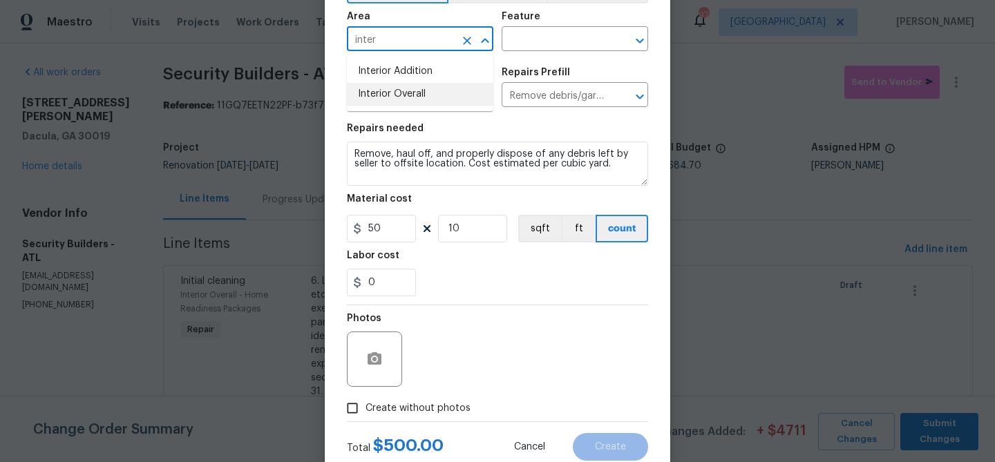
click at [397, 84] on li "Interior Overall" at bounding box center [420, 94] width 147 height 23
type input "Interior Overall"
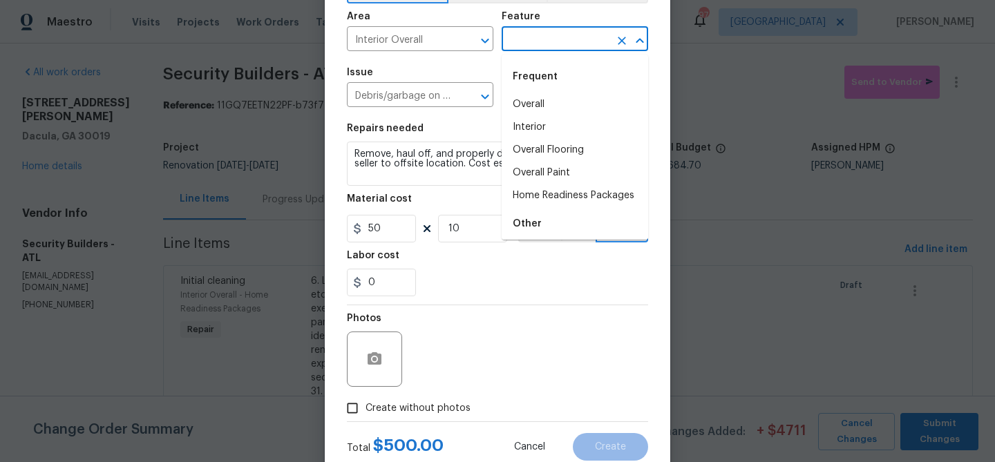
click at [536, 41] on input "text" at bounding box center [556, 40] width 108 height 21
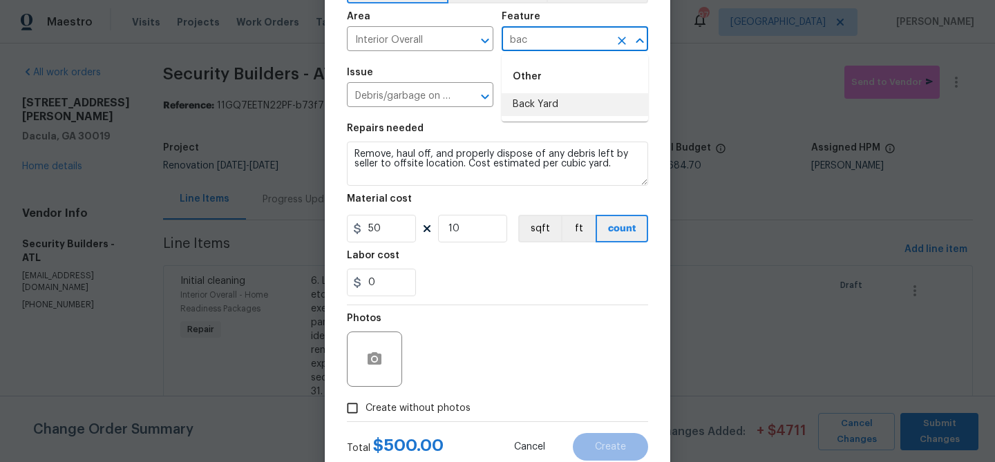
click at [525, 102] on li "Back Yard" at bounding box center [575, 104] width 147 height 23
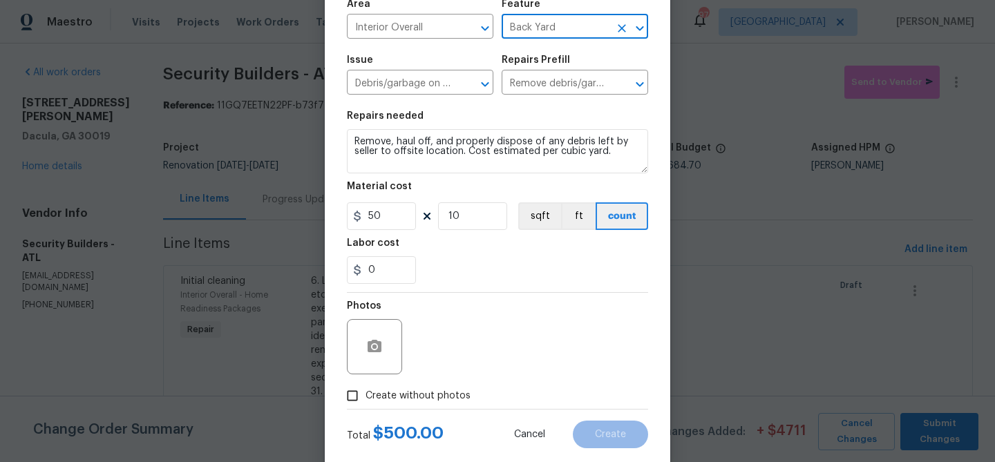
scroll to position [133, 0]
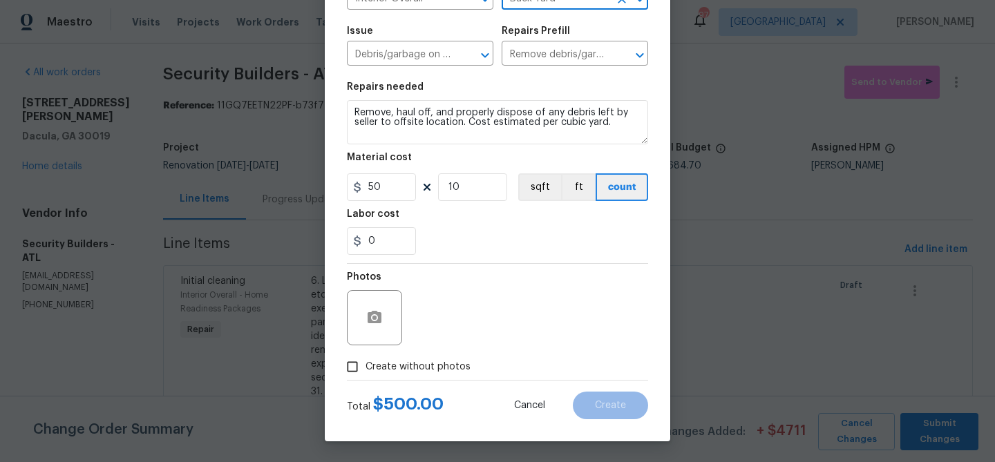
type input "Back Yard"
click at [426, 367] on span "Create without photos" at bounding box center [418, 367] width 105 height 15
click at [366, 367] on input "Create without photos" at bounding box center [352, 367] width 26 height 26
checkbox input "true"
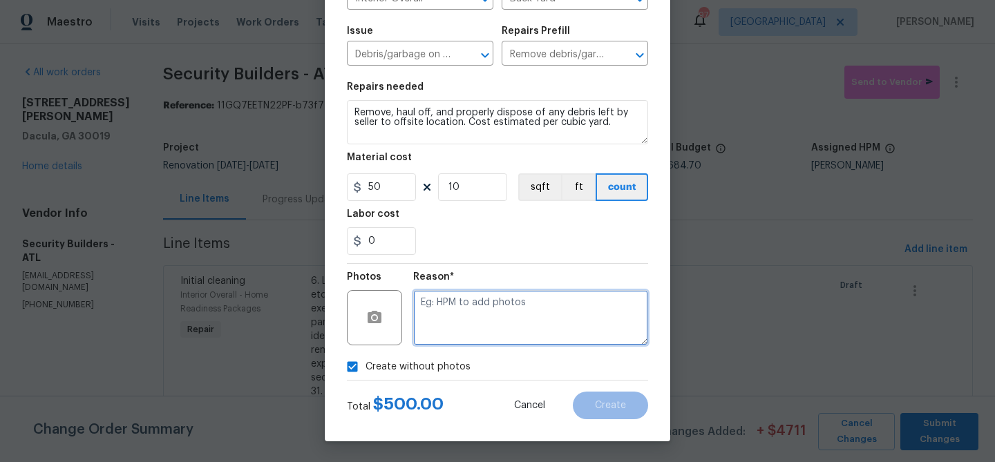
click at [476, 312] on textarea at bounding box center [530, 317] width 235 height 55
type textarea "debris"
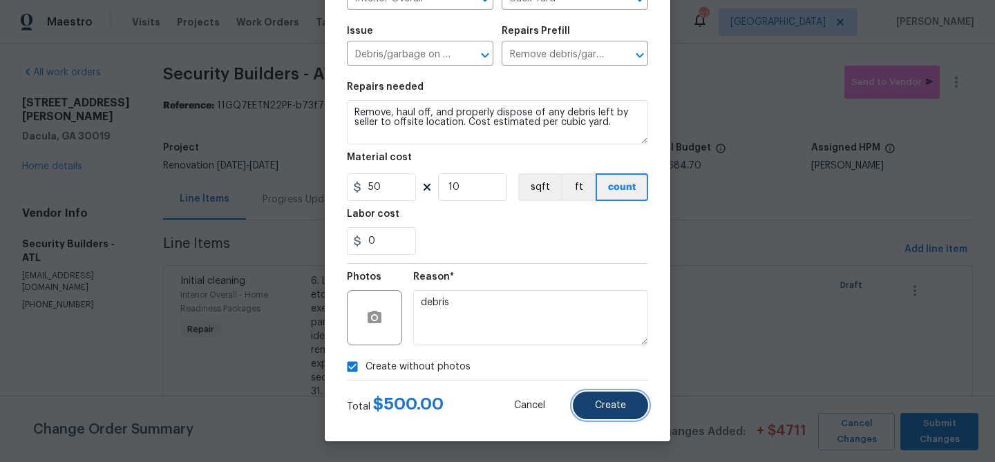
click at [604, 400] on button "Create" at bounding box center [610, 406] width 75 height 28
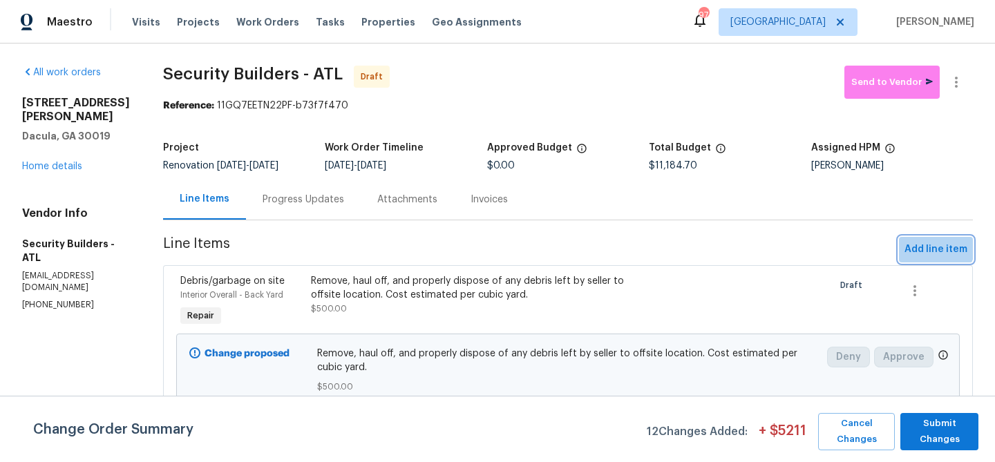
click at [930, 245] on span "Add line item" at bounding box center [936, 249] width 63 height 17
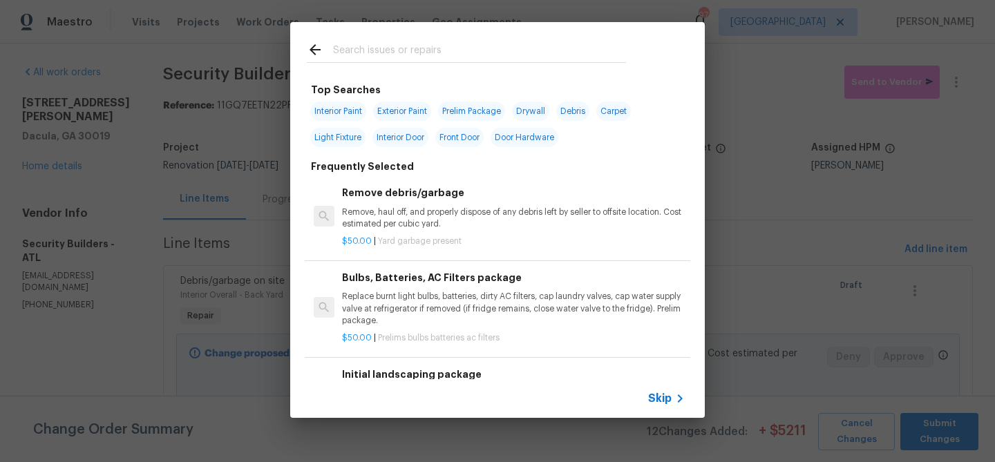
click at [380, 46] on input "text" at bounding box center [479, 51] width 293 height 21
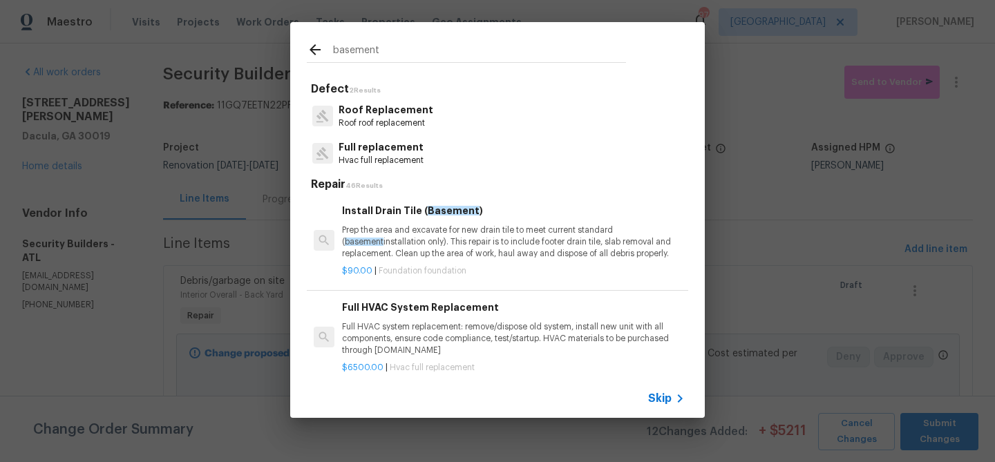
type input "basement"
click at [393, 239] on p "Prep the area and excavate for new drain tile to meet current standard ( baseme…" at bounding box center [513, 242] width 343 height 35
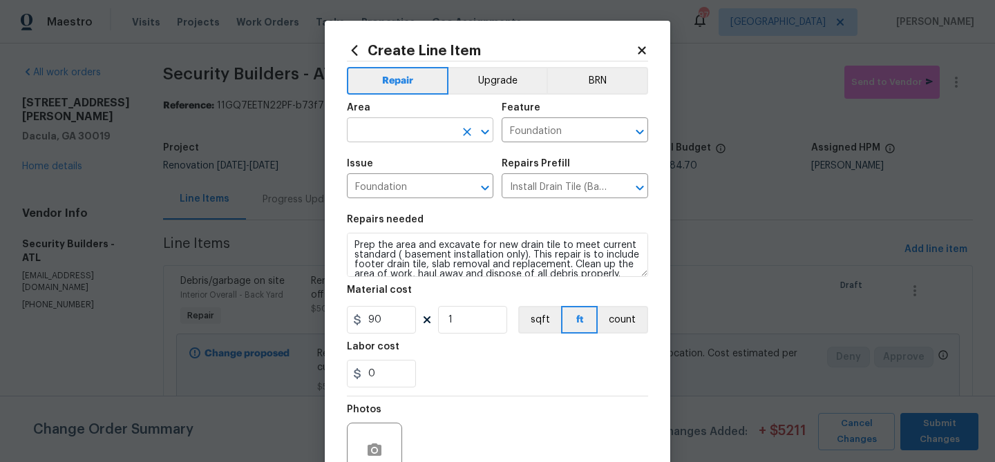
click at [382, 133] on input "text" at bounding box center [401, 131] width 108 height 21
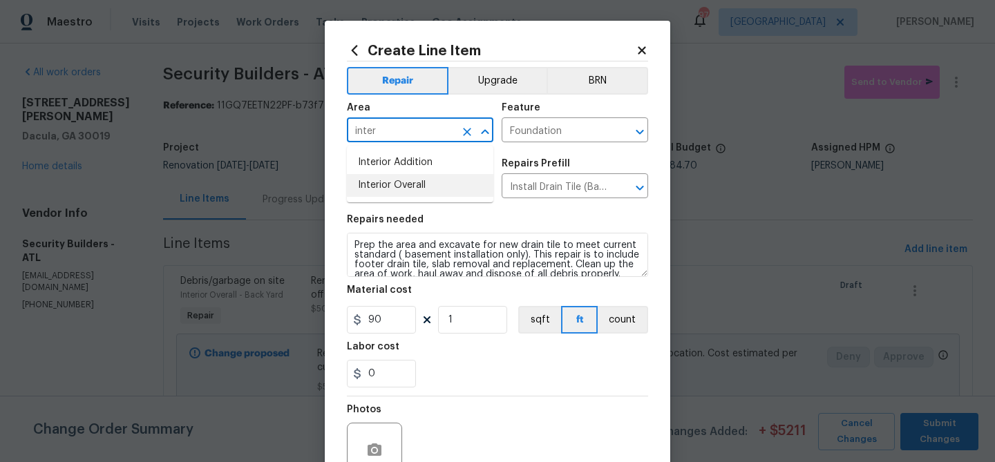
click at [376, 189] on li "Interior Overall" at bounding box center [420, 185] width 147 height 23
type input "Interior Overall"
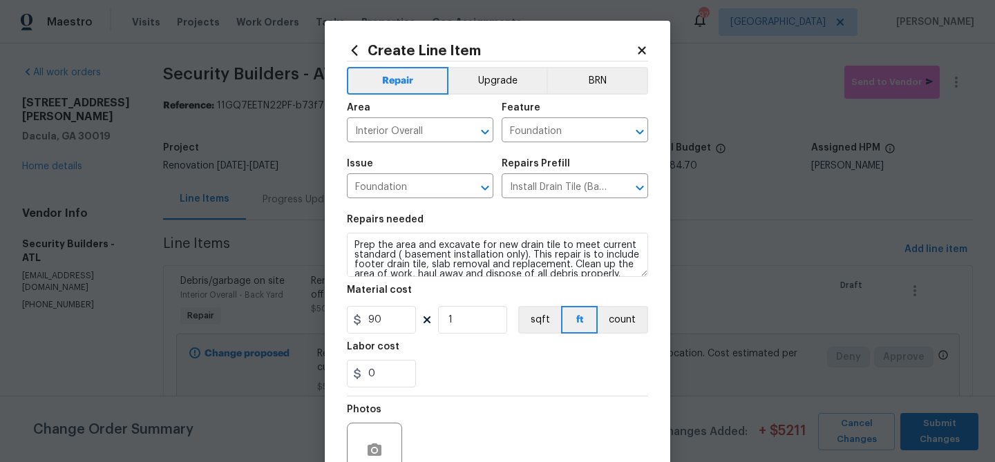
click at [379, 145] on span "Area Interior Overall ​" at bounding box center [420, 123] width 147 height 56
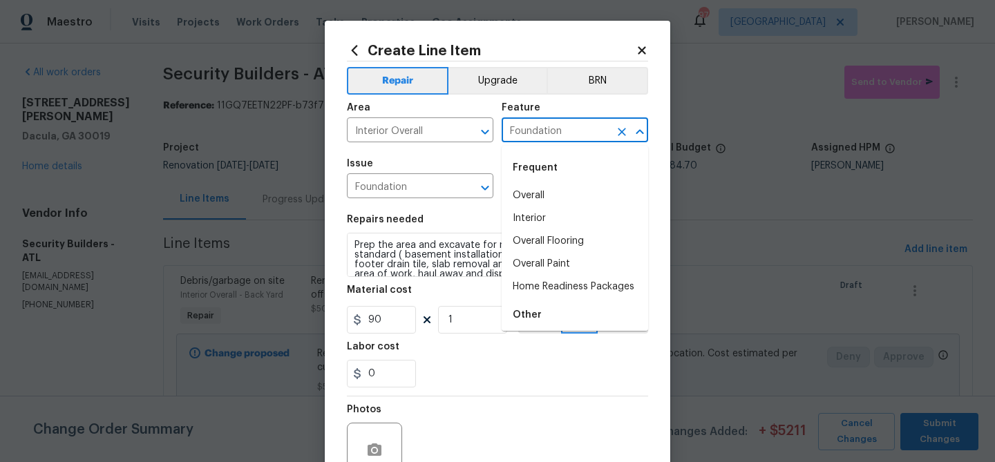
click at [559, 129] on input "Foundation" at bounding box center [556, 131] width 108 height 21
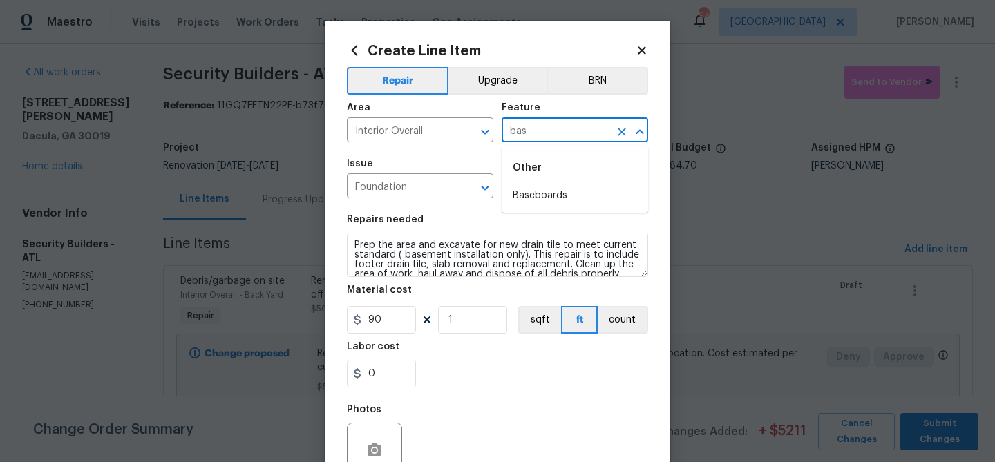
type input "Foundation"
click at [408, 161] on div "Issue" at bounding box center [420, 168] width 147 height 18
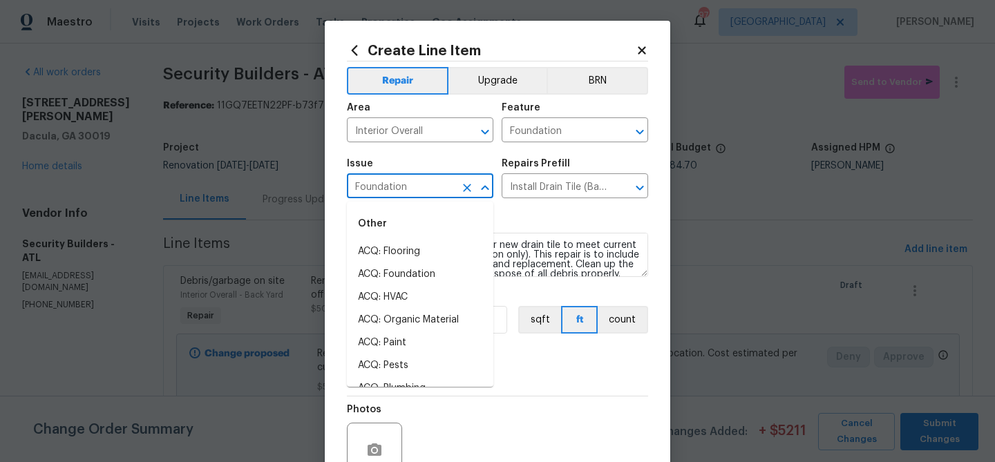
click at [386, 192] on input "Foundation" at bounding box center [401, 187] width 108 height 21
type input "b"
click at [552, 130] on input "Foundation" at bounding box center [556, 131] width 108 height 21
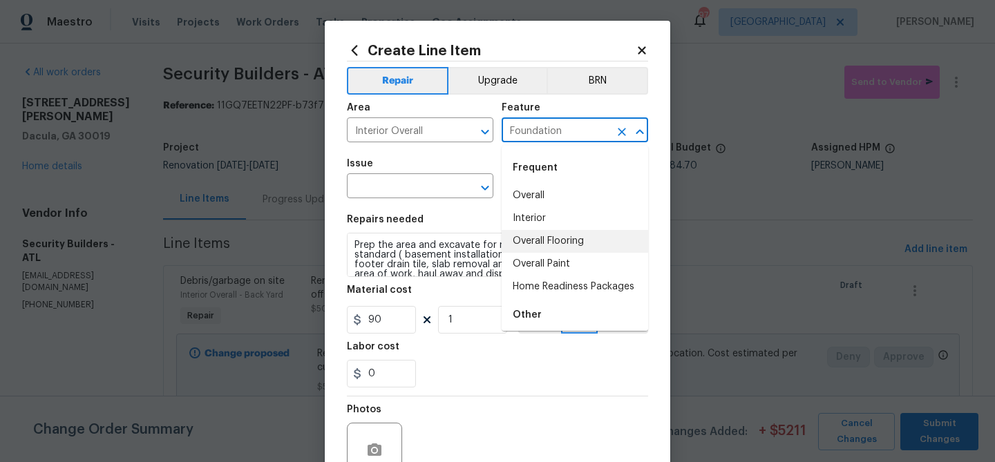
click at [553, 238] on li "Overall Flooring" at bounding box center [575, 241] width 147 height 23
type input "Overall Flooring"
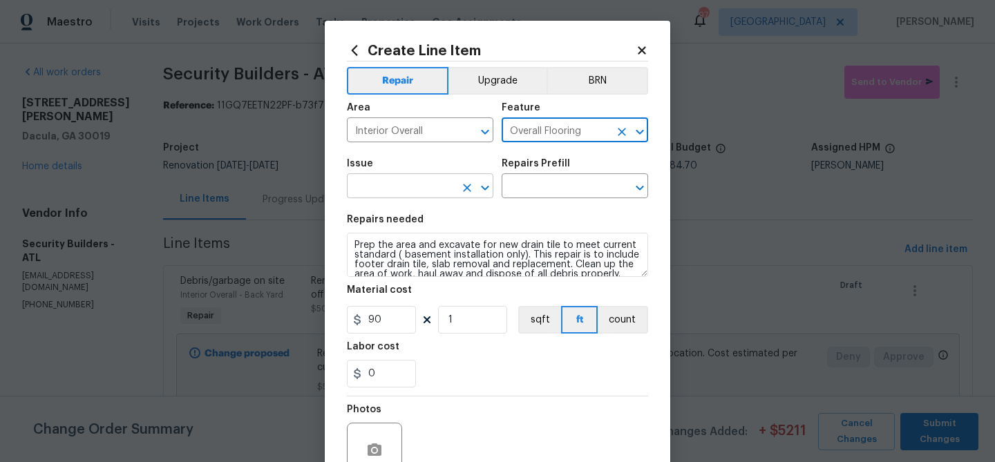
click at [426, 191] on input "text" at bounding box center [401, 187] width 108 height 21
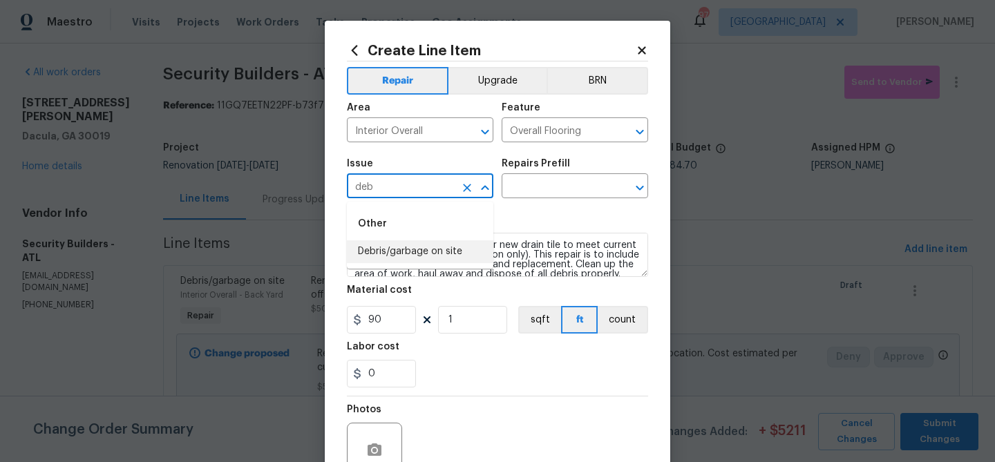
click at [392, 246] on li "Debris/garbage on site" at bounding box center [420, 252] width 147 height 23
type input "Debris/garbage on site"
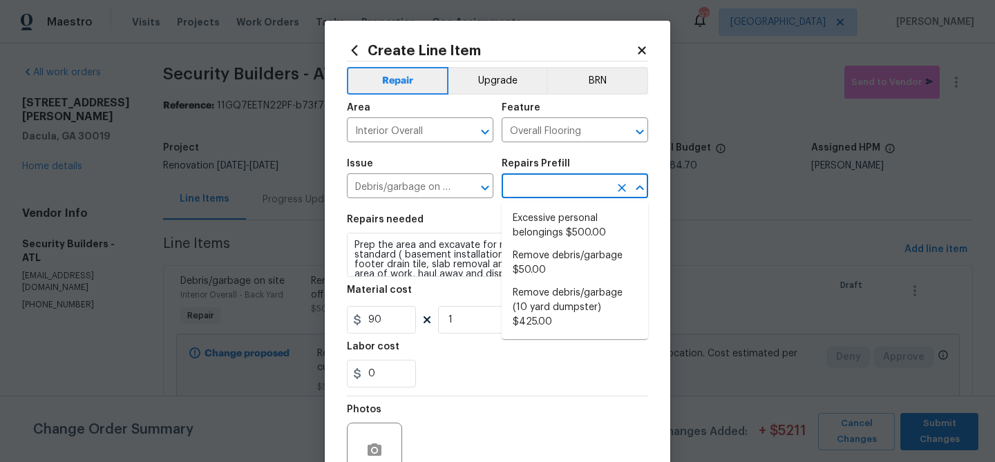
click at [523, 178] on input "text" at bounding box center [556, 187] width 108 height 21
click at [525, 214] on li "Excessive personal belongings $500.00" at bounding box center [575, 225] width 147 height 37
type input "Excessive personal belongings $500.00"
type textarea "Contingency for excessive items to be removed - During assessment, the home con…"
type input "500"
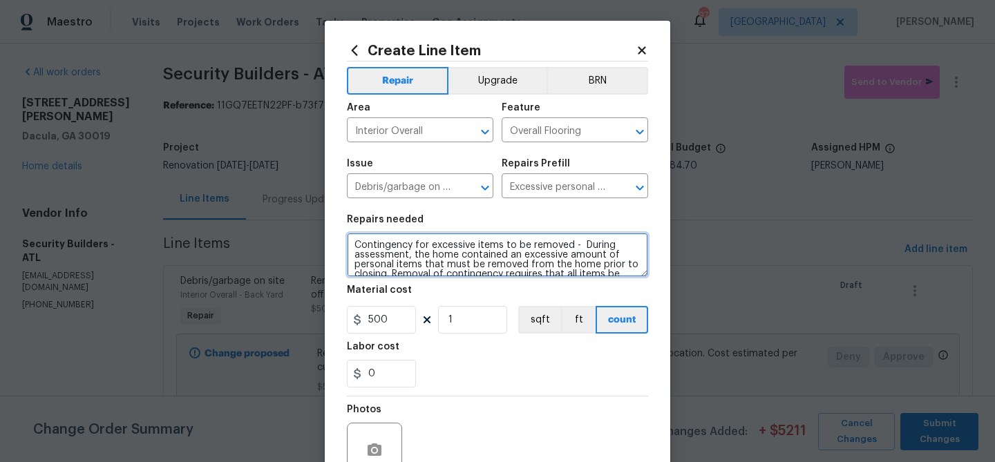
click at [413, 249] on textarea "Contingency for excessive items to be removed - During assessment, the home con…" at bounding box center [497, 255] width 301 height 44
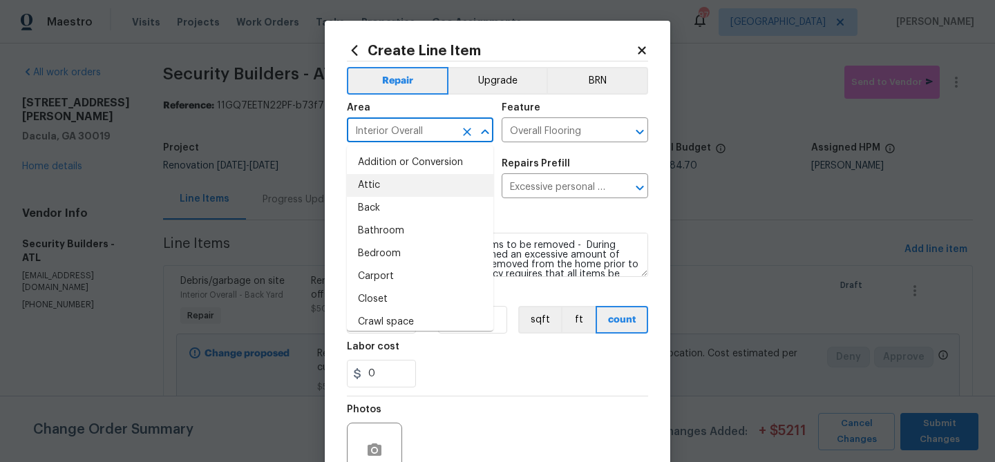
click at [440, 129] on input "Interior Overall" at bounding box center [401, 131] width 108 height 21
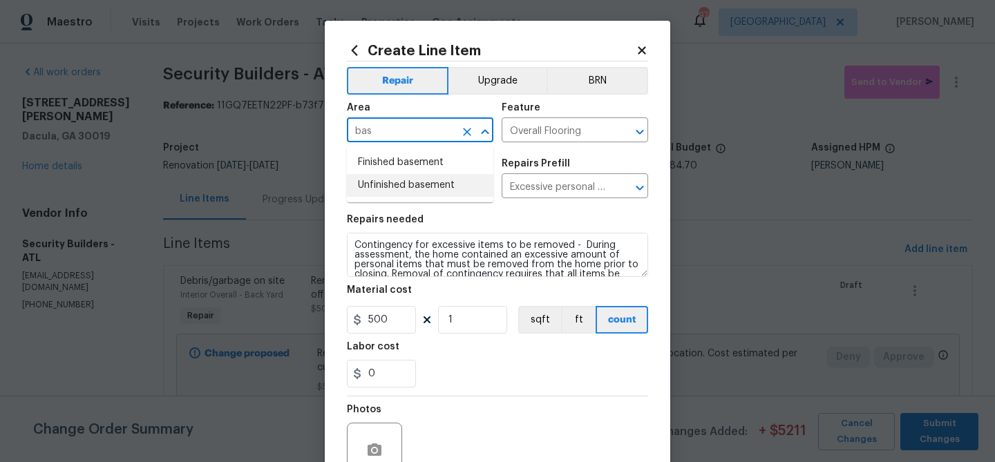
click at [398, 189] on li "Unfinished basement" at bounding box center [420, 185] width 147 height 23
type input "Unfinished basement"
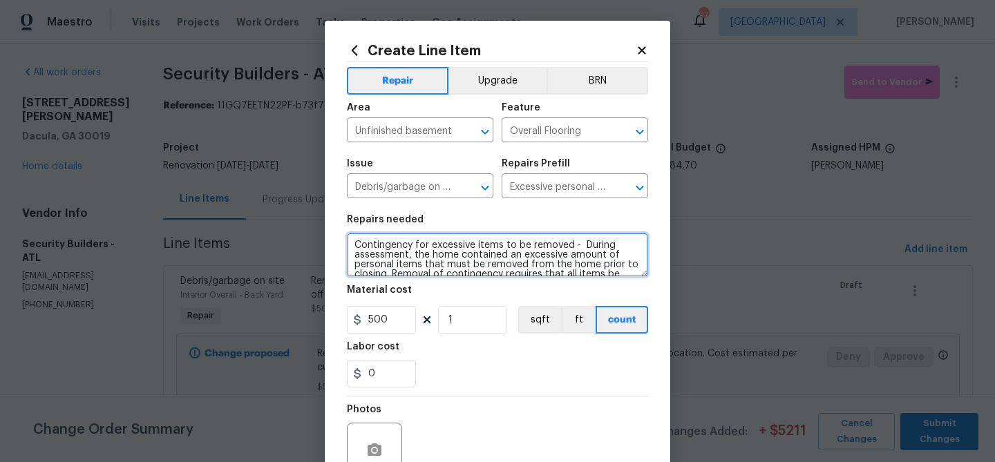
click at [357, 245] on textarea "Contingency for excessive items to be removed - During assessment, the home con…" at bounding box center [497, 255] width 301 height 44
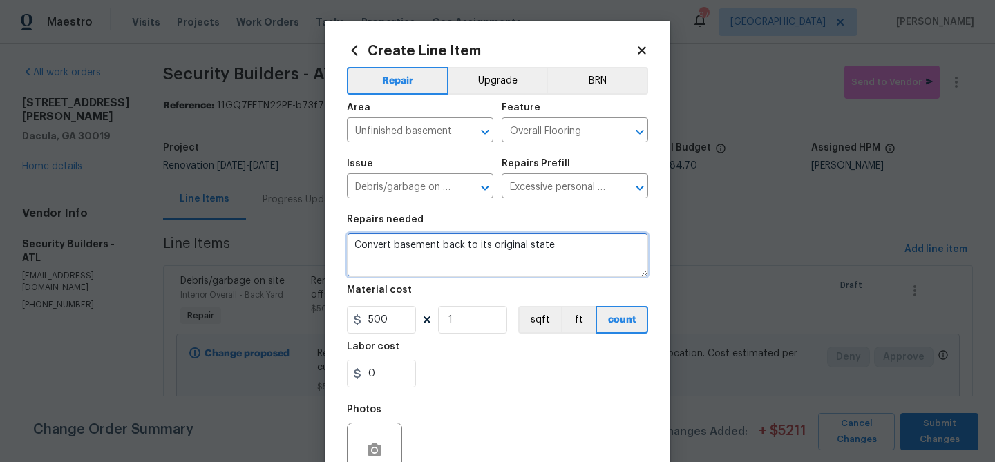
type textarea "Convert basement back to its original state"
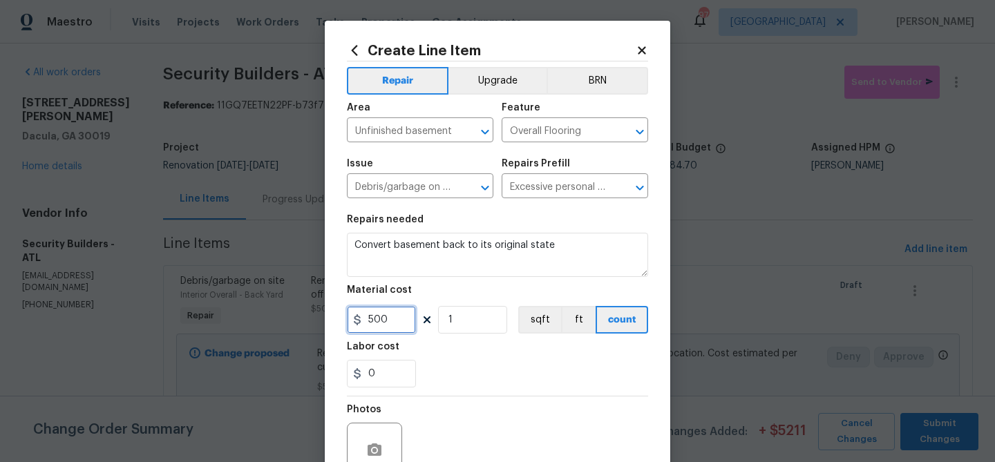
click at [369, 317] on input "500" at bounding box center [381, 320] width 69 height 28
type input "3500"
click at [435, 364] on div "0" at bounding box center [497, 374] width 301 height 28
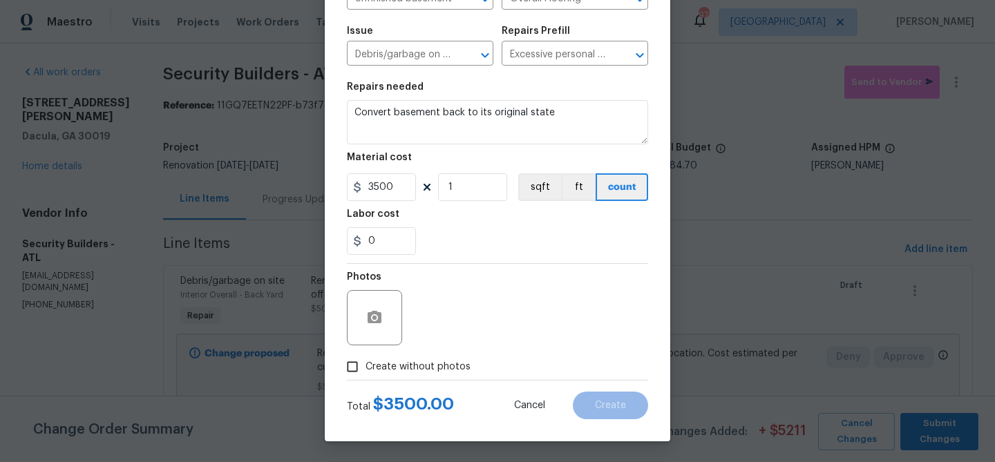
click at [430, 364] on span "Create without photos" at bounding box center [418, 367] width 105 height 15
click at [366, 364] on input "Create without photos" at bounding box center [352, 367] width 26 height 26
checkbox input "true"
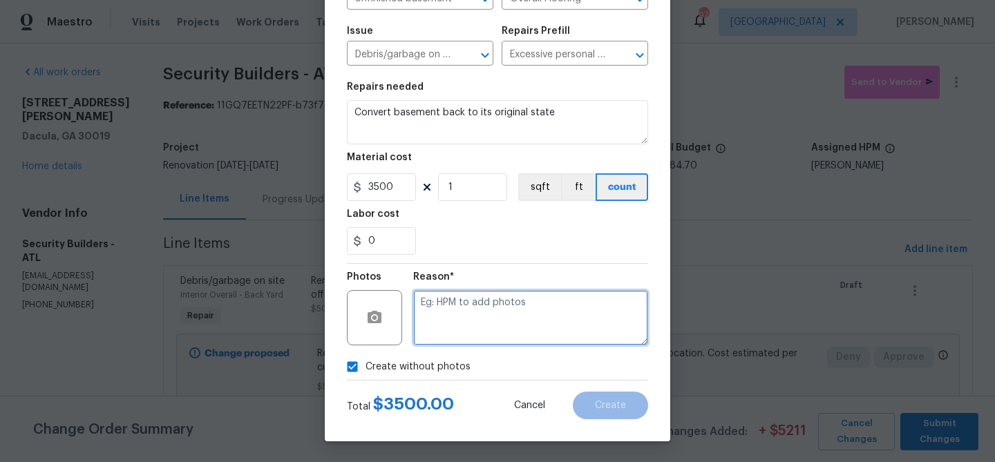
click at [476, 322] on textarea at bounding box center [530, 317] width 235 height 55
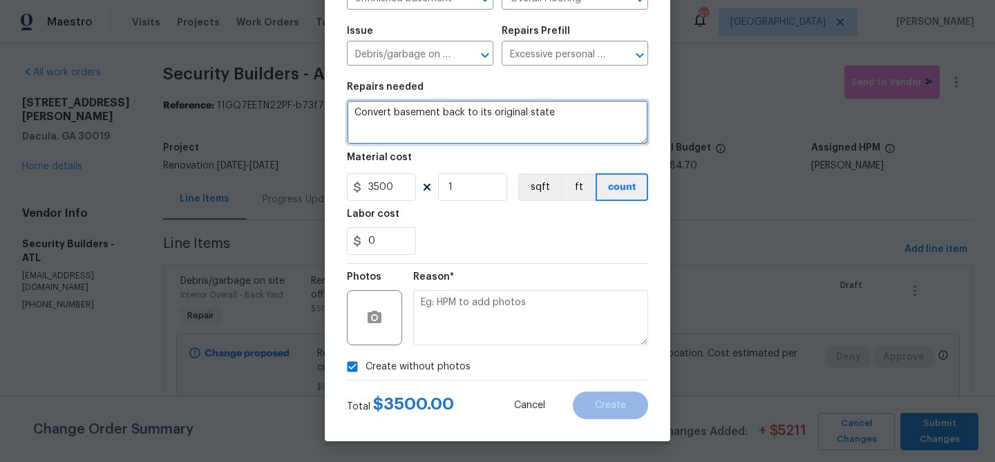
click at [426, 113] on textarea "Convert basement back to its original state" at bounding box center [497, 122] width 301 height 44
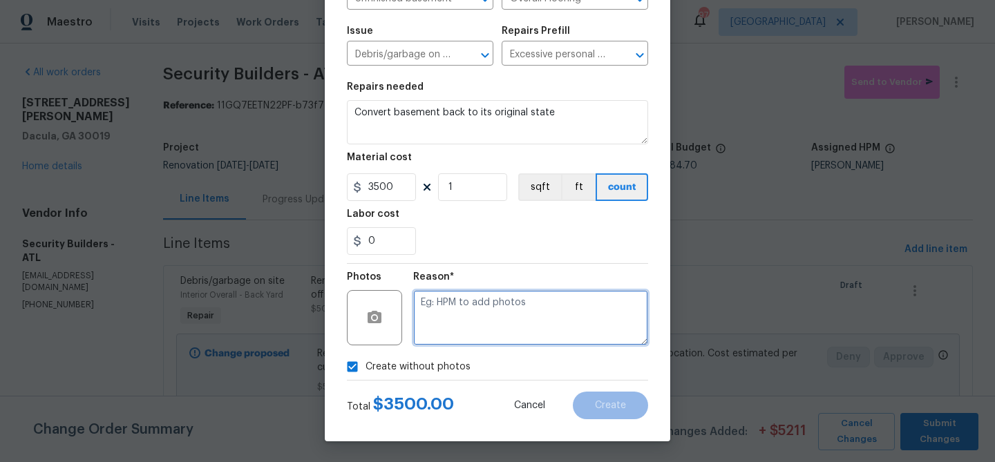
click at [455, 319] on textarea at bounding box center [530, 317] width 235 height 55
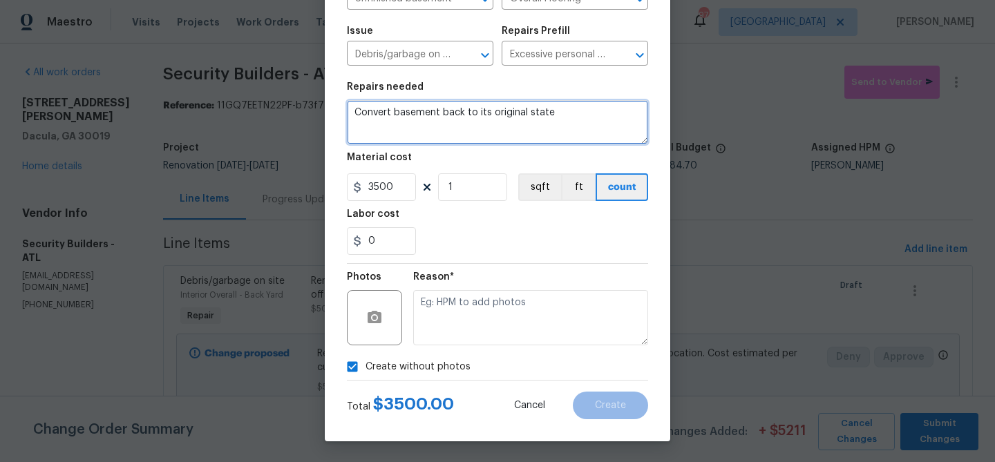
click at [353, 111] on textarea "Convert basement back to its original state" at bounding box center [497, 122] width 301 height 44
type textarea "Deep clean and Convert basement back to its original state"
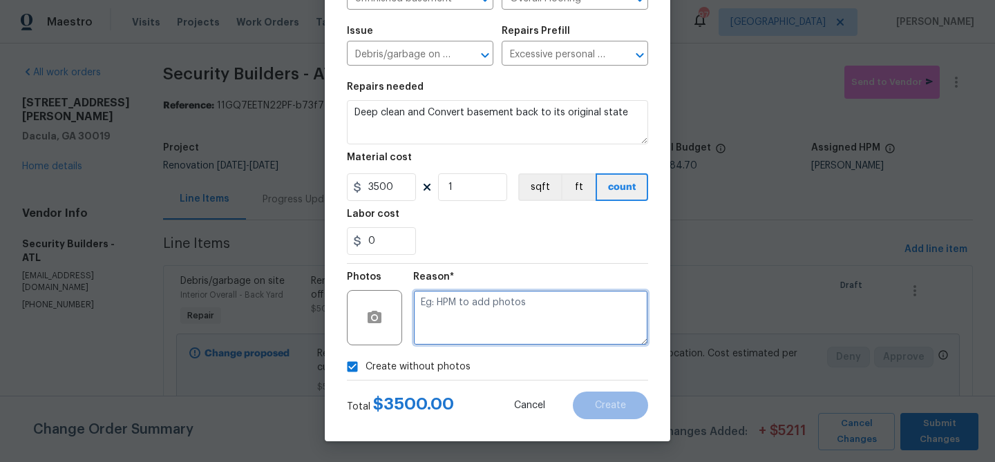
click at [503, 310] on textarea at bounding box center [530, 317] width 235 height 55
type textarea "basement"
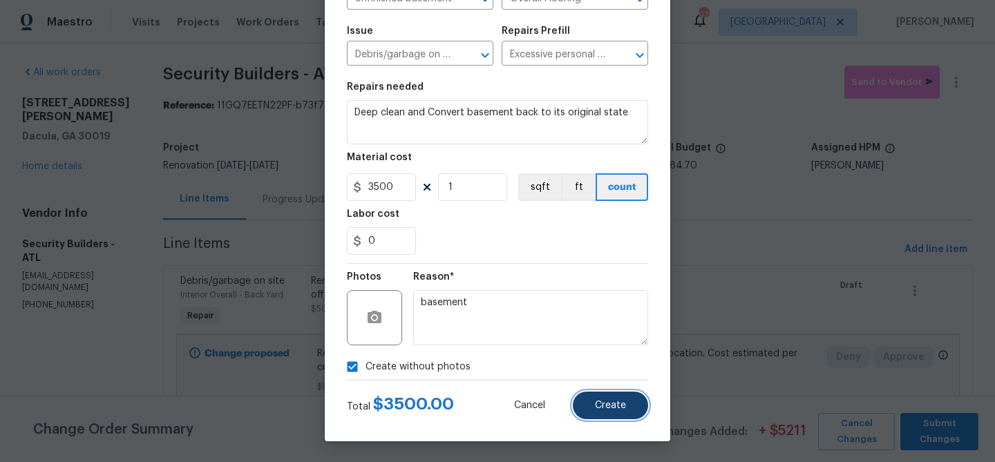
click at [613, 394] on button "Create" at bounding box center [610, 406] width 75 height 28
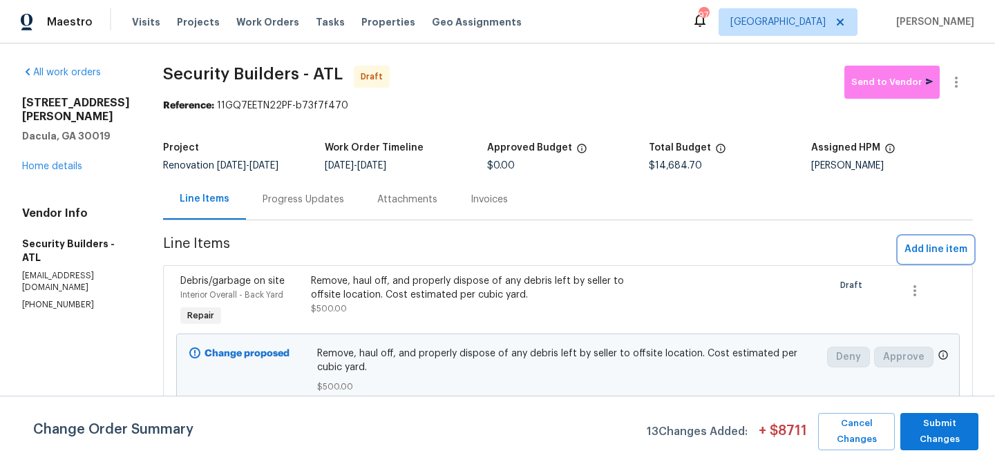
click at [935, 251] on span "Add line item" at bounding box center [936, 249] width 63 height 17
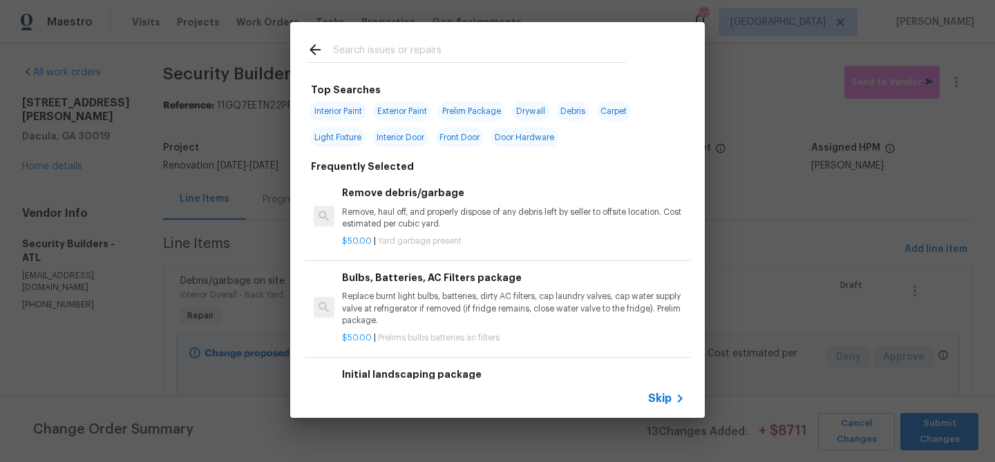
click at [402, 47] on input "text" at bounding box center [479, 51] width 293 height 21
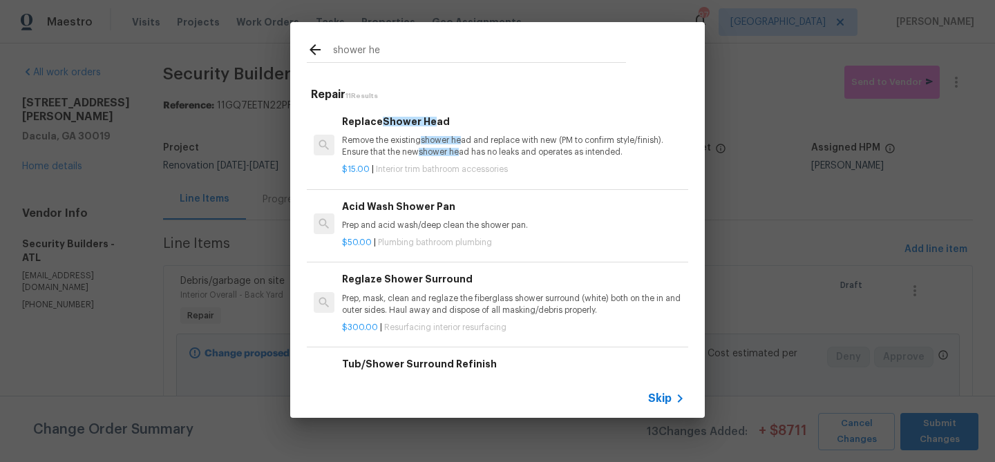
type input "shower he"
click at [378, 145] on p "Remove the existing shower he ad and replace with new (PM to confirm style/fini…" at bounding box center [513, 147] width 343 height 24
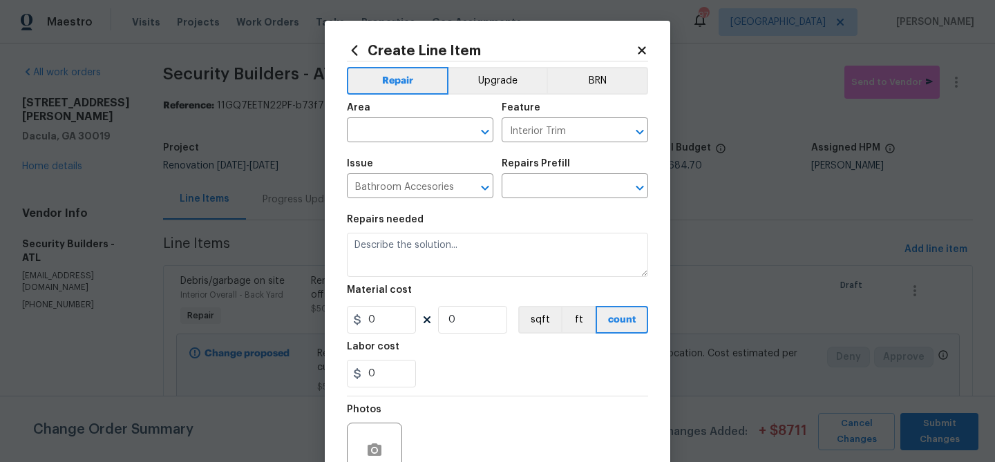
type input "Replace Shower Head $15.00"
type textarea "Remove the existing shower head and replace with new (PM to confirm style/finis…"
type input "15"
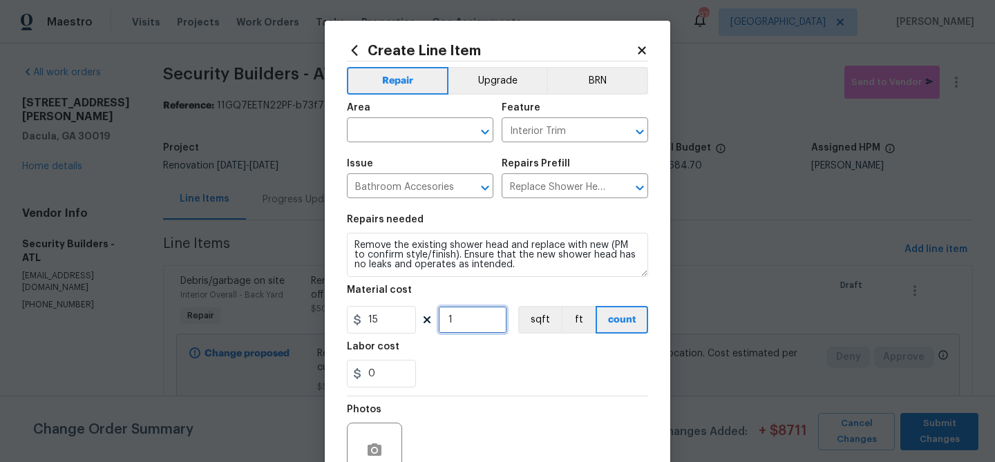
click at [442, 326] on input "1" at bounding box center [472, 320] width 69 height 28
type input "3"
click at [515, 372] on div "0" at bounding box center [497, 374] width 301 height 28
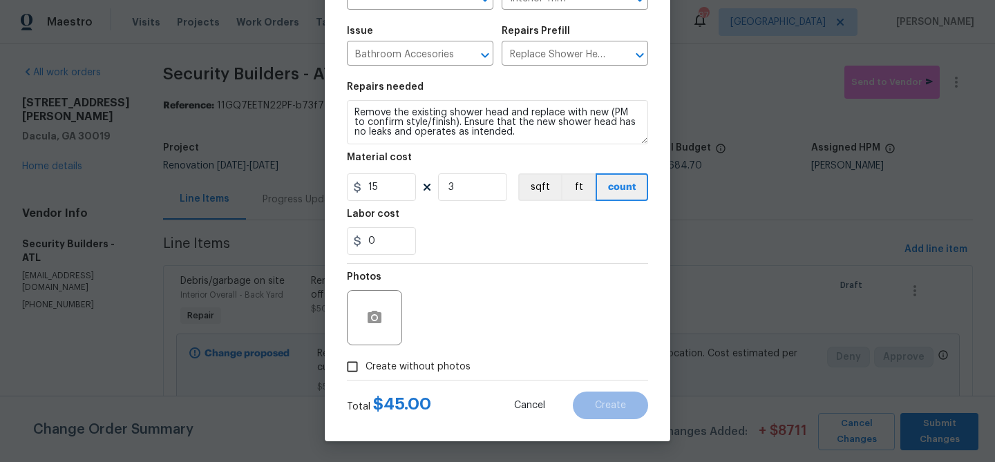
click at [424, 362] on span "Create without photos" at bounding box center [418, 367] width 105 height 15
click at [366, 362] on input "Create without photos" at bounding box center [352, 367] width 26 height 26
checkbox input "true"
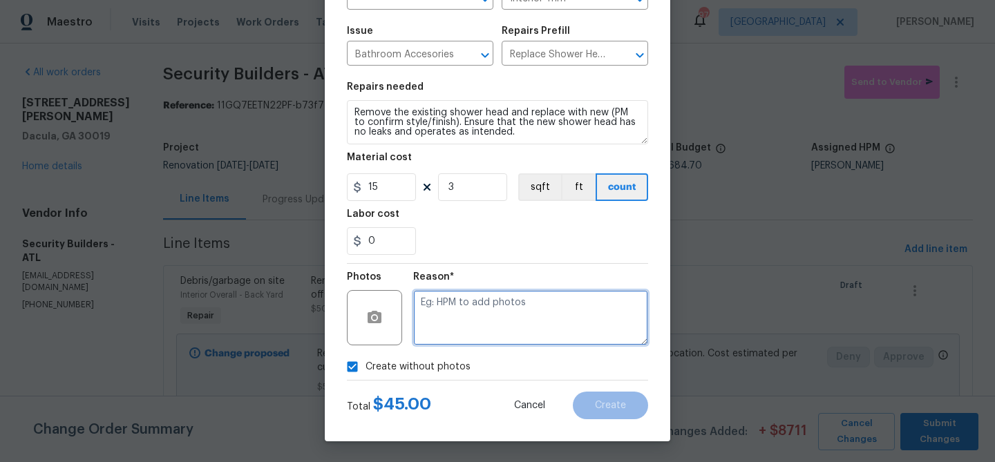
click at [461, 341] on textarea at bounding box center [530, 317] width 235 height 55
click at [476, 326] on textarea "shower head" at bounding box center [530, 317] width 235 height 55
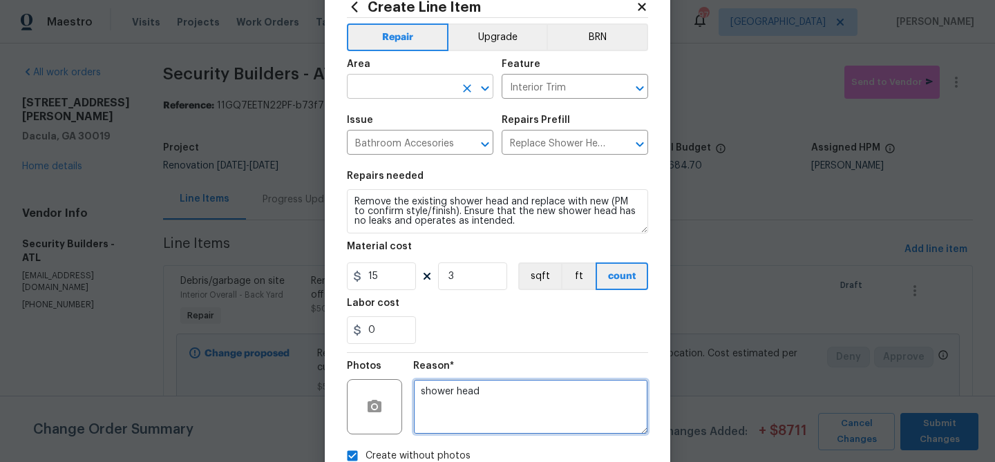
type textarea "shower head"
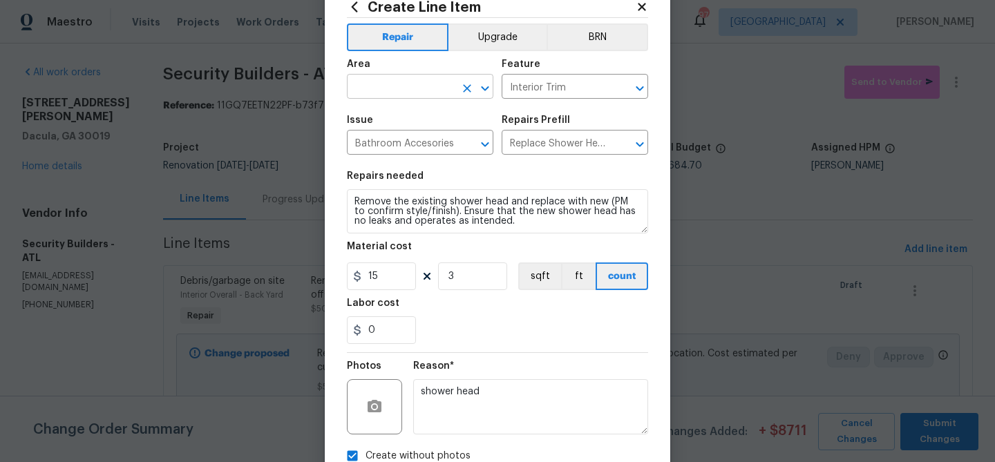
click at [435, 93] on input "text" at bounding box center [401, 87] width 108 height 21
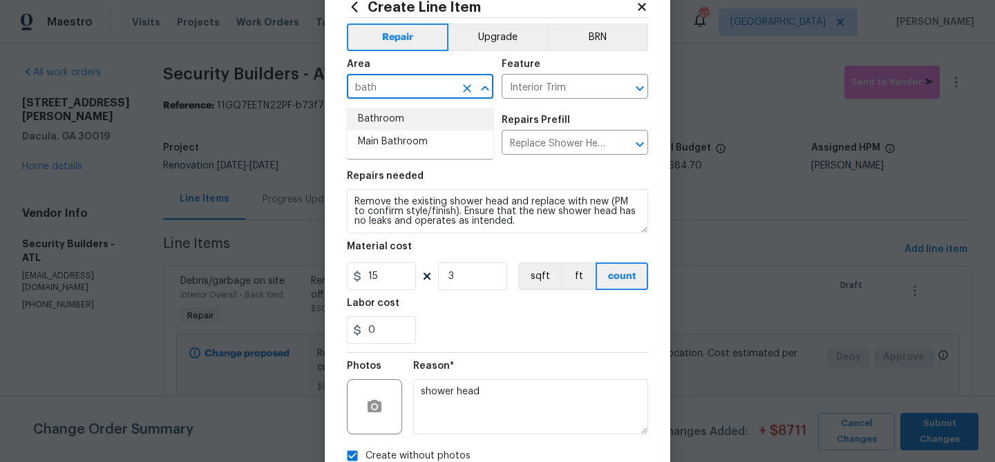
click at [411, 117] on li "Bathroom" at bounding box center [420, 119] width 147 height 23
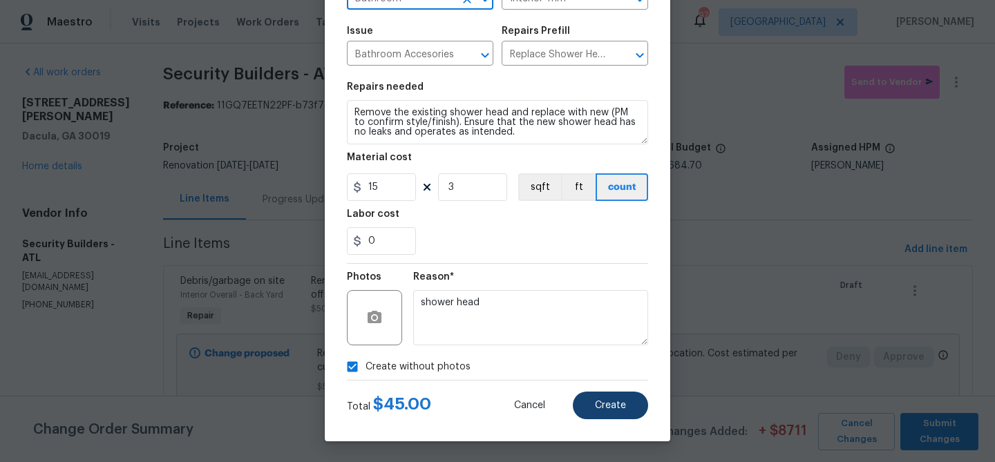
type input "Bathroom"
click at [612, 402] on span "Create" at bounding box center [610, 406] width 31 height 10
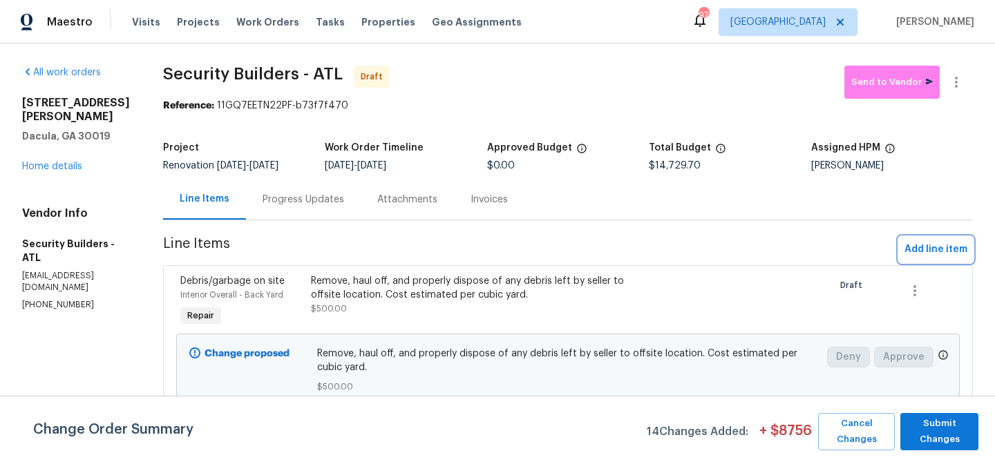
click at [932, 251] on span "Add line item" at bounding box center [936, 249] width 63 height 17
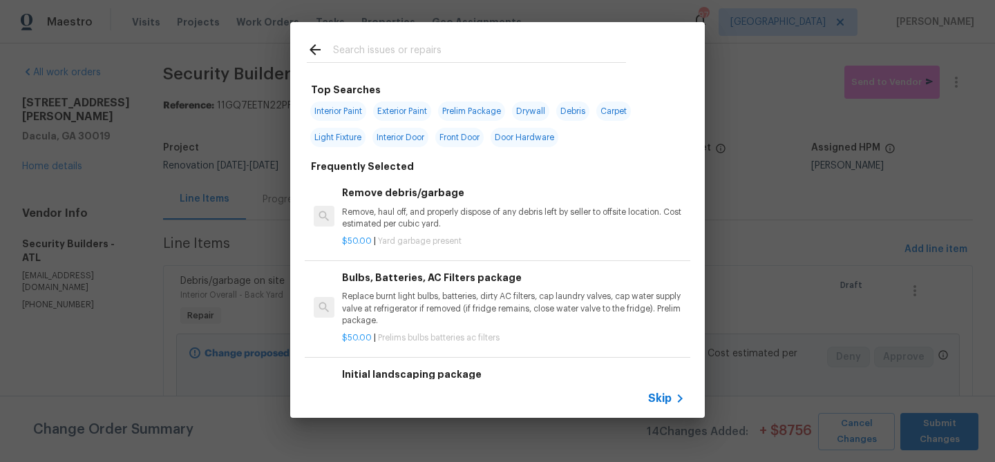
click at [440, 44] on input "text" at bounding box center [479, 51] width 293 height 21
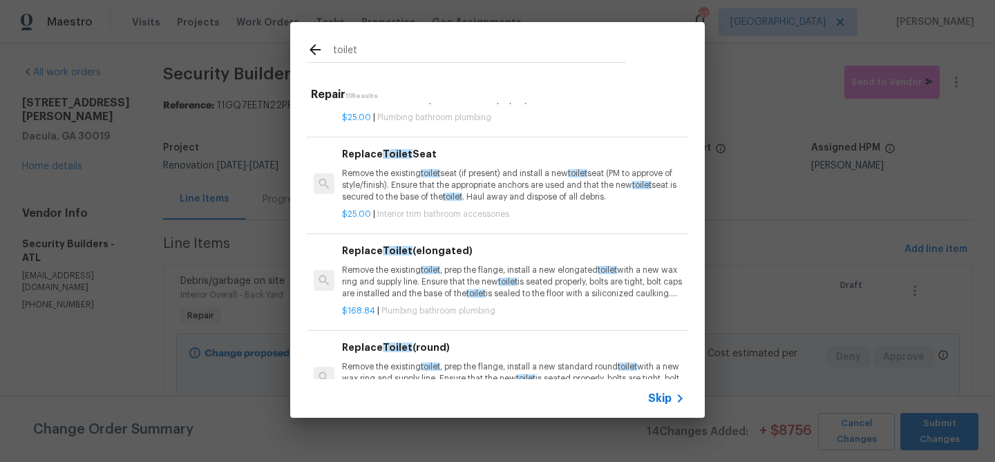
scroll to position [225, 0]
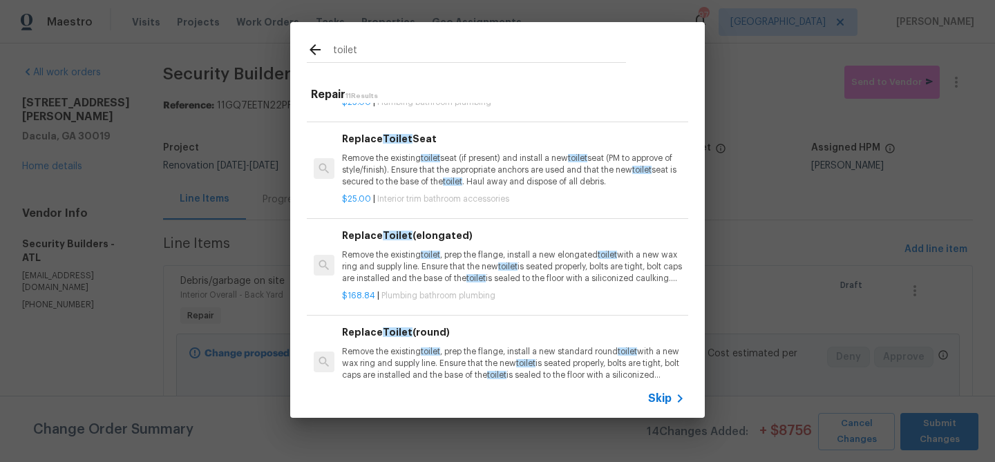
type input "toilet"
click at [400, 265] on p "Remove the existing toilet , prep the flange, install a new elongated toilet wi…" at bounding box center [513, 267] width 343 height 35
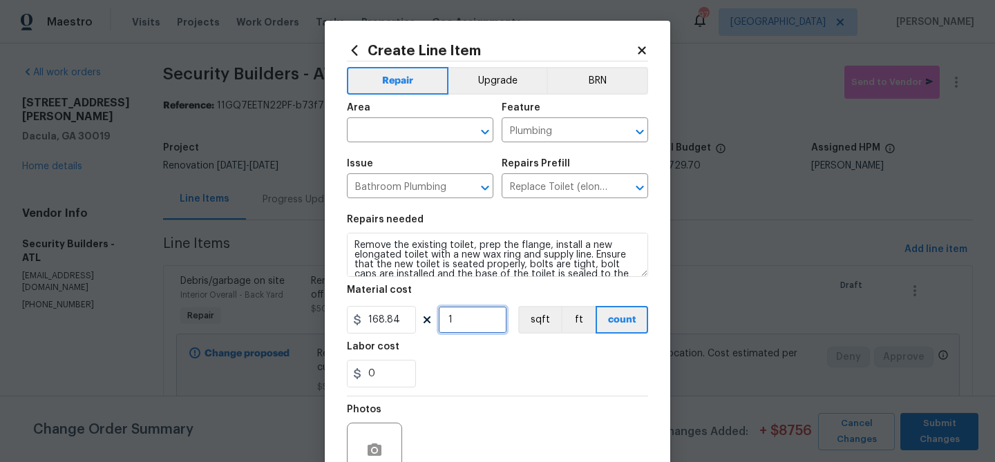
click at [444, 319] on input "1" at bounding box center [472, 320] width 69 height 28
type input "2"
click at [496, 362] on div "0" at bounding box center [497, 374] width 301 height 28
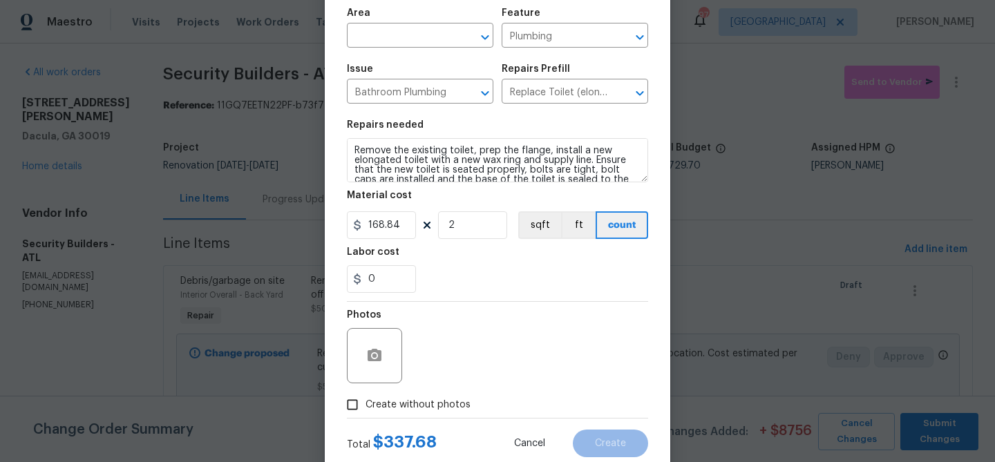
click at [431, 399] on span "Create without photos" at bounding box center [418, 405] width 105 height 15
click at [366, 399] on input "Create without photos" at bounding box center [352, 405] width 26 height 26
checkbox input "true"
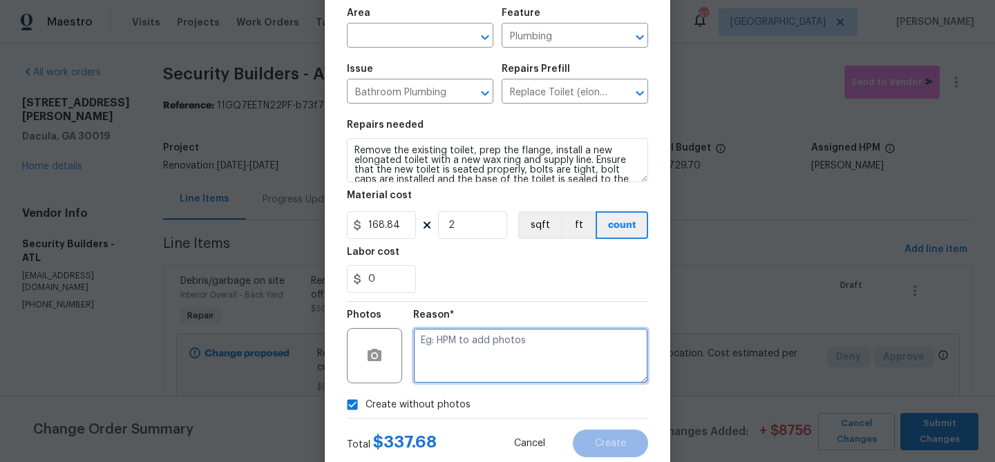
click at [463, 344] on textarea at bounding box center [530, 355] width 235 height 55
type textarea "replace"
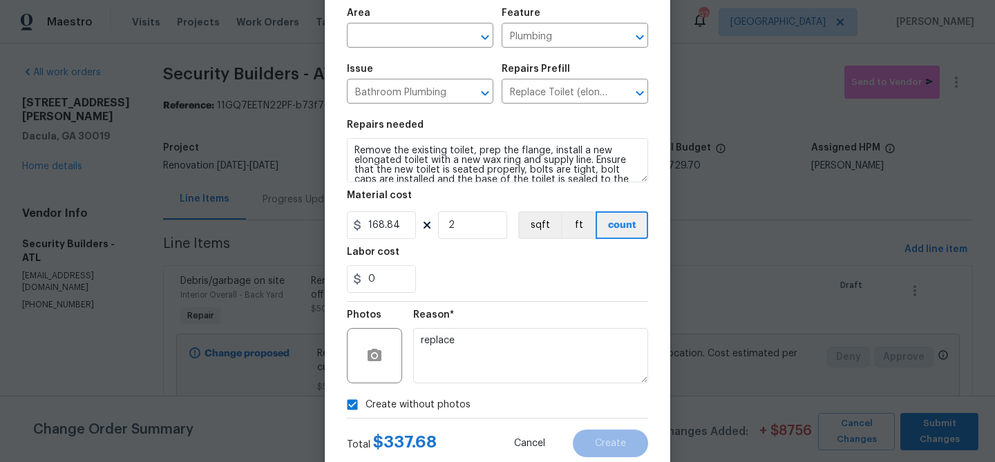
click at [552, 404] on div "Create without photos" at bounding box center [497, 405] width 301 height 26
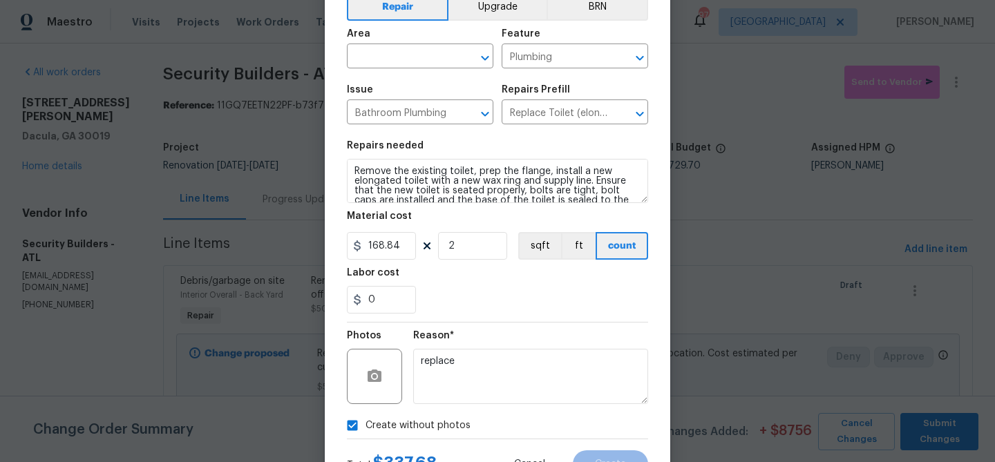
scroll to position [75, 0]
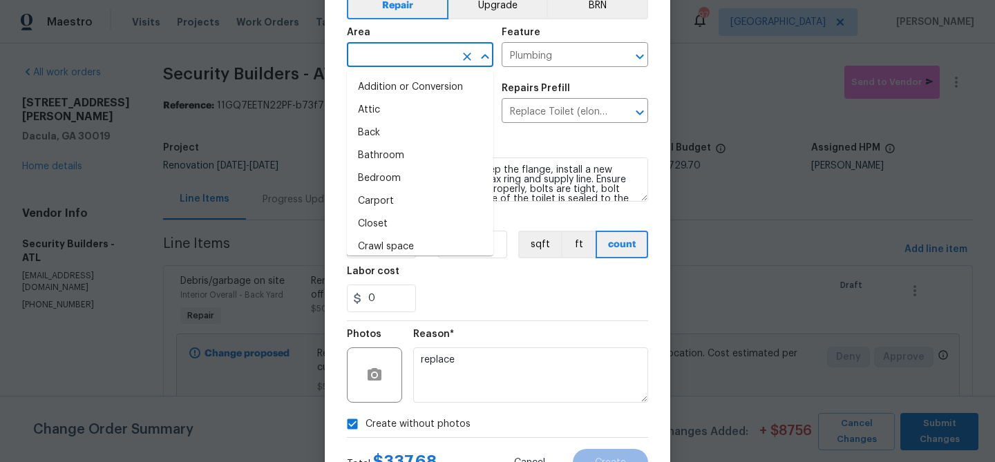
click at [387, 53] on input "text" at bounding box center [401, 56] width 108 height 21
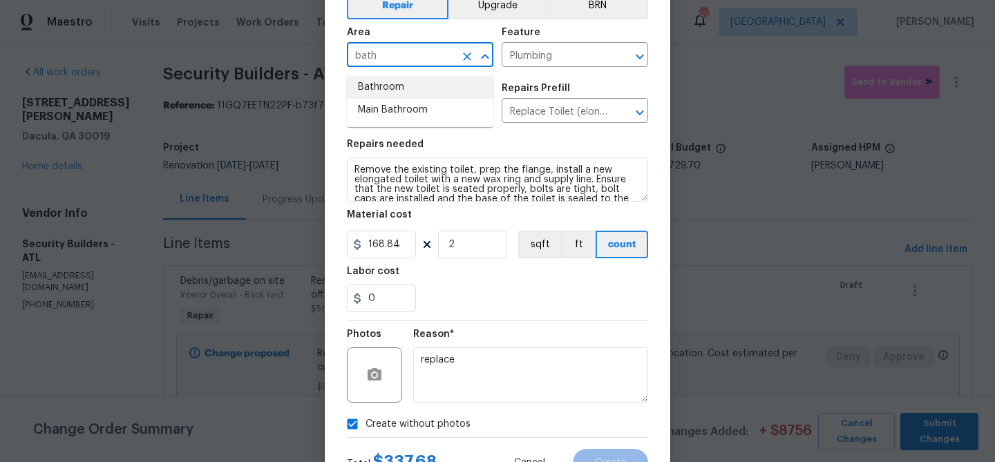
click at [374, 88] on li "Bathroom" at bounding box center [420, 87] width 147 height 23
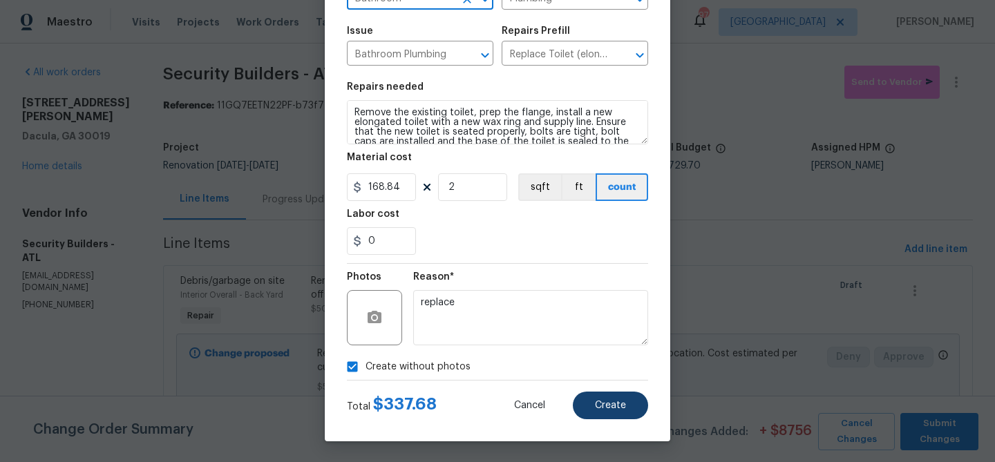
type input "Bathroom"
click at [597, 392] on button "Create" at bounding box center [610, 406] width 75 height 28
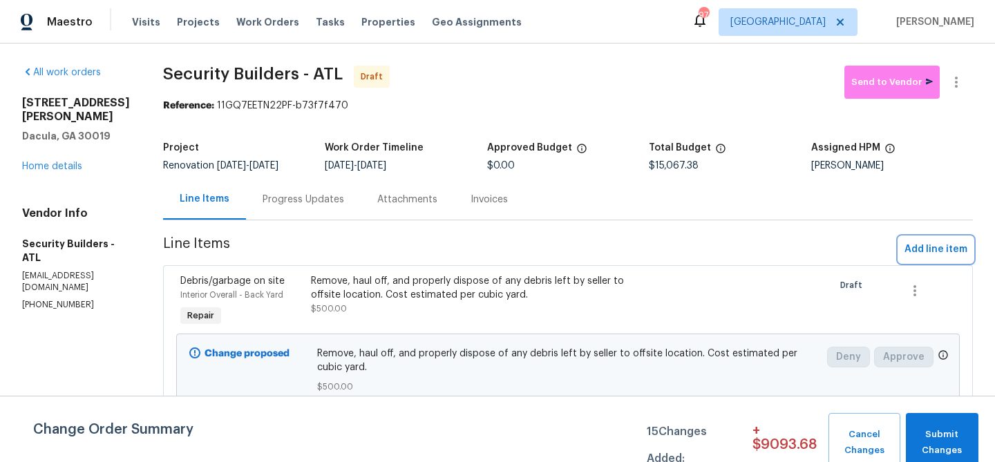
click at [923, 250] on span "Add line item" at bounding box center [936, 249] width 63 height 17
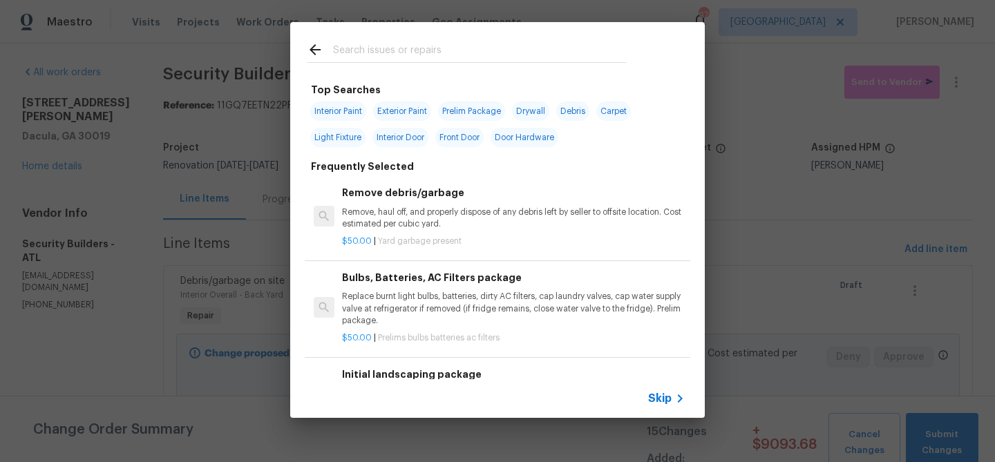
click at [429, 52] on input "text" at bounding box center [479, 51] width 293 height 21
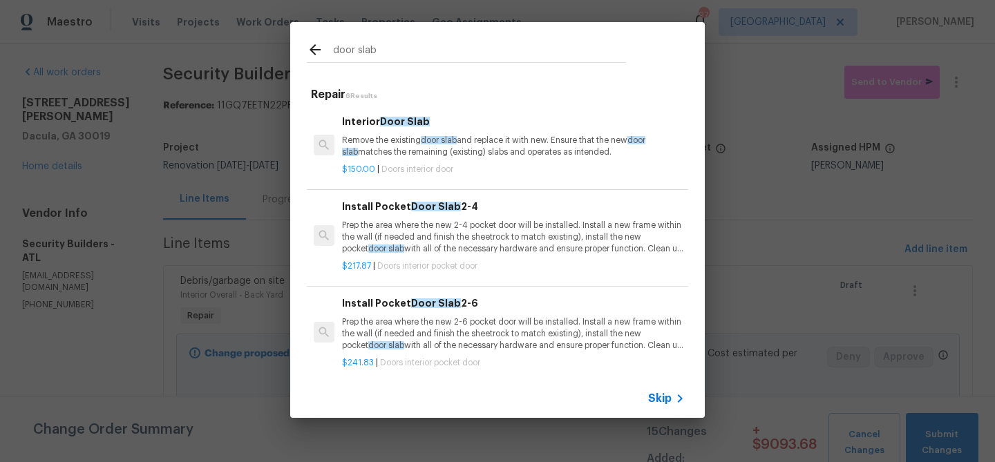
type input "door slab"
click at [402, 143] on p "Remove the existing door slab and replace it with new. Ensure that the new door…" at bounding box center [513, 147] width 343 height 24
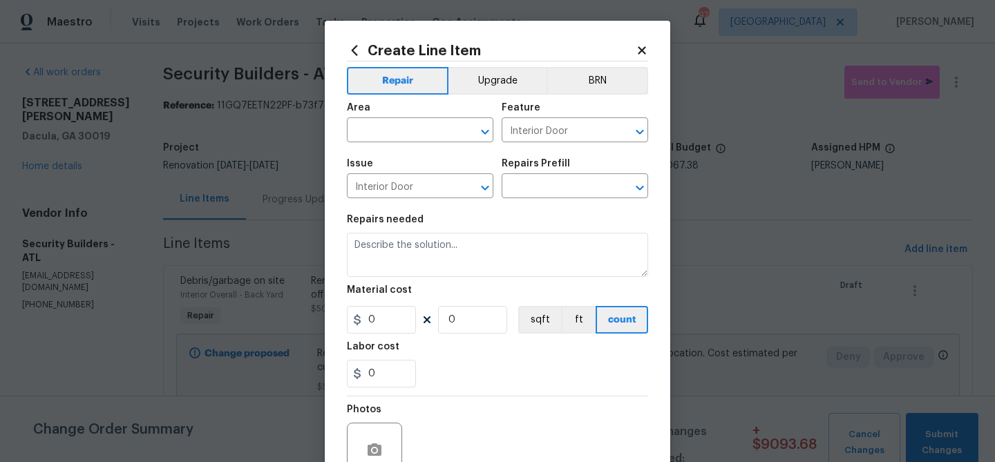
type input "Interior Door Slab $150.00"
type textarea "Remove the existing door slab and replace it with new. Ensure that the new door…"
type input "150"
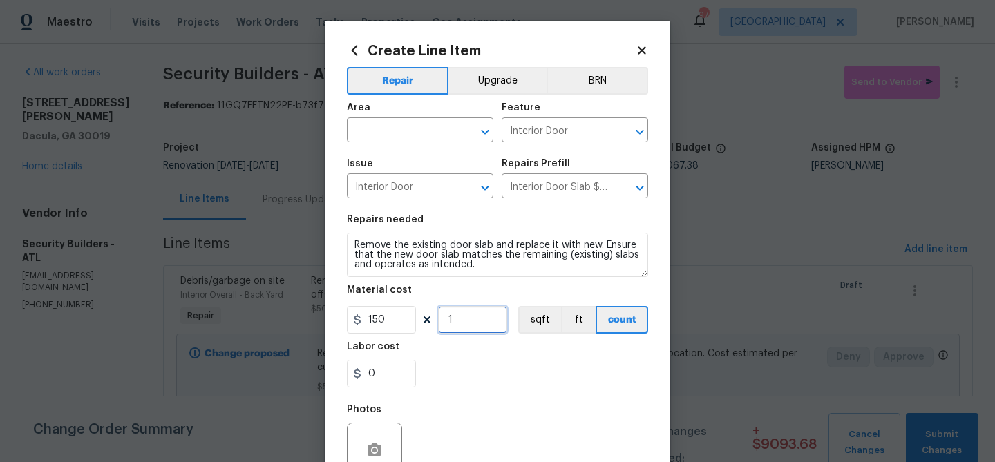
click at [460, 322] on input "1" at bounding box center [472, 320] width 69 height 28
type input "7"
click at [487, 386] on div "0" at bounding box center [497, 374] width 301 height 28
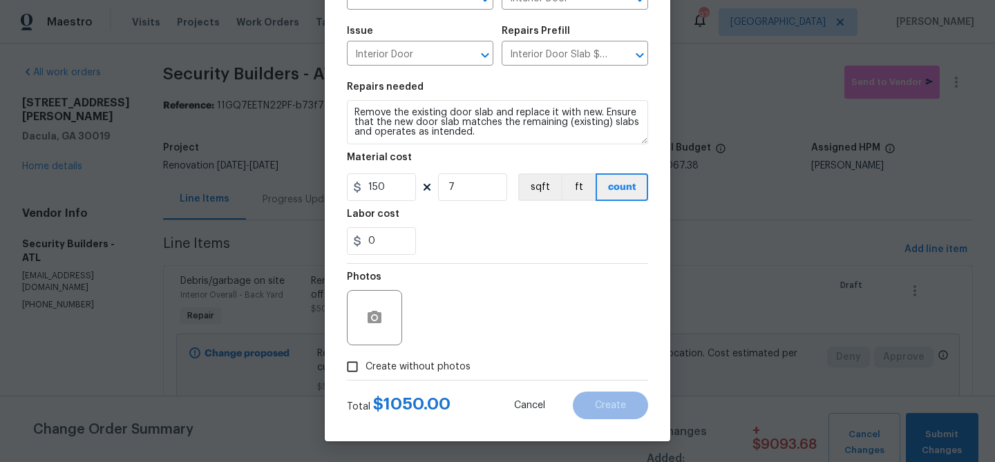
click at [401, 360] on span "Create without photos" at bounding box center [418, 367] width 105 height 15
click at [366, 359] on input "Create without photos" at bounding box center [352, 367] width 26 height 26
checkbox input "true"
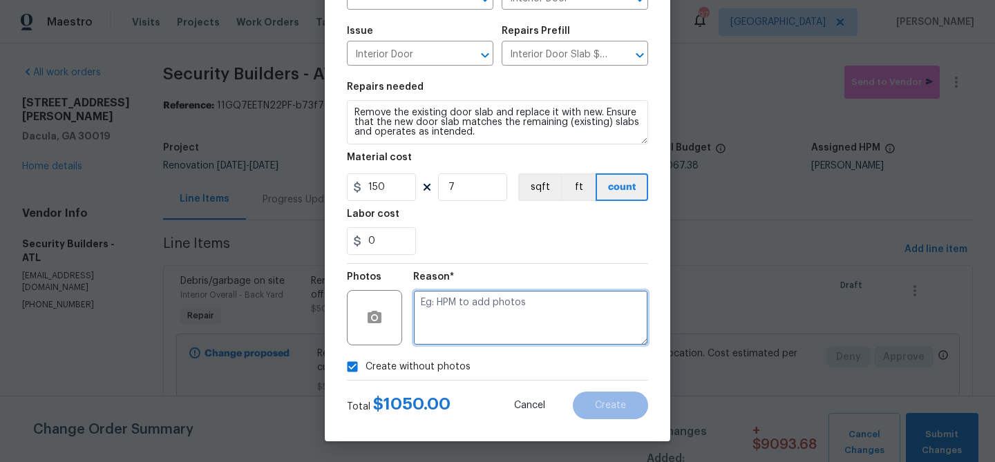
click at [431, 328] on textarea at bounding box center [530, 317] width 235 height 55
type textarea "Damaged doors and doggy doors present"
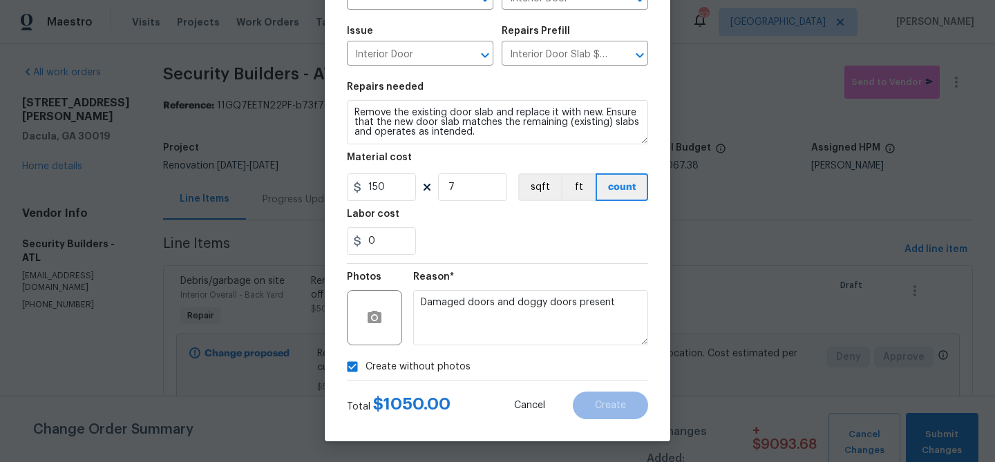
click at [473, 241] on div "0" at bounding box center [497, 241] width 301 height 28
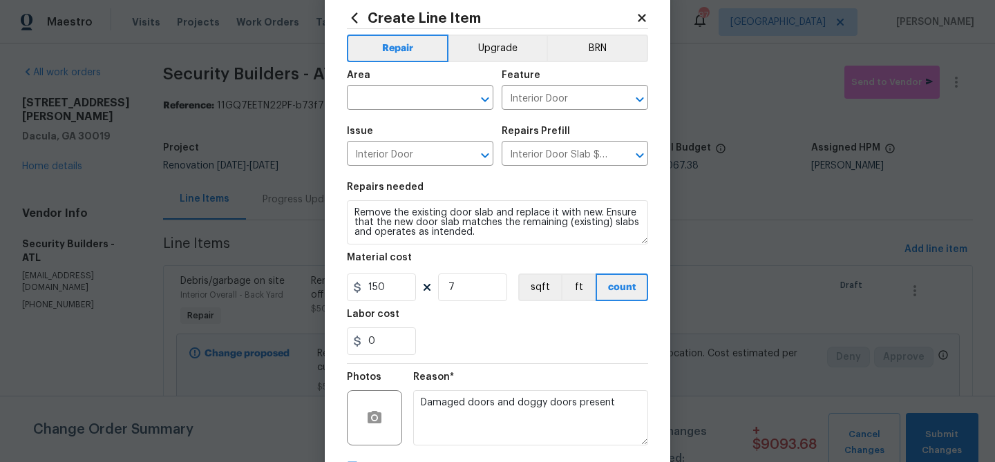
scroll to position [0, 0]
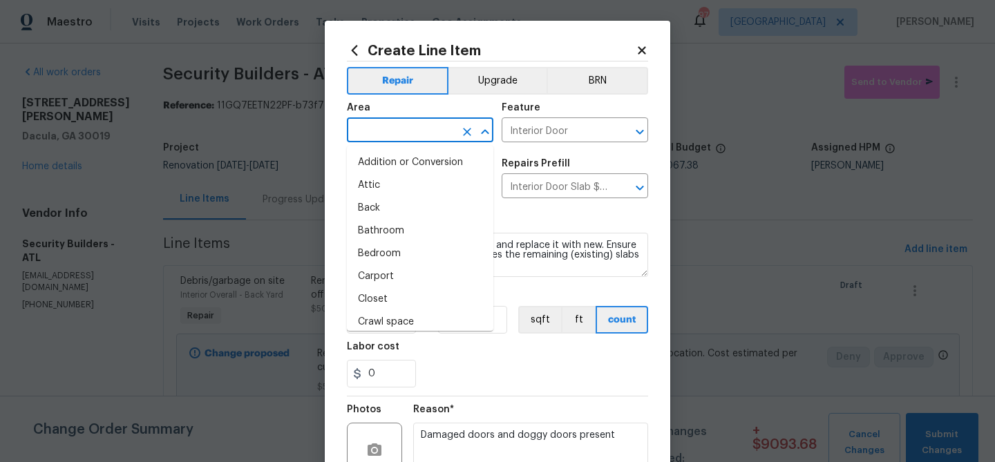
click at [435, 127] on input "text" at bounding box center [401, 131] width 108 height 21
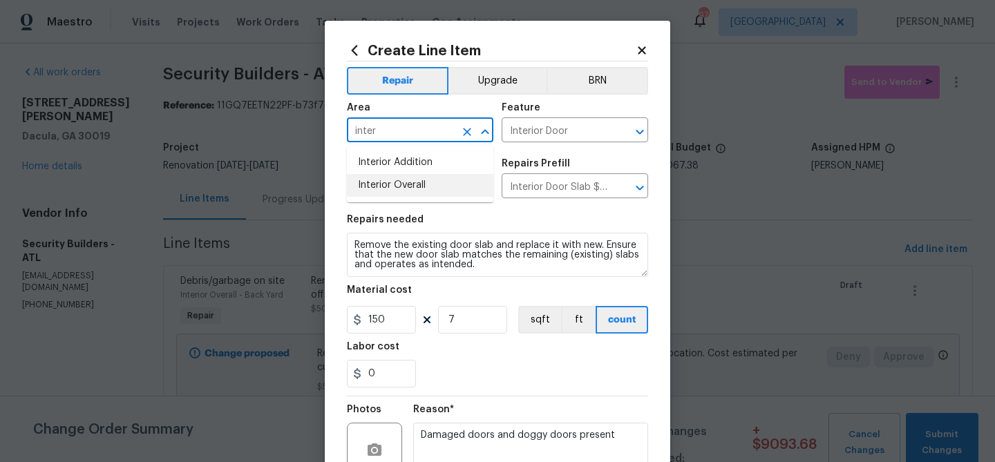
click at [432, 185] on li "Interior Overall" at bounding box center [420, 185] width 147 height 23
type input "Interior Overall"
click at [502, 294] on div "Material cost" at bounding box center [497, 294] width 301 height 18
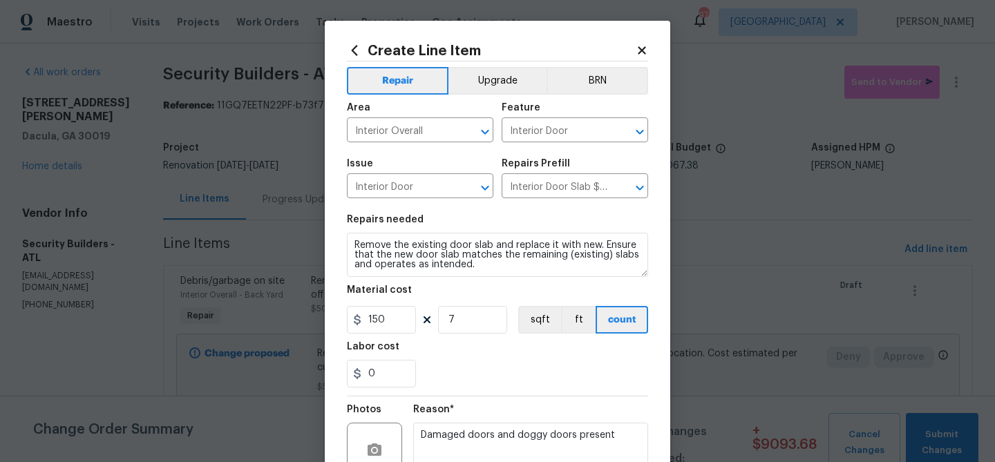
scroll to position [133, 0]
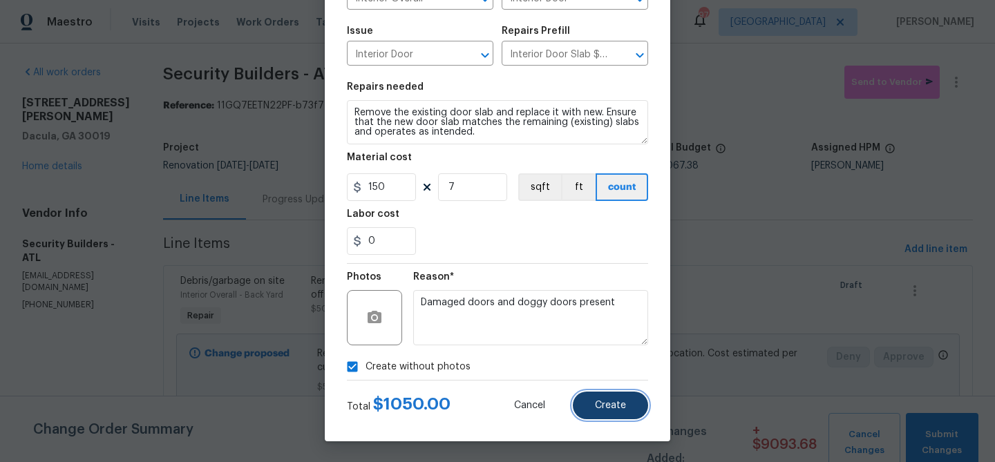
click at [603, 413] on button "Create" at bounding box center [610, 406] width 75 height 28
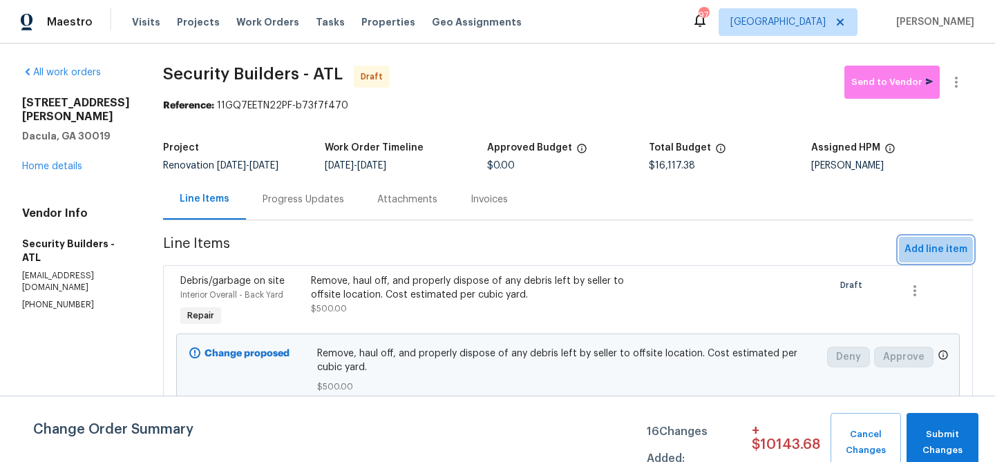
click at [930, 253] on span "Add line item" at bounding box center [936, 249] width 63 height 17
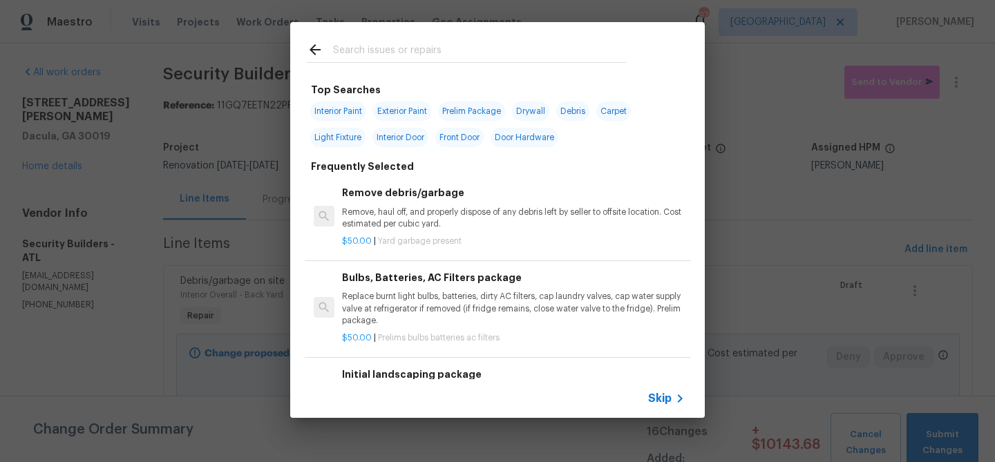
click at [396, 50] on input "text" at bounding box center [479, 51] width 293 height 21
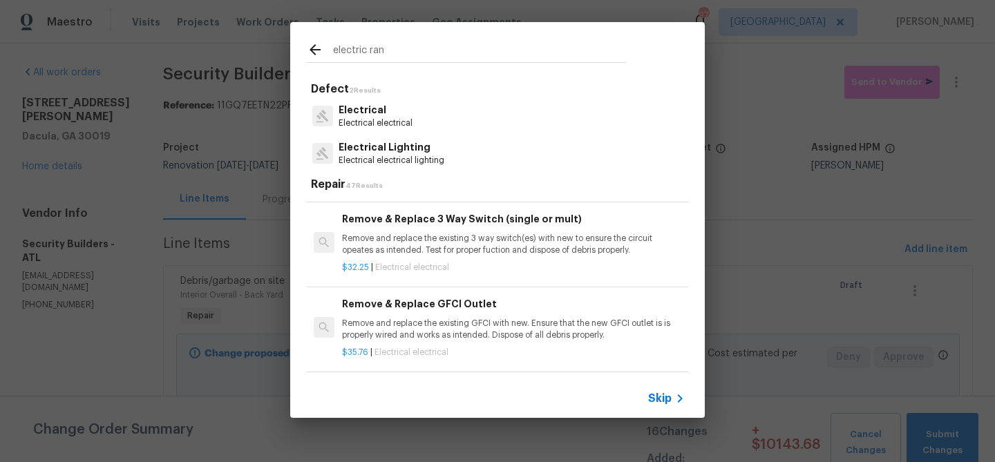
scroll to position [0, 0]
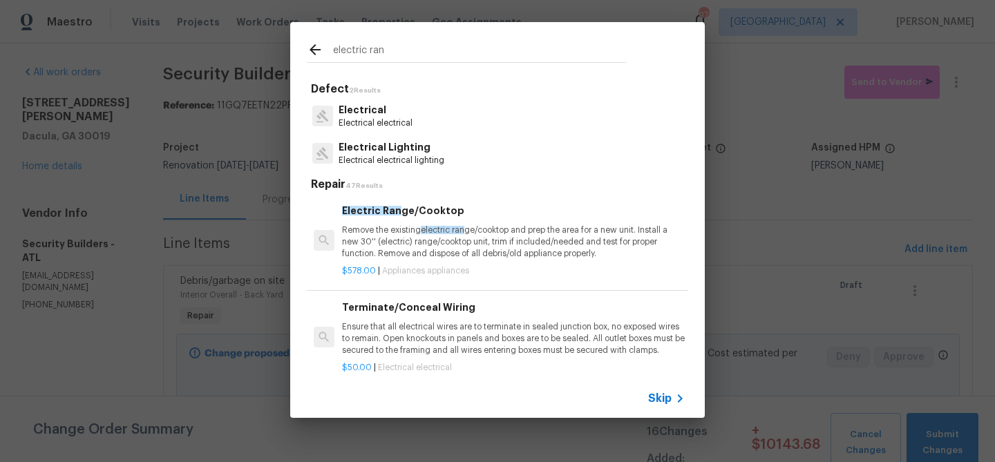
click at [357, 49] on input "electric ran" at bounding box center [479, 51] width 293 height 21
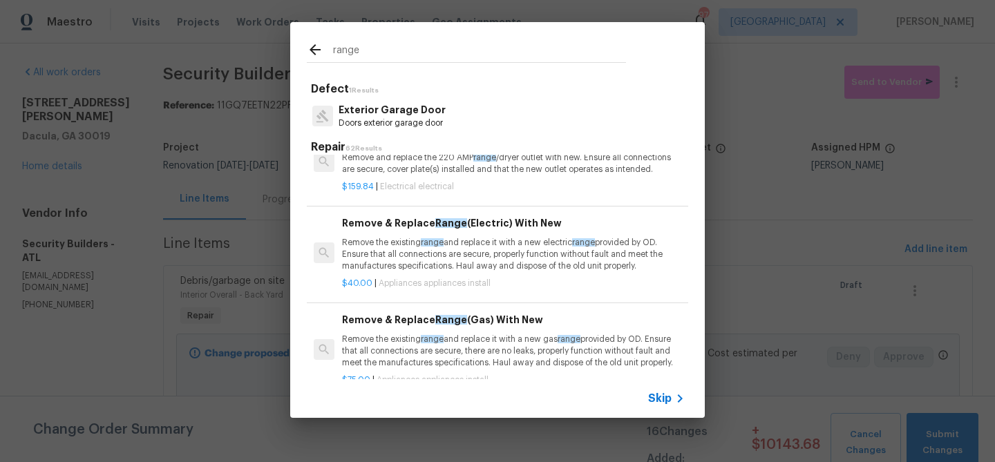
scroll to position [229, 1]
type input "range"
click at [400, 246] on p "Remove the existing range and replace it with a new electric range provided by …" at bounding box center [512, 254] width 343 height 35
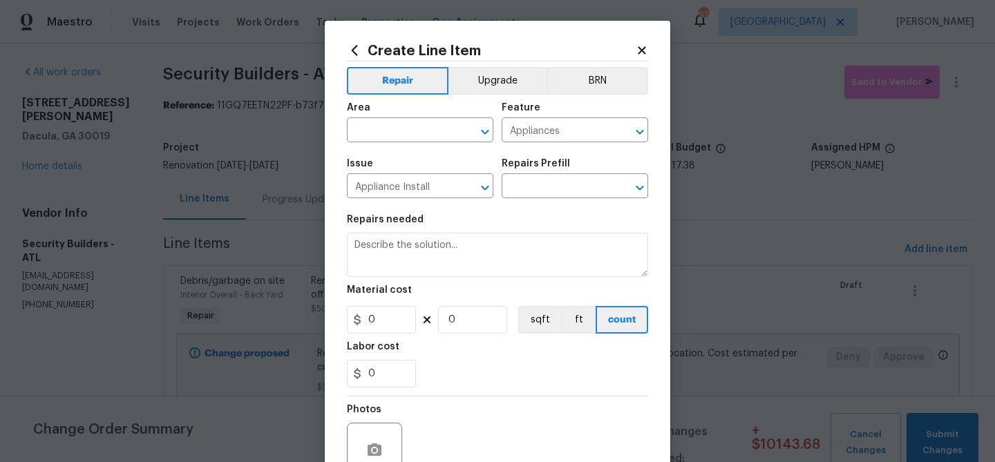
type input "Remove & Replace Range (Electric) With New $40.00"
type textarea "Remove the existing range and replace it with a new electric range provided by …"
type input "40"
type input "1"
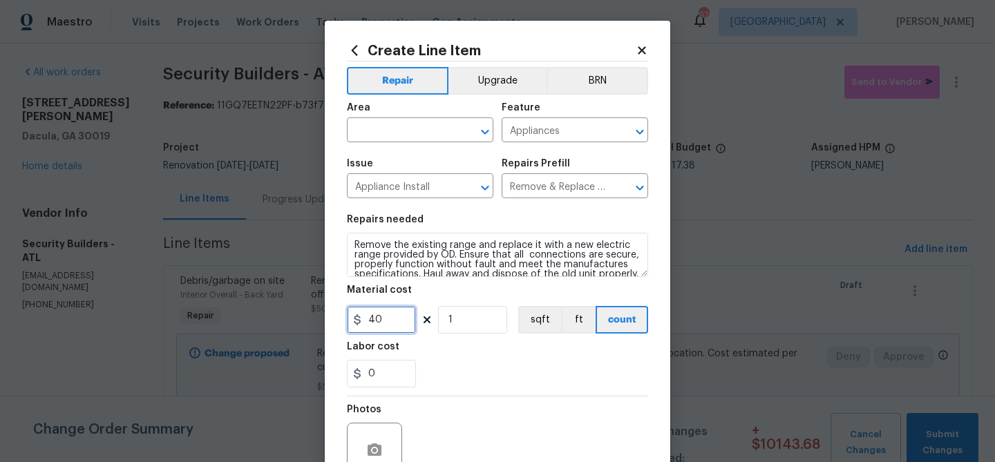
click at [370, 321] on input "40" at bounding box center [381, 320] width 69 height 28
click at [475, 351] on div "Labor cost" at bounding box center [497, 351] width 301 height 18
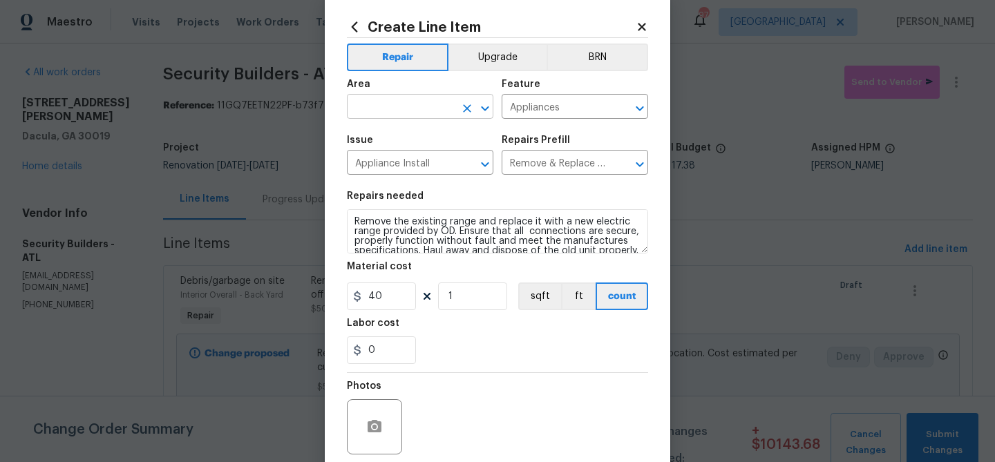
click at [373, 103] on input "text" at bounding box center [401, 107] width 108 height 21
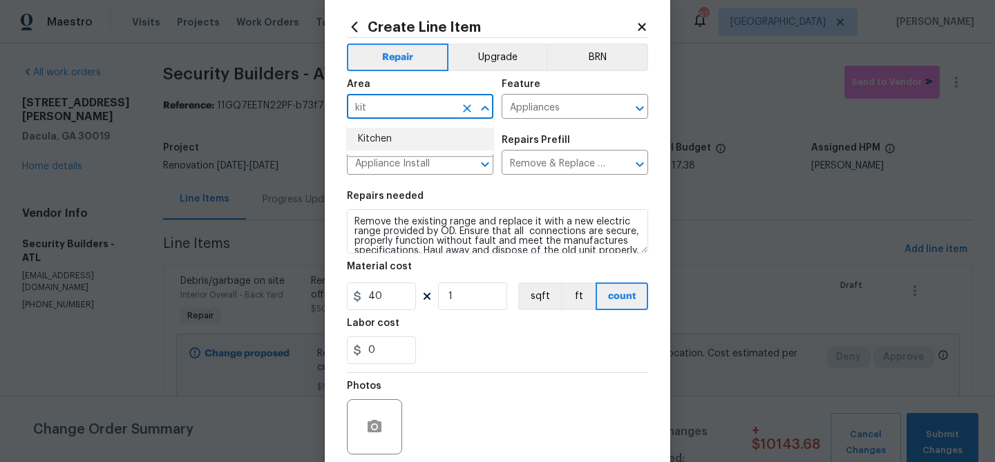
click at [372, 133] on li "Kitchen" at bounding box center [420, 139] width 147 height 23
type input "Kitchen"
click at [375, 296] on input "40" at bounding box center [381, 297] width 69 height 28
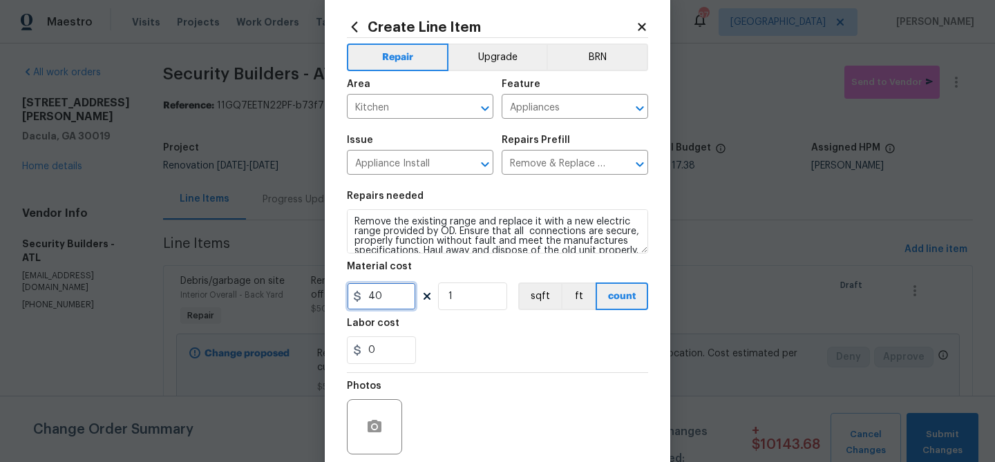
click at [375, 296] on input "40" at bounding box center [381, 297] width 69 height 28
type input "55"
click at [491, 328] on div "Labor cost" at bounding box center [497, 328] width 301 height 18
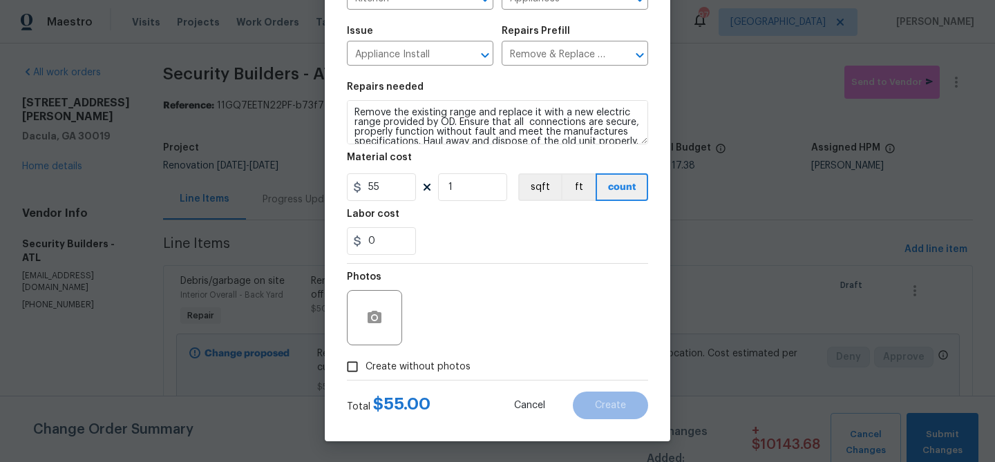
click at [444, 366] on span "Create without photos" at bounding box center [418, 367] width 105 height 15
click at [366, 366] on input "Create without photos" at bounding box center [352, 367] width 26 height 26
checkbox input "true"
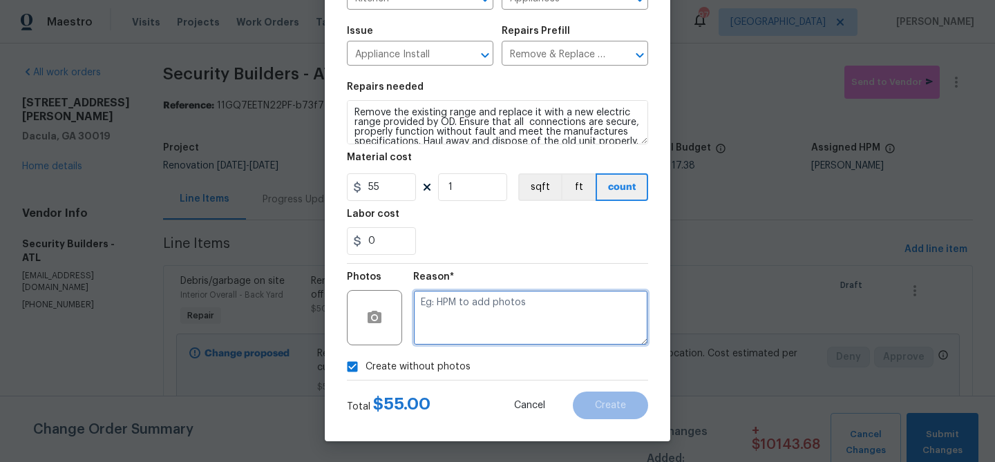
click at [471, 305] on textarea at bounding box center [530, 317] width 235 height 55
type textarea "Install"
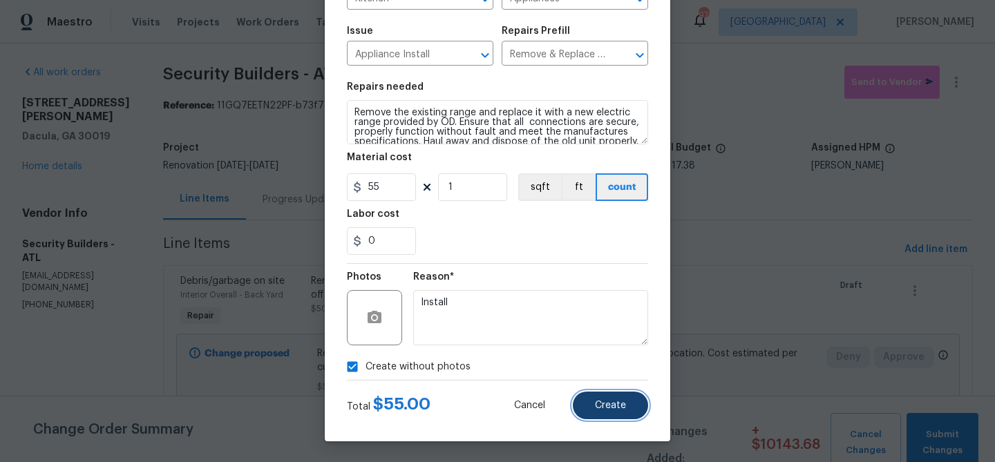
click at [606, 404] on span "Create" at bounding box center [610, 406] width 31 height 10
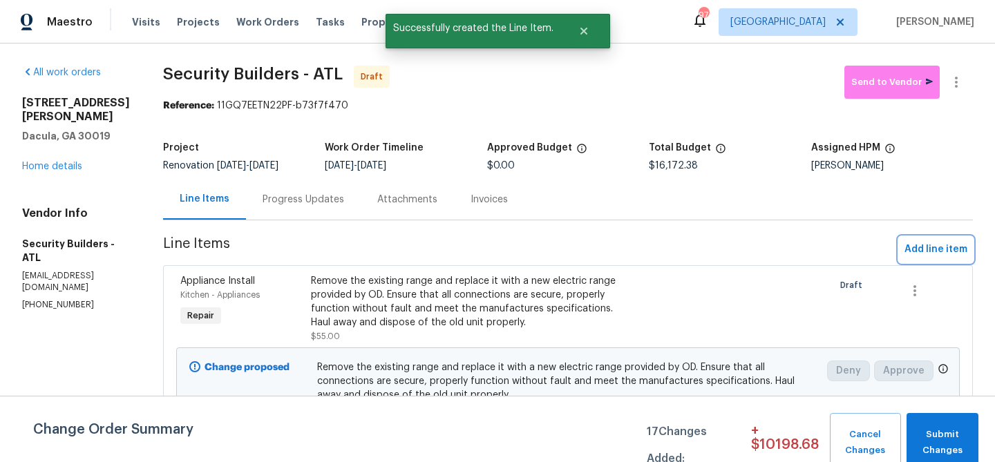
click at [911, 243] on span "Add line item" at bounding box center [936, 249] width 63 height 17
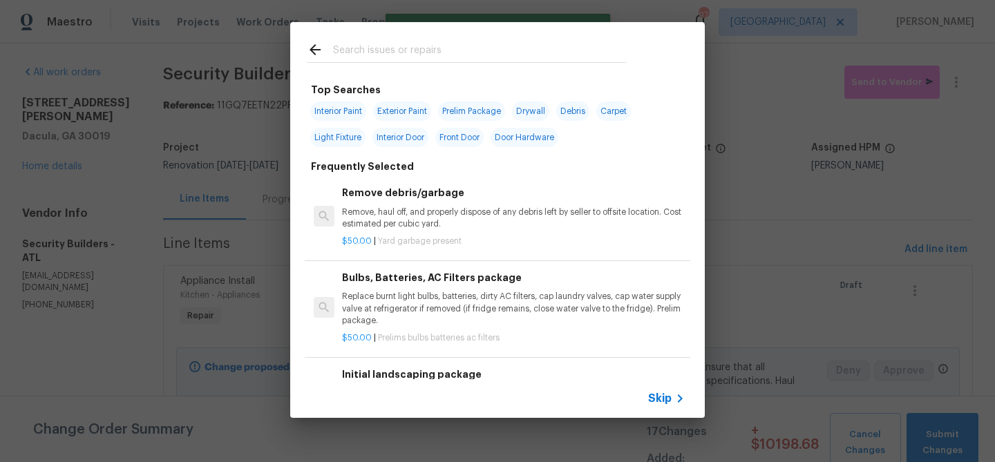
click at [411, 50] on input "text" at bounding box center [479, 51] width 293 height 21
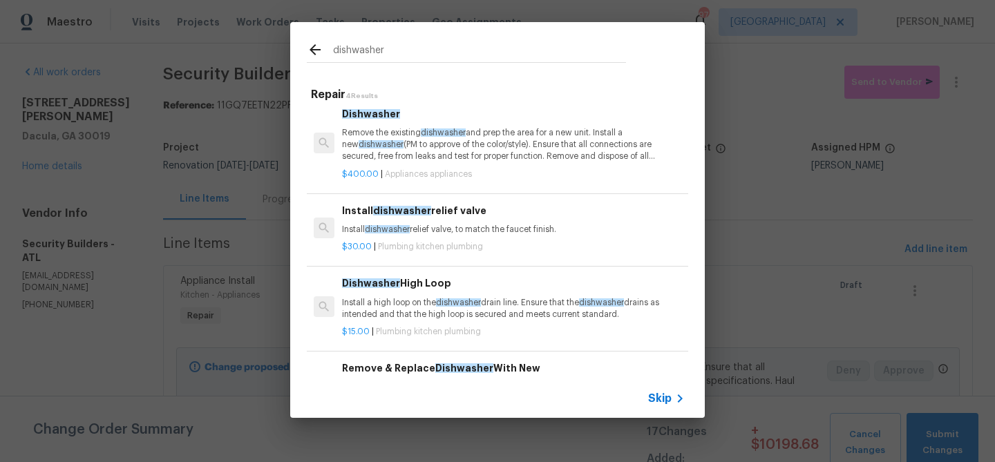
scroll to position [75, 0]
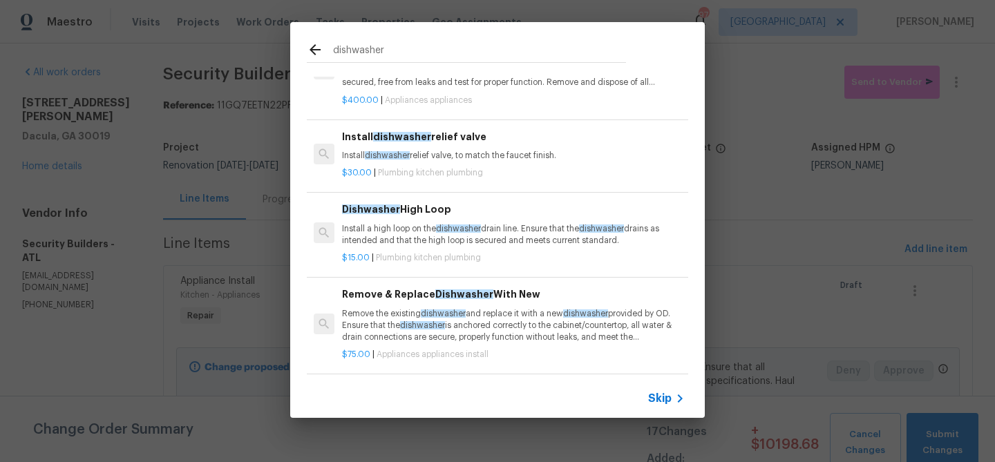
type input "dishwasher"
click at [445, 327] on span "dishwasher" at bounding box center [422, 325] width 45 height 8
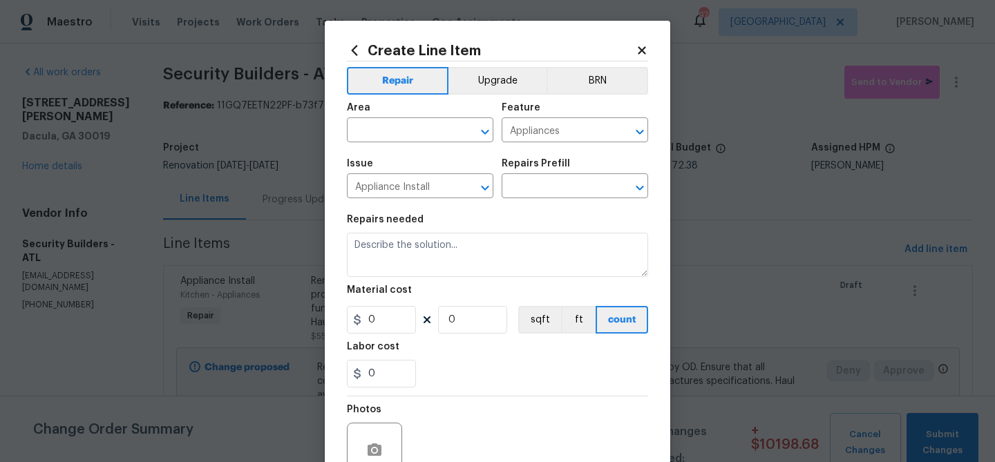
type input "Remove & Replace Dishwasher With New $75.00"
type textarea "Remove the existing dishwasher and replace it with a new dishwasher provided by…"
type input "75"
type input "1"
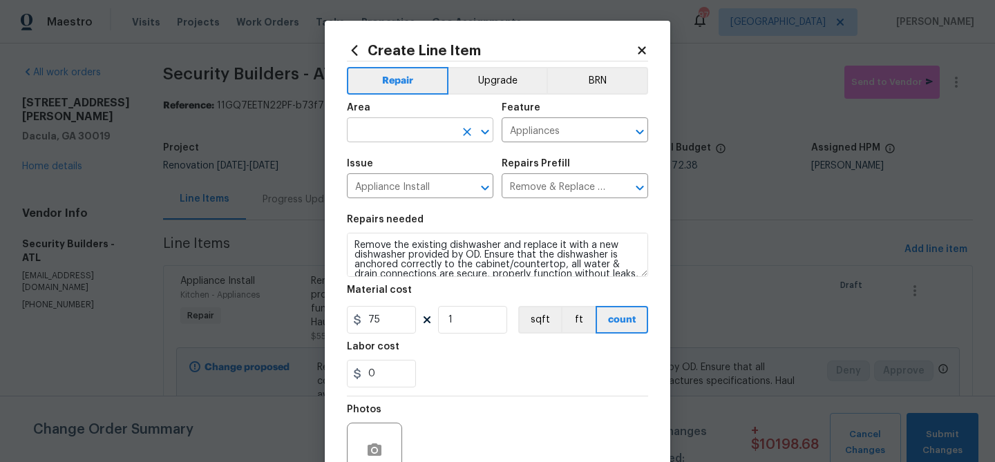
click at [422, 133] on input "text" at bounding box center [401, 131] width 108 height 21
click at [404, 135] on input "dish" at bounding box center [401, 131] width 108 height 21
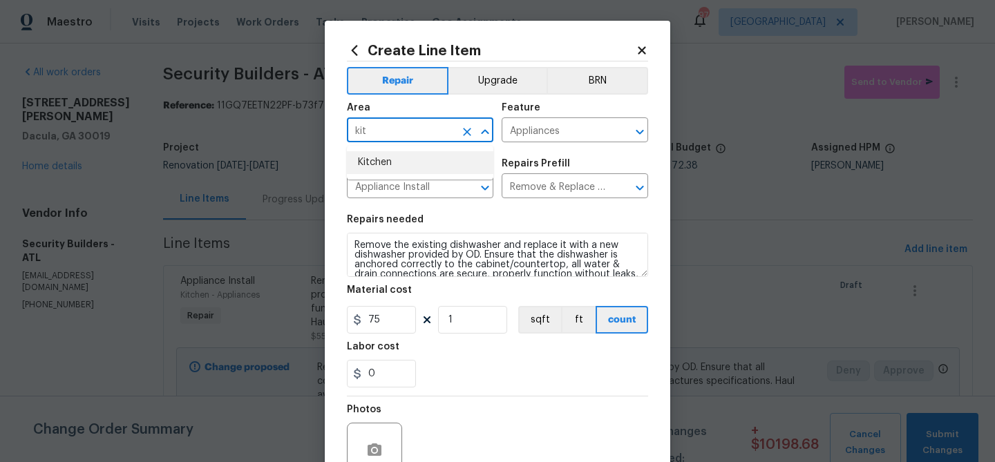
click at [386, 161] on li "Kitchen" at bounding box center [420, 162] width 147 height 23
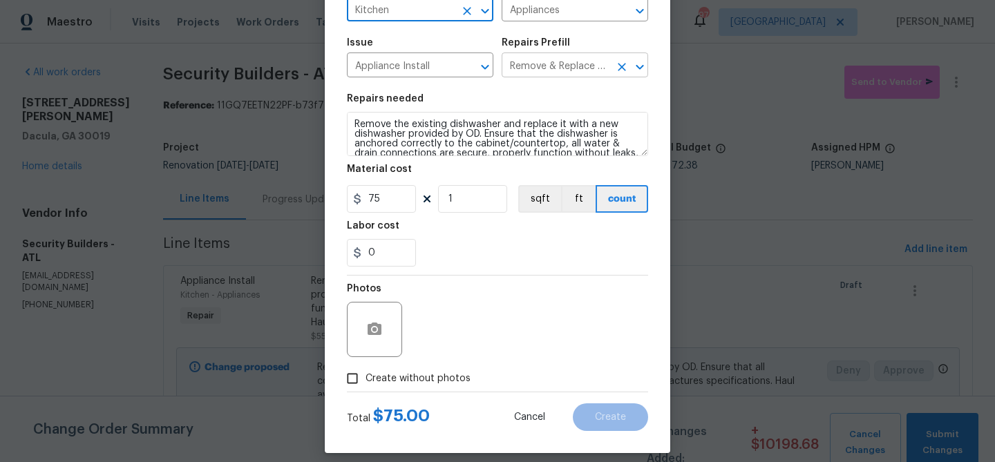
scroll to position [133, 0]
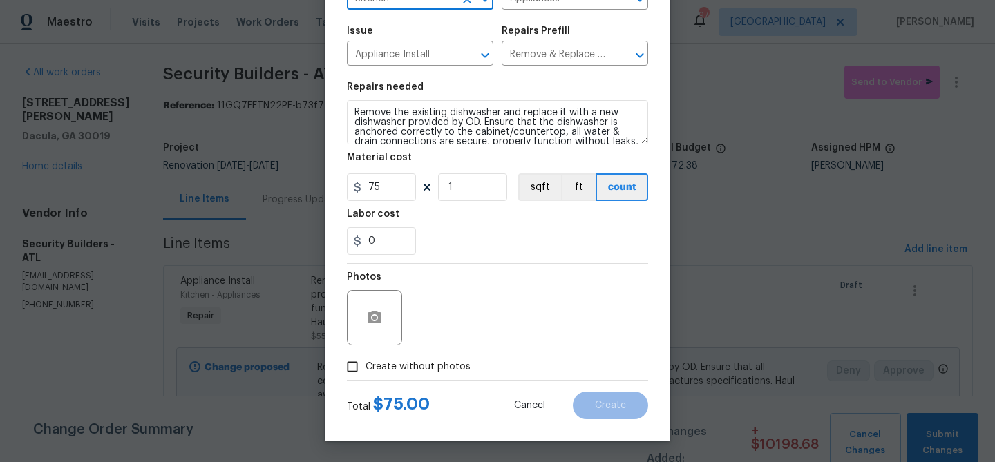
type input "Kitchen"
click at [424, 370] on span "Create without photos" at bounding box center [418, 367] width 105 height 15
click at [366, 370] on input "Create without photos" at bounding box center [352, 367] width 26 height 26
checkbox input "true"
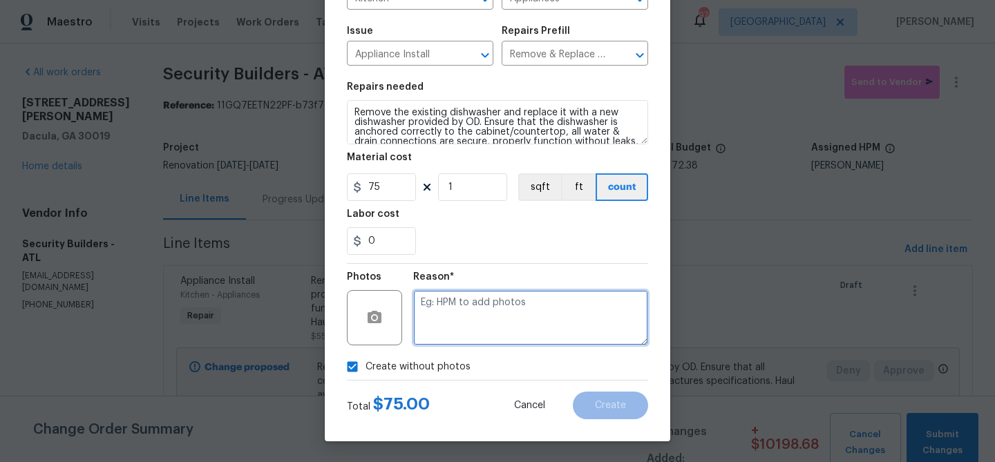
click at [448, 316] on textarea at bounding box center [530, 317] width 235 height 55
type textarea "appliances"
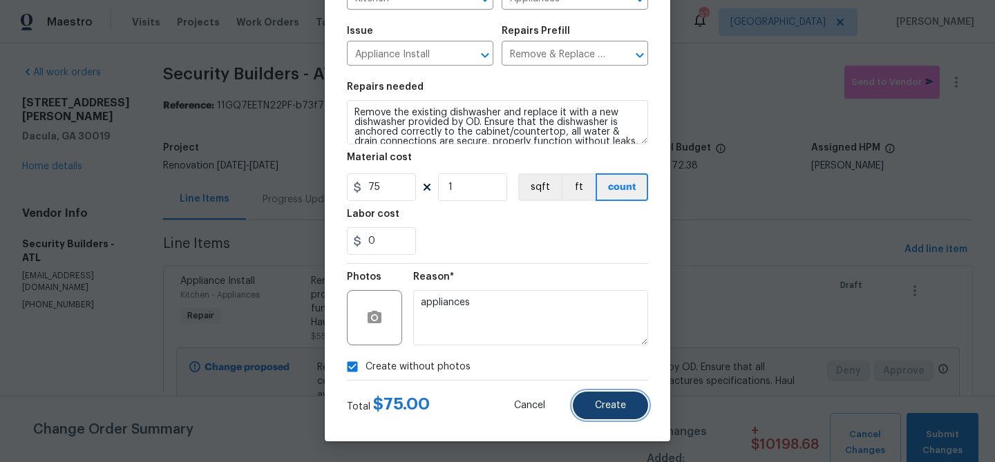
click at [590, 395] on button "Create" at bounding box center [610, 406] width 75 height 28
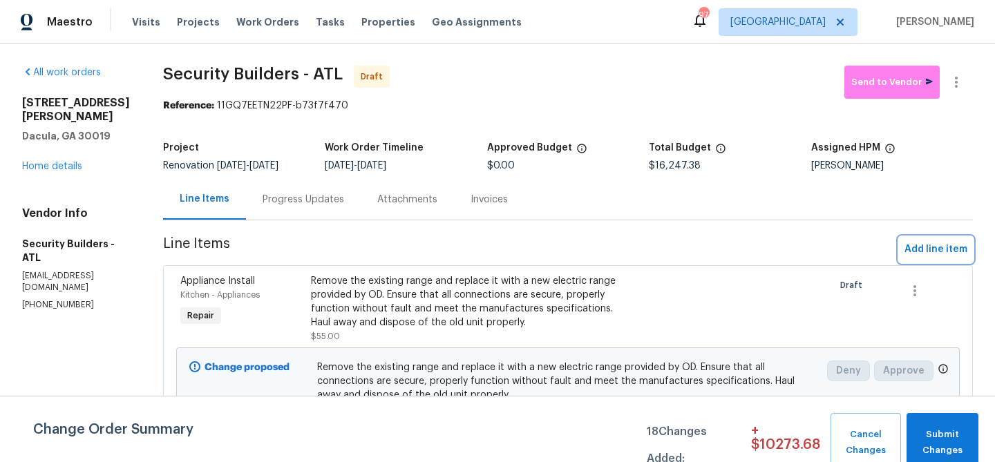
click at [932, 251] on span "Add line item" at bounding box center [936, 249] width 63 height 17
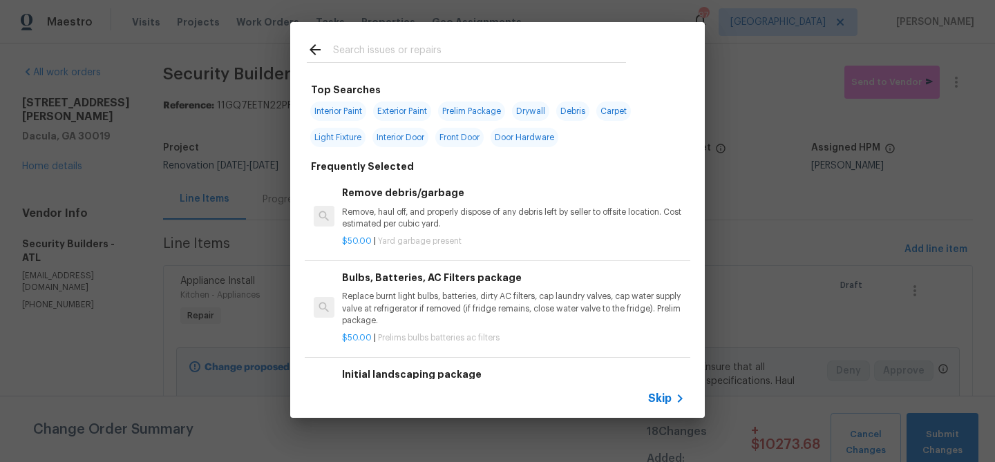
click at [416, 49] on input "text" at bounding box center [479, 51] width 293 height 21
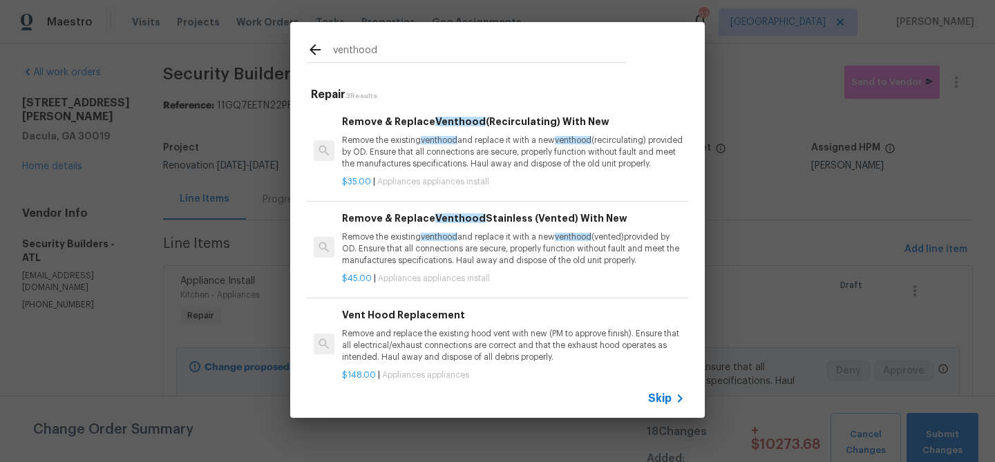
type input "venthood"
click at [415, 157] on p "Remove the existing venthood and replace it with a new venthood (recirculating)…" at bounding box center [513, 152] width 343 height 35
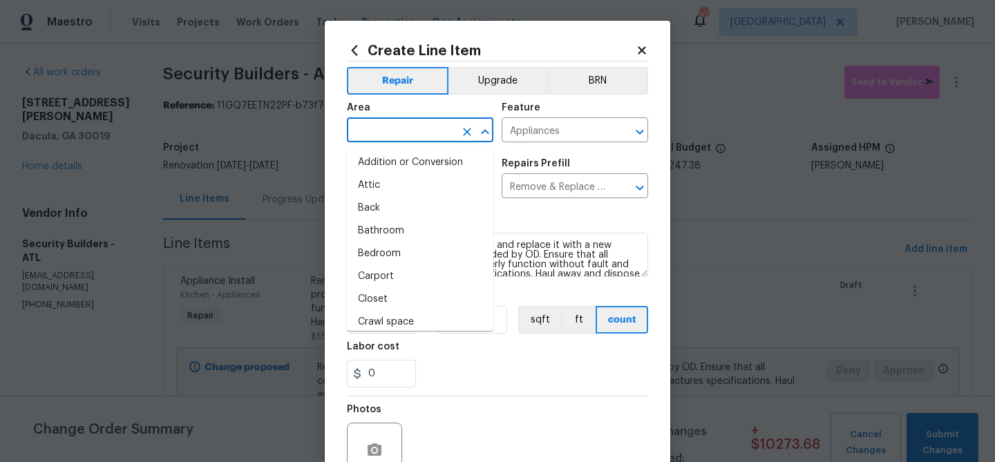
click at [401, 129] on input "text" at bounding box center [401, 131] width 108 height 21
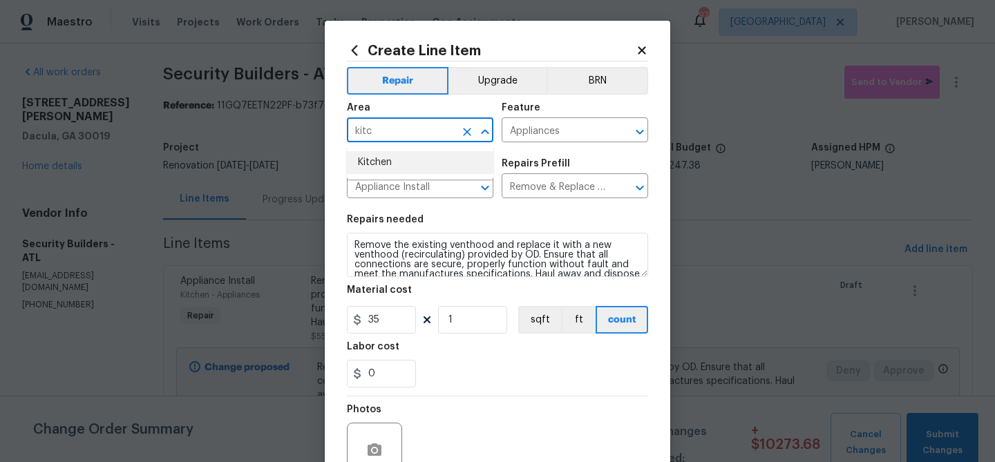
click at [378, 164] on li "Kitchen" at bounding box center [420, 162] width 147 height 23
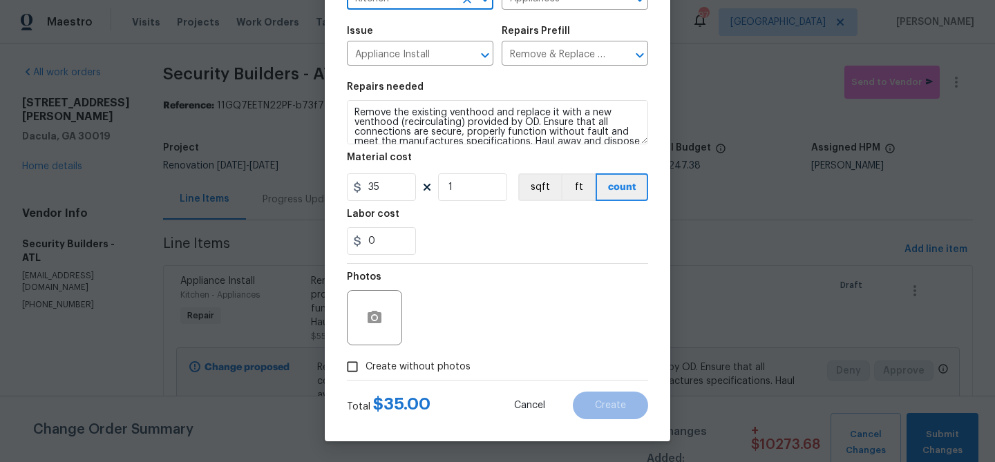
type input "Kitchen"
click at [414, 366] on span "Create without photos" at bounding box center [418, 367] width 105 height 15
click at [366, 366] on input "Create without photos" at bounding box center [352, 367] width 26 height 26
checkbox input "true"
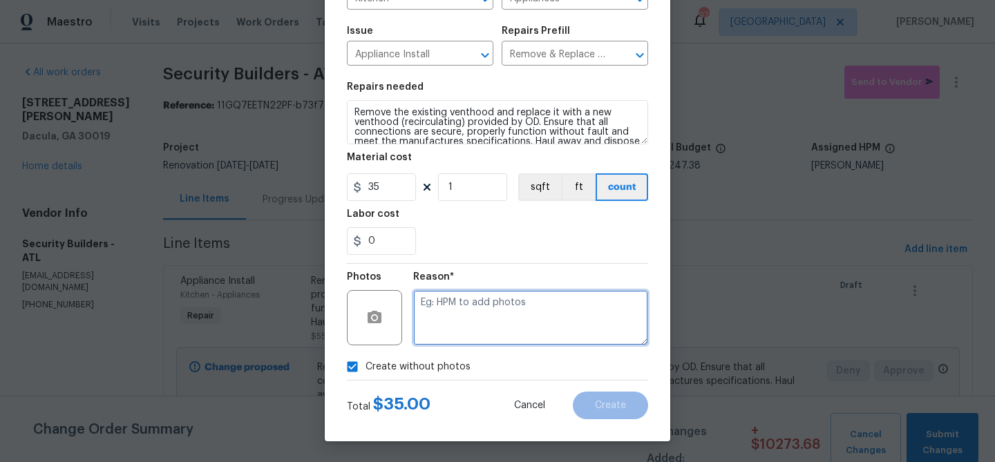
click at [431, 336] on textarea at bounding box center [530, 317] width 235 height 55
type textarea "k"
type textarea "install"
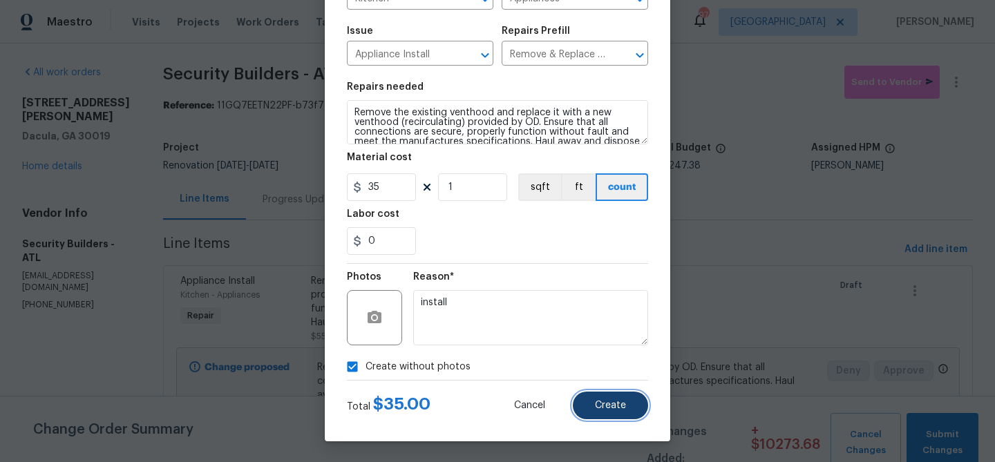
click at [606, 415] on button "Create" at bounding box center [610, 406] width 75 height 28
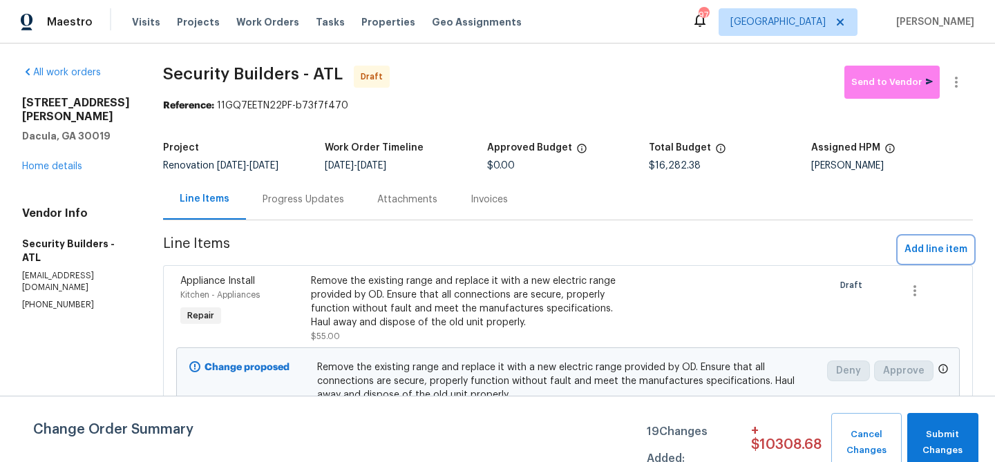
click at [903, 245] on button "Add line item" at bounding box center [936, 250] width 74 height 26
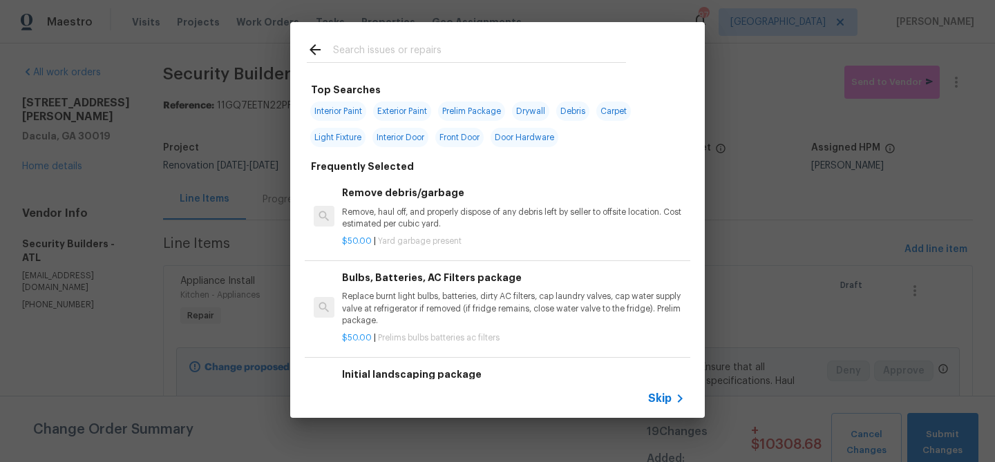
click at [384, 49] on input "text" at bounding box center [479, 51] width 293 height 21
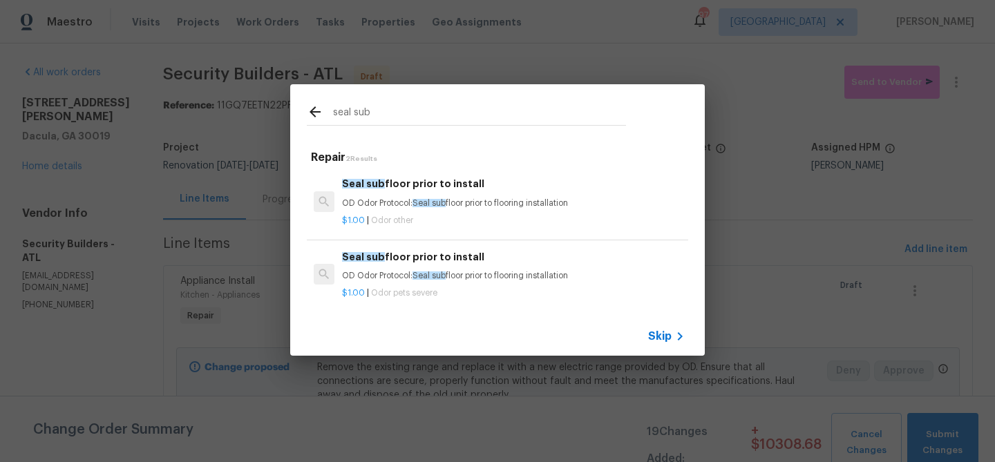
type input "seal sub"
click at [392, 203] on p "OD Odor Protocol: Seal sub floor prior to flooring installation" at bounding box center [513, 204] width 343 height 12
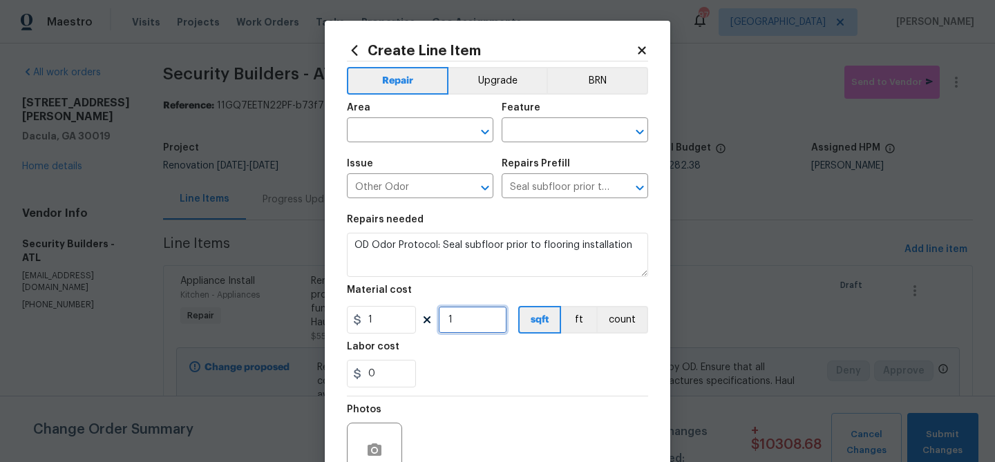
click at [472, 317] on input "1" at bounding box center [472, 320] width 69 height 28
type input "800"
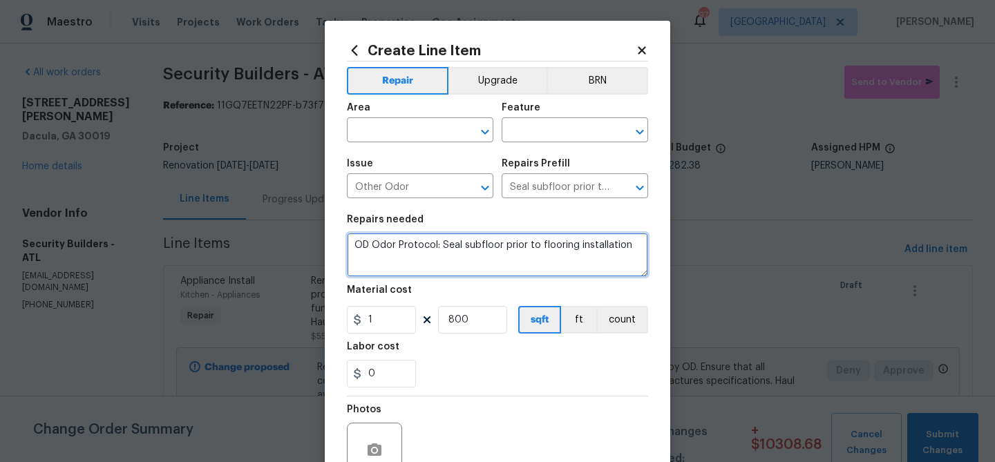
click at [358, 243] on textarea "OD Odor Protocol: Seal subfloor prior to flooring installation" at bounding box center [497, 255] width 301 height 44
click at [357, 243] on textarea "OD Odor Protocol: Seal subfloor prior to flooring installation" at bounding box center [497, 255] width 301 height 44
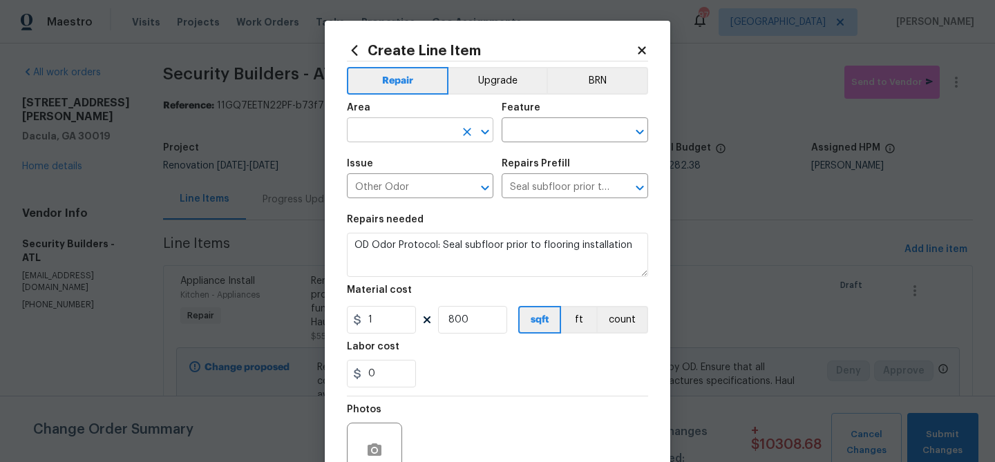
click at [390, 125] on input "text" at bounding box center [401, 131] width 108 height 21
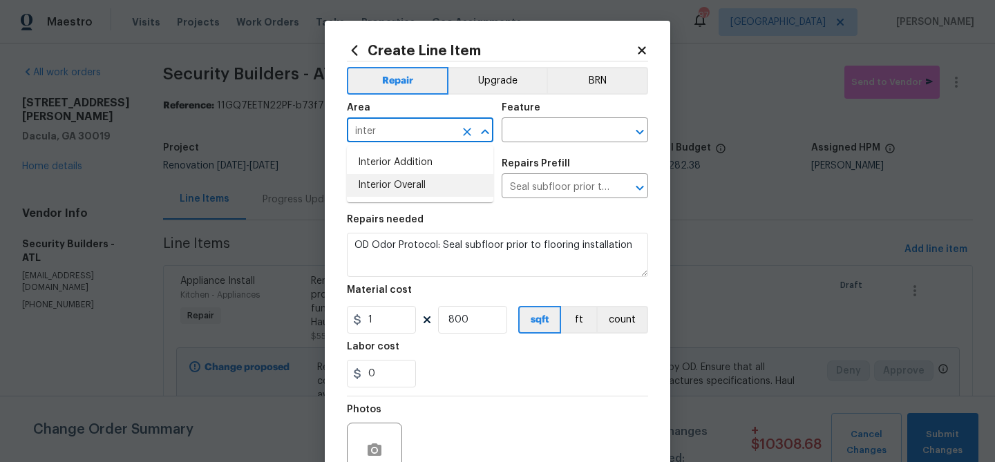
click at [396, 185] on li "Interior Overall" at bounding box center [420, 185] width 147 height 23
type input "Interior Overall"
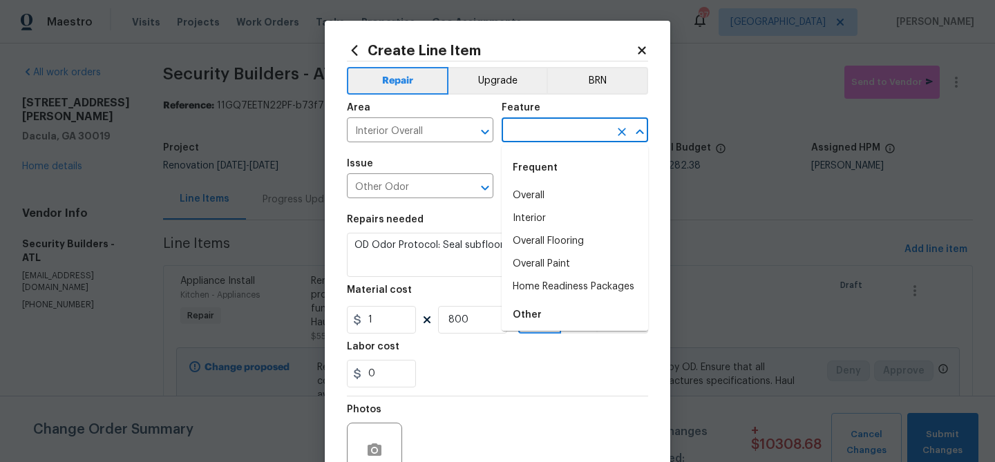
click at [524, 140] on input "text" at bounding box center [556, 131] width 108 height 21
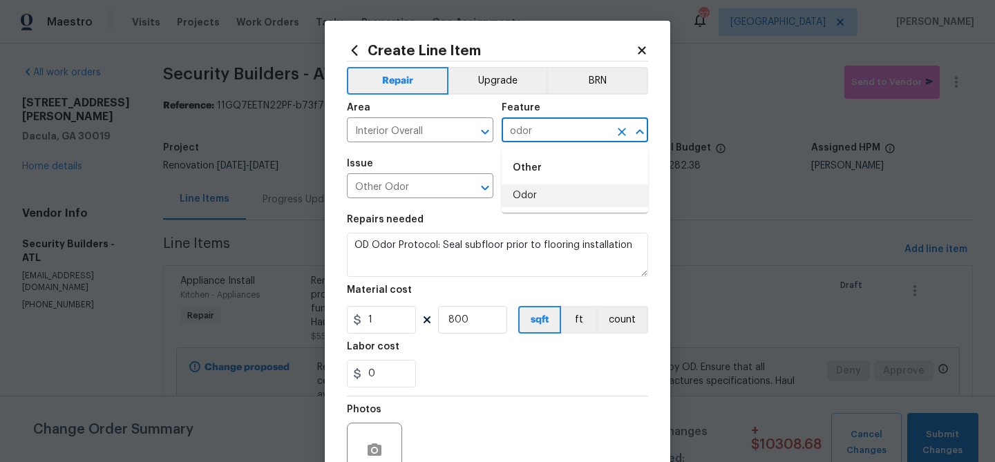
click at [533, 197] on li "Odor" at bounding box center [575, 196] width 147 height 23
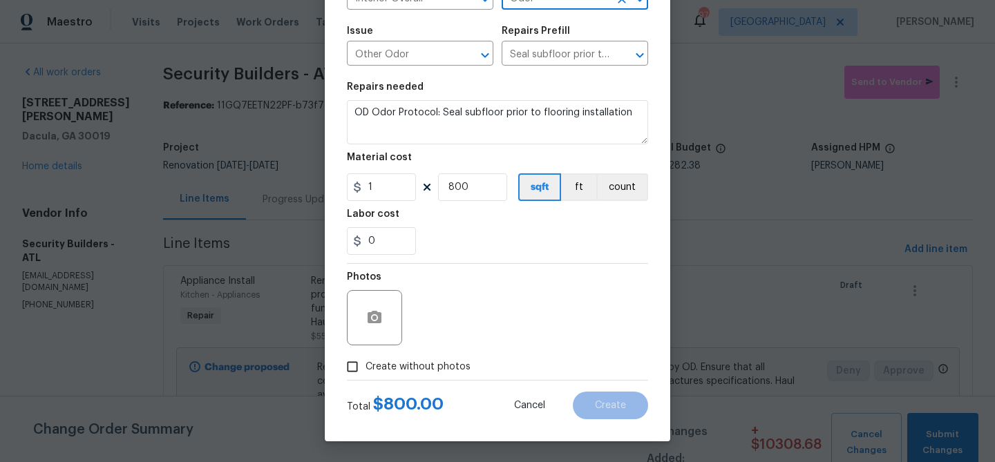
type input "Odor"
click at [442, 367] on span "Create without photos" at bounding box center [418, 367] width 105 height 15
click at [366, 367] on input "Create without photos" at bounding box center [352, 367] width 26 height 26
checkbox input "true"
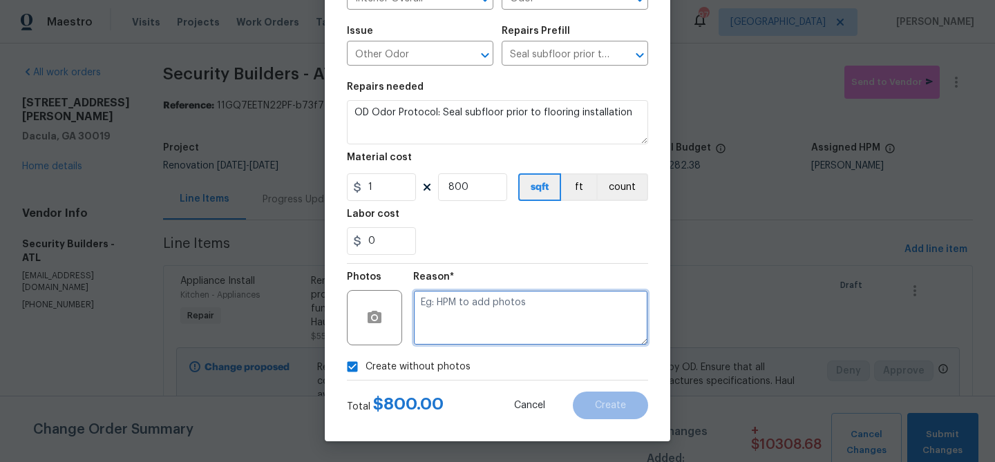
click at [476, 308] on textarea at bounding box center [530, 317] width 235 height 55
type textarea "odor"
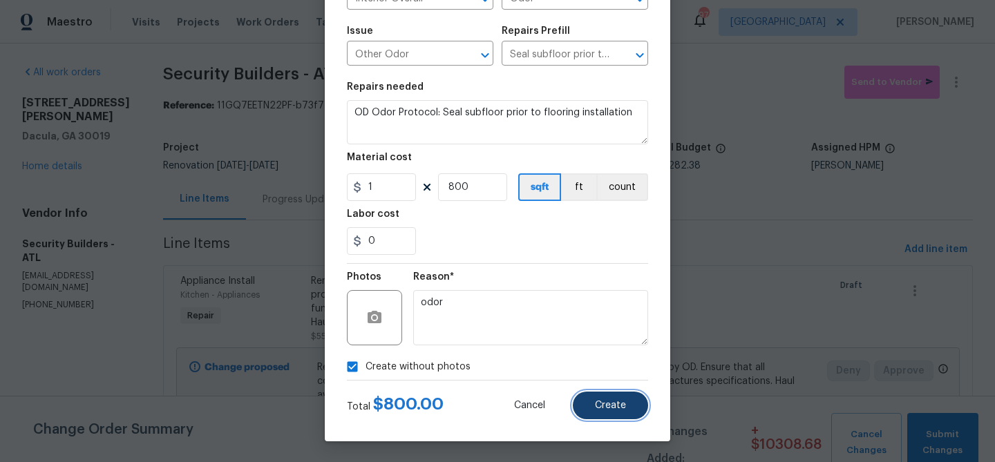
click at [612, 417] on button "Create" at bounding box center [610, 406] width 75 height 28
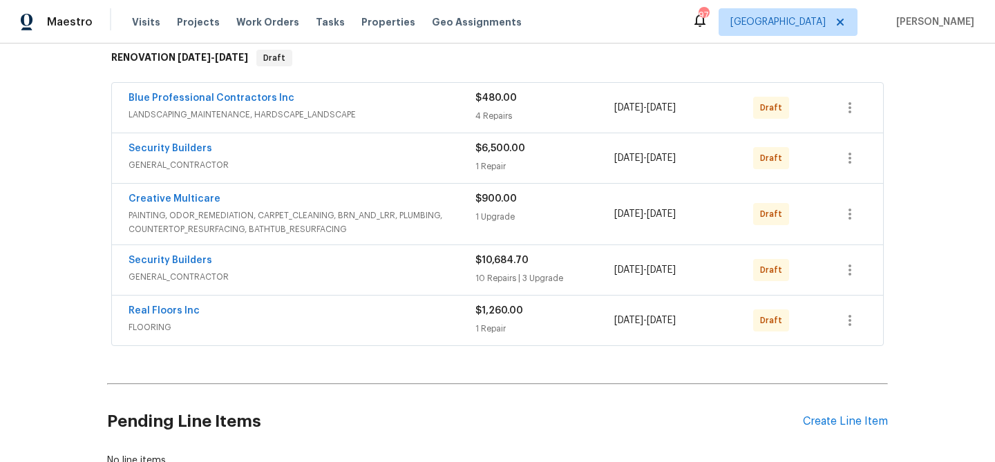
scroll to position [225, 0]
click at [221, 97] on link "Blue Professional Contractors Inc" at bounding box center [212, 99] width 166 height 10
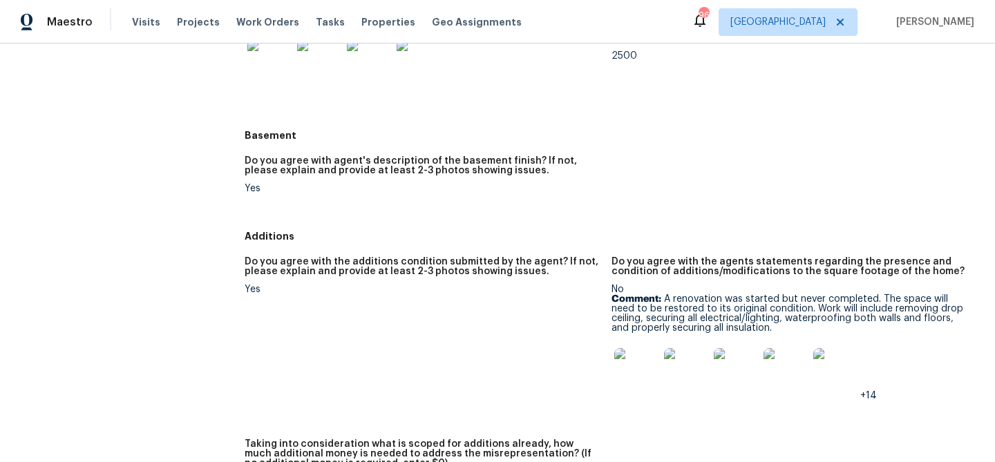
scroll to position [2538, 0]
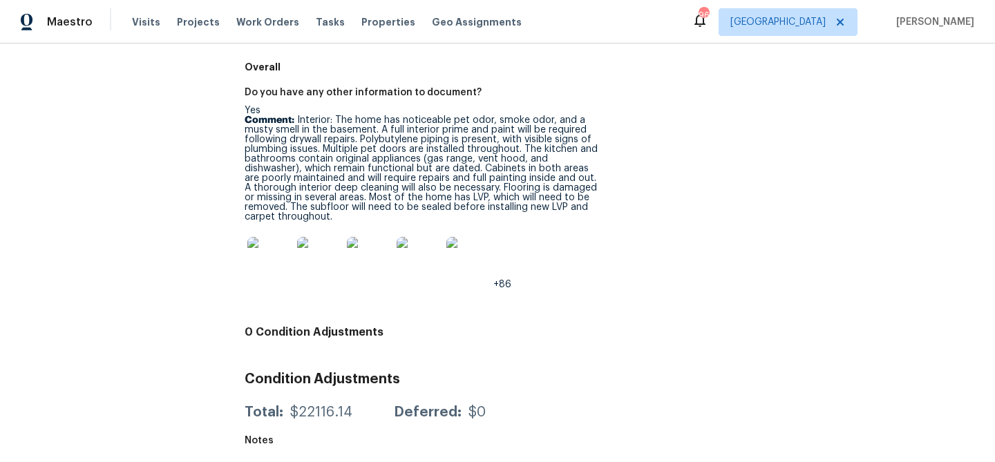
click at [329, 258] on img at bounding box center [319, 259] width 44 height 44
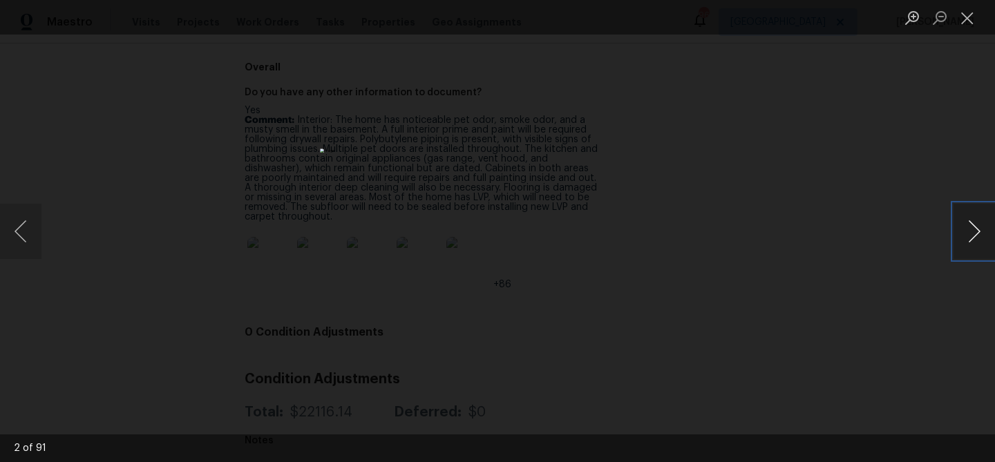
click at [980, 229] on button "Next image" at bounding box center [974, 231] width 41 height 55
click at [964, 234] on button "Next image" at bounding box center [974, 231] width 41 height 55
click at [964, 235] on button "Next image" at bounding box center [974, 231] width 41 height 55
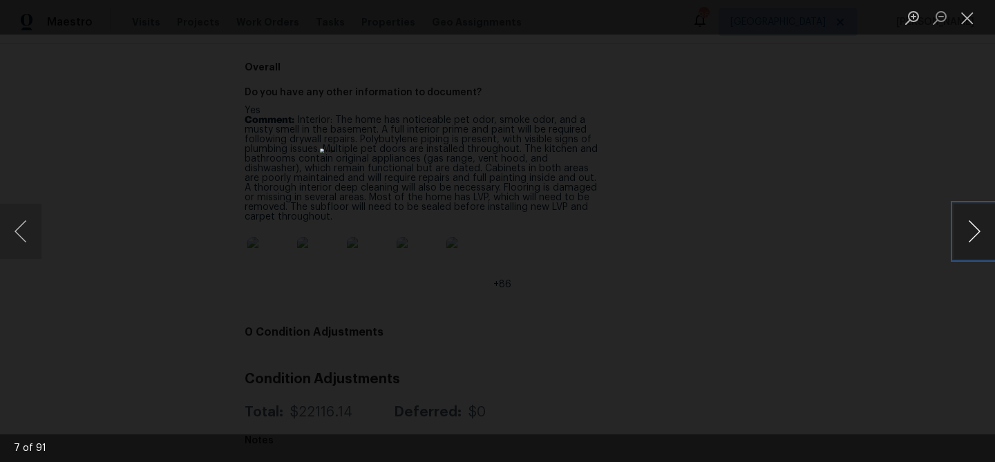
click at [964, 234] on button "Next image" at bounding box center [974, 231] width 41 height 55
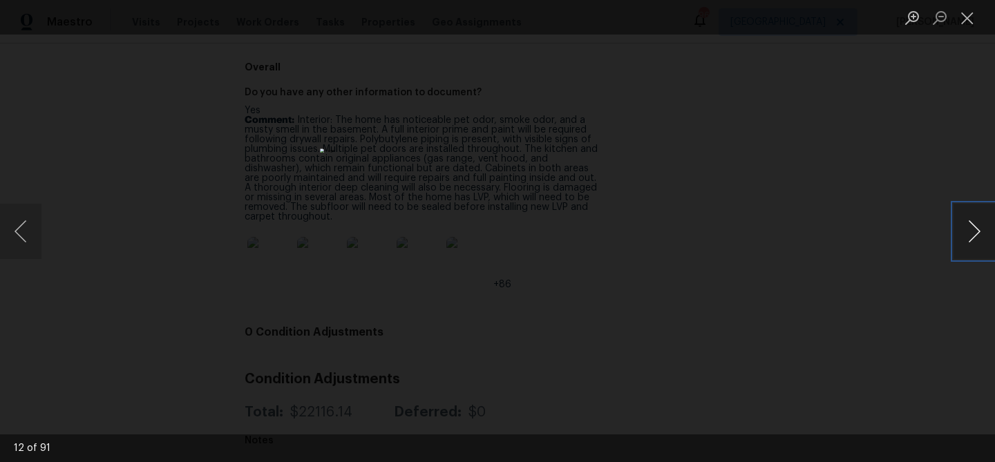
click at [977, 224] on button "Next image" at bounding box center [974, 231] width 41 height 55
click at [970, 222] on button "Next image" at bounding box center [974, 231] width 41 height 55
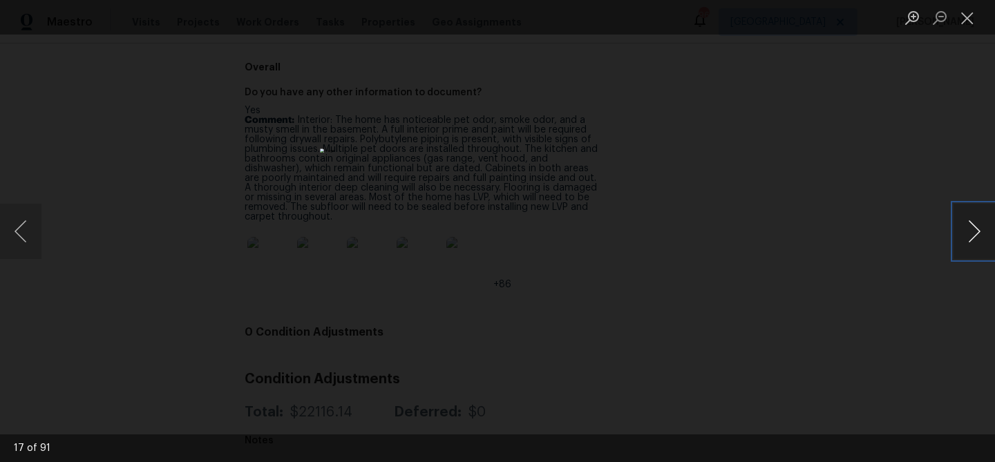
click at [970, 222] on button "Next image" at bounding box center [974, 231] width 41 height 55
click at [28, 233] on button "Previous image" at bounding box center [20, 231] width 41 height 55
click at [977, 241] on button "Next image" at bounding box center [974, 231] width 41 height 55
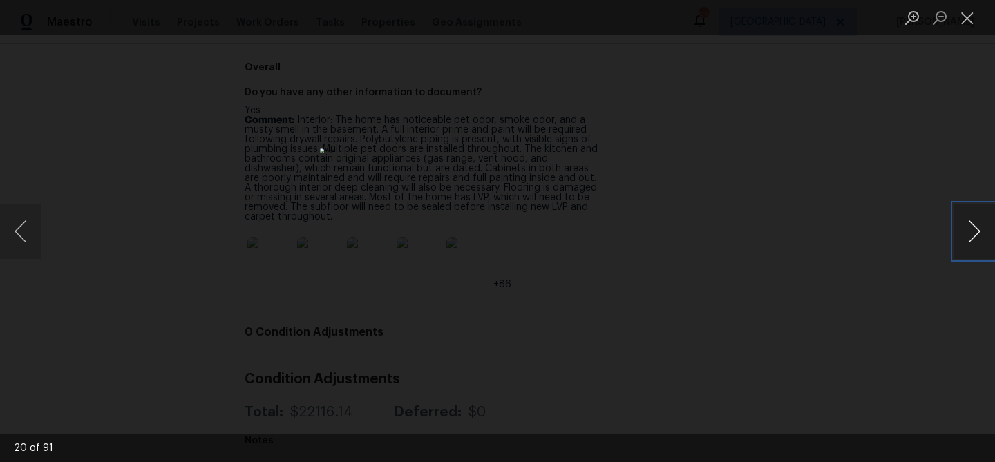
click at [977, 241] on button "Next image" at bounding box center [974, 231] width 41 height 55
click at [22, 240] on button "Previous image" at bounding box center [20, 231] width 41 height 55
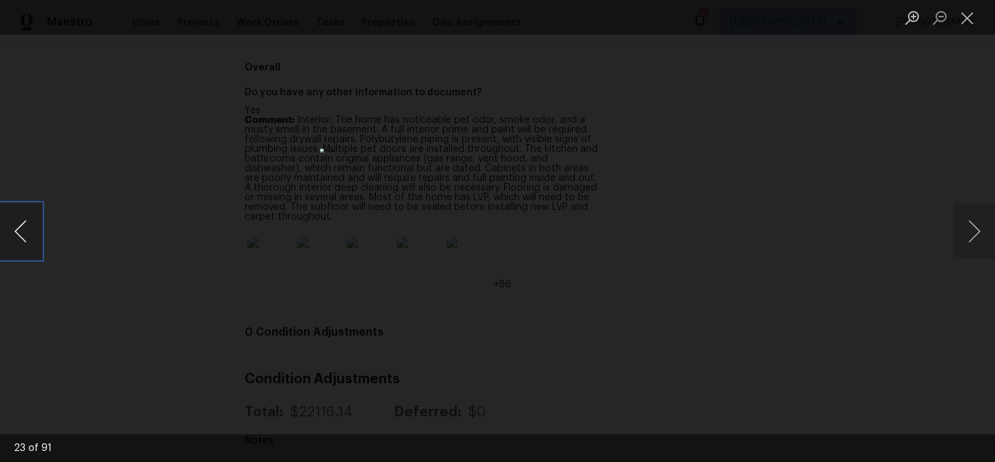
click at [22, 240] on button "Previous image" at bounding box center [20, 231] width 41 height 55
click at [34, 241] on button "Previous image" at bounding box center [20, 231] width 41 height 55
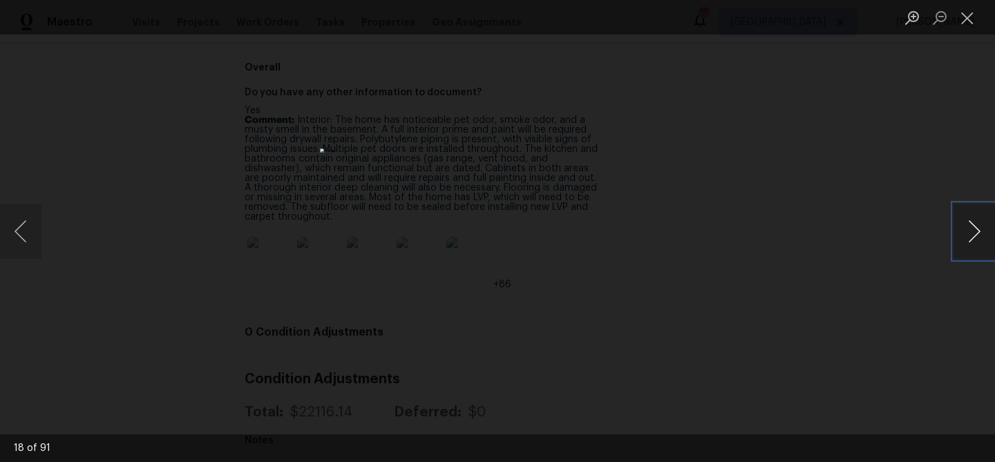
click at [973, 229] on button "Next image" at bounding box center [974, 231] width 41 height 55
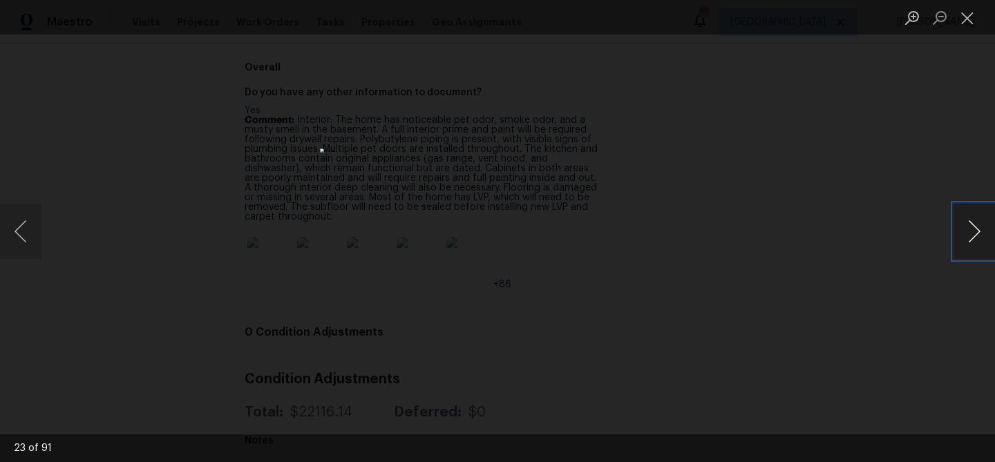
click at [973, 228] on button "Next image" at bounding box center [974, 231] width 41 height 55
click at [965, 229] on button "Next image" at bounding box center [974, 231] width 41 height 55
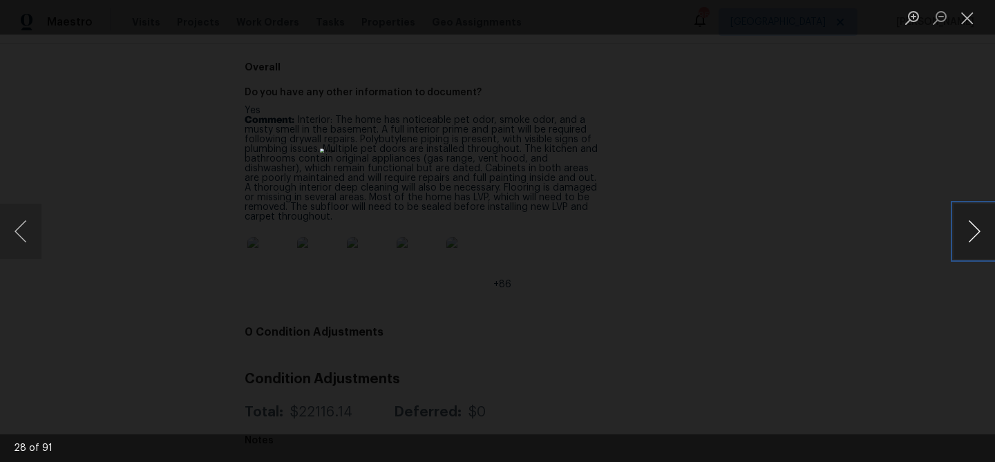
click at [968, 231] on button "Next image" at bounding box center [974, 231] width 41 height 55
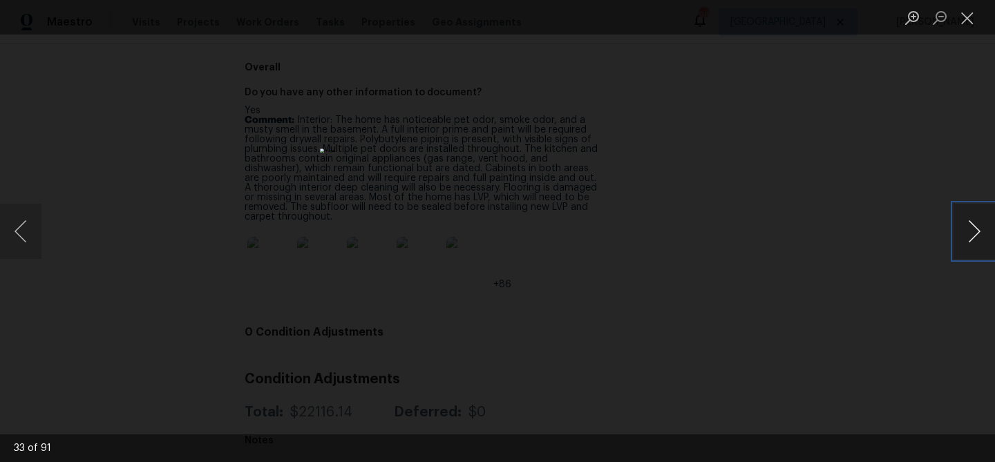
click at [968, 231] on button "Next image" at bounding box center [974, 231] width 41 height 55
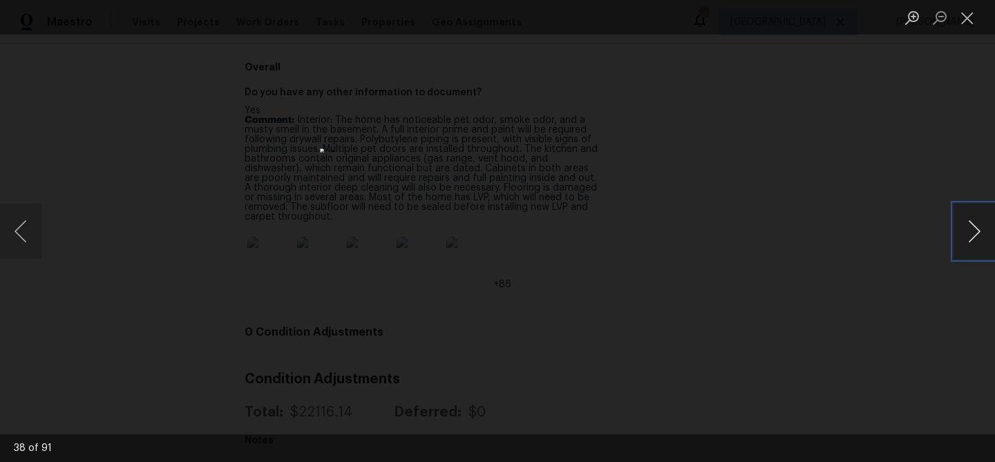
click at [968, 231] on button "Next image" at bounding box center [974, 231] width 41 height 55
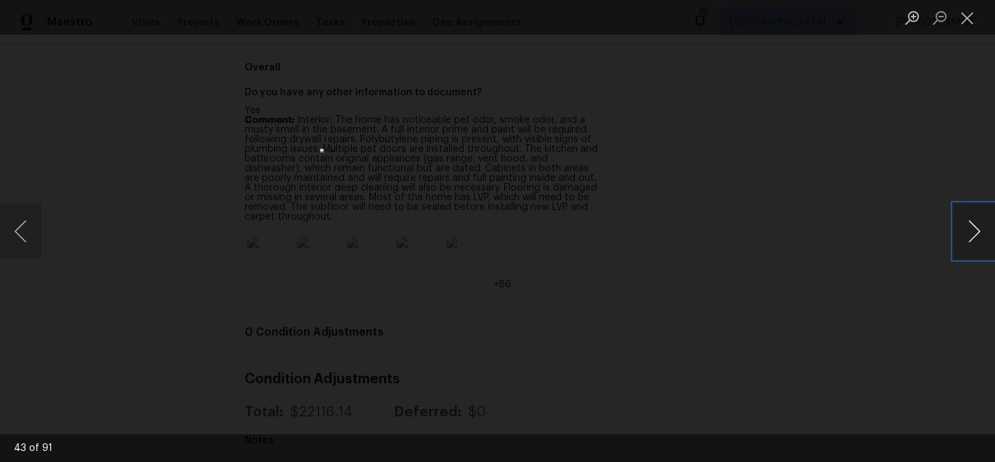
click at [968, 231] on button "Next image" at bounding box center [974, 231] width 41 height 55
click at [968, 232] on button "Next image" at bounding box center [974, 231] width 41 height 55
click at [969, 233] on button "Next image" at bounding box center [974, 231] width 41 height 55
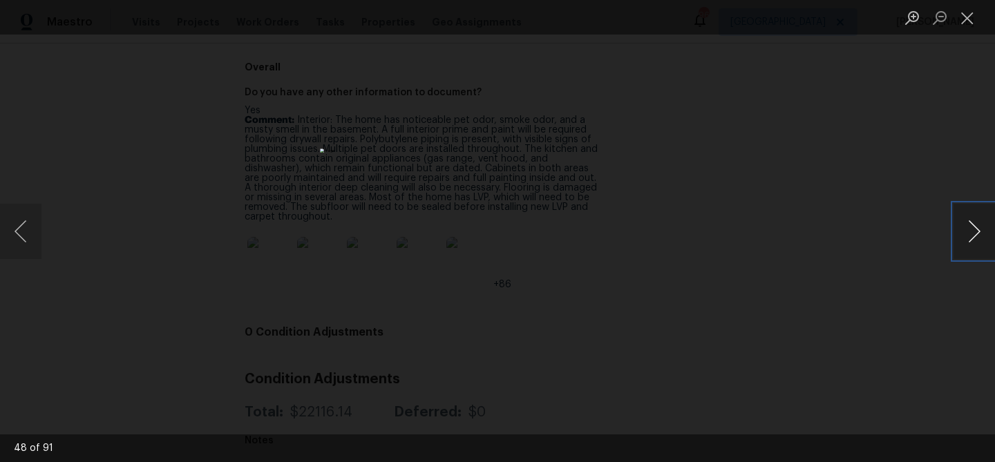
click at [968, 233] on button "Next image" at bounding box center [974, 231] width 41 height 55
click at [977, 25] on button "Close lightbox" at bounding box center [968, 18] width 28 height 24
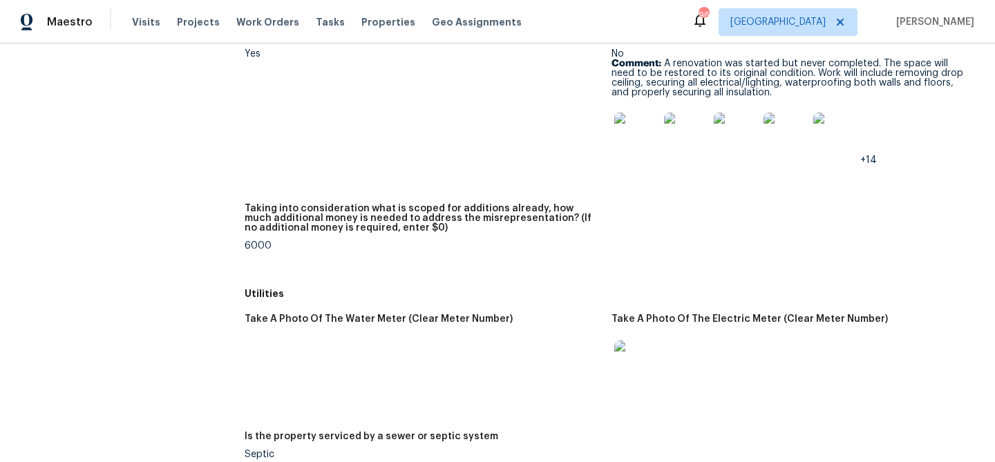
scroll to position [2099, 0]
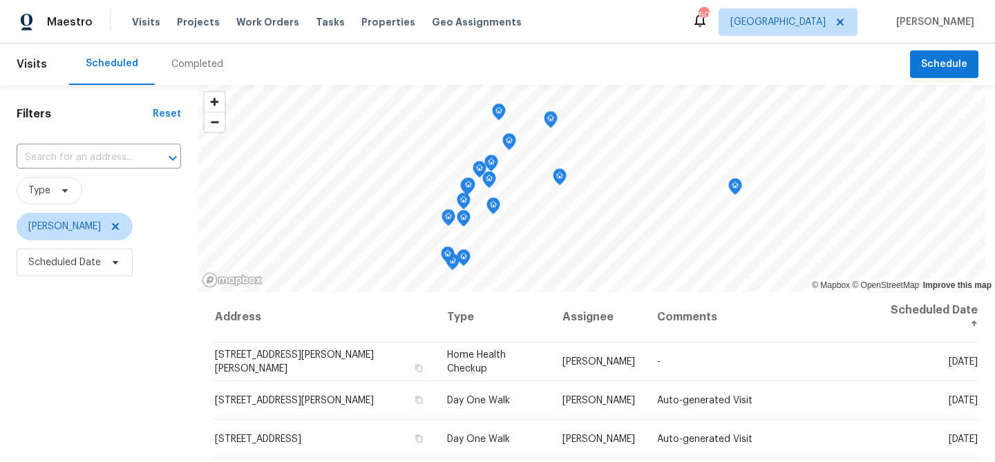
scroll to position [189, 0]
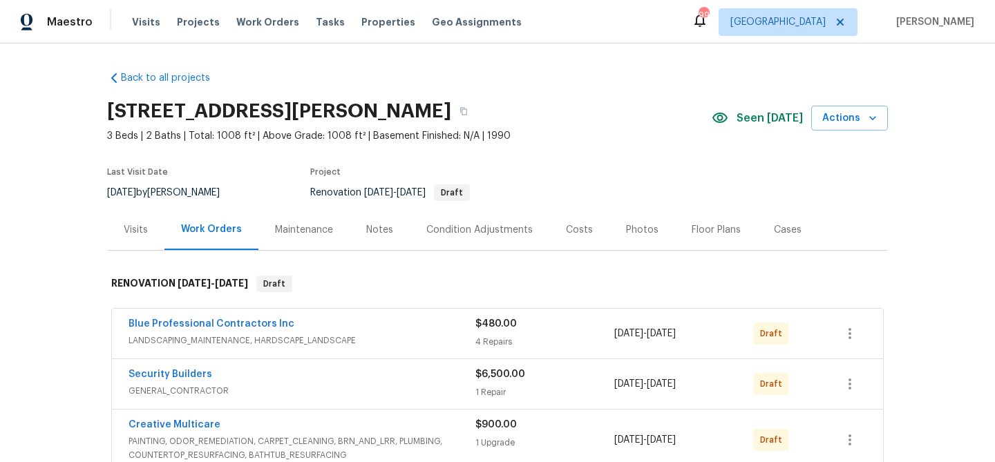
scroll to position [326, 0]
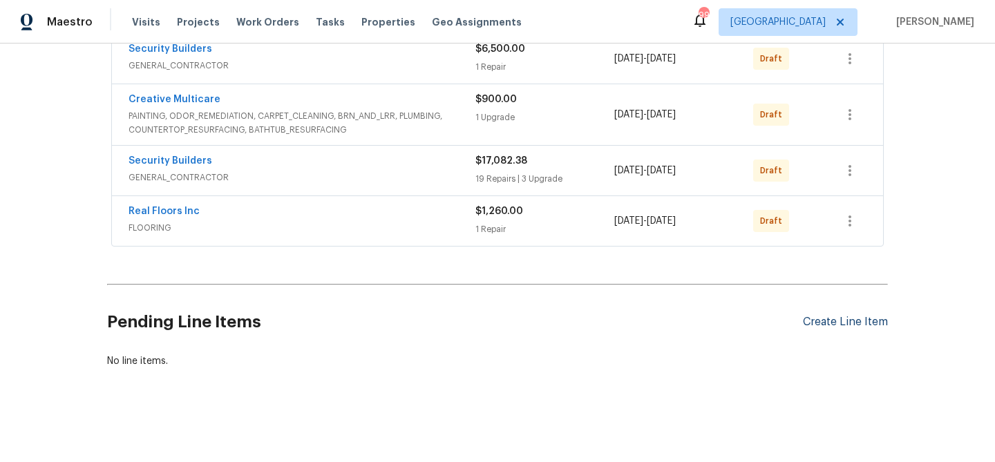
click at [808, 323] on div "Create Line Item" at bounding box center [845, 322] width 85 height 13
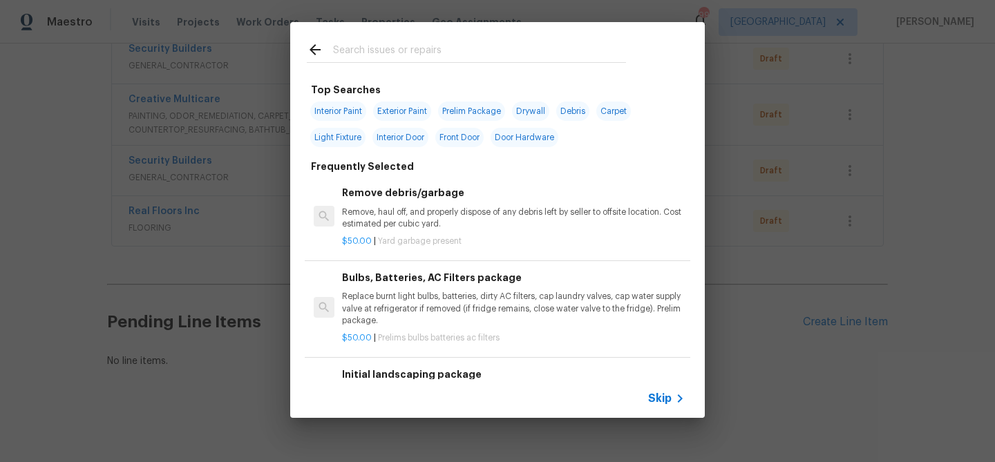
click at [375, 59] on input "text" at bounding box center [479, 51] width 293 height 21
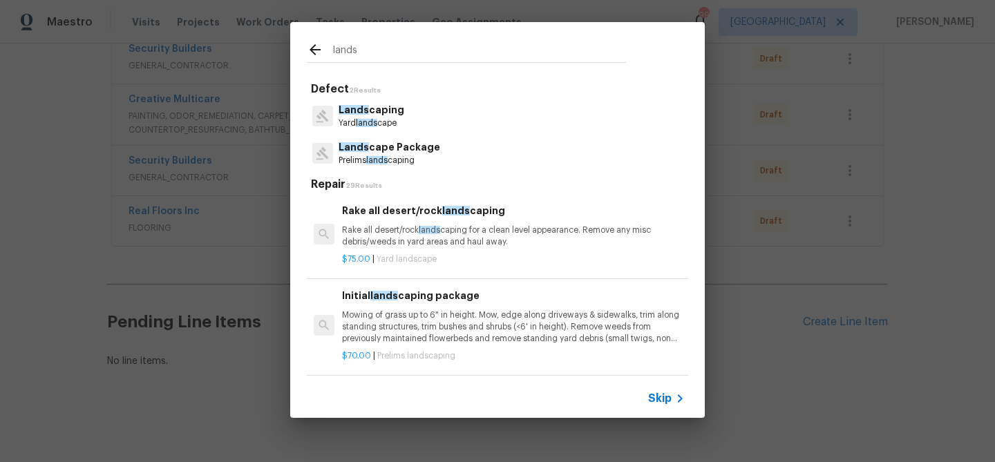
type input "lands"
click at [370, 147] on p "Lands cape Package" at bounding box center [390, 147] width 102 height 15
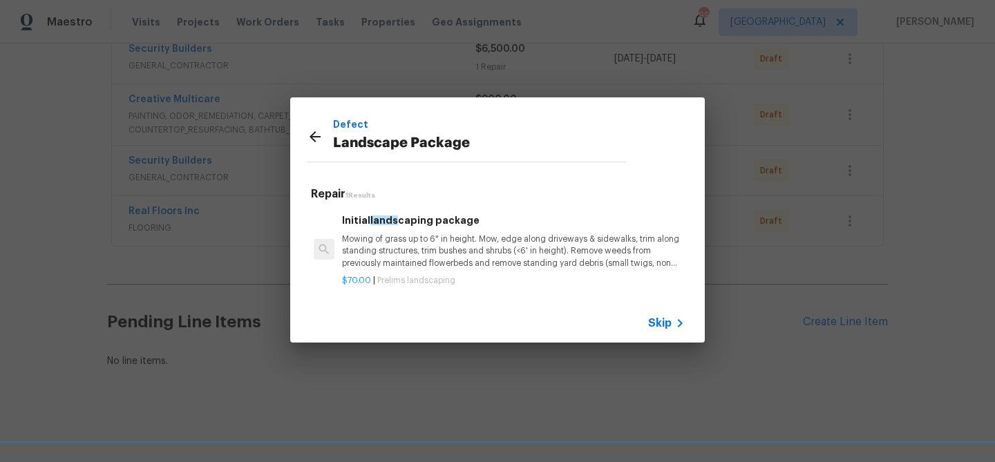
click at [391, 249] on p "Mowing of grass up to 6" in height. Mow, edge along driveways & sidewalks, trim…" at bounding box center [513, 251] width 343 height 35
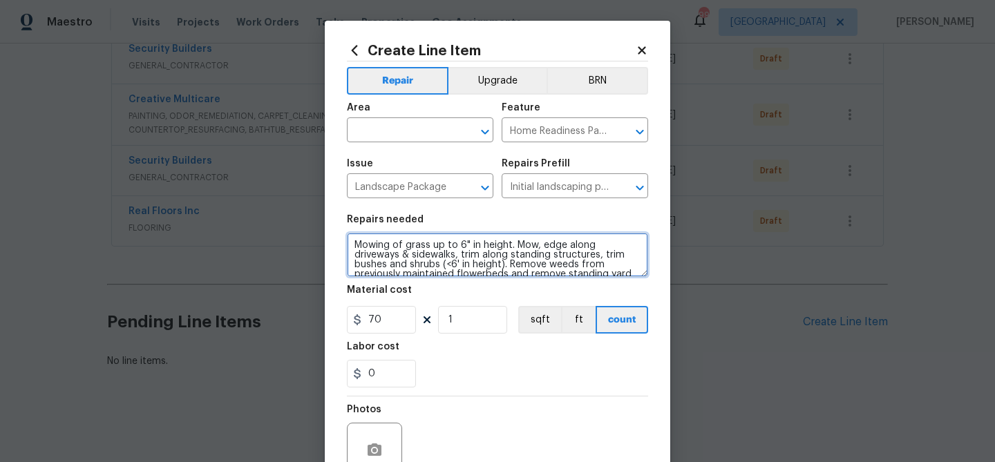
click at [387, 245] on textarea "Mowing of grass up to 6" in height. Mow, edge along driveways & sidewalks, trim…" at bounding box center [497, 255] width 301 height 44
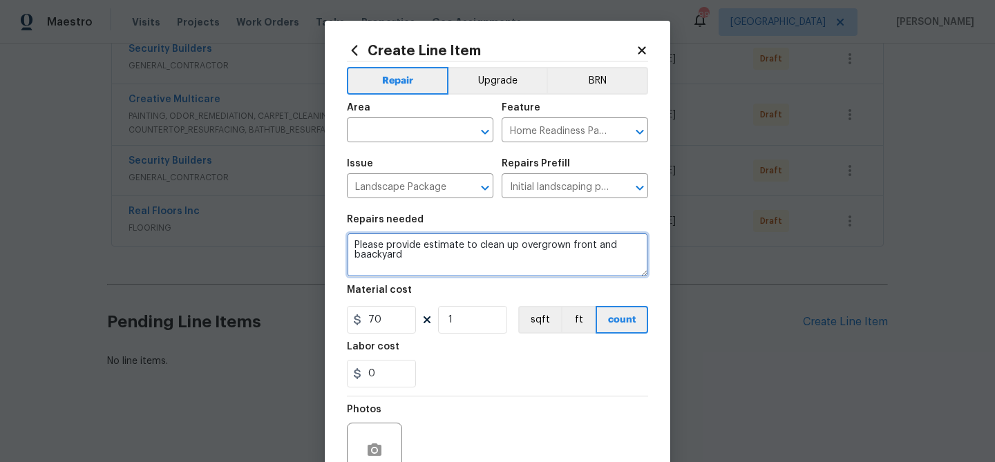
click at [371, 258] on textarea "Please provide estimate to clean up overgrown front and baackyard" at bounding box center [497, 255] width 301 height 44
click at [409, 252] on textarea "Please provide estimate to clean up overgrown front and baackyard" at bounding box center [497, 255] width 301 height 44
type textarea "Please provide estimate to clean up overgrown front and baackyard"
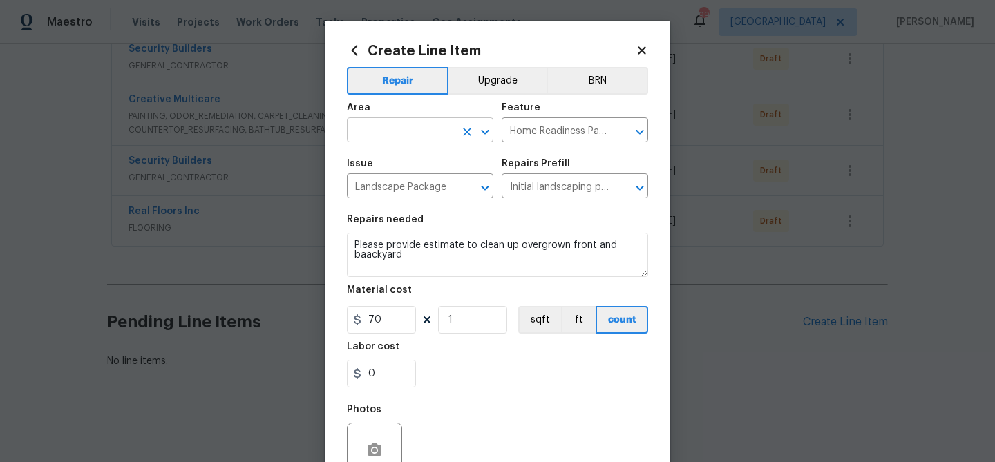
click at [383, 133] on input "text" at bounding box center [401, 131] width 108 height 21
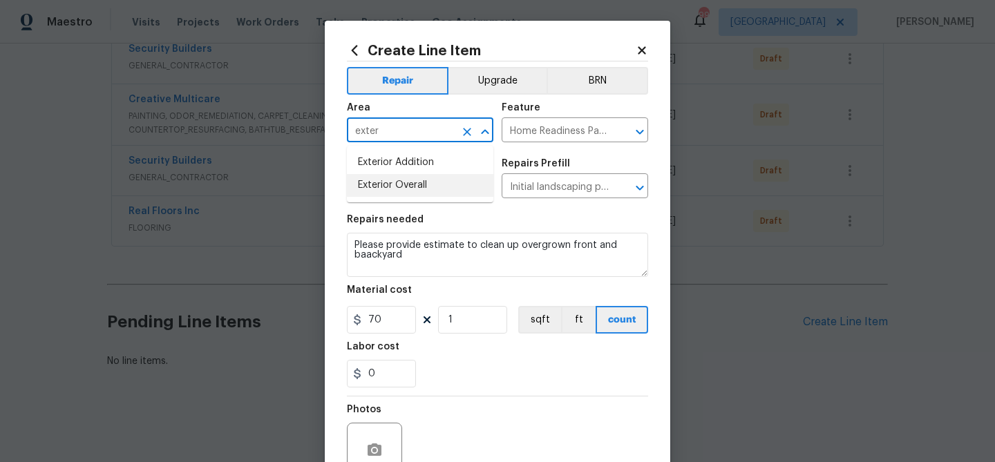
click at [384, 195] on li "Exterior Overall" at bounding box center [420, 185] width 147 height 23
type input "Exterior Overall"
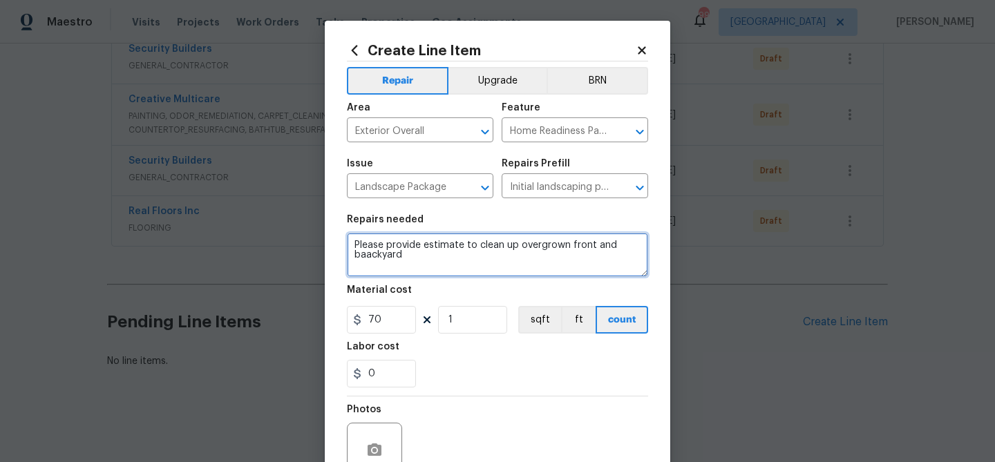
click at [368, 255] on textarea "Please provide estimate to clean up overgrown front and baackyard" at bounding box center [497, 255] width 301 height 44
click at [449, 257] on textarea "Please provide estimate to clean up overgrown front and backyard" at bounding box center [497, 255] width 301 height 44
type textarea "Please provide estimate to clean up overgrown front and backyard"
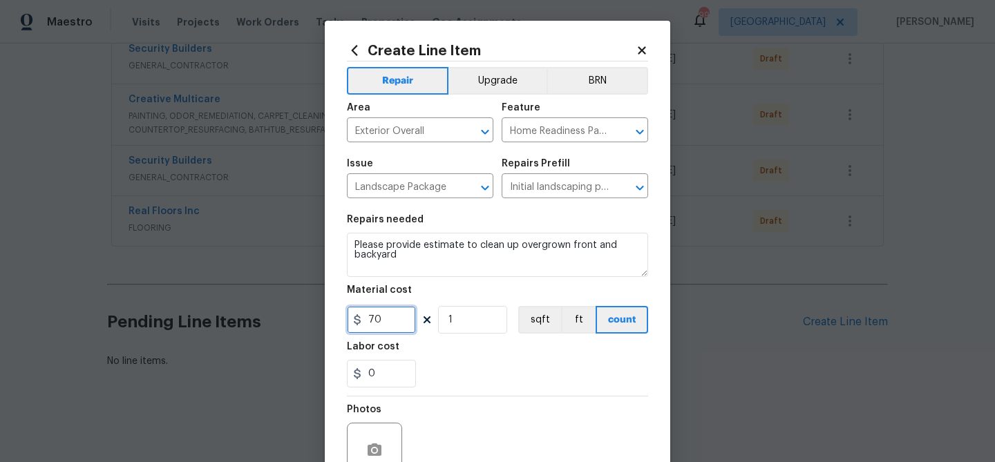
click at [393, 323] on input "70" at bounding box center [381, 320] width 69 height 28
type input "75"
click at [415, 358] on div "Labor cost" at bounding box center [497, 351] width 301 height 18
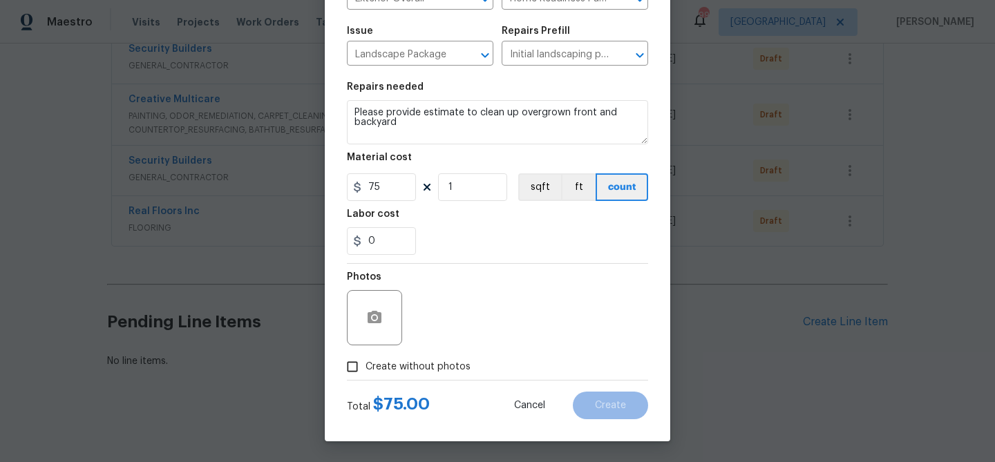
click at [414, 366] on span "Create without photos" at bounding box center [418, 367] width 105 height 15
click at [366, 366] on input "Create without photos" at bounding box center [352, 367] width 26 height 26
checkbox input "true"
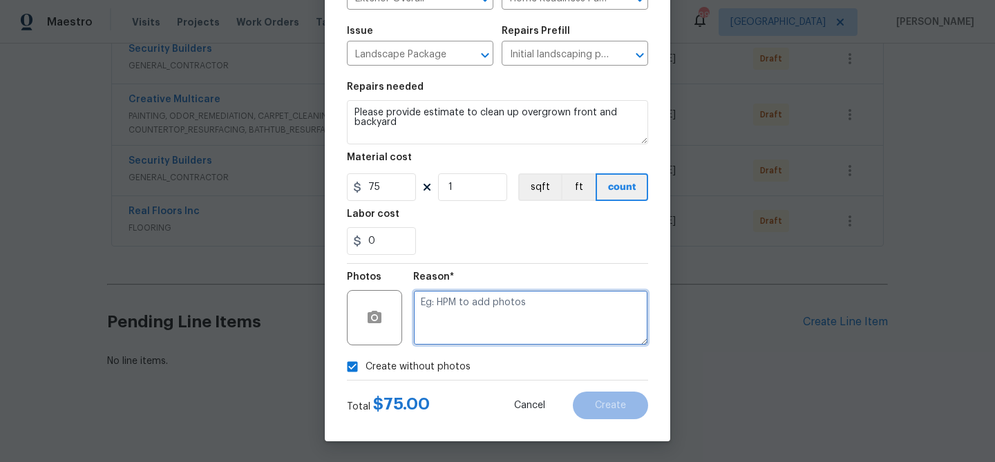
click at [438, 334] on textarea at bounding box center [530, 317] width 235 height 55
type textarea "Overgrown"
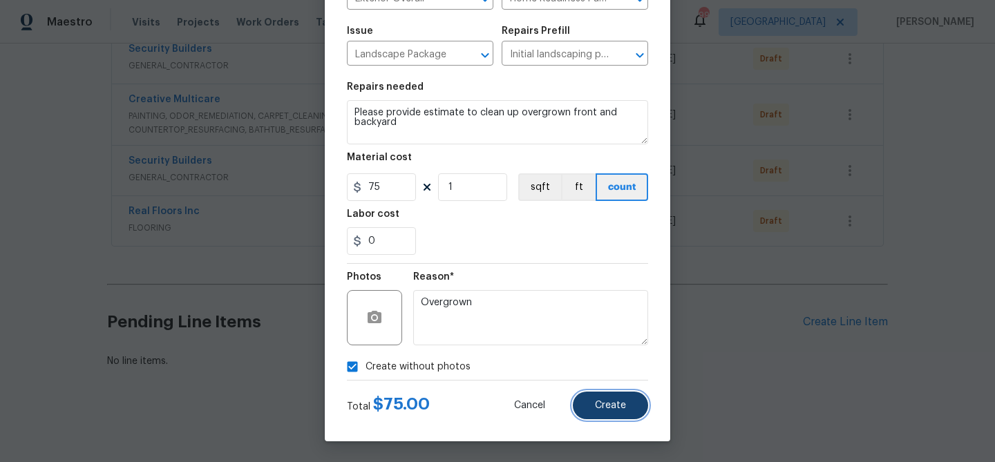
click at [585, 396] on button "Create" at bounding box center [610, 406] width 75 height 28
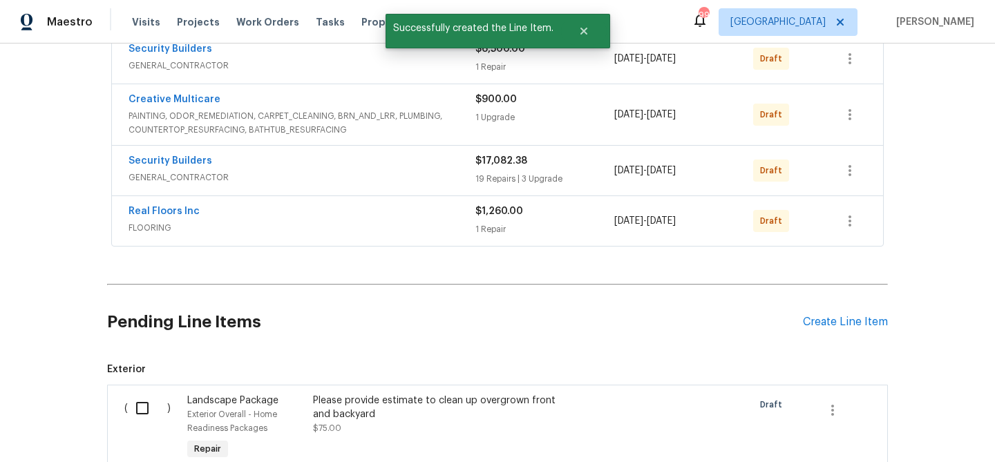
click at [149, 403] on input "checkbox" at bounding box center [147, 408] width 39 height 29
checkbox input "true"
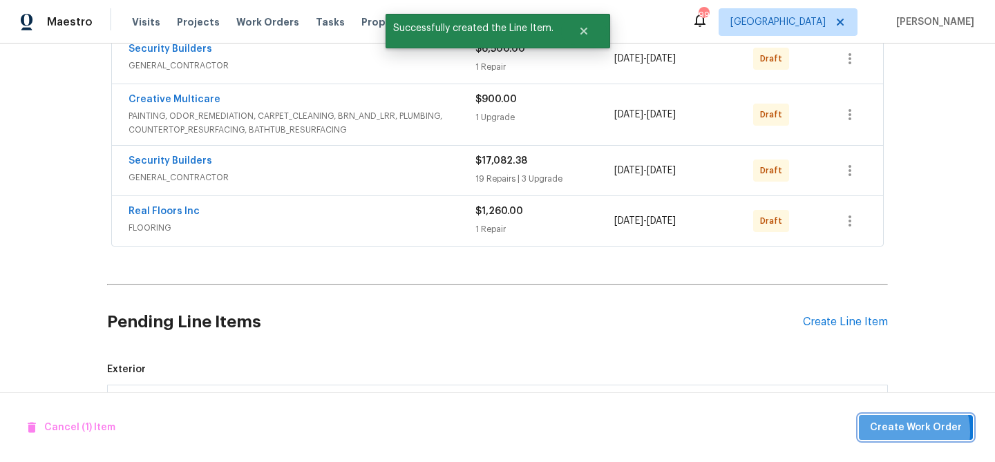
click at [907, 432] on span "Create Work Order" at bounding box center [916, 428] width 92 height 17
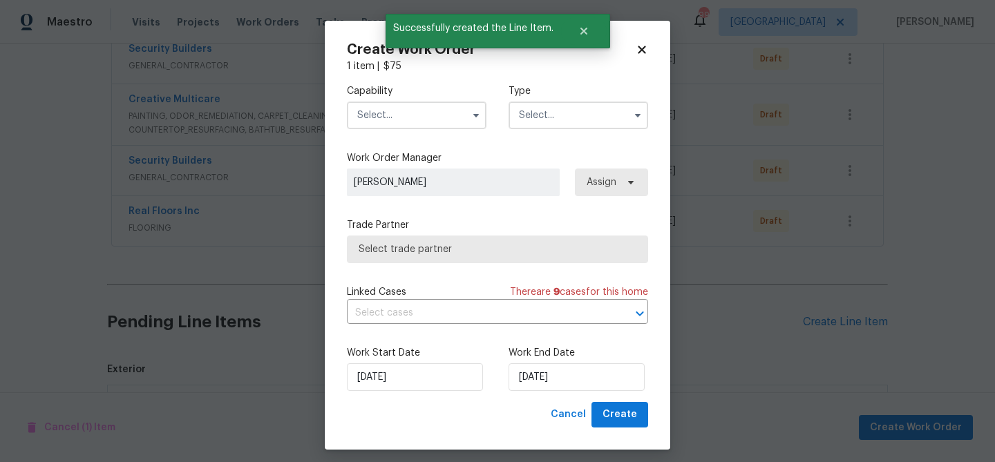
click at [431, 123] on input "text" at bounding box center [417, 116] width 140 height 28
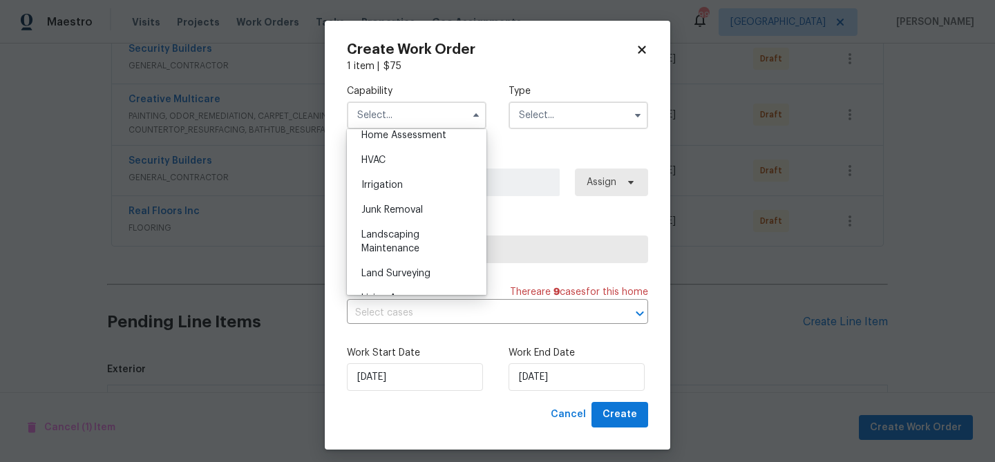
scroll to position [824, 0]
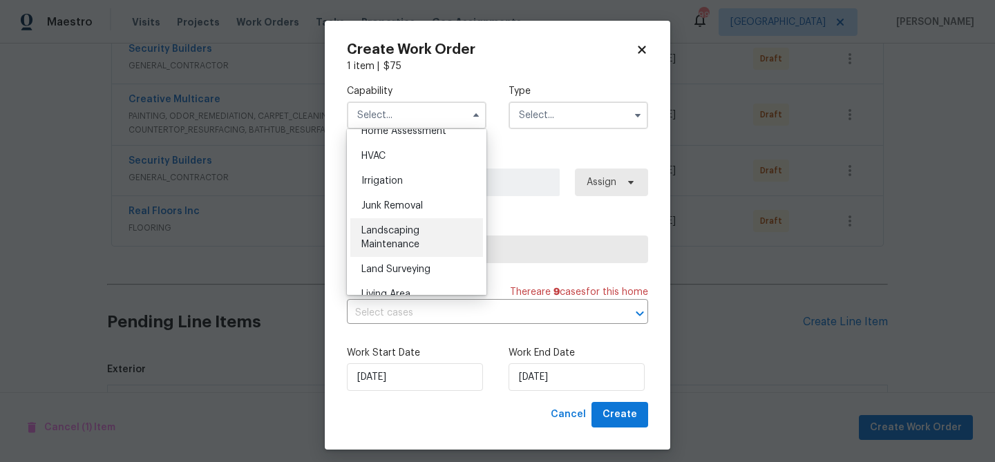
click at [420, 241] on div "Landscaping Maintenance" at bounding box center [416, 237] width 133 height 39
type input "Landscaping Maintenance"
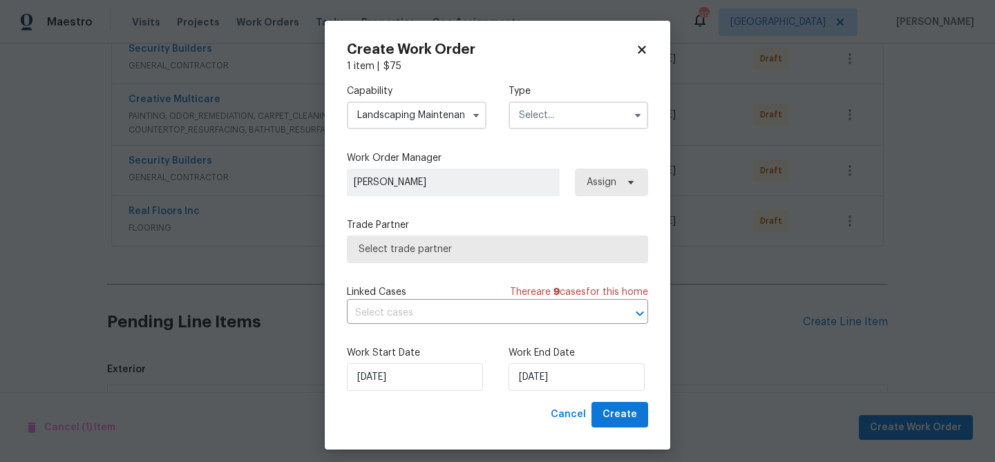
click at [536, 115] on input "text" at bounding box center [579, 116] width 140 height 28
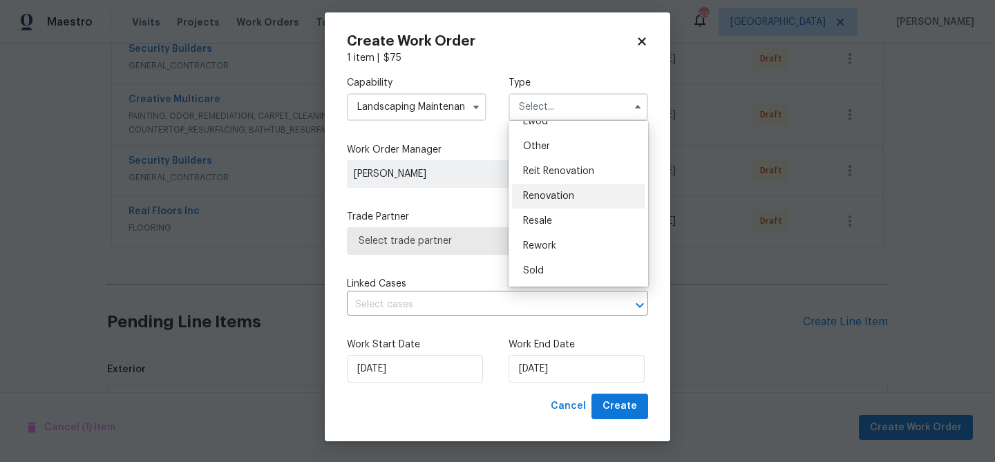
scroll to position [8, 0]
click at [554, 189] on div "Renovation" at bounding box center [578, 197] width 133 height 25
type input "Renovation"
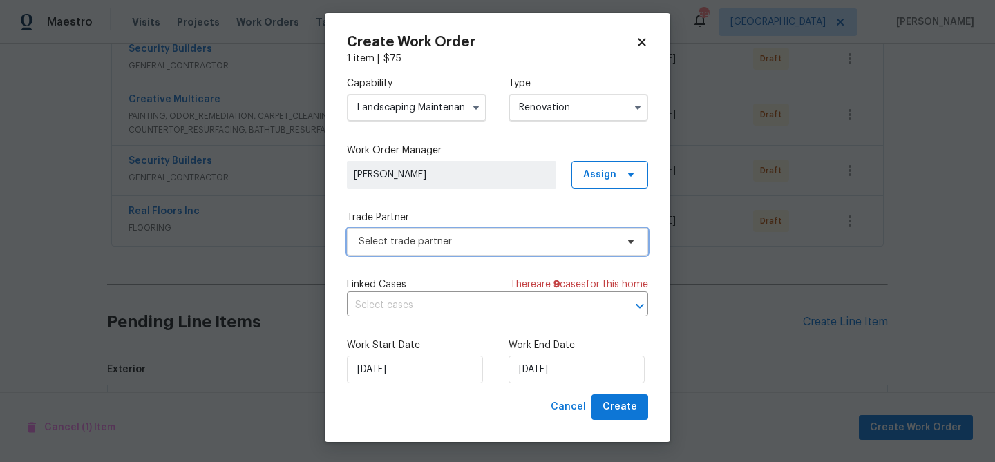
click at [497, 245] on span "Select trade partner" at bounding box center [488, 242] width 258 height 14
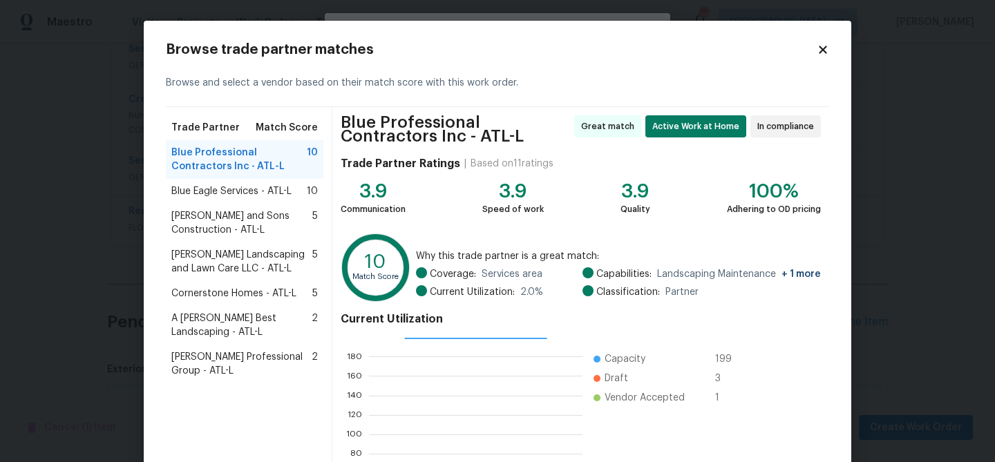
scroll to position [153, 0]
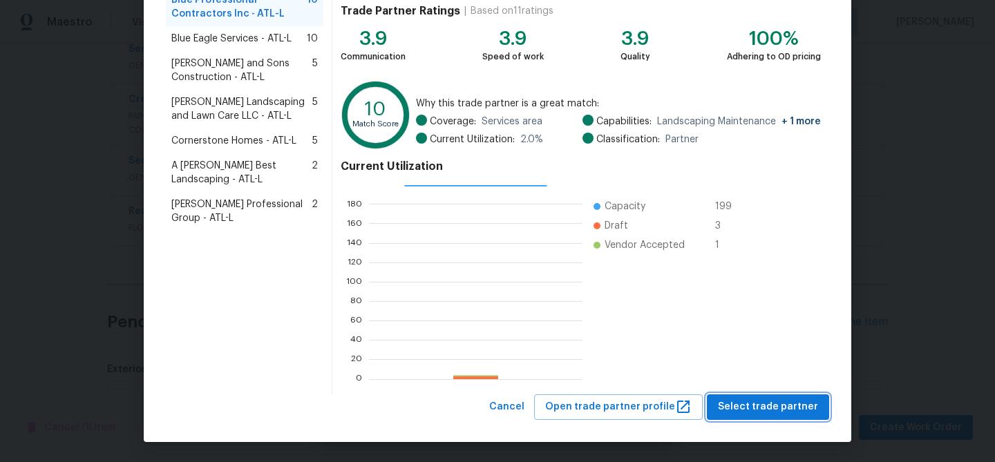
click at [777, 413] on span "Select trade partner" at bounding box center [768, 407] width 100 height 17
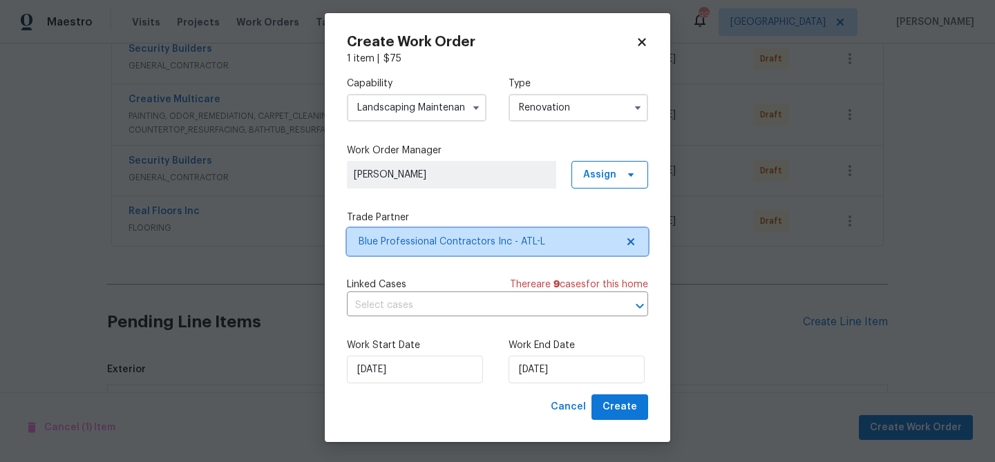
scroll to position [0, 0]
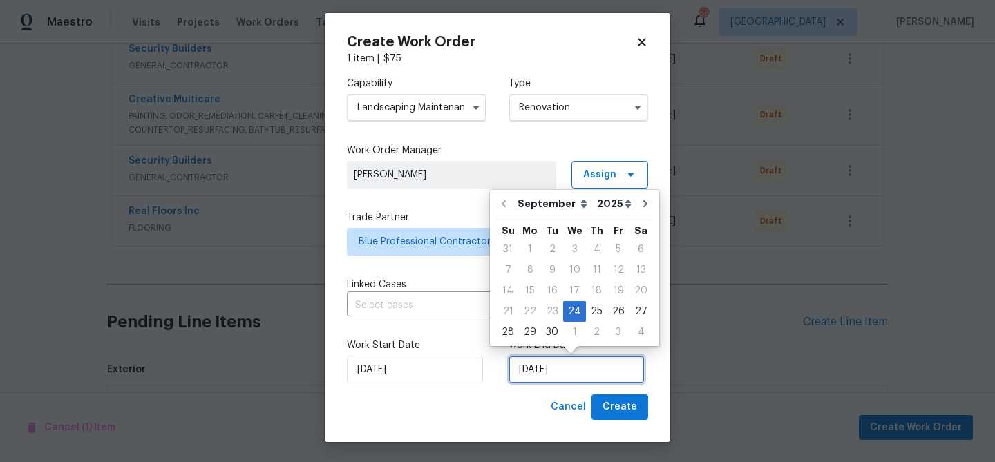
click at [571, 366] on input "[DATE]" at bounding box center [577, 370] width 136 height 28
click at [597, 308] on div "25" at bounding box center [596, 311] width 21 height 19
type input "[DATE]"
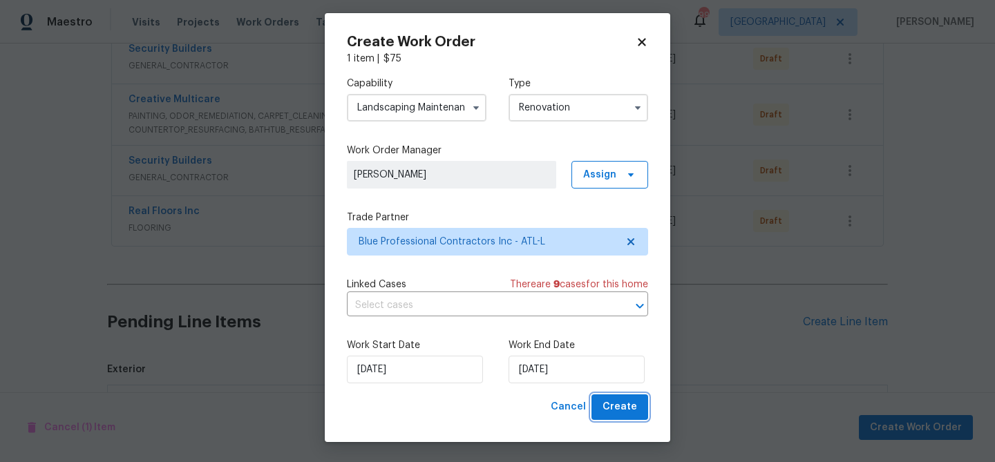
click at [626, 413] on span "Create" at bounding box center [620, 407] width 35 height 17
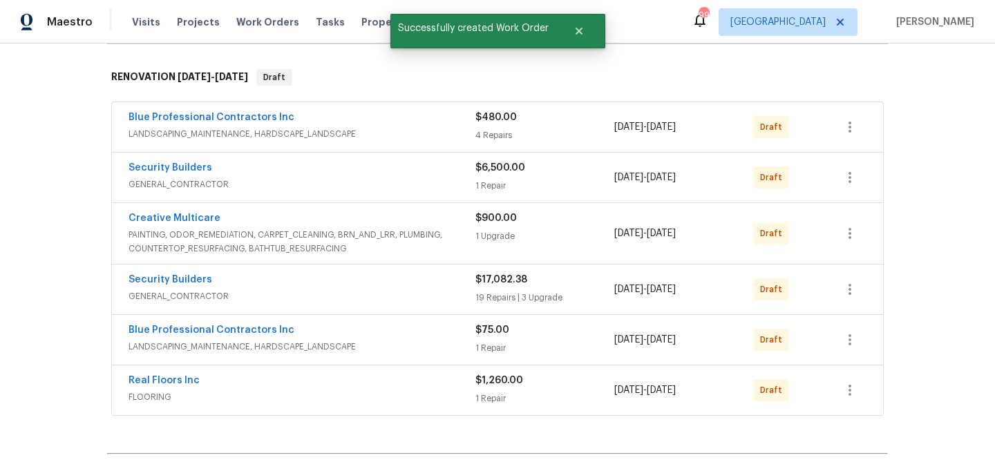
scroll to position [154, 0]
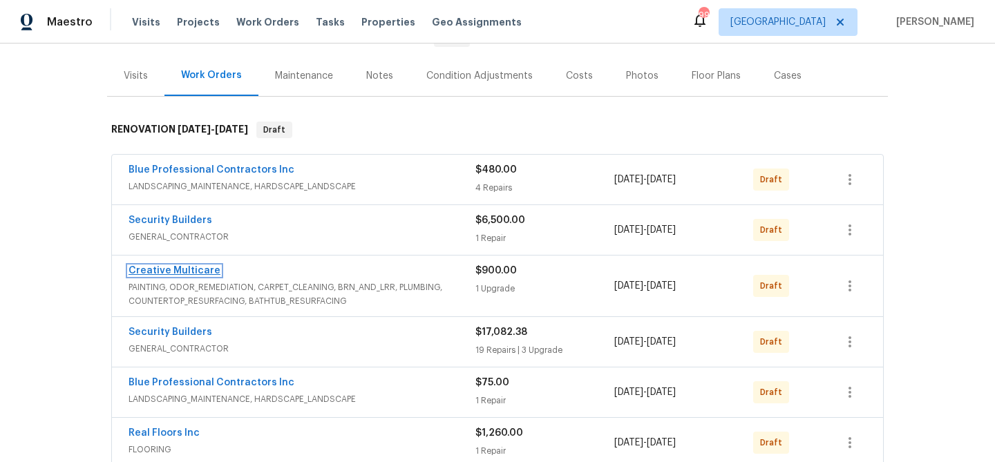
click at [199, 266] on link "Creative Multicare" at bounding box center [175, 271] width 92 height 10
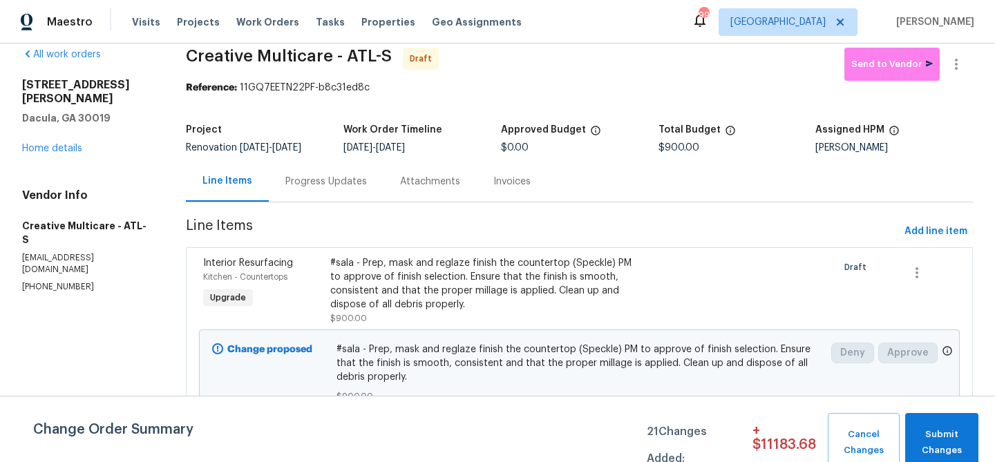
scroll to position [24, 0]
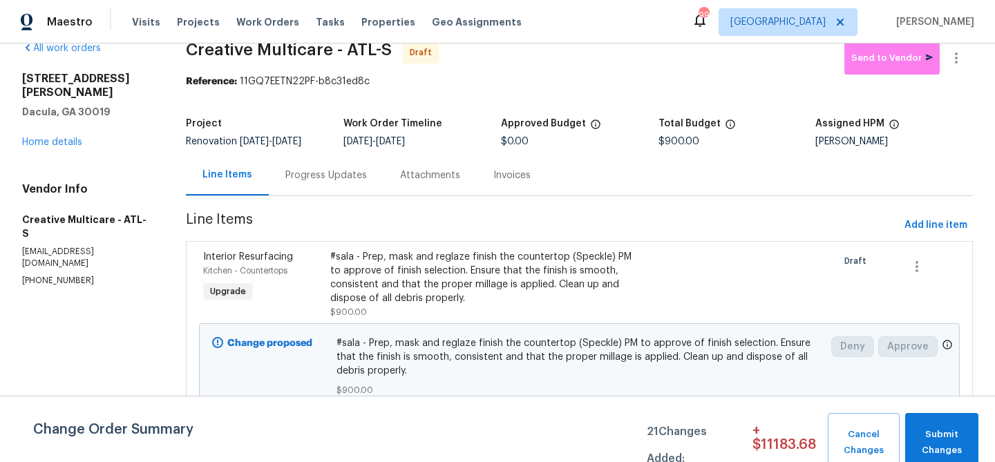
click at [426, 283] on div "#sala - Prep, mask and reglaze finish the countertop (Speckle) PM to approve of…" at bounding box center [484, 277] width 309 height 55
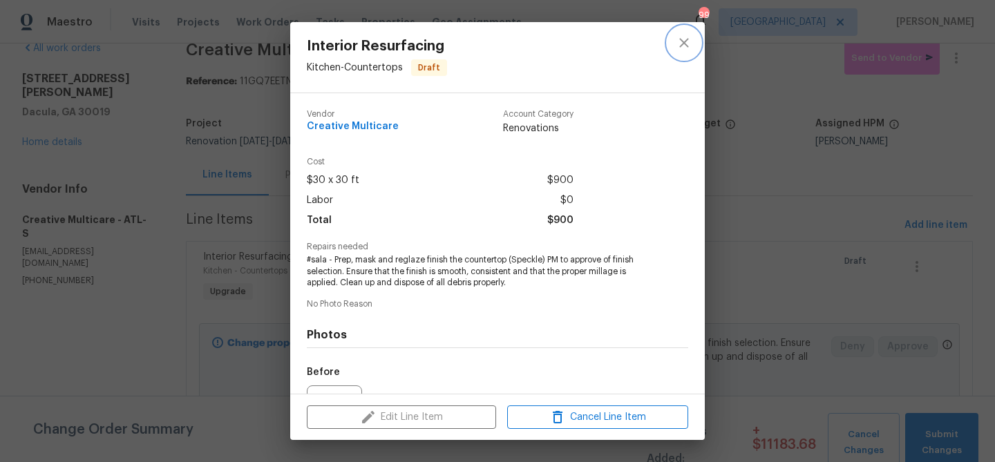
click at [686, 42] on icon "close" at bounding box center [684, 43] width 17 height 17
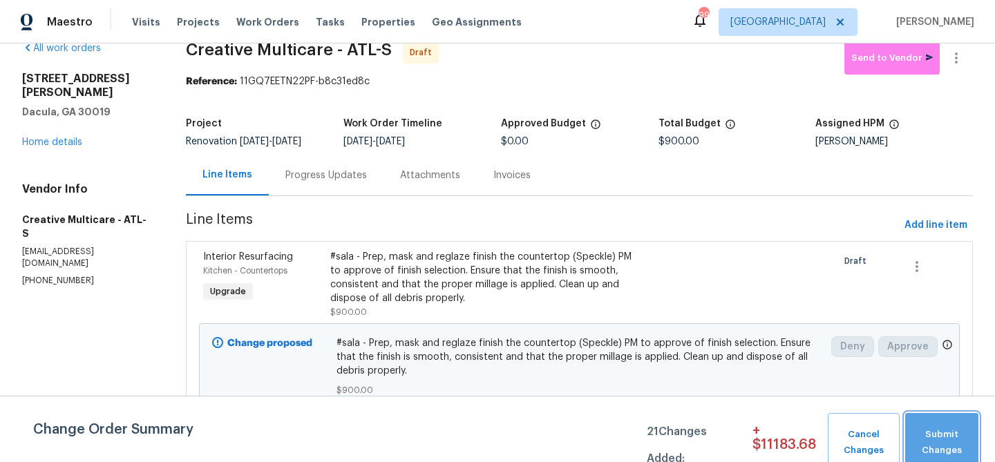
click at [921, 436] on span "Submit Changes" at bounding box center [941, 443] width 59 height 32
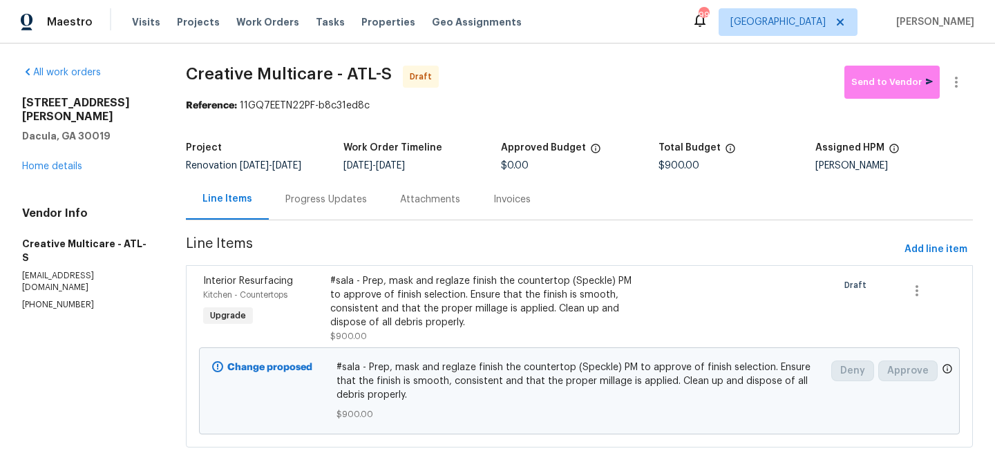
click at [375, 310] on div "#sala - Prep, mask and reglaze finish the countertop (Speckle) PM to approve of…" at bounding box center [484, 301] width 309 height 55
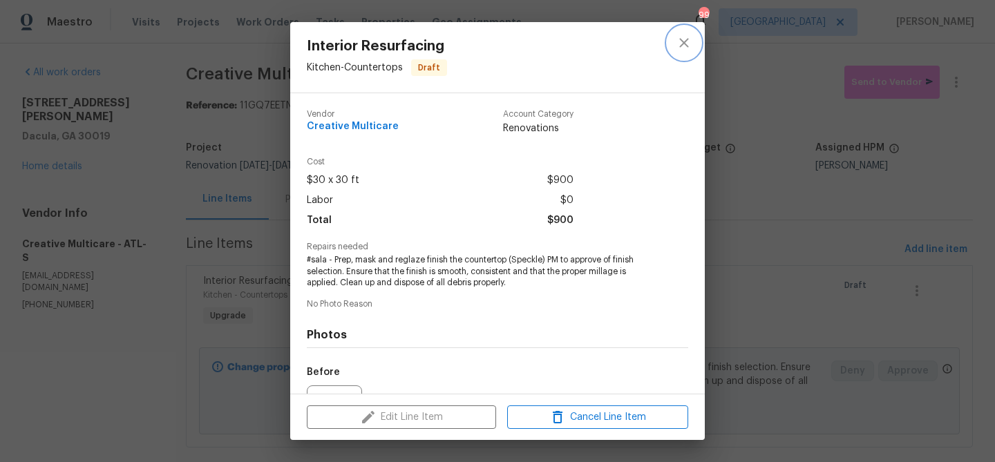
click at [690, 40] on icon "close" at bounding box center [684, 43] width 17 height 17
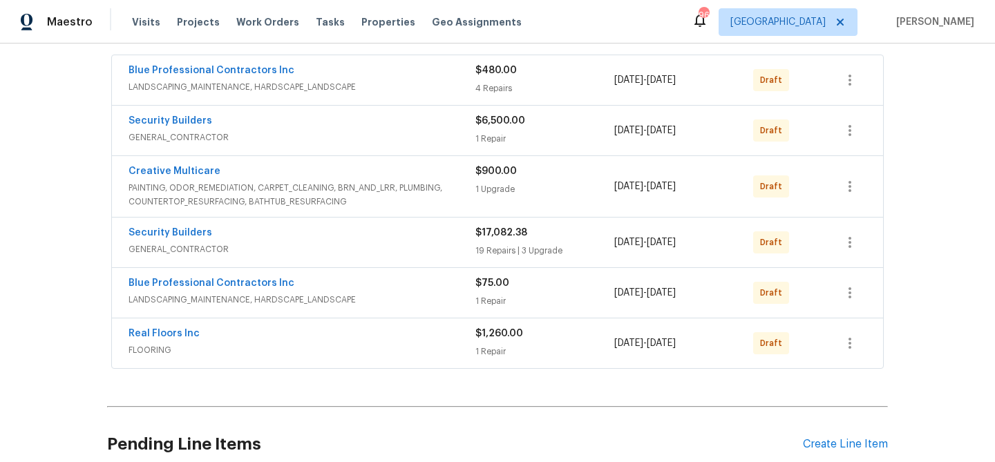
scroll to position [303, 0]
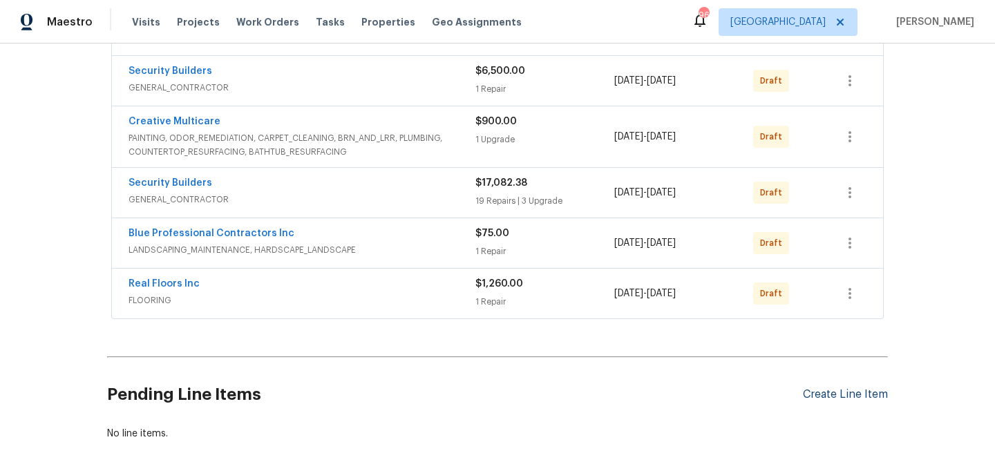
click at [838, 394] on div "Create Line Item" at bounding box center [845, 394] width 85 height 13
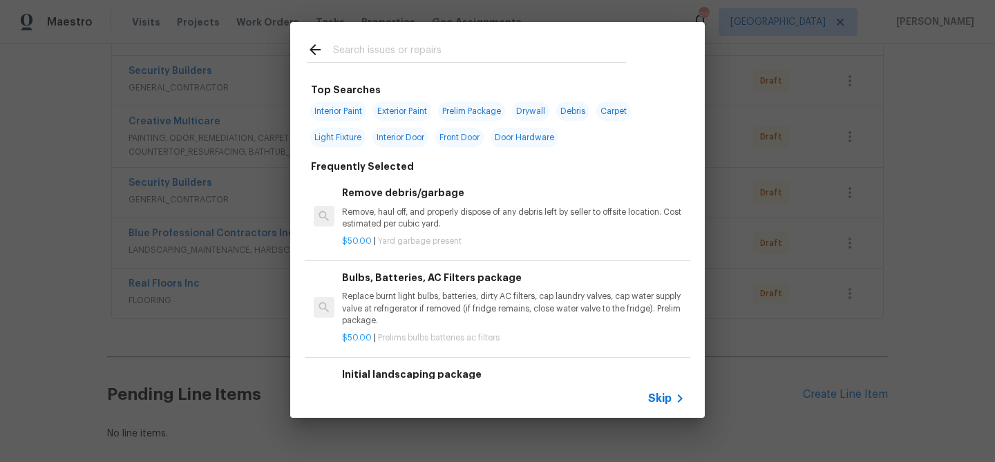
click at [395, 57] on input "text" at bounding box center [479, 51] width 293 height 21
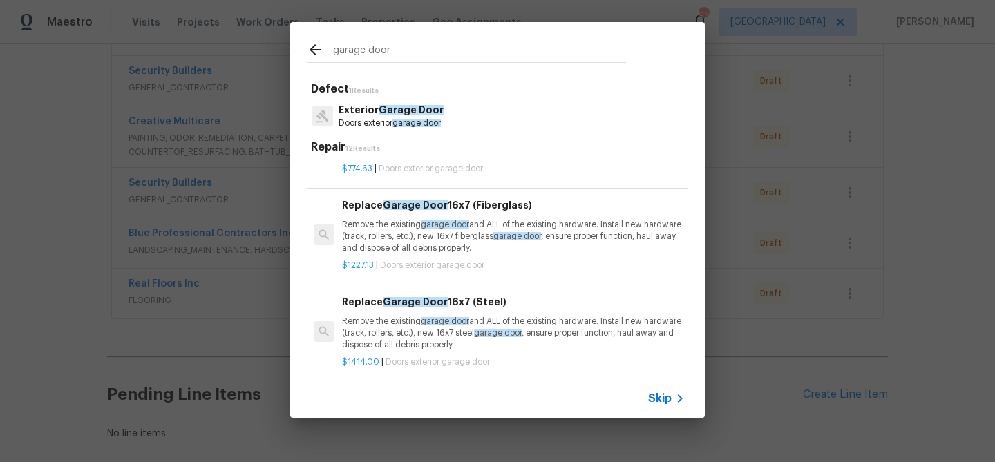
scroll to position [254, 0]
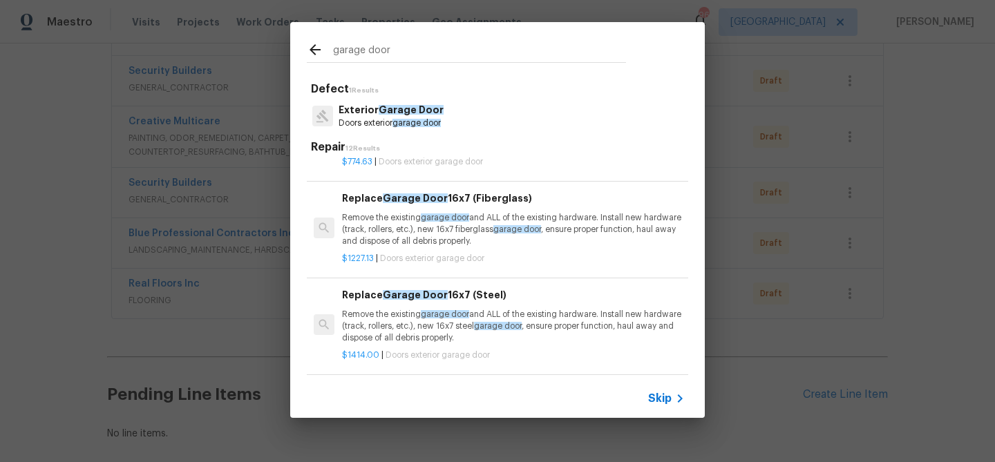
type input "garage door"
click at [411, 224] on p "Remove the existing garage door and ALL of the existing hardware. Install new h…" at bounding box center [513, 229] width 343 height 35
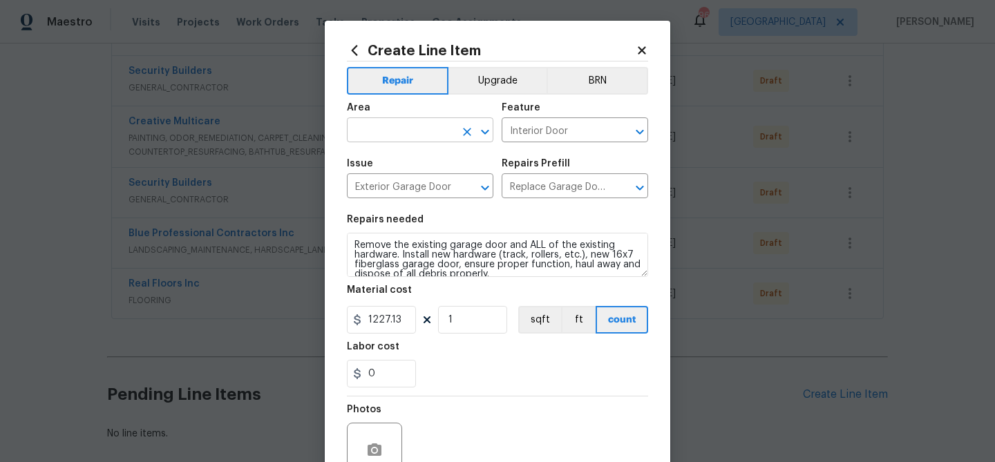
click at [412, 131] on input "text" at bounding box center [401, 131] width 108 height 21
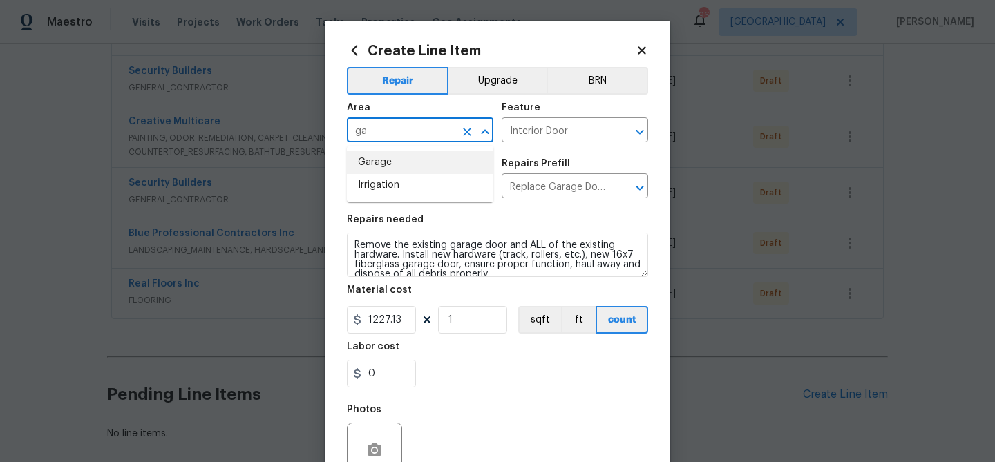
click at [404, 162] on li "Garage" at bounding box center [420, 162] width 147 height 23
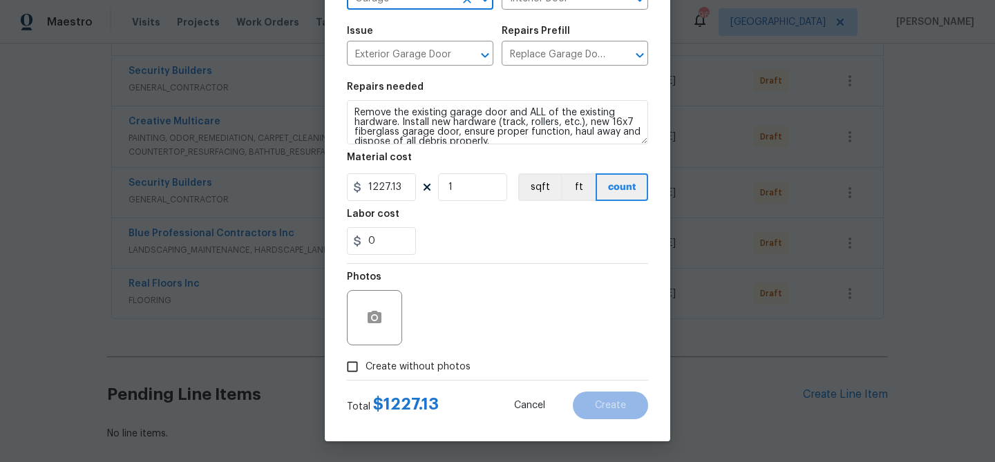
type input "Garage"
click at [415, 373] on span "Create without photos" at bounding box center [418, 367] width 105 height 15
click at [366, 373] on input "Create without photos" at bounding box center [352, 367] width 26 height 26
checkbox input "true"
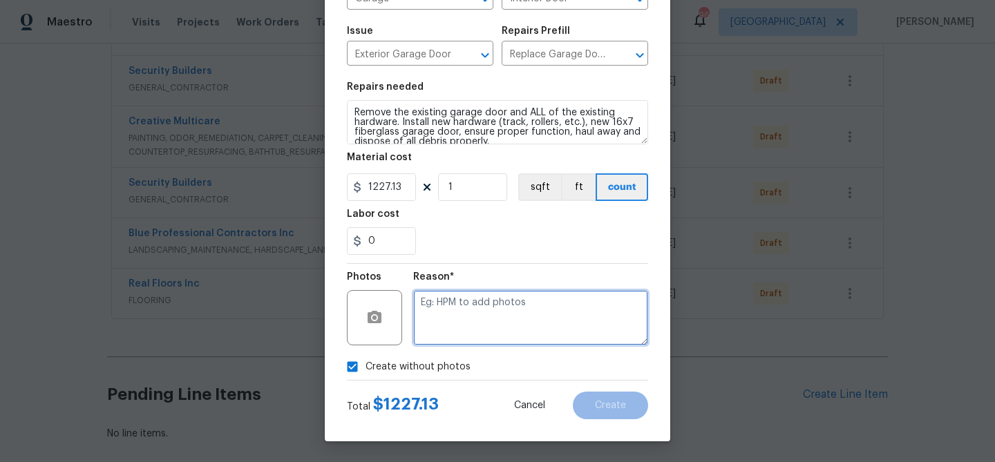
click at [454, 317] on textarea at bounding box center [530, 317] width 235 height 55
type textarea "garage door"
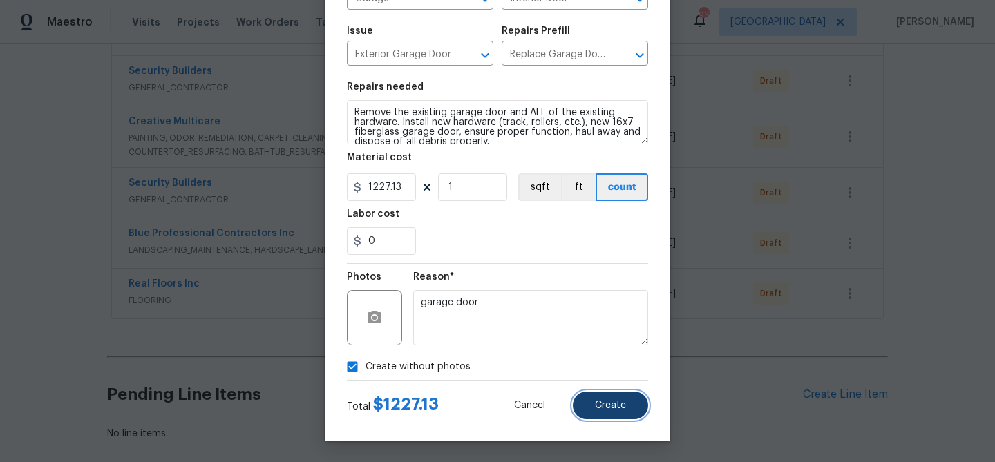
click at [605, 398] on button "Create" at bounding box center [610, 406] width 75 height 28
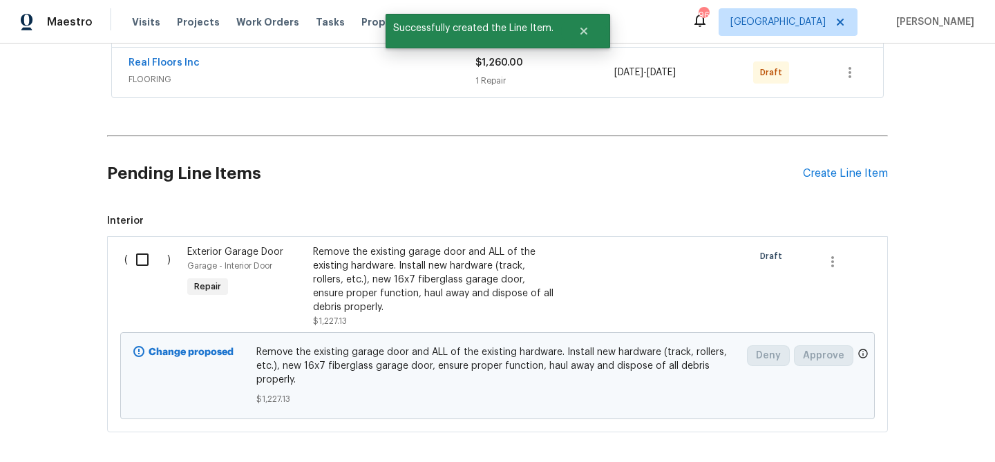
scroll to position [589, 0]
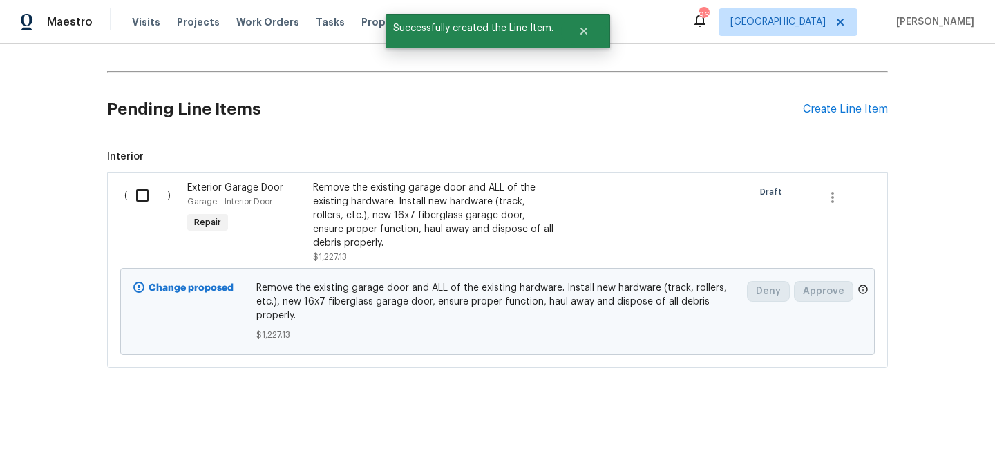
click at [141, 203] on input "checkbox" at bounding box center [147, 195] width 39 height 29
checkbox input "true"
click at [895, 420] on span "Create Work Order" at bounding box center [916, 428] width 92 height 17
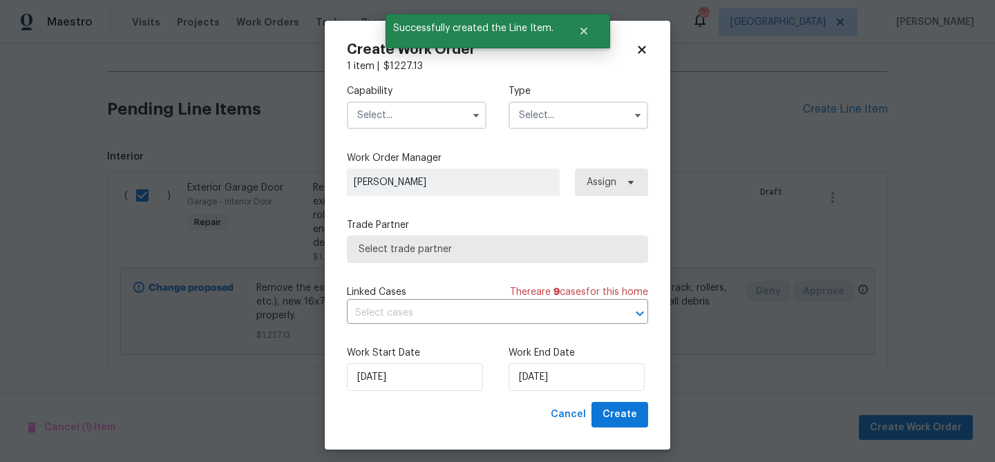
click at [414, 113] on input "text" at bounding box center [417, 116] width 140 height 28
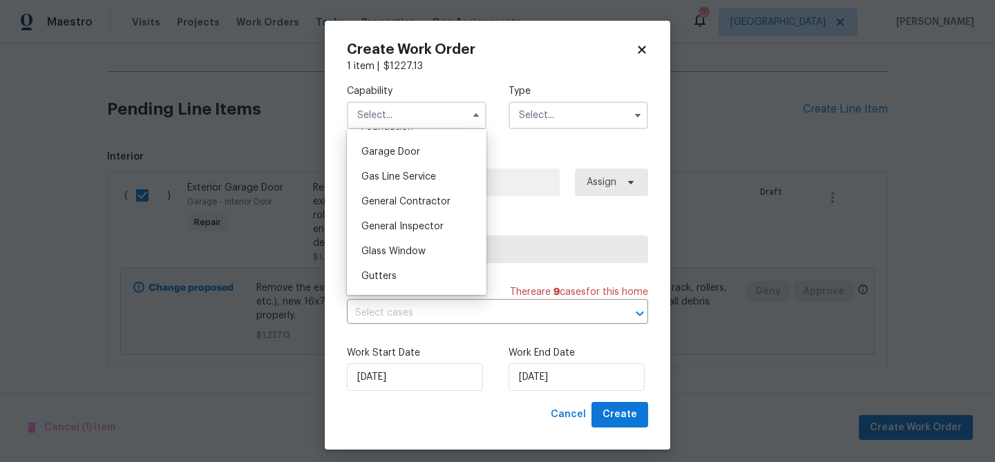
scroll to position [598, 0]
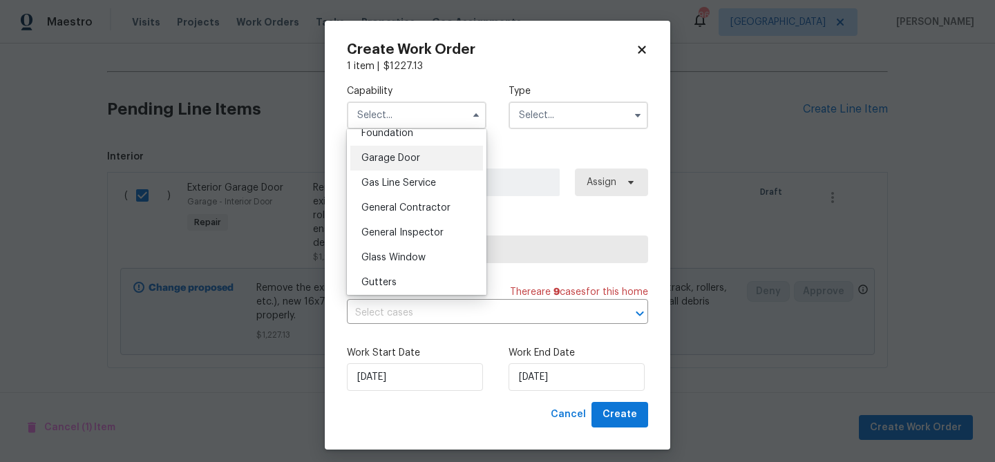
click at [404, 153] on div "Garage Door" at bounding box center [416, 158] width 133 height 25
type input "Garage Door"
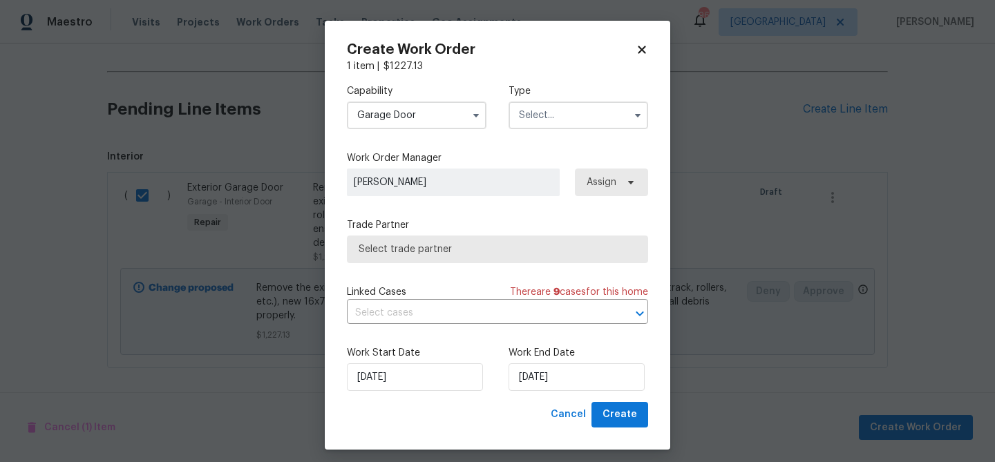
click at [534, 122] on input "text" at bounding box center [579, 116] width 140 height 28
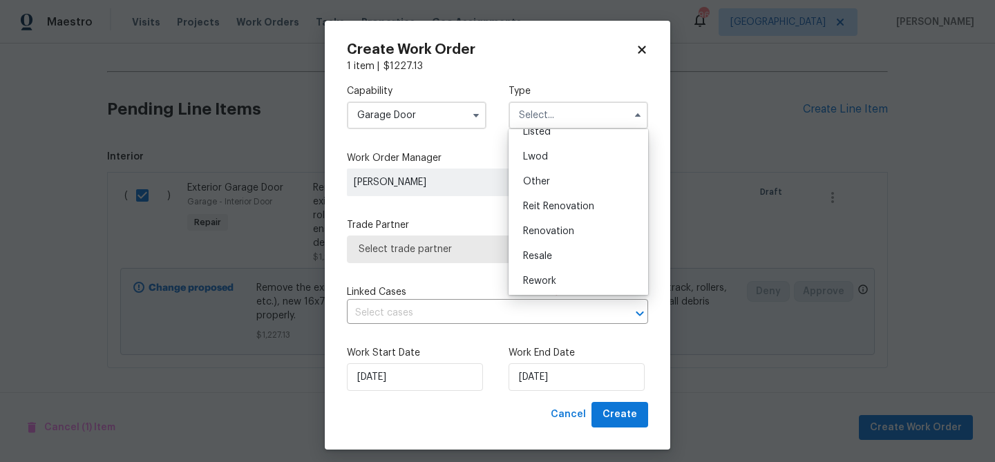
scroll to position [165, 0]
click at [560, 204] on span "Renovation" at bounding box center [548, 205] width 51 height 10
type input "Renovation"
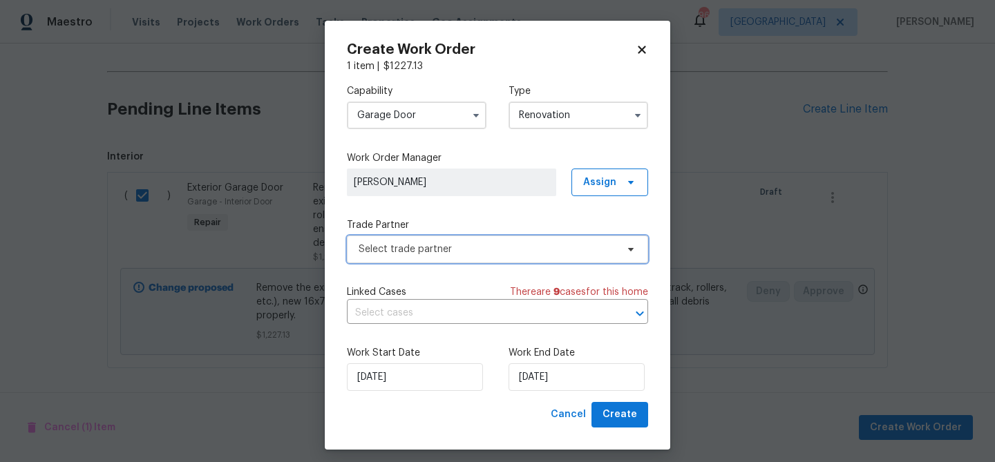
click at [543, 261] on span "Select trade partner" at bounding box center [497, 250] width 301 height 28
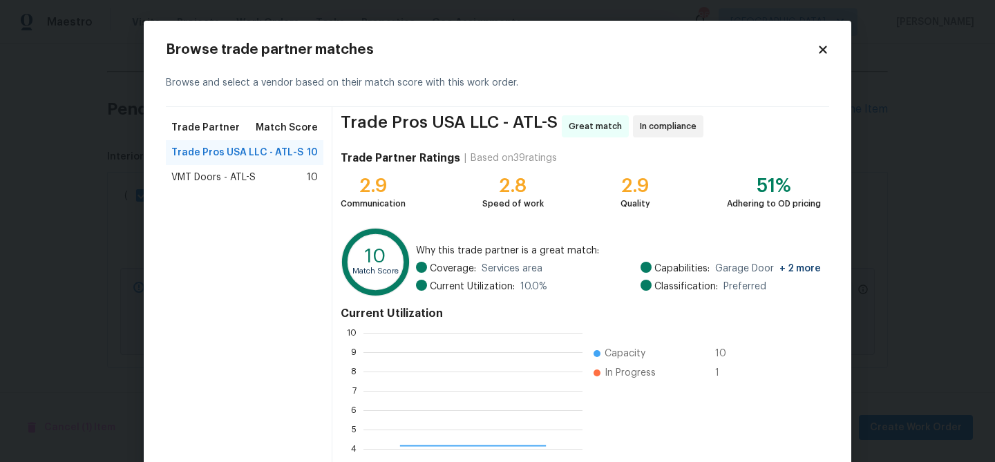
scroll to position [194, 219]
click at [258, 174] on div "VMT Doors - ATL-S 10" at bounding box center [244, 178] width 147 height 14
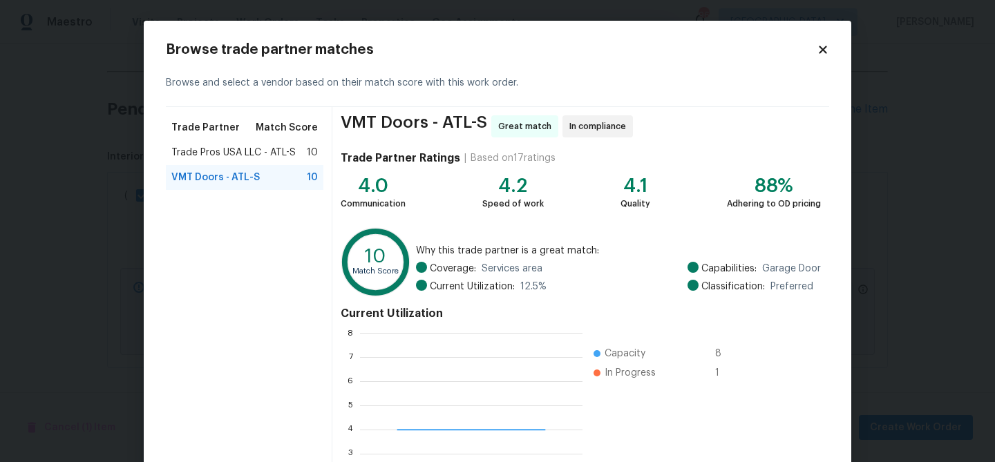
scroll to position [147, 0]
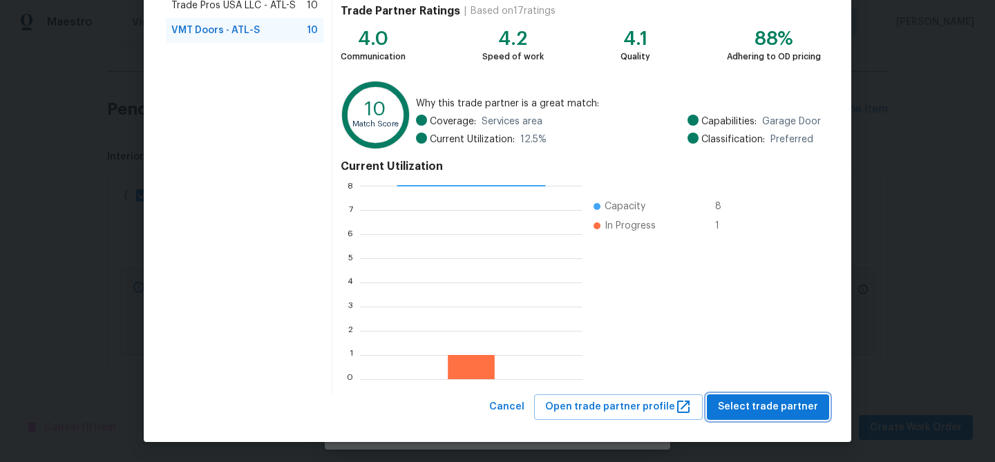
click at [787, 414] on span "Select trade partner" at bounding box center [768, 407] width 100 height 17
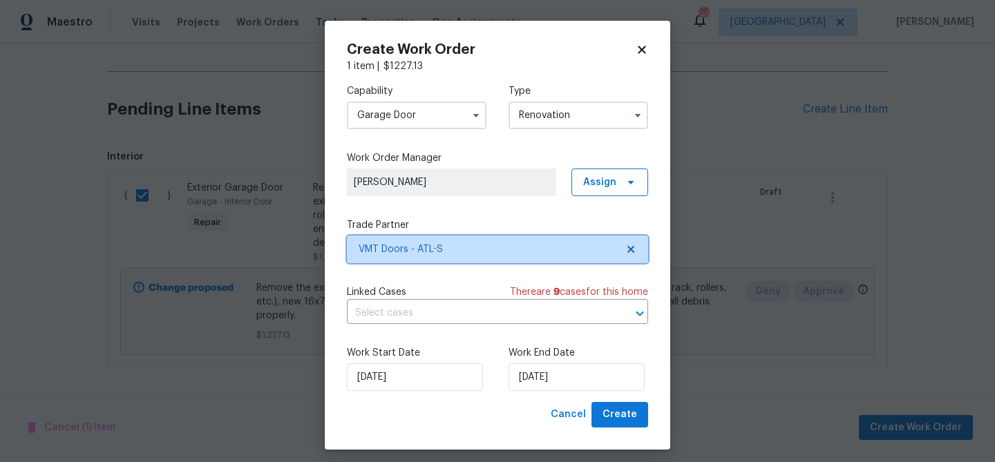
scroll to position [0, 0]
click at [541, 392] on div "Work Start Date [DATE] Work End Date [DATE]" at bounding box center [497, 368] width 301 height 67
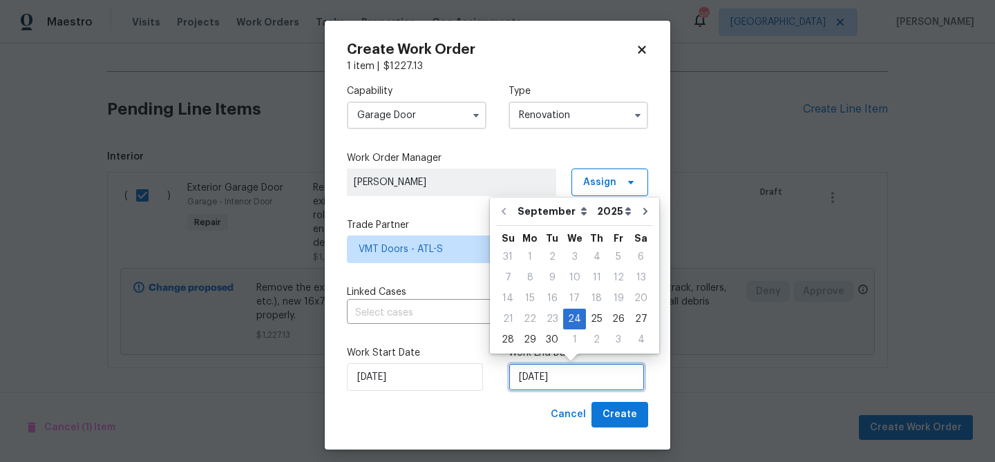
click at [572, 370] on input "[DATE]" at bounding box center [577, 378] width 136 height 28
click at [547, 338] on div "30" at bounding box center [552, 339] width 22 height 19
type input "[DATE]"
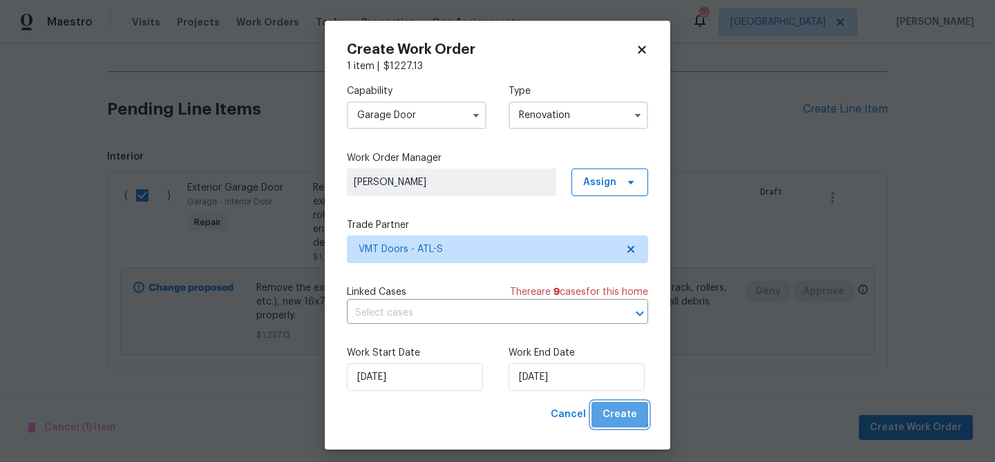
click at [611, 410] on span "Create" at bounding box center [620, 414] width 35 height 17
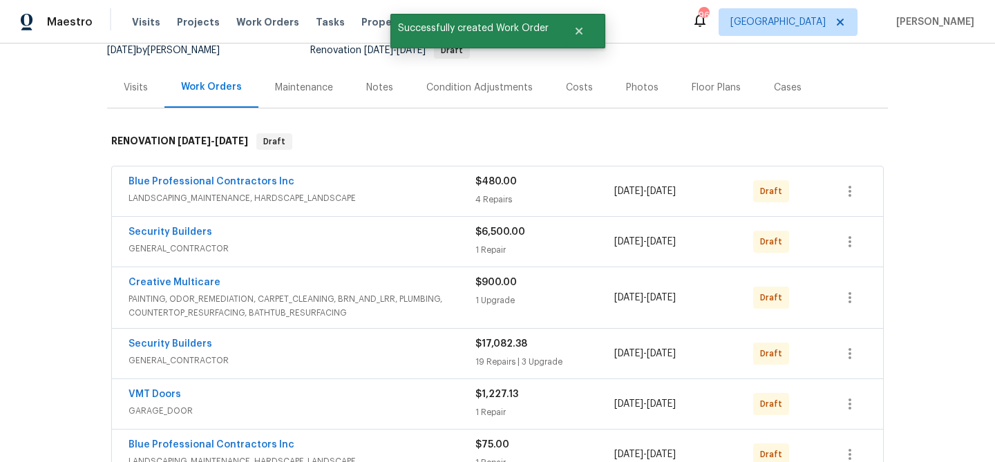
scroll to position [115, 0]
